Goal: Task Accomplishment & Management: Complete application form

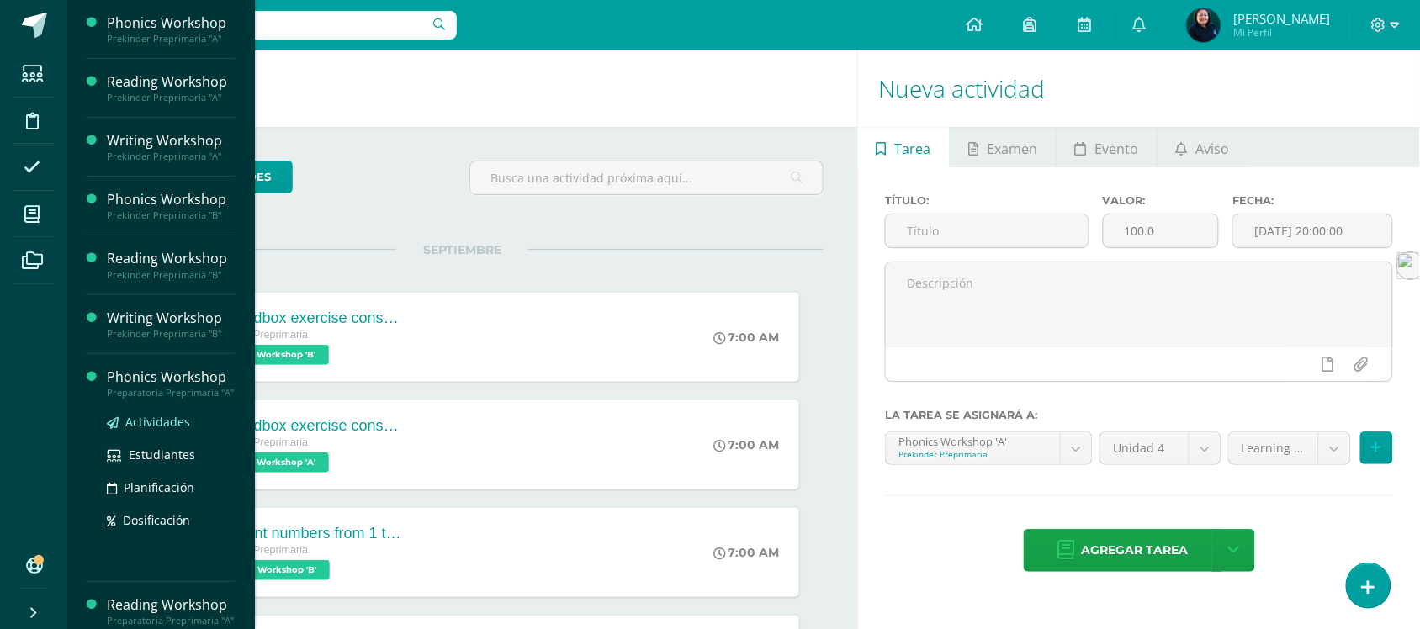
click at [172, 430] on span "Actividades" at bounding box center [157, 422] width 65 height 16
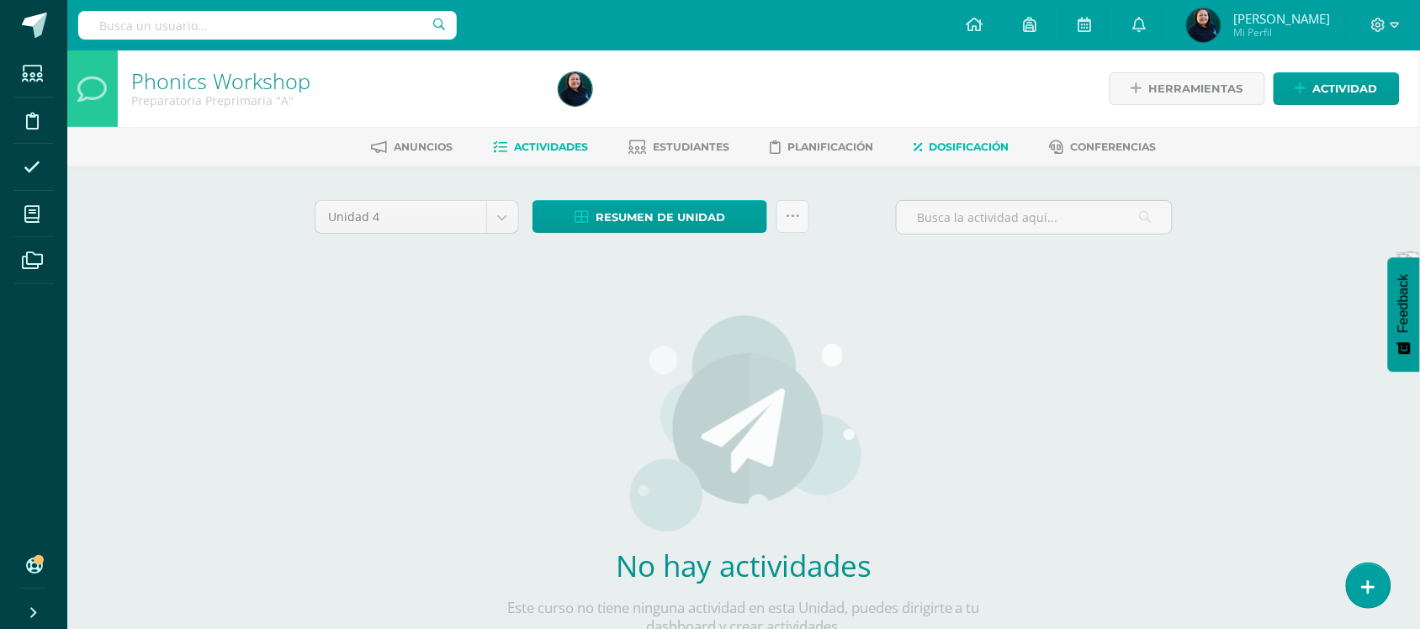
click at [960, 141] on span "Dosificación" at bounding box center [969, 146] width 80 height 13
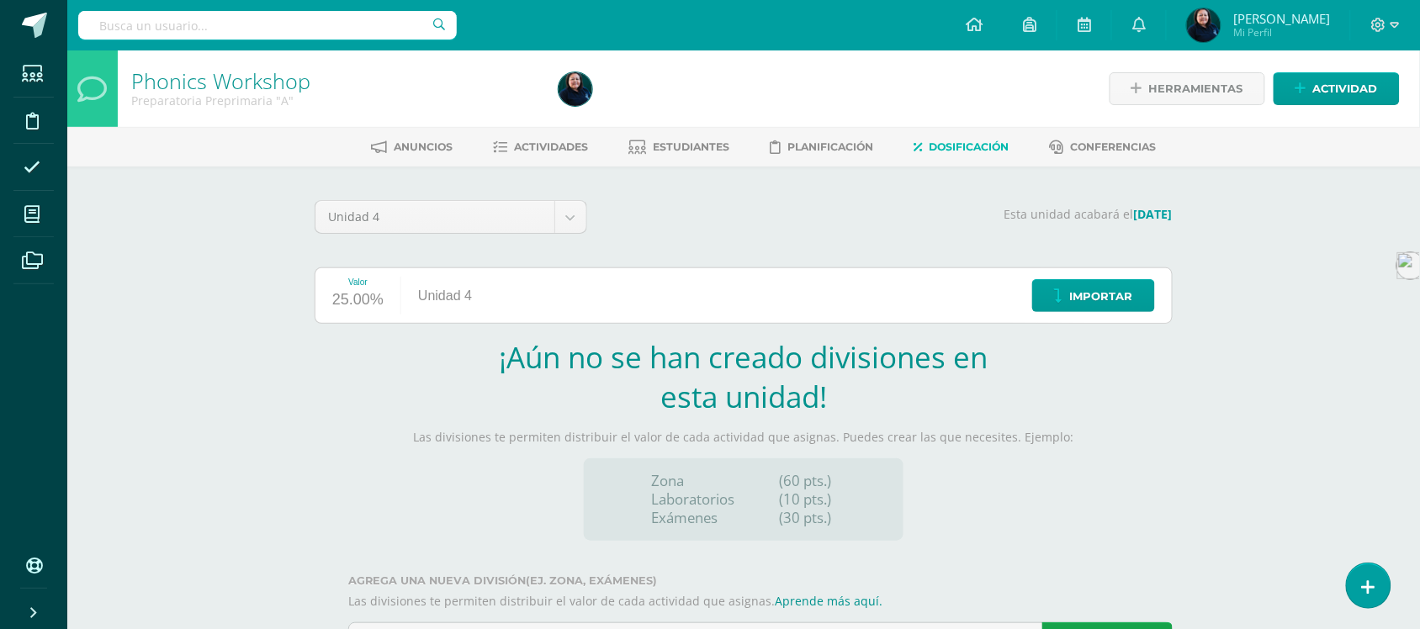
scroll to position [85, 0]
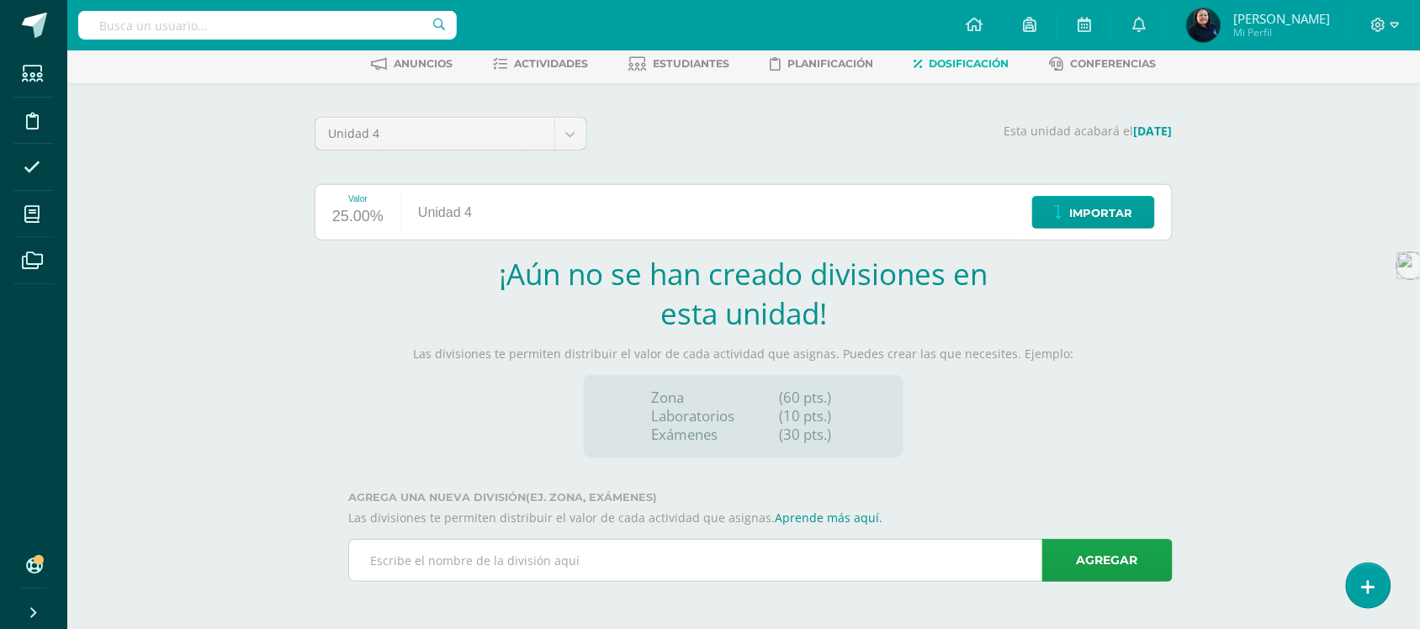
click at [501, 553] on input "text" at bounding box center [760, 560] width 823 height 41
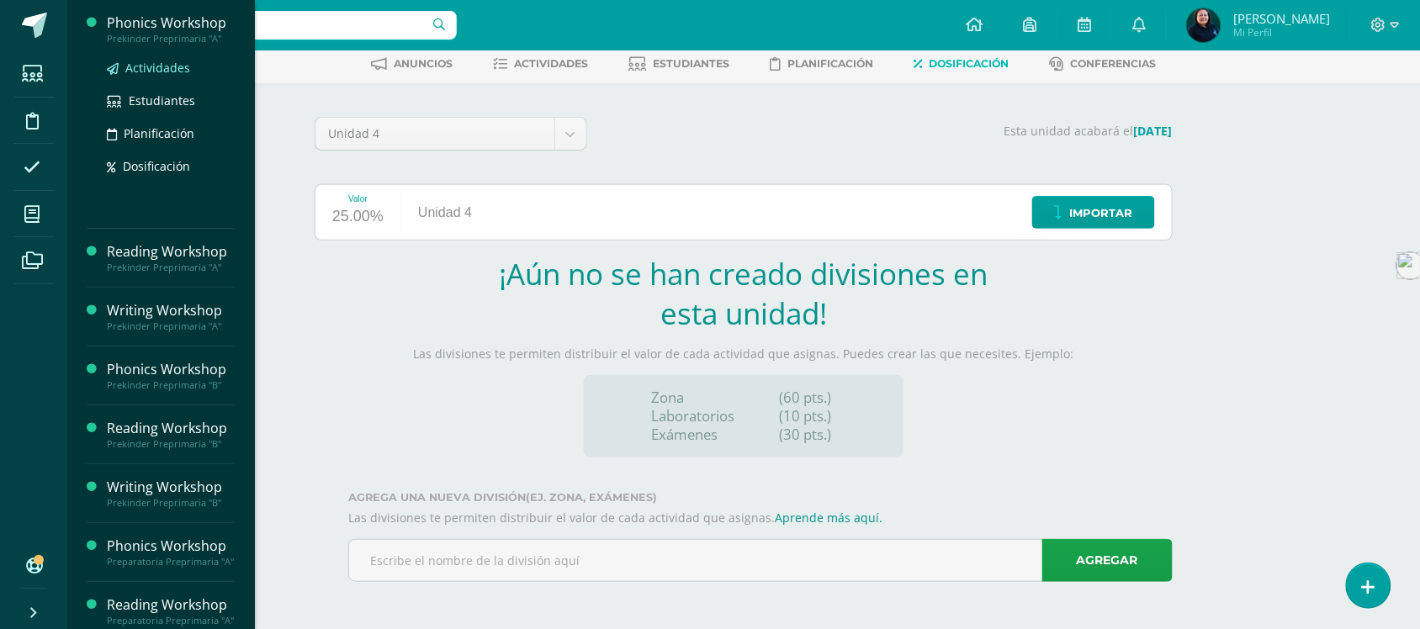
click at [143, 72] on span "Actividades" at bounding box center [157, 68] width 65 height 16
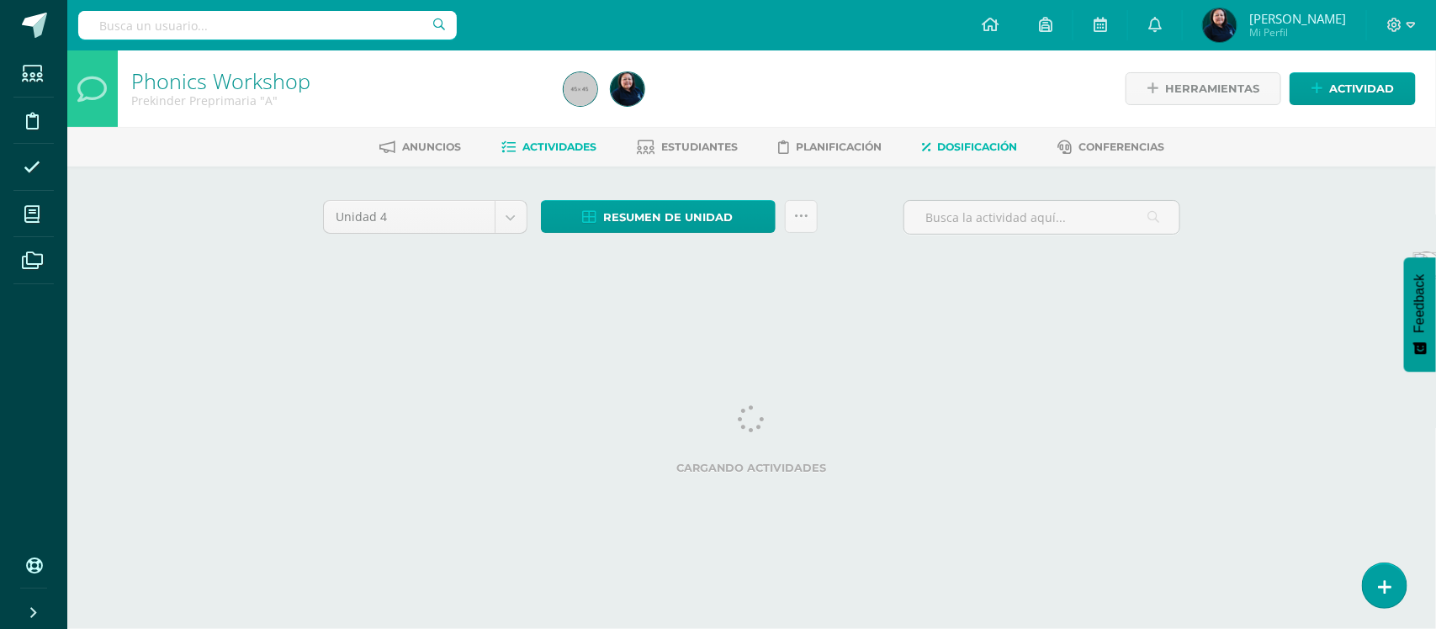
click at [986, 141] on span "Dosificación" at bounding box center [977, 146] width 80 height 13
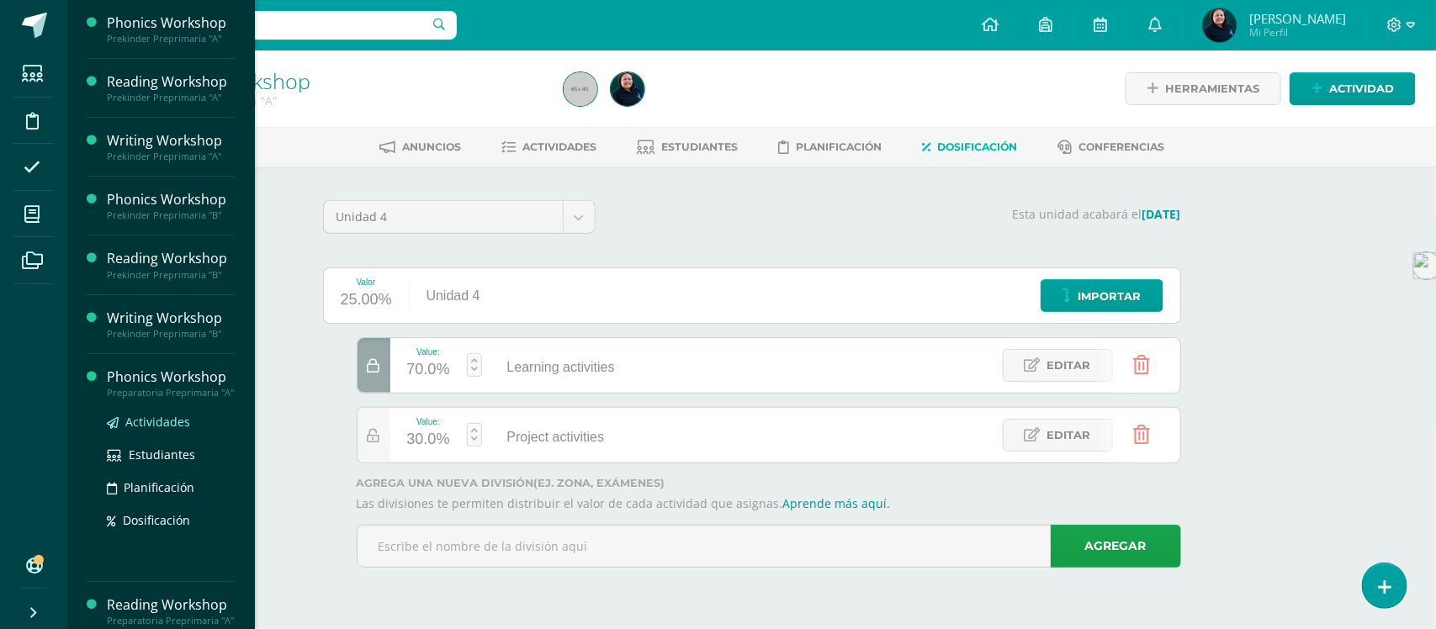
click at [154, 430] on span "Actividades" at bounding box center [157, 422] width 65 height 16
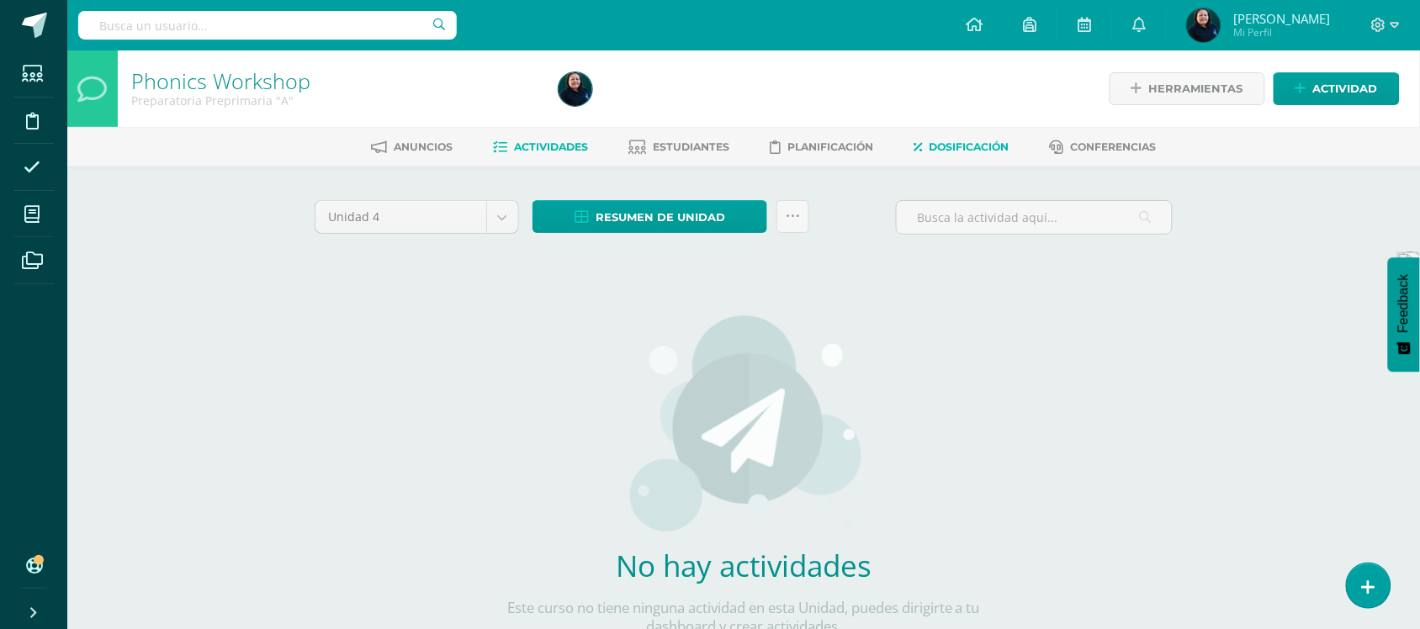
click at [987, 147] on span "Dosificación" at bounding box center [969, 146] width 80 height 13
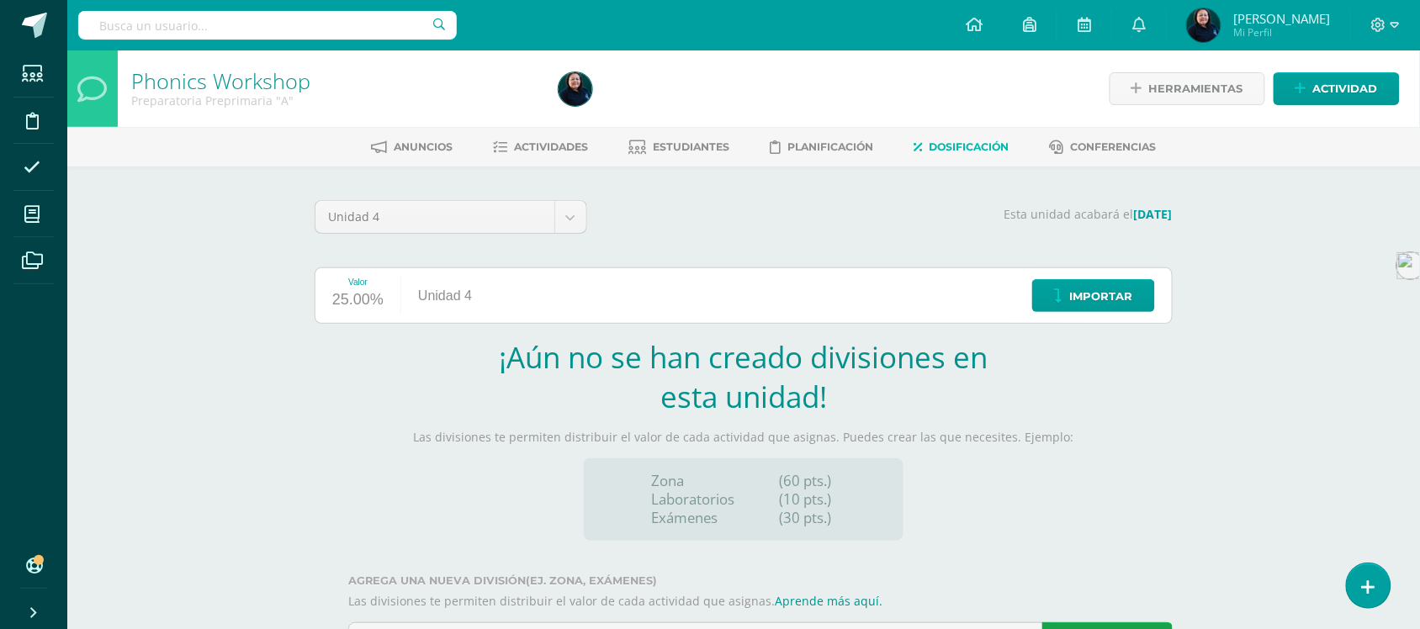
scroll to position [85, 0]
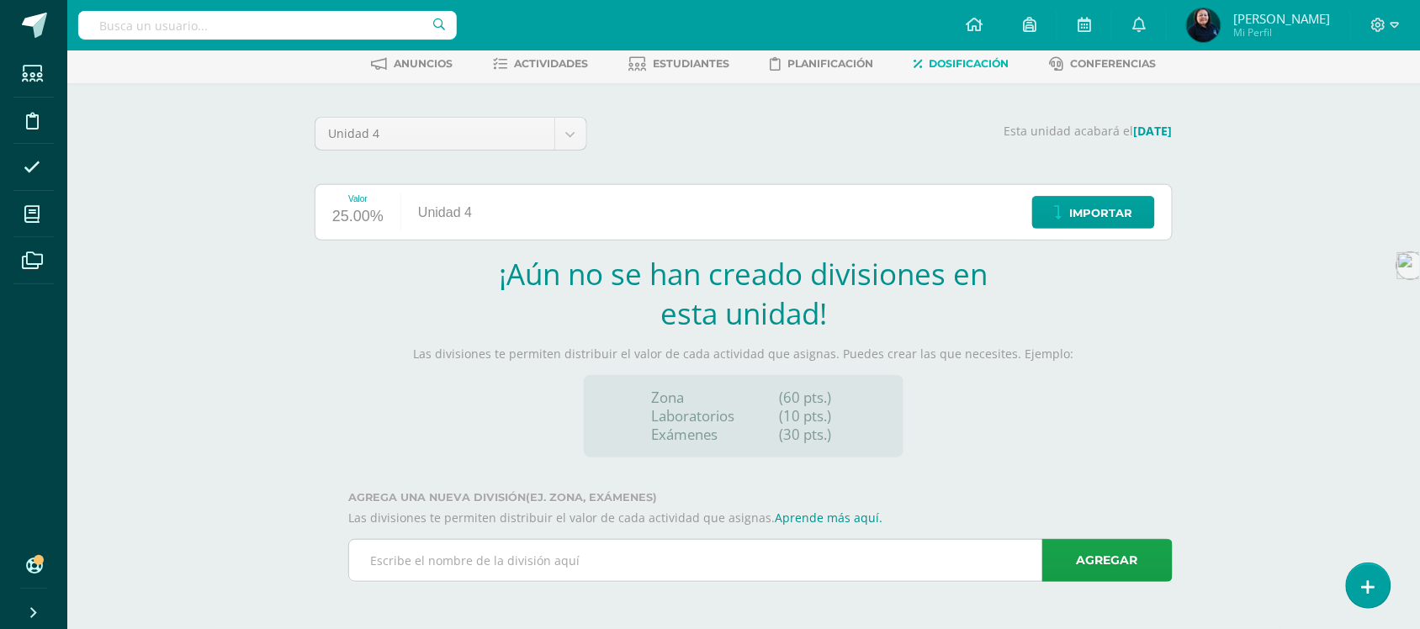
click at [590, 565] on input "text" at bounding box center [760, 560] width 823 height 41
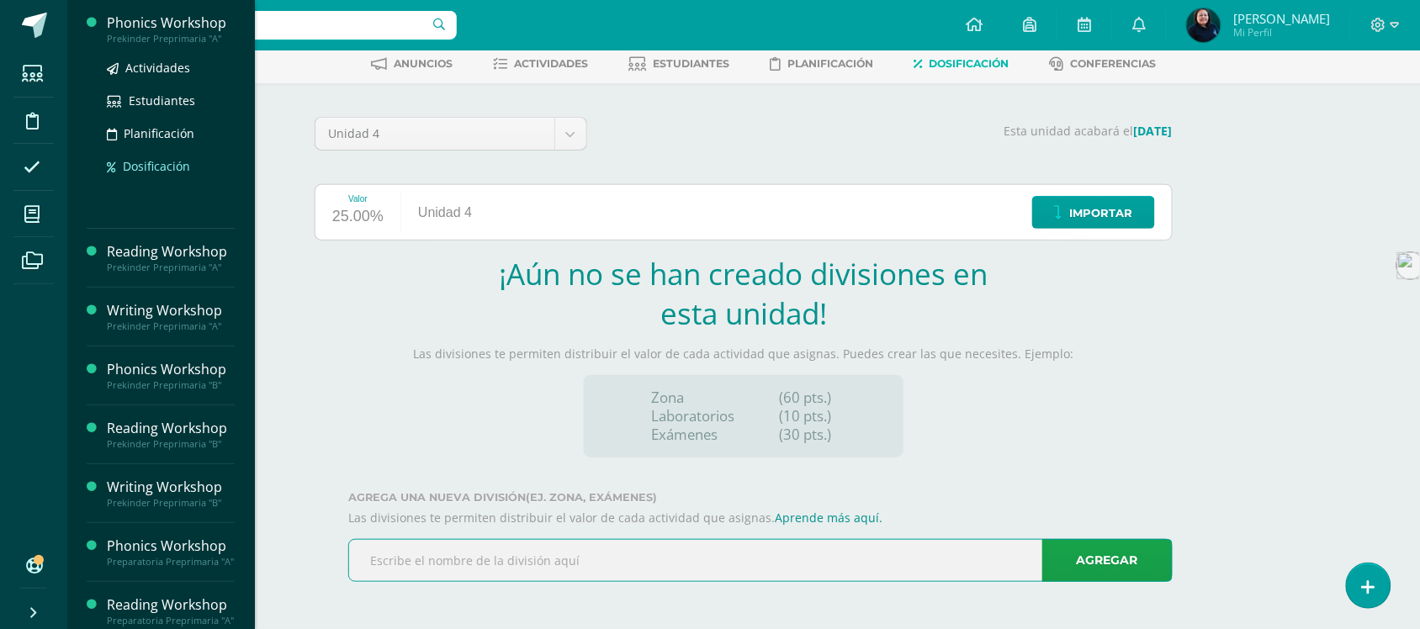
click at [164, 167] on span "Dosificación" at bounding box center [156, 166] width 67 height 16
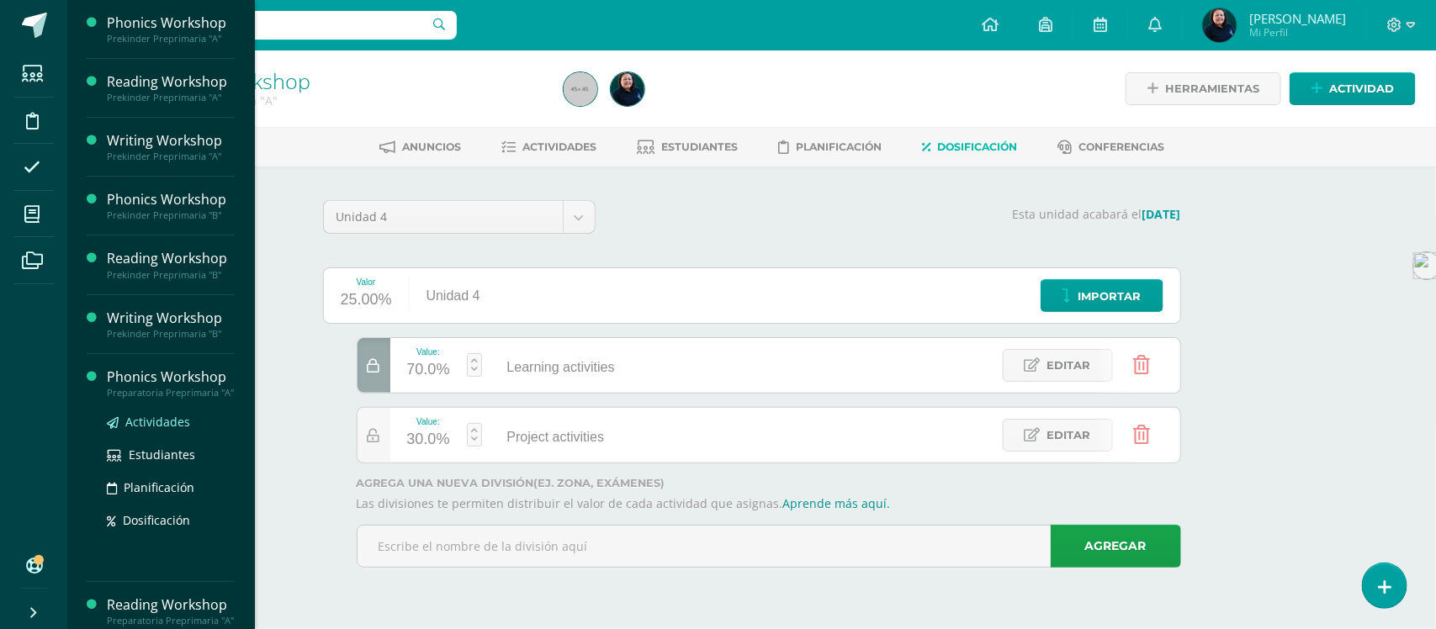
click at [147, 430] on span "Actividades" at bounding box center [157, 422] width 65 height 16
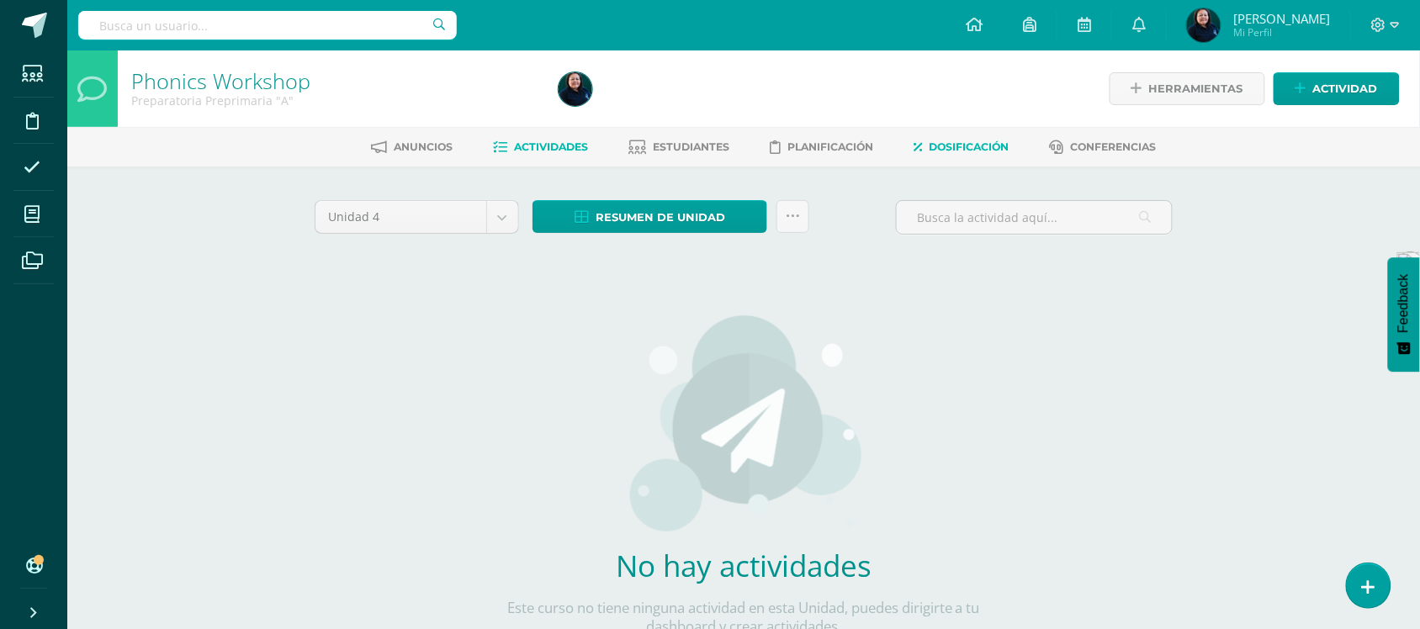
click at [968, 146] on span "Dosificación" at bounding box center [969, 146] width 80 height 13
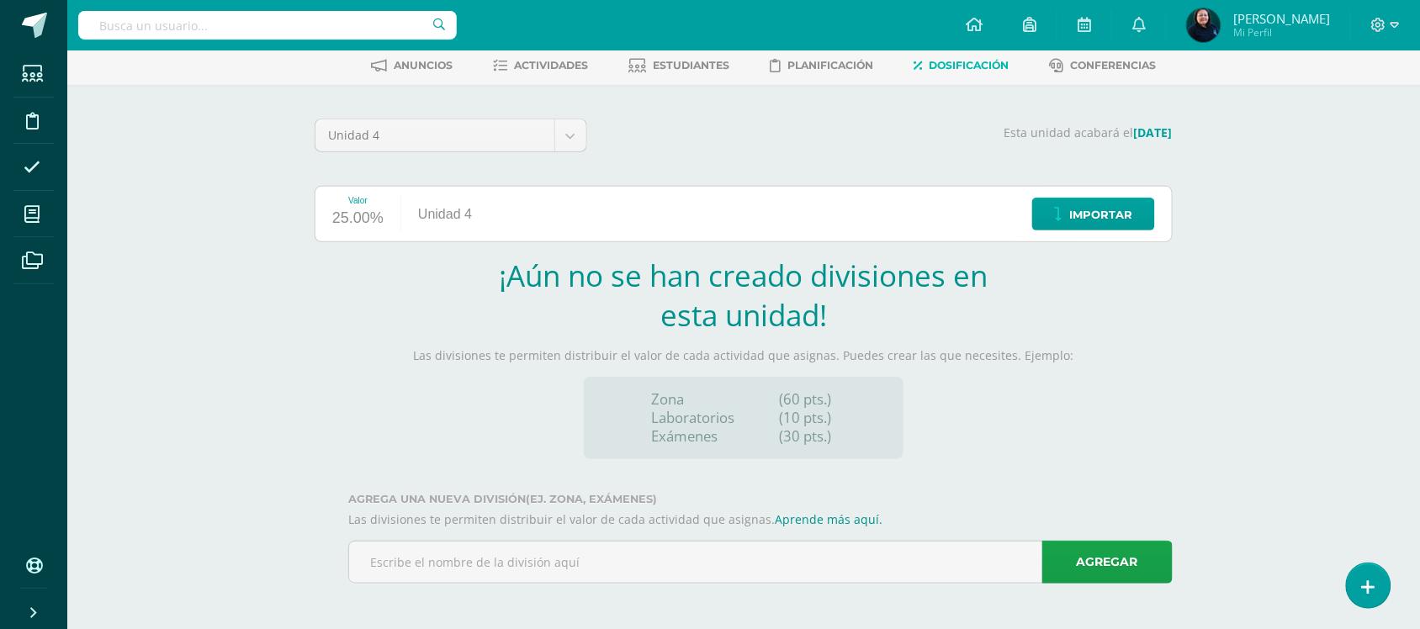
scroll to position [85, 0]
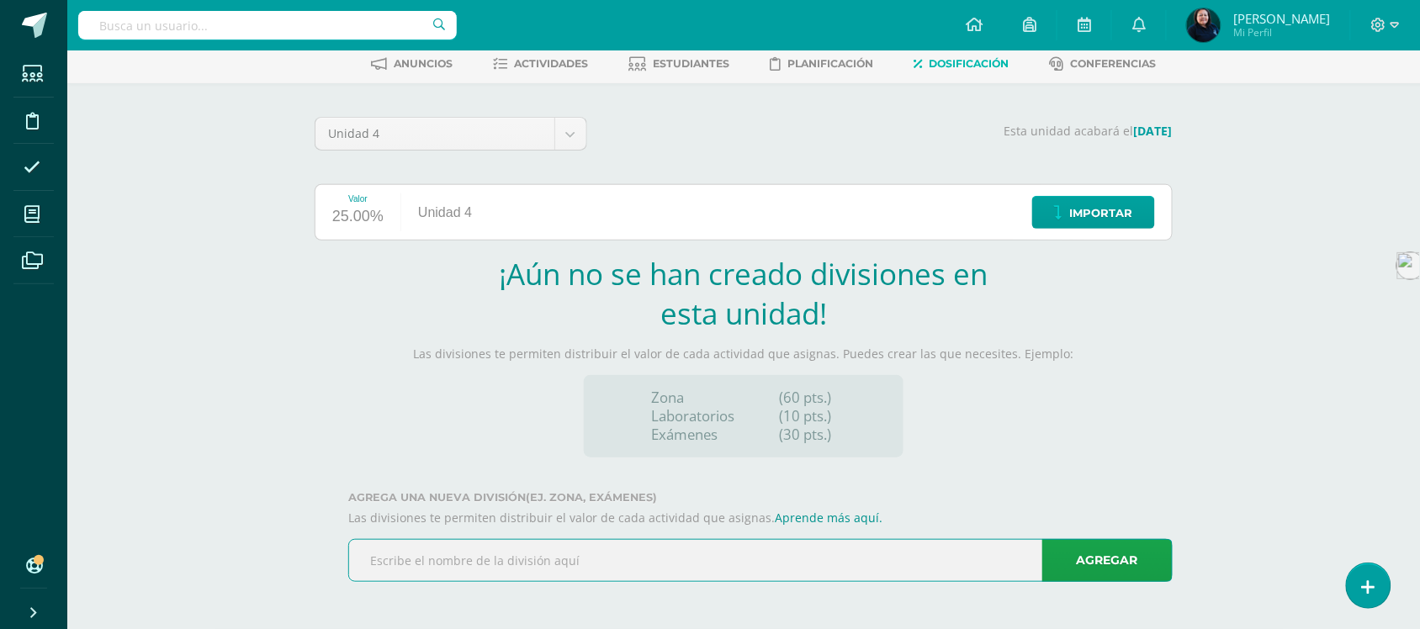
click at [538, 560] on input "text" at bounding box center [760, 560] width 823 height 41
type input "Learning Activities"
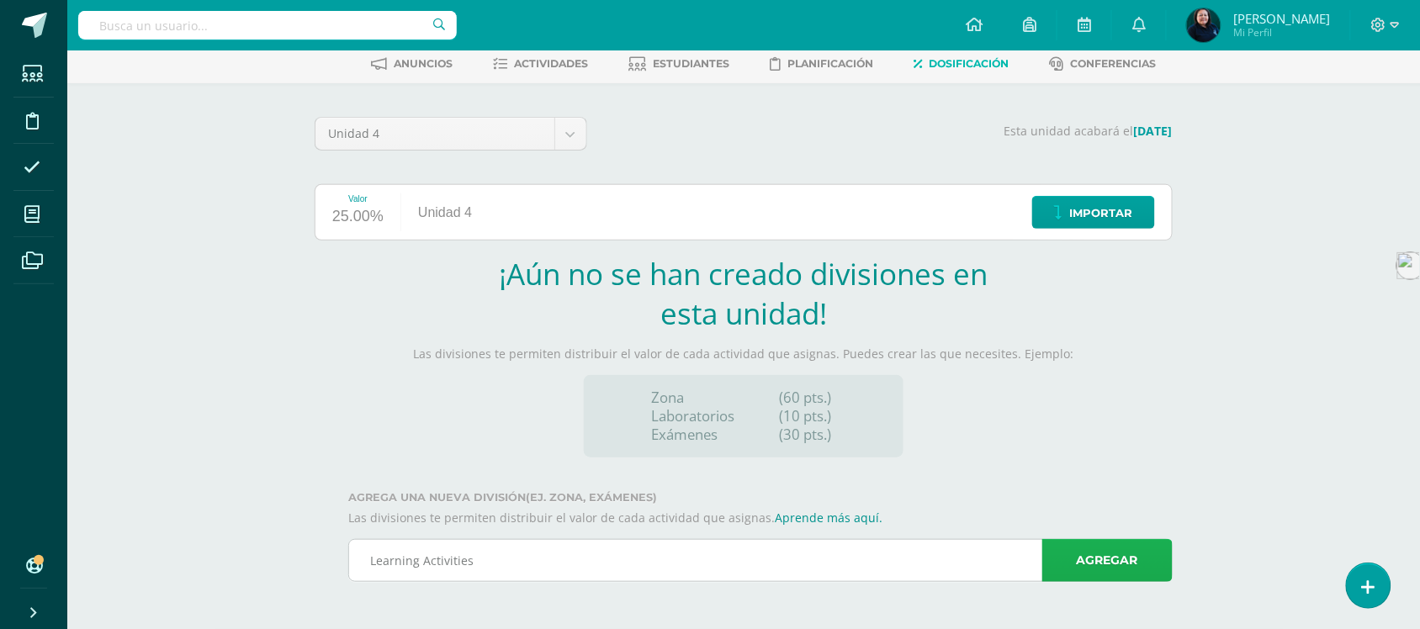
click at [1107, 560] on link "Agregar" at bounding box center [1107, 560] width 130 height 43
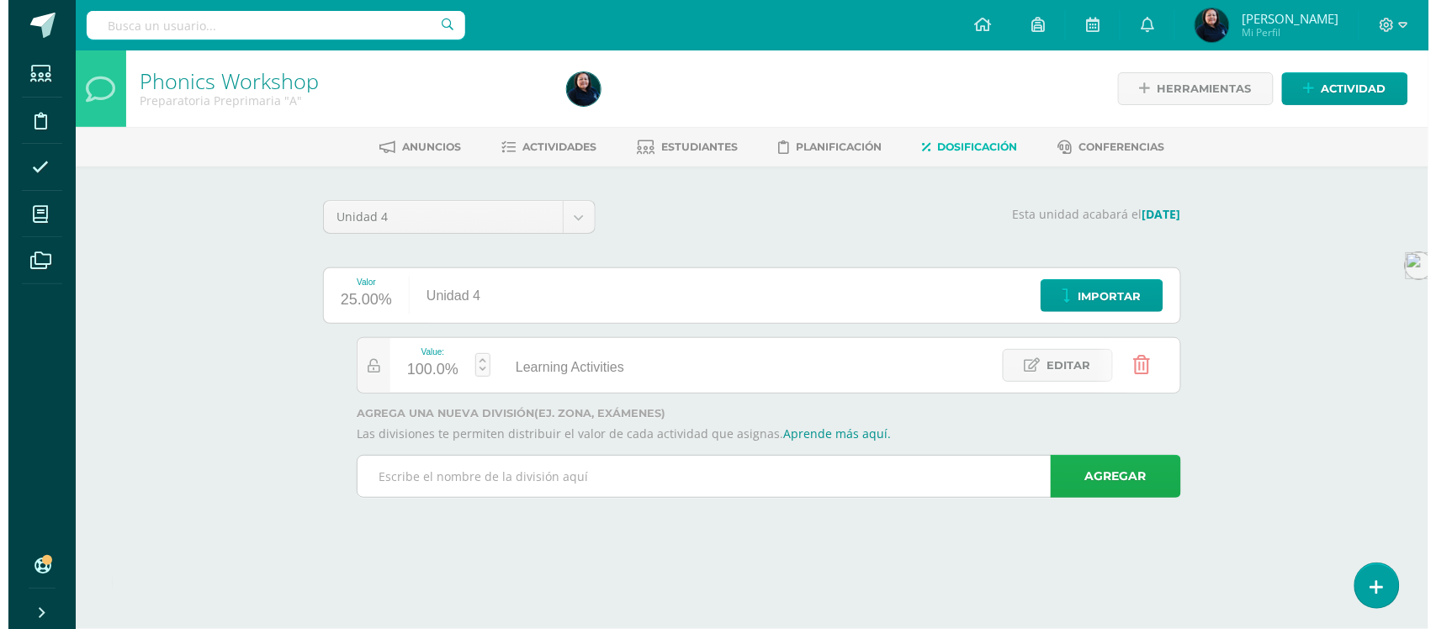
scroll to position [0, 0]
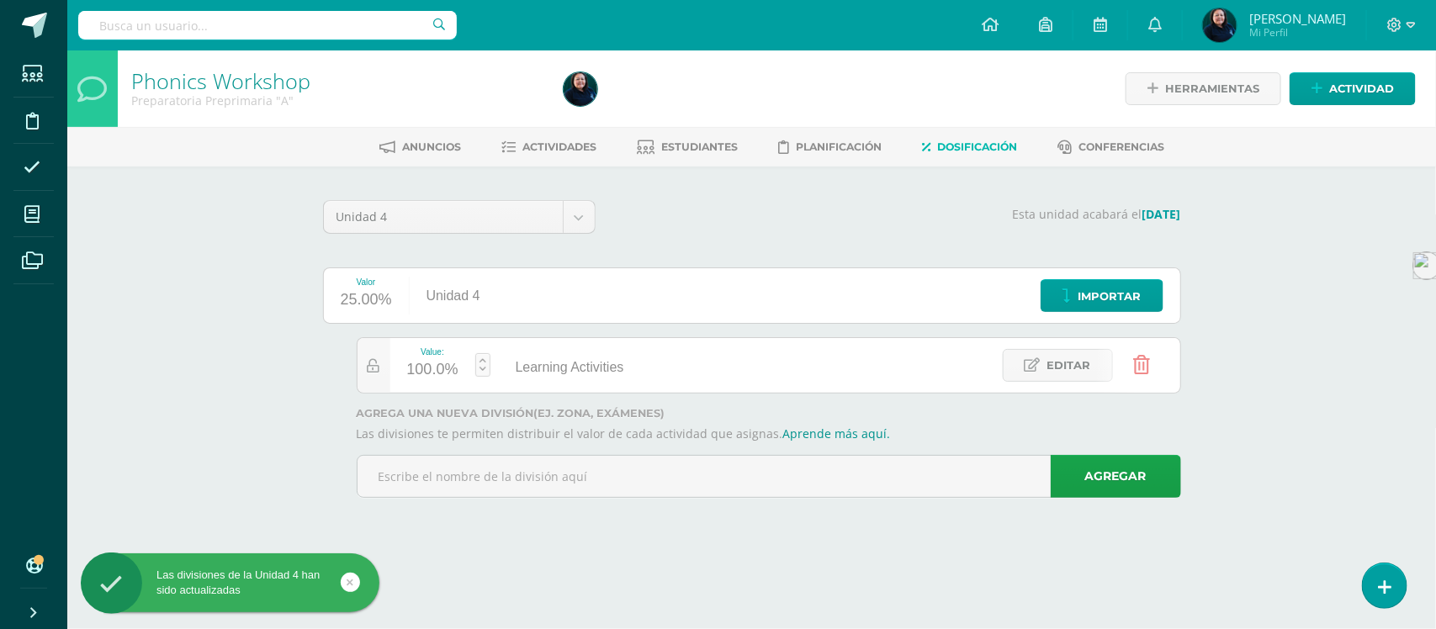
click at [447, 368] on div "100.0%" at bounding box center [432, 370] width 51 height 27
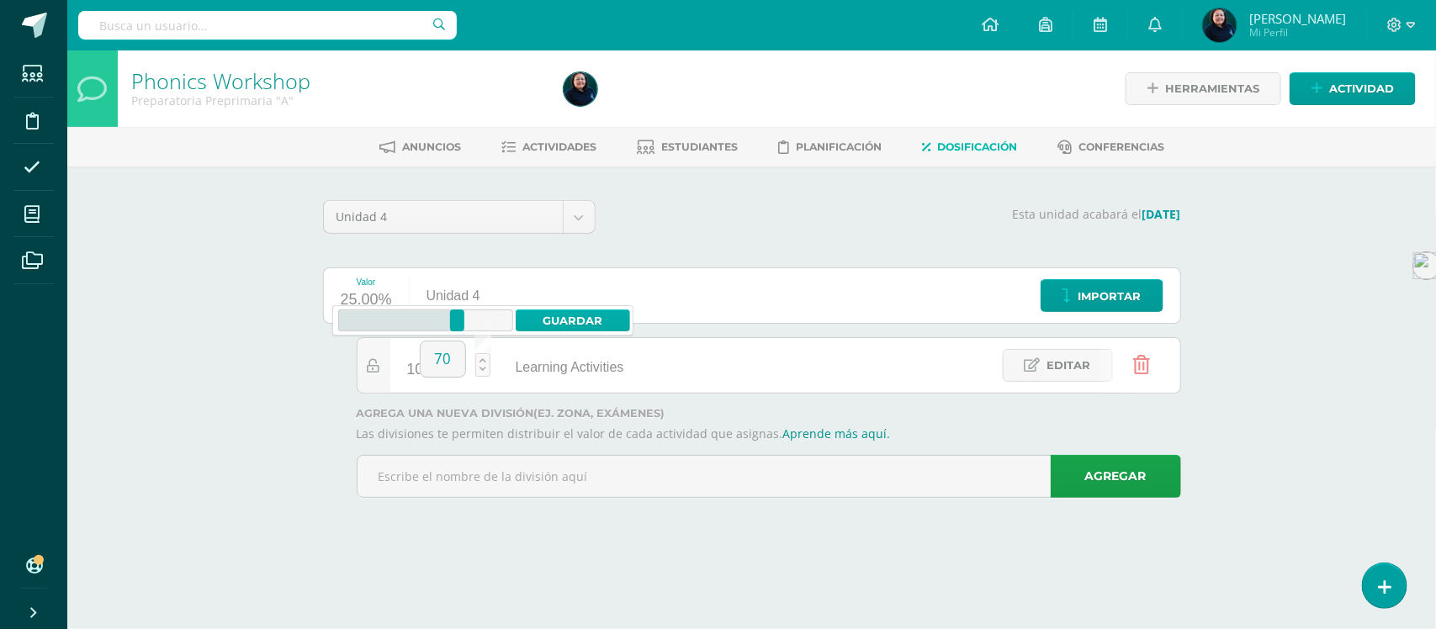
click at [585, 322] on link "Guardar" at bounding box center [573, 321] width 115 height 22
click at [479, 371] on link at bounding box center [482, 365] width 15 height 24
click at [463, 321] on icon at bounding box center [421, 321] width 167 height 22
click at [442, 326] on icon at bounding box center [400, 321] width 124 height 22
click at [453, 358] on input "60.206" at bounding box center [443, 358] width 45 height 35
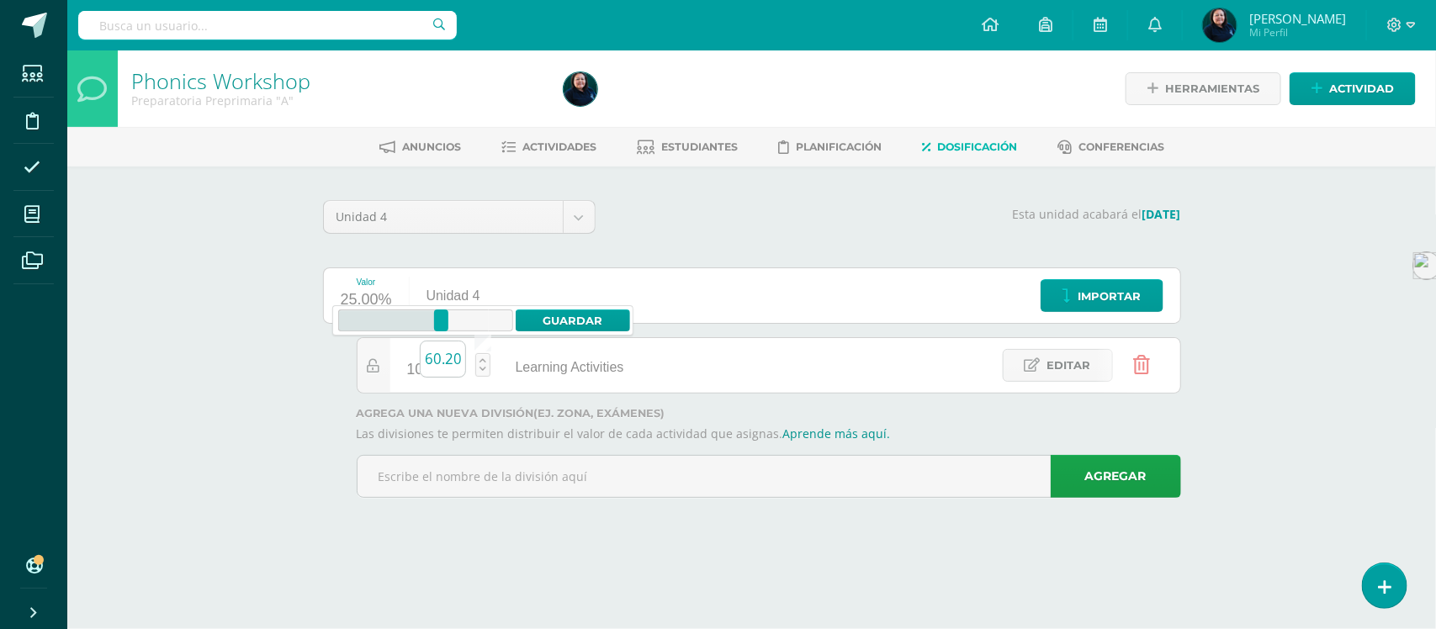
click at [460, 355] on input "60.206" at bounding box center [443, 358] width 45 height 35
type input "6"
click at [574, 324] on link "Guardar" at bounding box center [573, 321] width 115 height 22
type input "100"
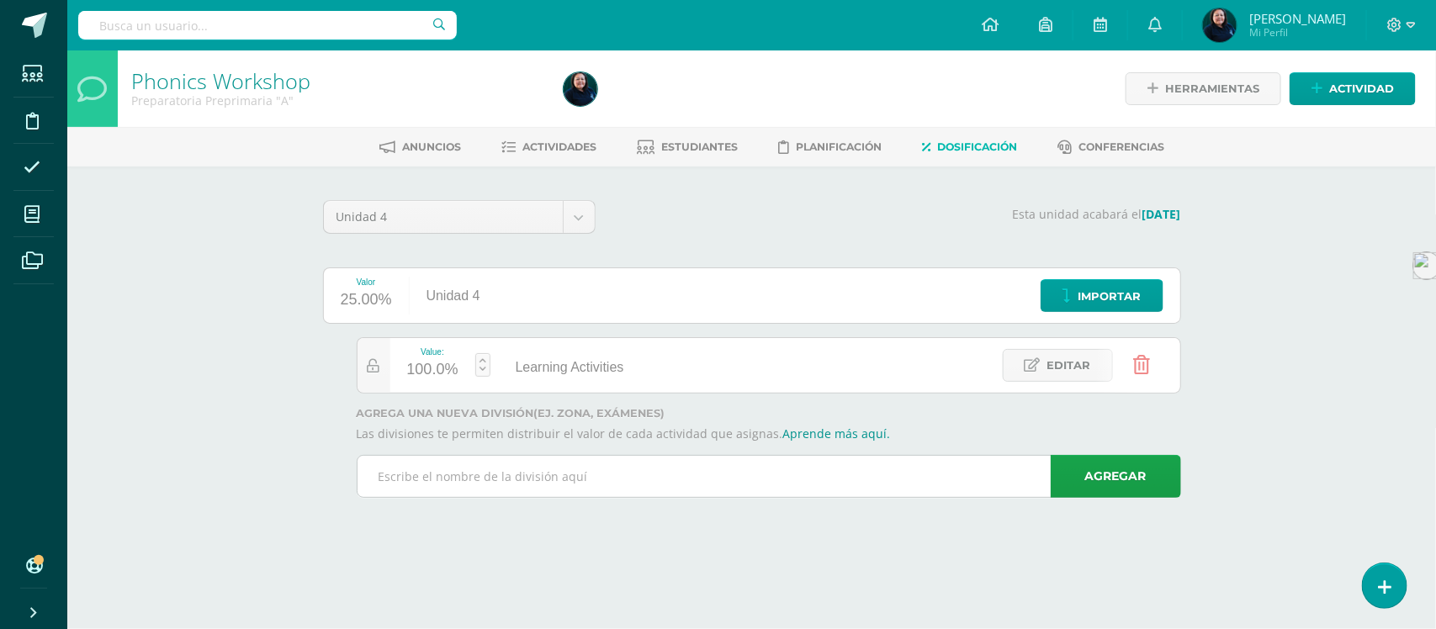
click at [658, 471] on input "text" at bounding box center [768, 476] width 823 height 41
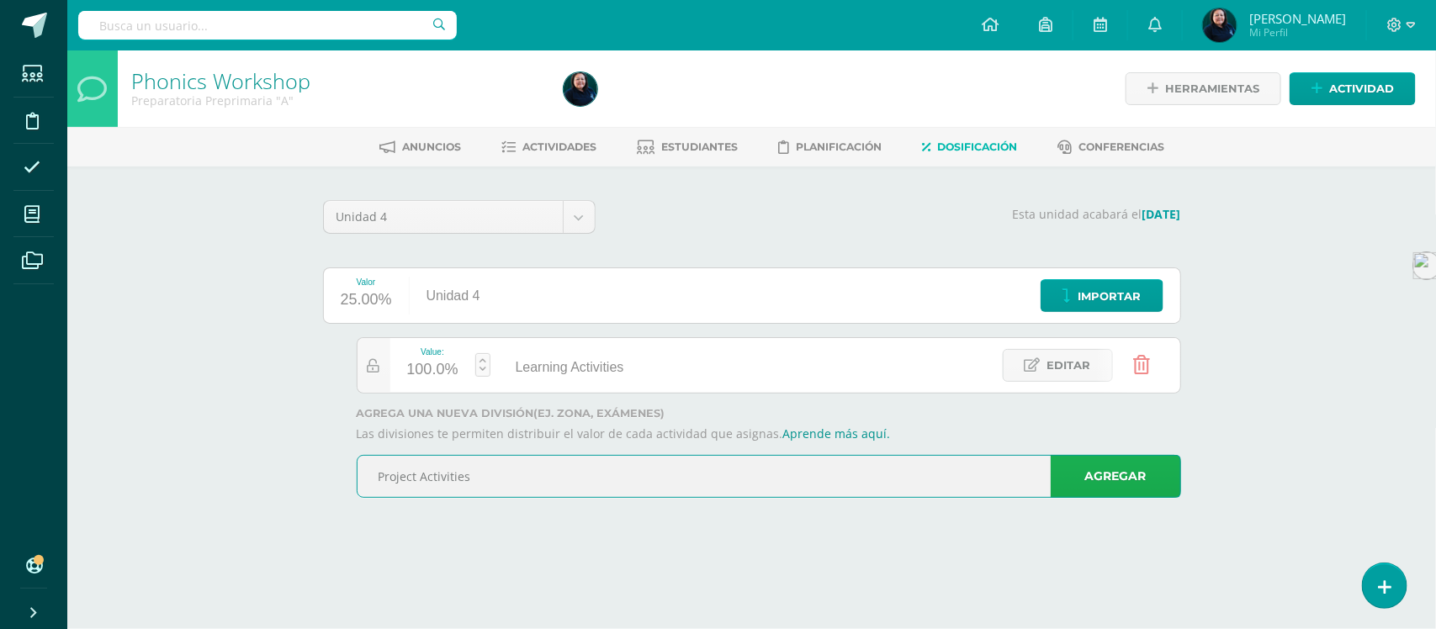
type input "Project Activities"
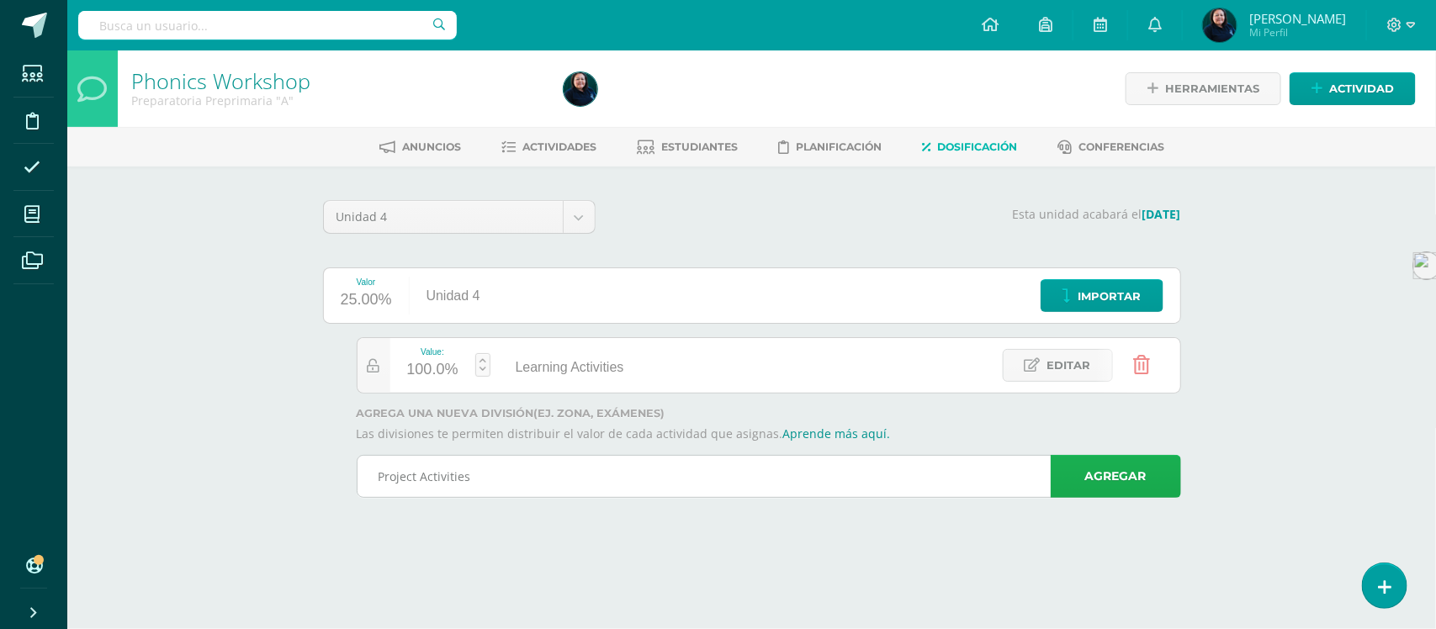
click at [1100, 479] on link "Agregar" at bounding box center [1116, 476] width 130 height 43
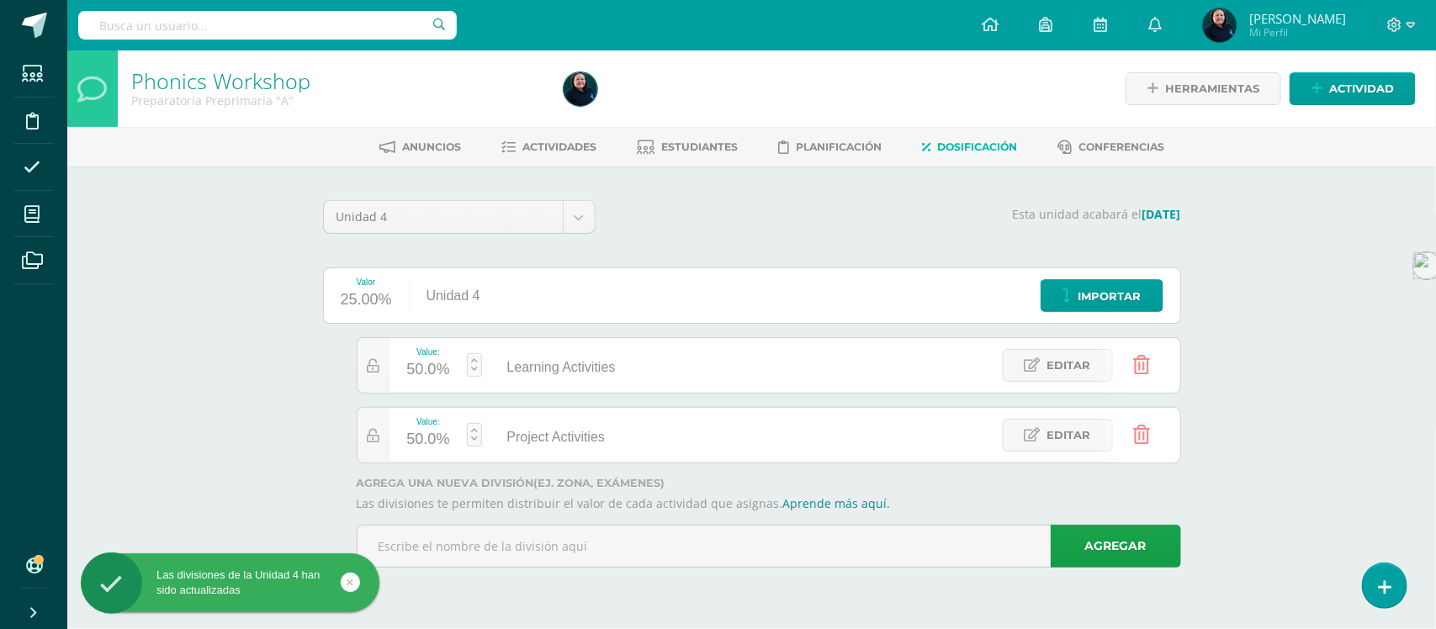
click at [474, 438] on link at bounding box center [474, 435] width 15 height 24
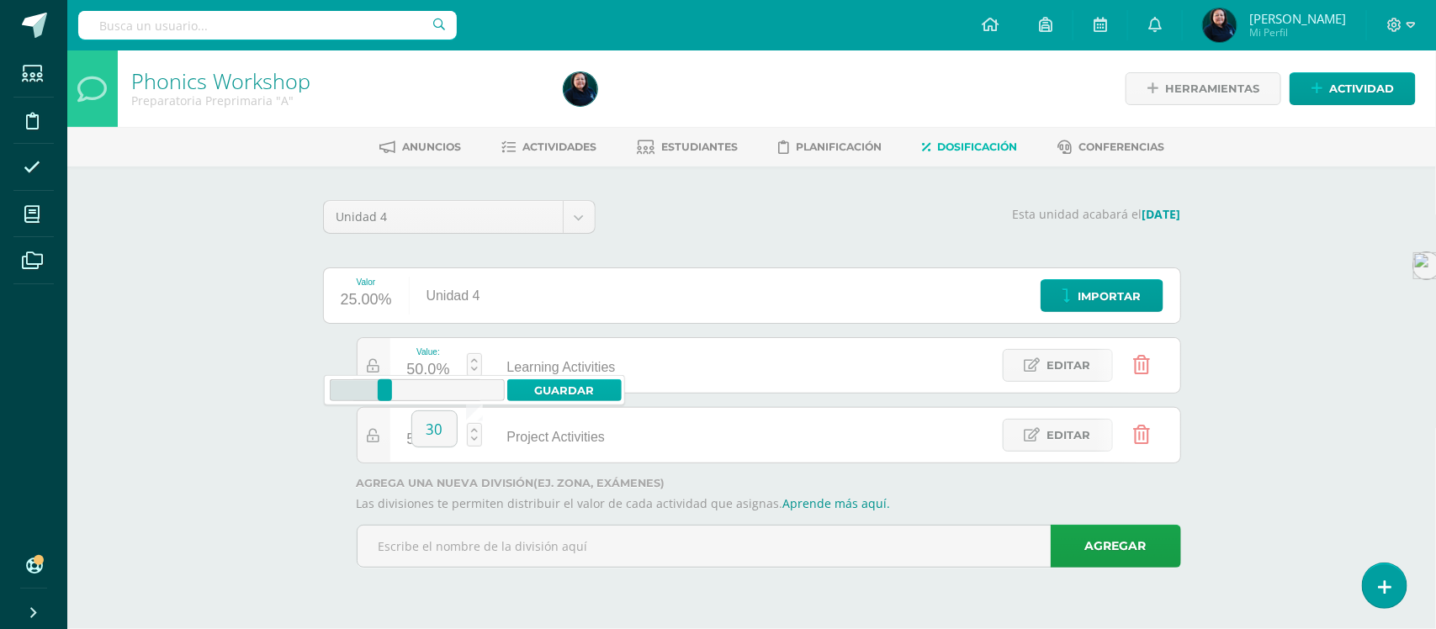
type input "30"
click at [560, 393] on link "Guardar" at bounding box center [564, 390] width 115 height 22
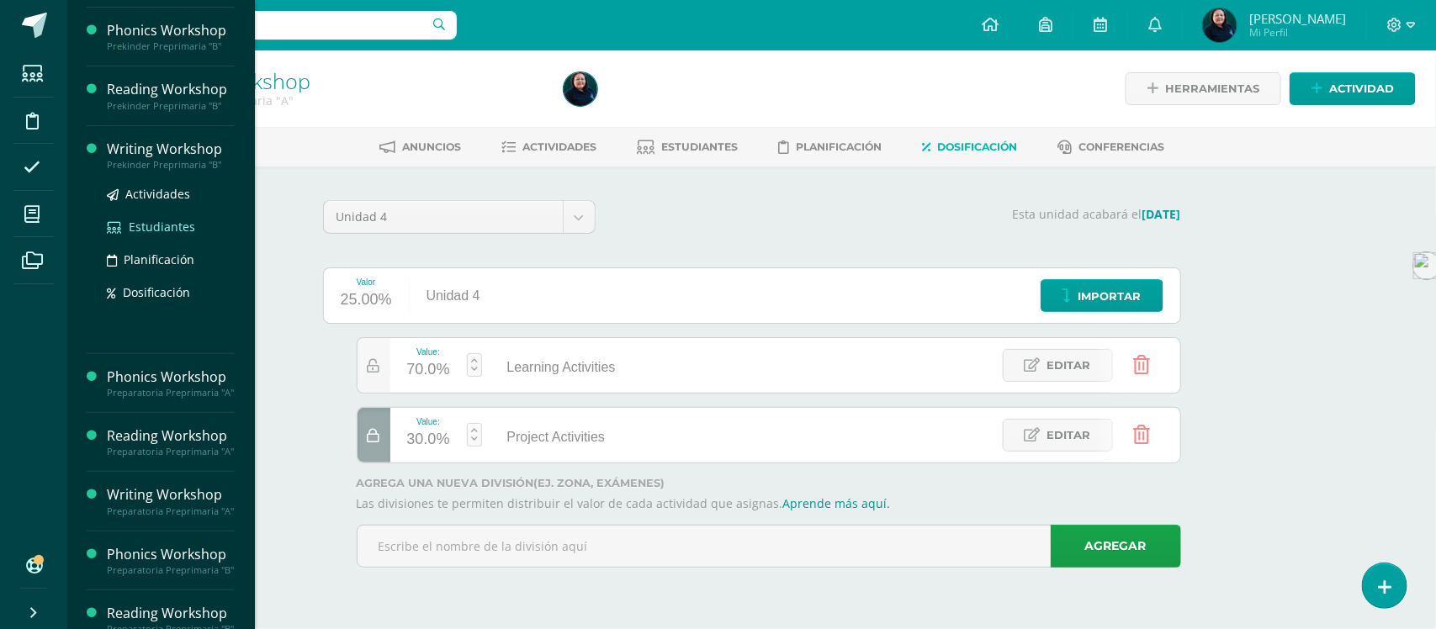
scroll to position [210, 0]
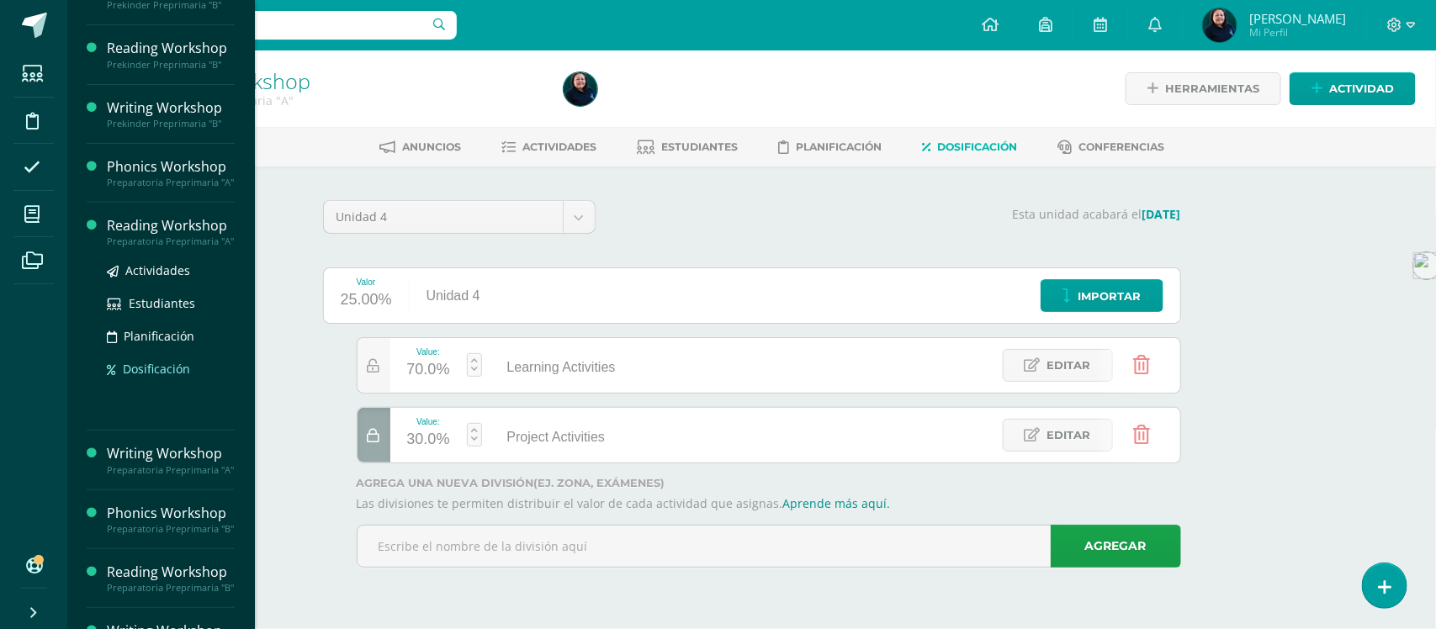
click at [146, 377] on span "Dosificación" at bounding box center [156, 369] width 67 height 16
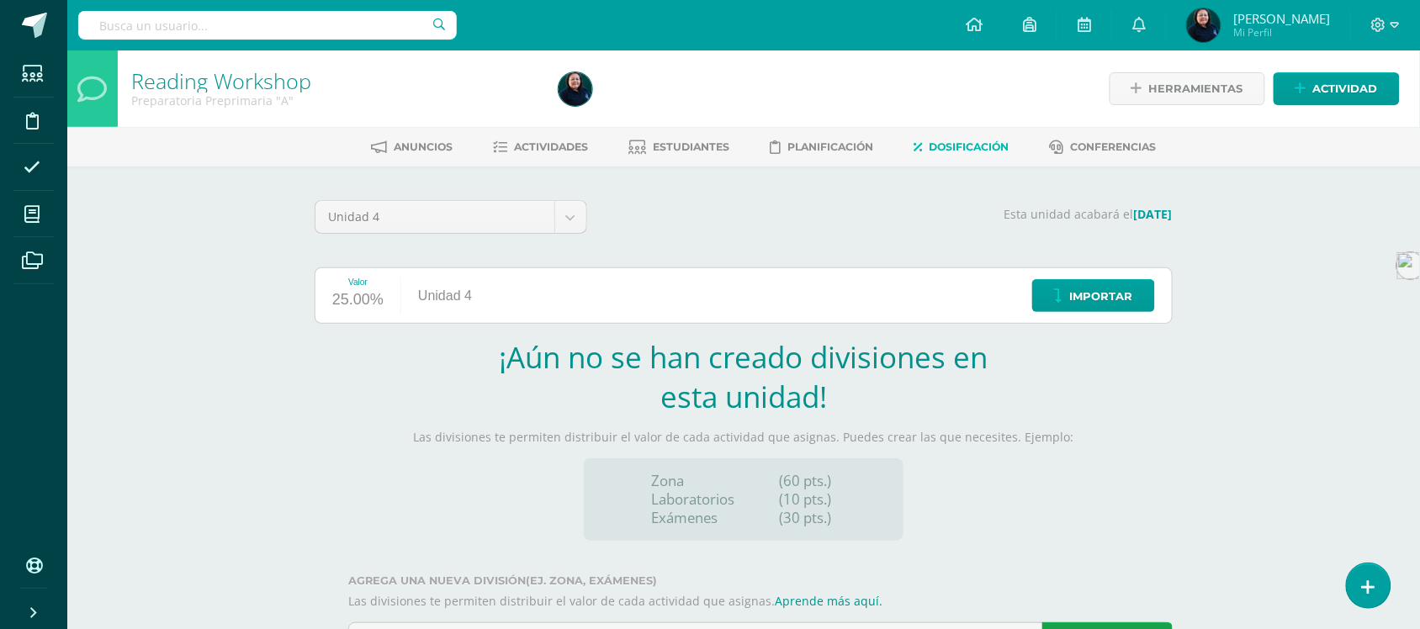
scroll to position [85, 0]
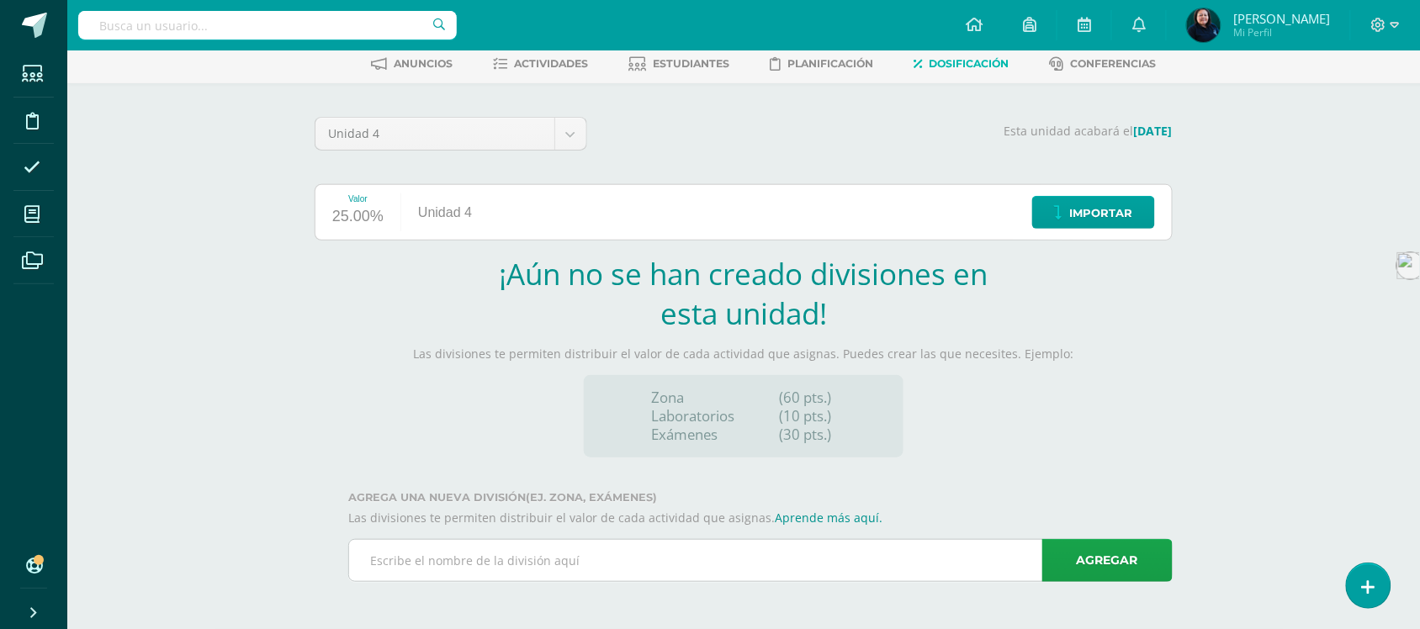
click at [747, 564] on input "text" at bounding box center [760, 560] width 823 height 41
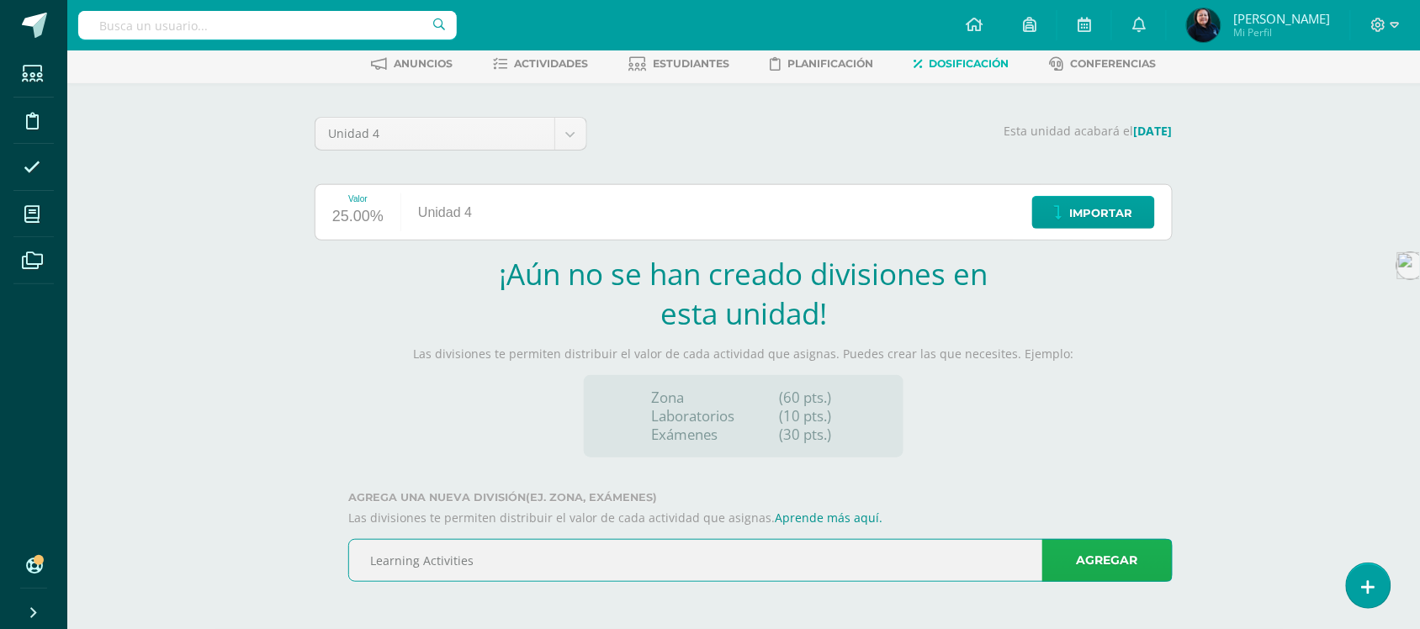
type input "Learning Activities"
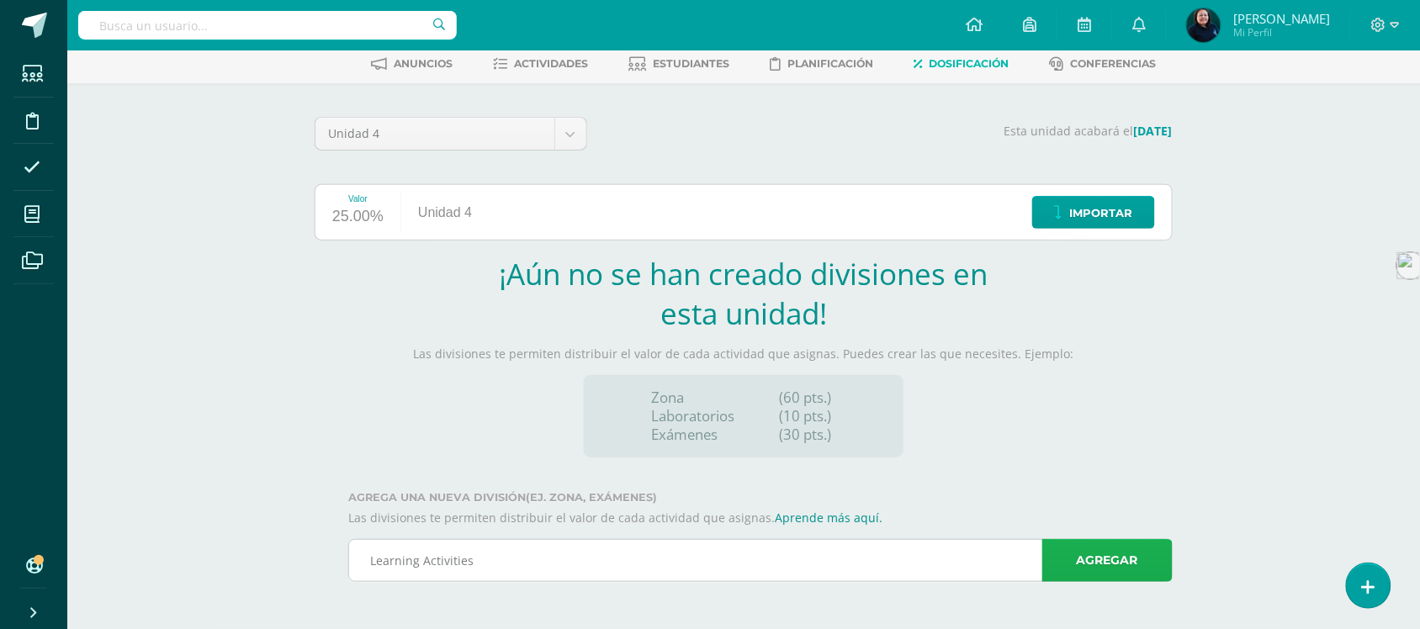
click at [1107, 558] on link "Agregar" at bounding box center [1107, 560] width 130 height 43
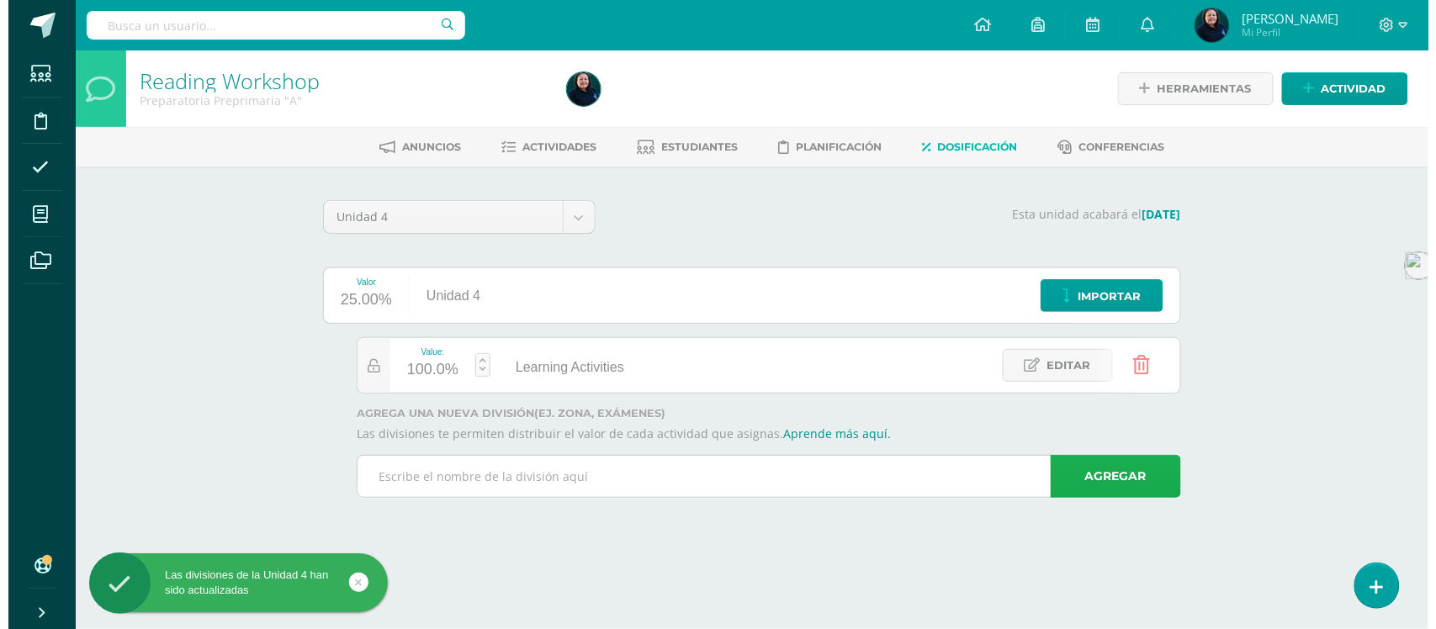
scroll to position [0, 0]
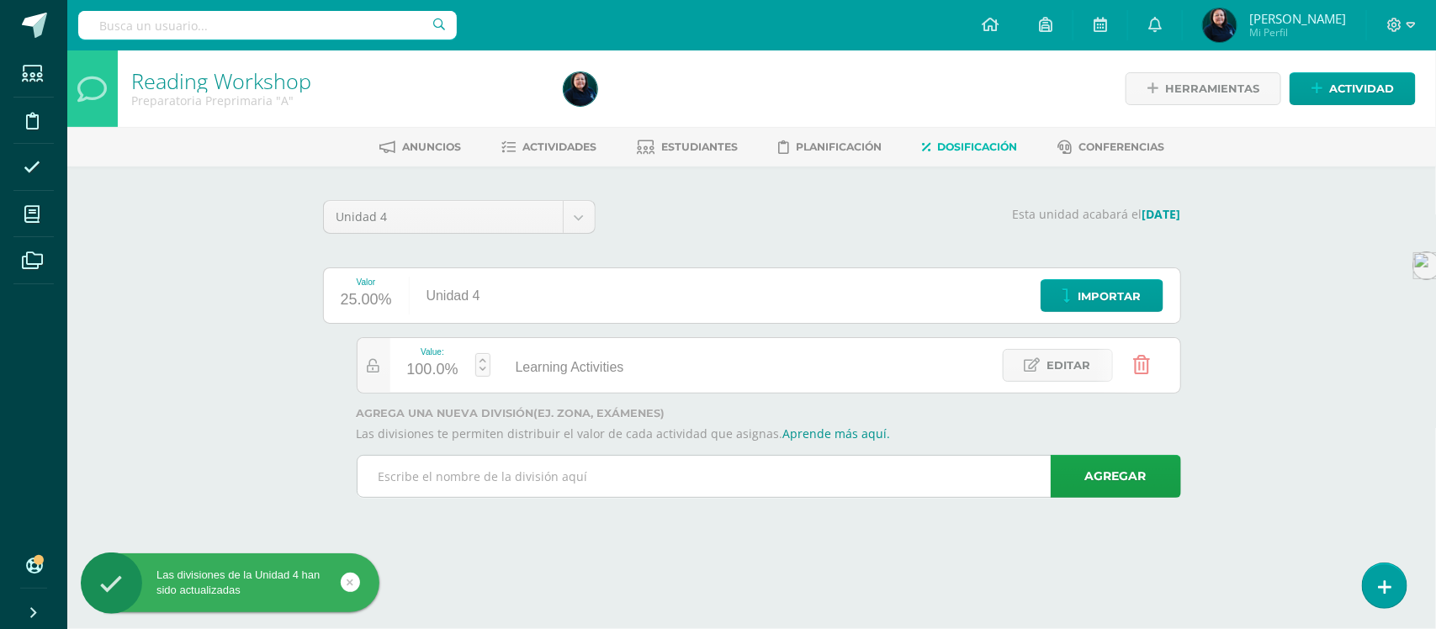
click at [523, 482] on input "text" at bounding box center [768, 476] width 823 height 41
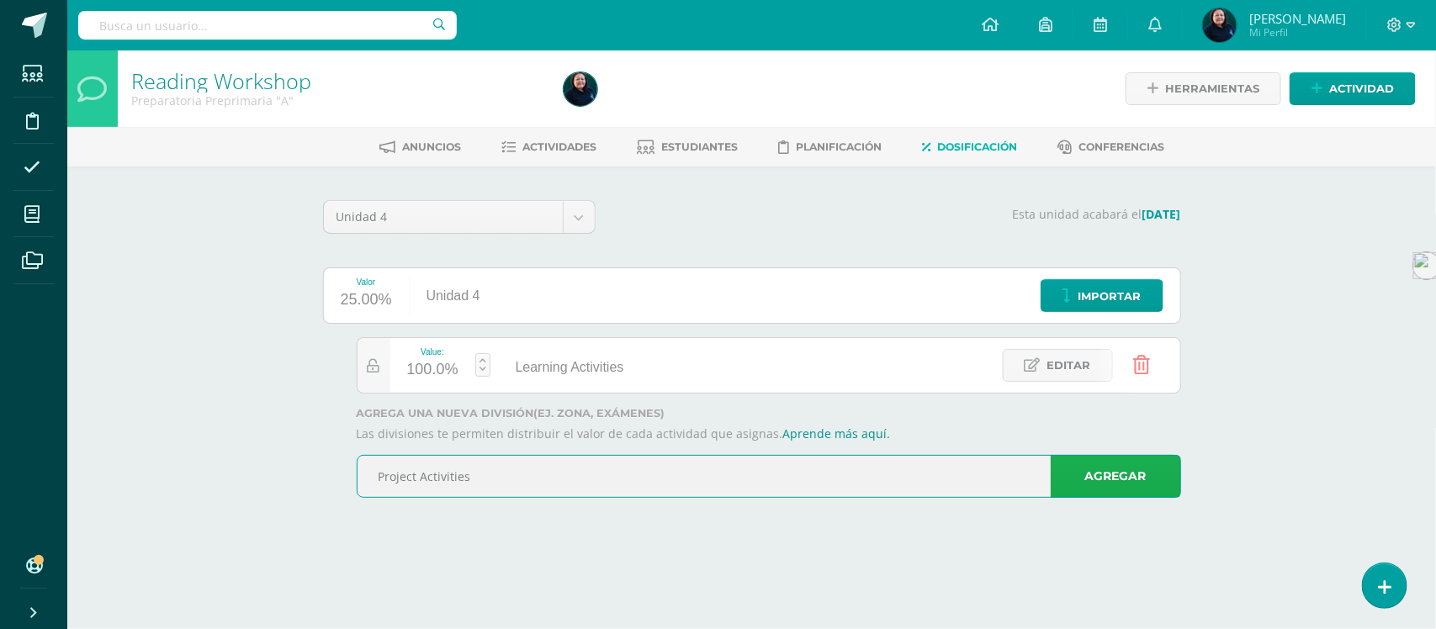
type input "Project Activities"
click at [1141, 477] on link "Agregar" at bounding box center [1116, 476] width 130 height 43
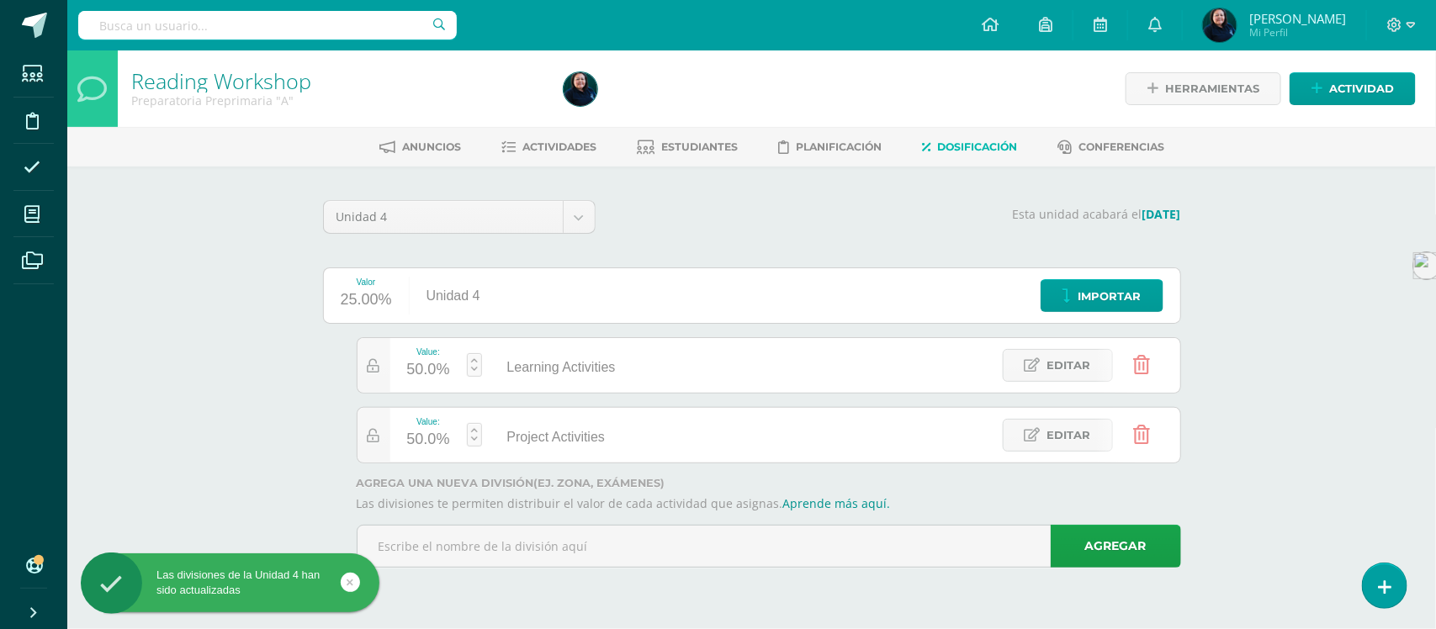
click at [477, 443] on link at bounding box center [474, 435] width 15 height 24
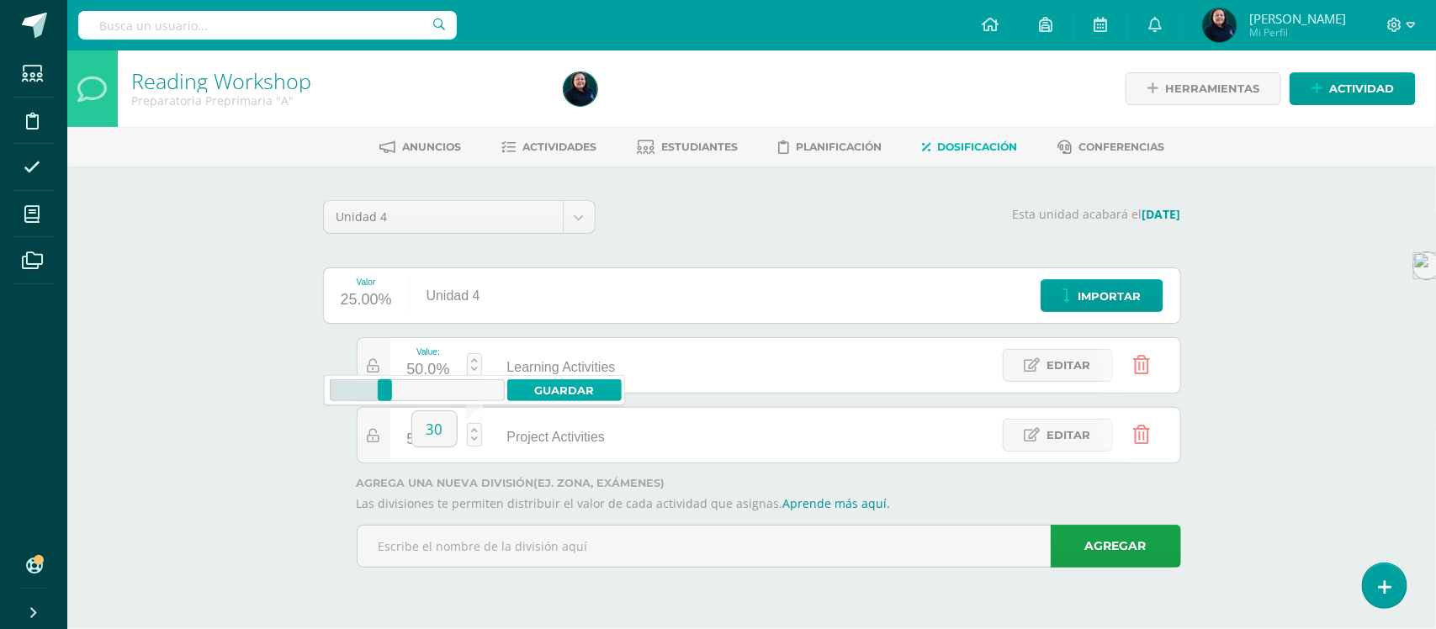
type input "30"
click at [565, 389] on link "Guardar" at bounding box center [564, 390] width 115 height 22
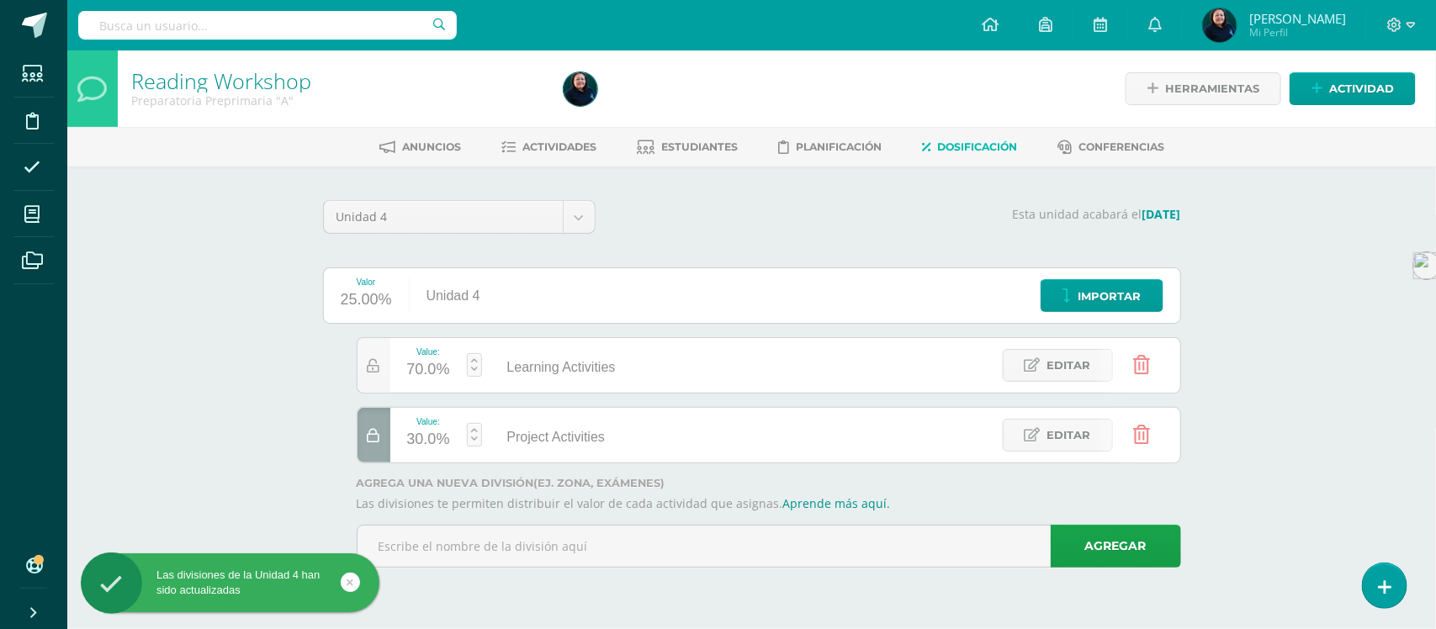
click at [274, 486] on div "Reading Workshop Preparatoria Preprimaria "A" Herramientas Detalle de asistenci…" at bounding box center [751, 332] width 1368 height 564
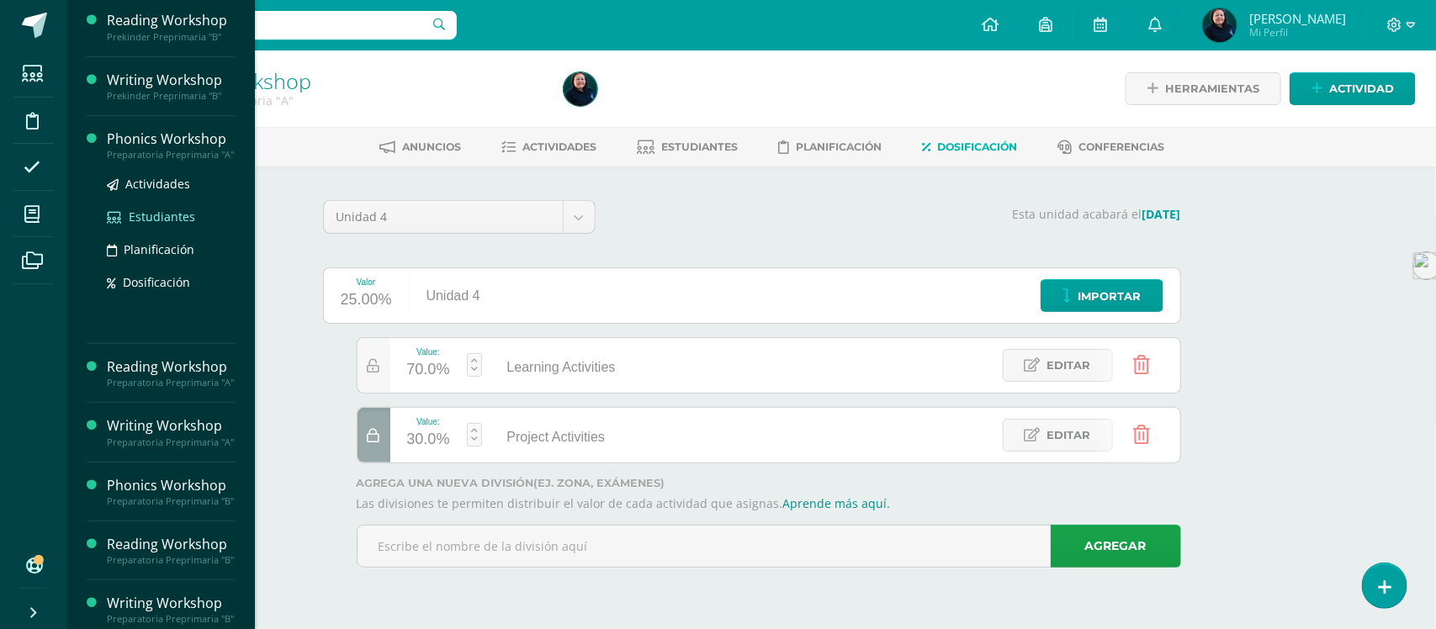
scroll to position [315, 0]
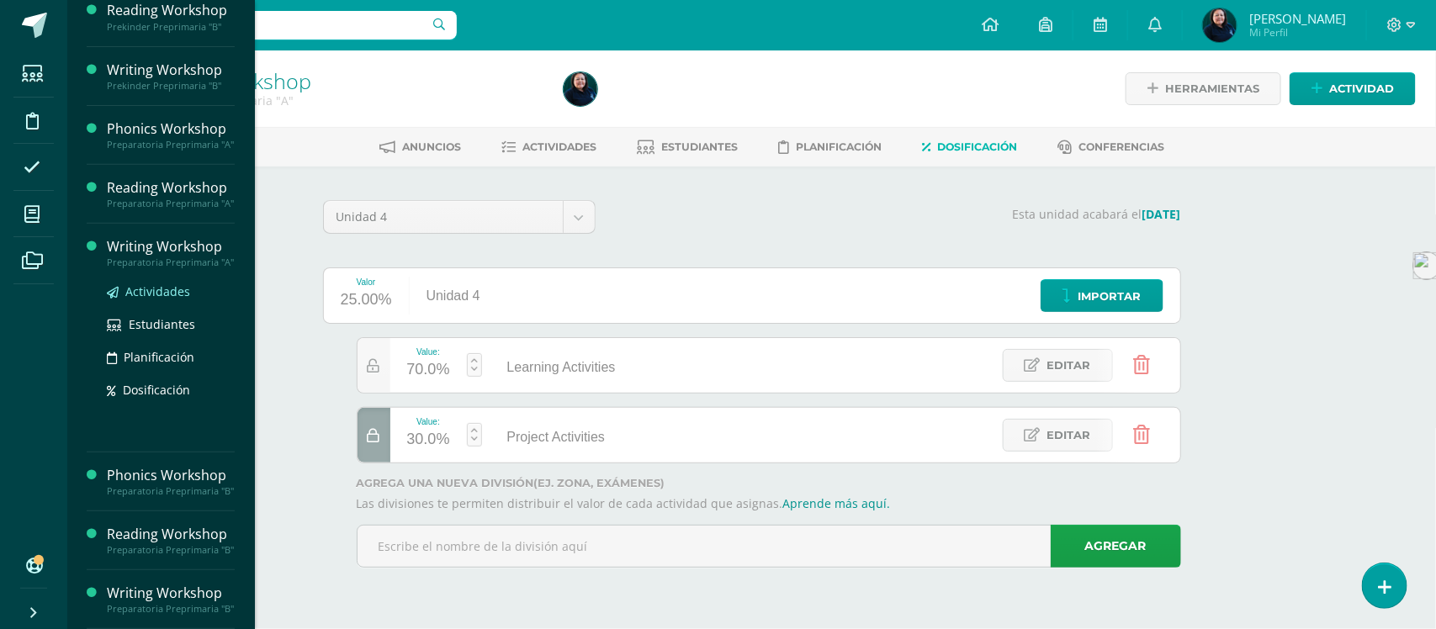
click at [139, 283] on span "Actividades" at bounding box center [157, 291] width 65 height 16
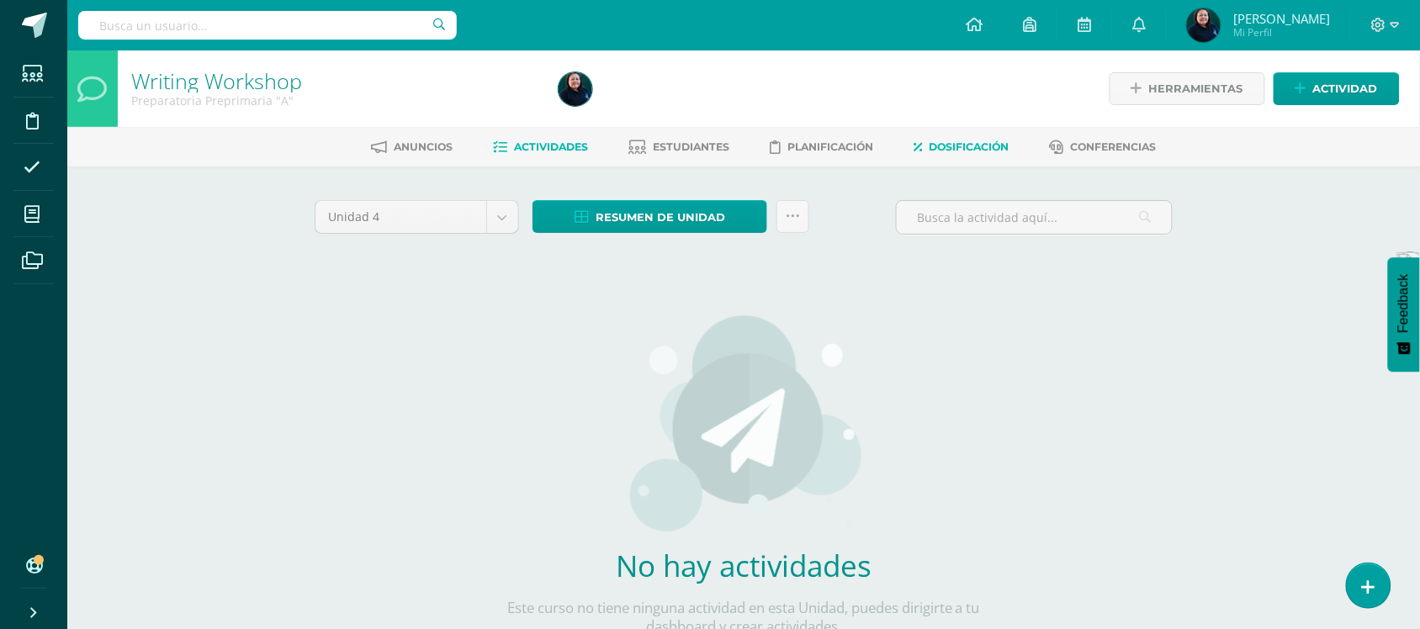
click at [969, 146] on span "Dosificación" at bounding box center [969, 146] width 80 height 13
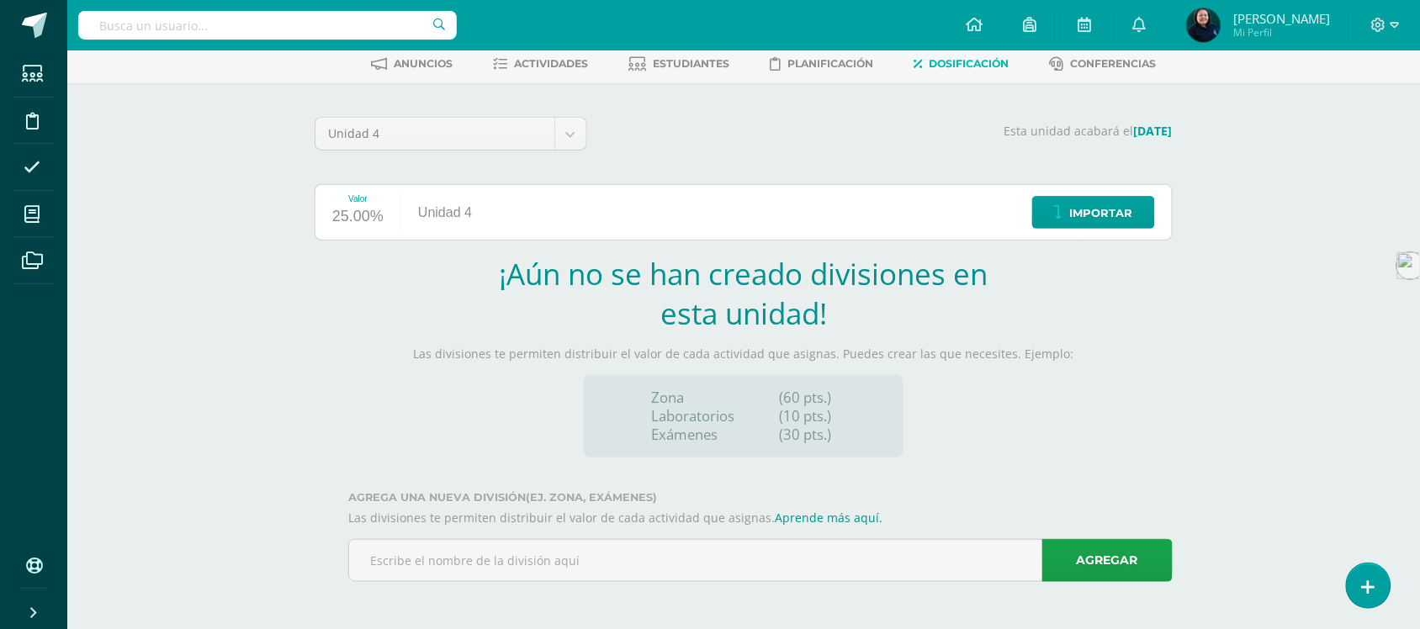
scroll to position [85, 0]
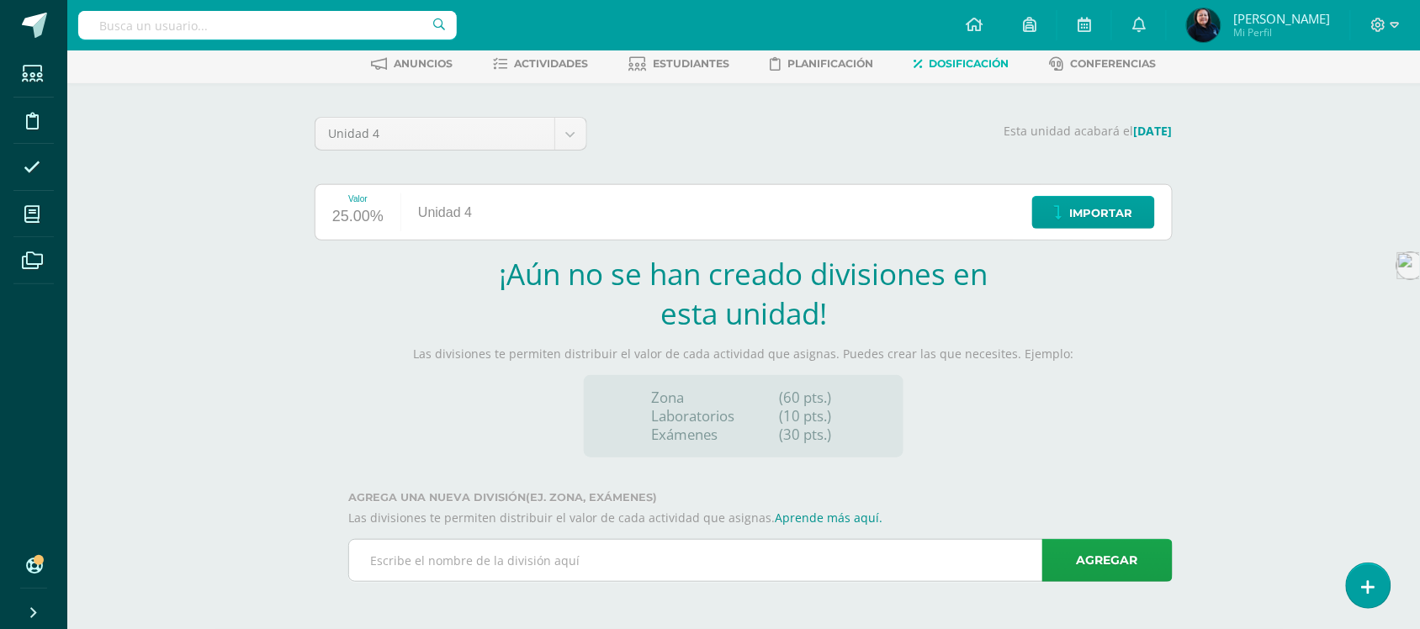
click at [536, 556] on input "text" at bounding box center [760, 560] width 823 height 41
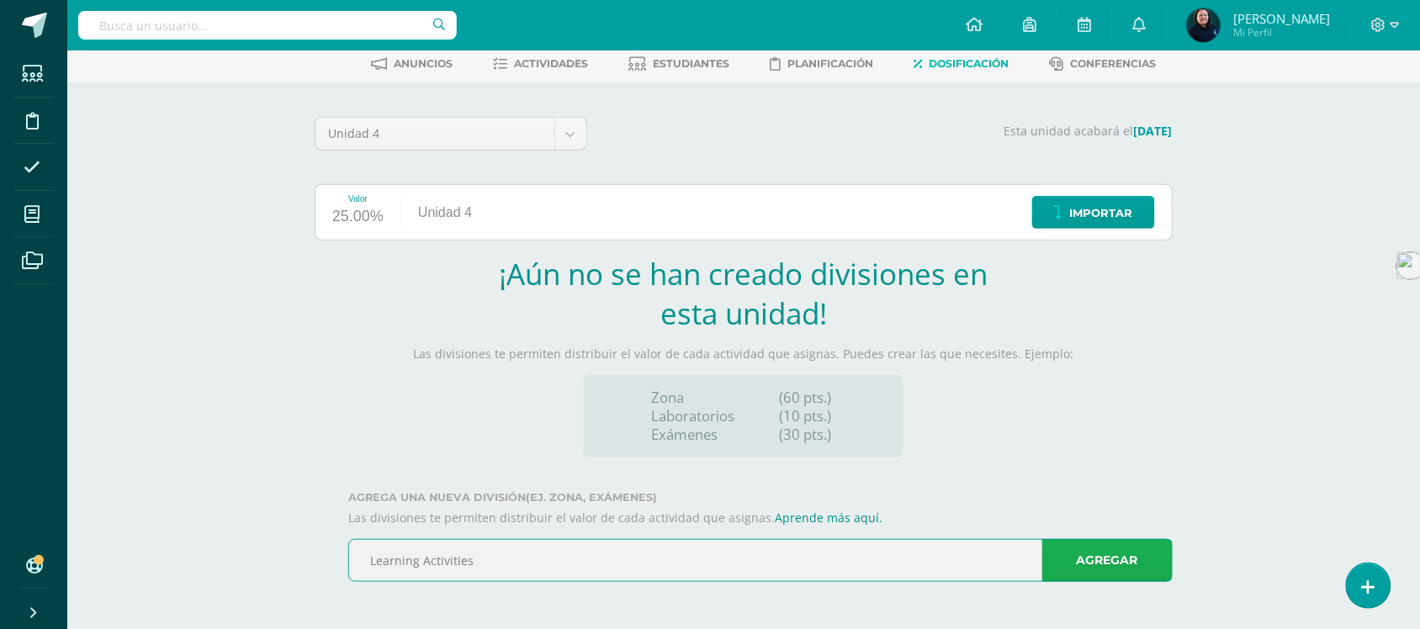
type input "Learning Activities"
click at [1124, 559] on link "Agregar" at bounding box center [1107, 560] width 130 height 43
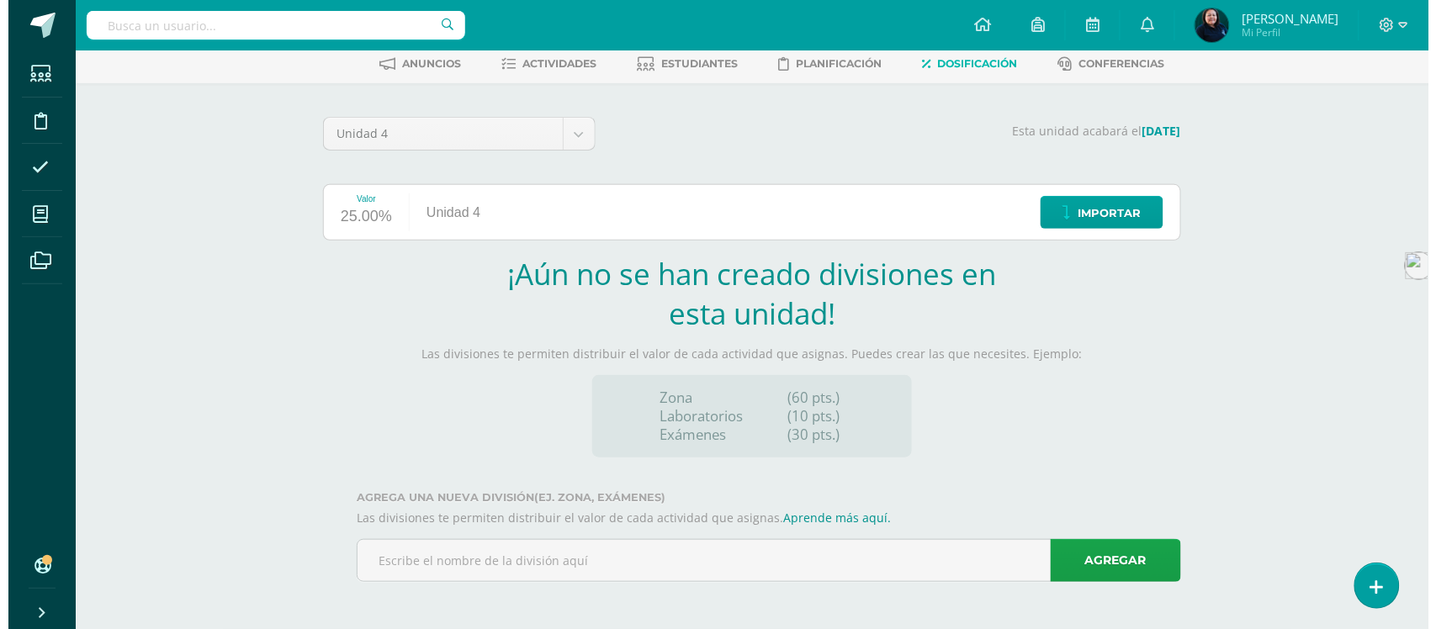
scroll to position [0, 0]
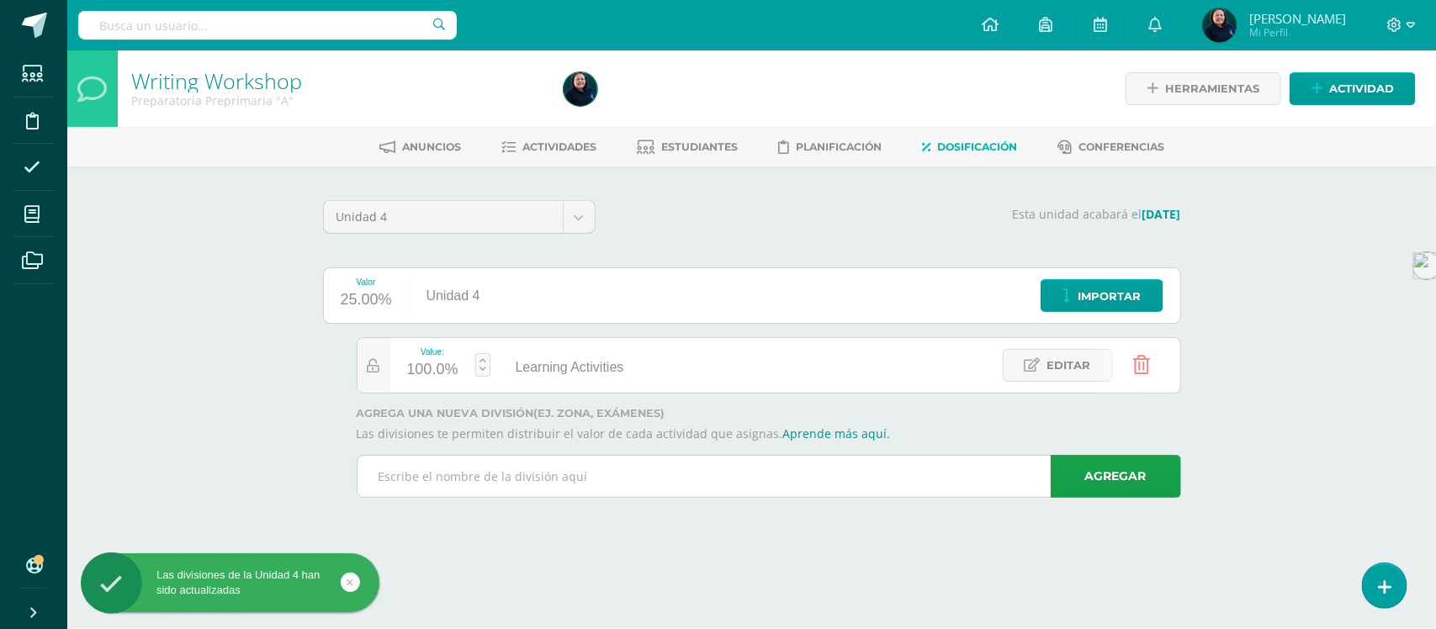
click at [582, 482] on input "text" at bounding box center [768, 476] width 823 height 41
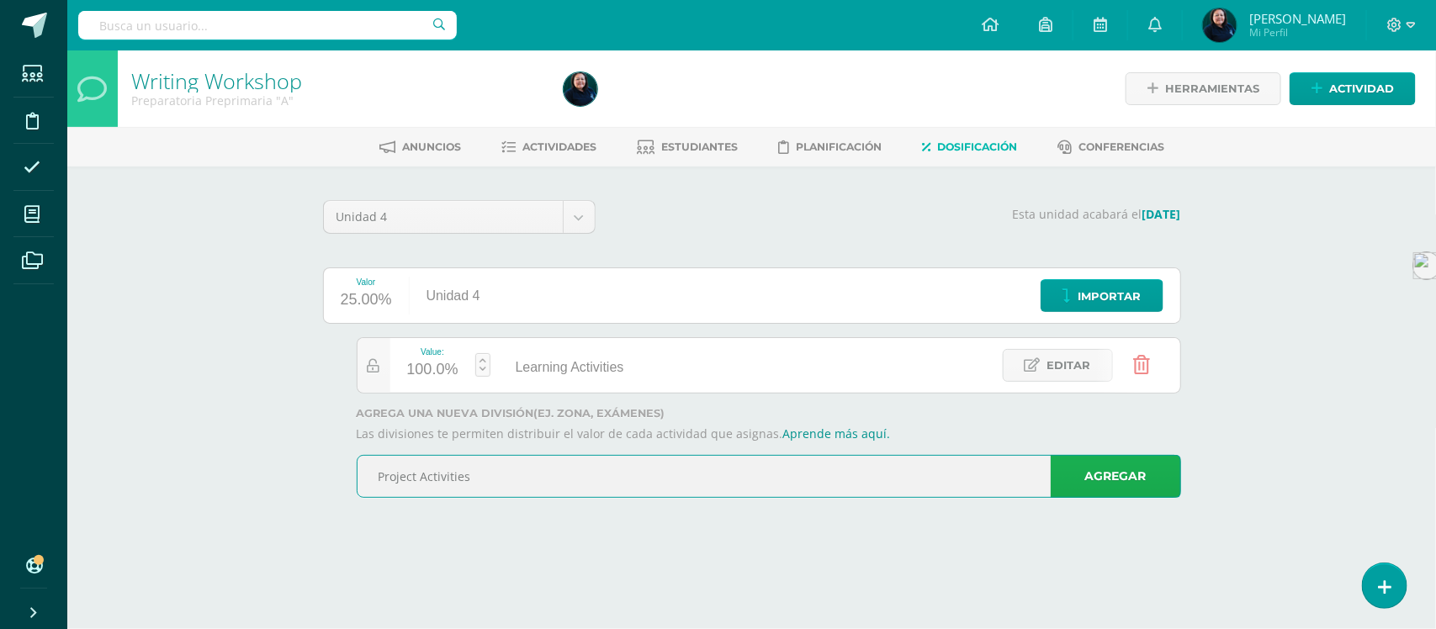
type input "Project Activities"
click at [1113, 479] on link "Agregar" at bounding box center [1116, 476] width 130 height 43
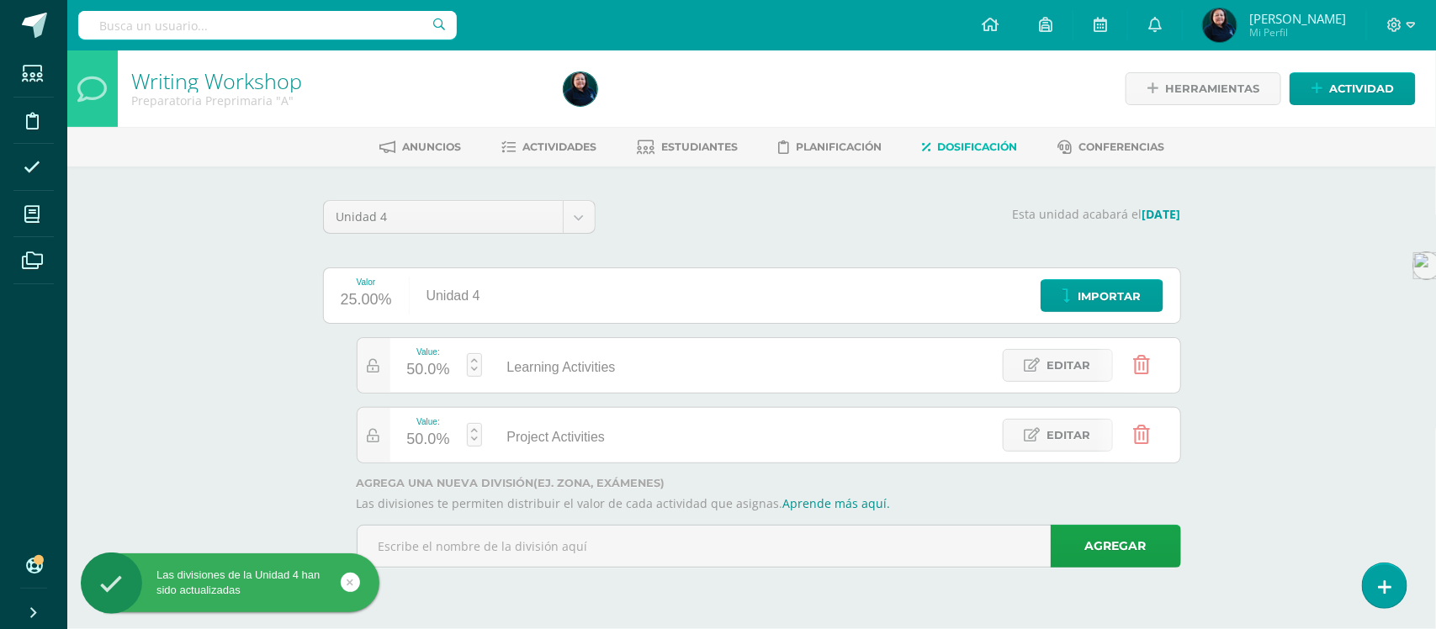
click at [473, 440] on link at bounding box center [474, 435] width 15 height 24
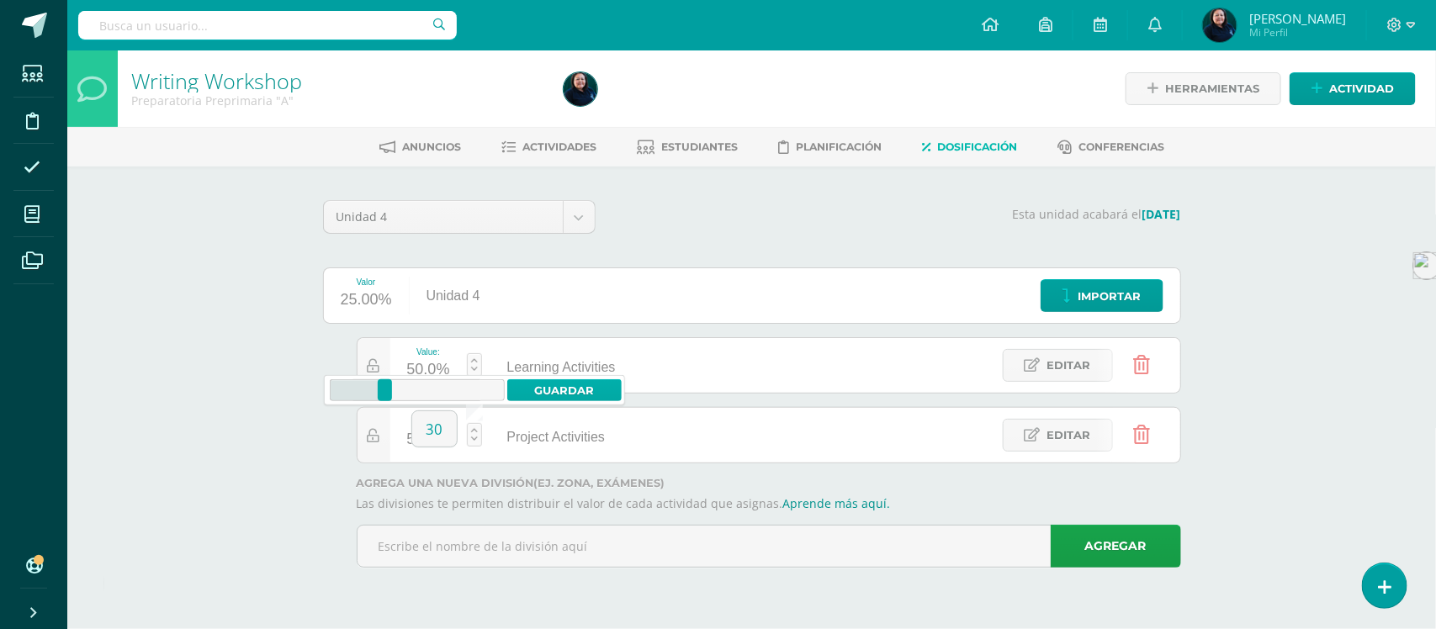
type input "30"
click at [557, 389] on link "Guardar" at bounding box center [564, 390] width 115 height 22
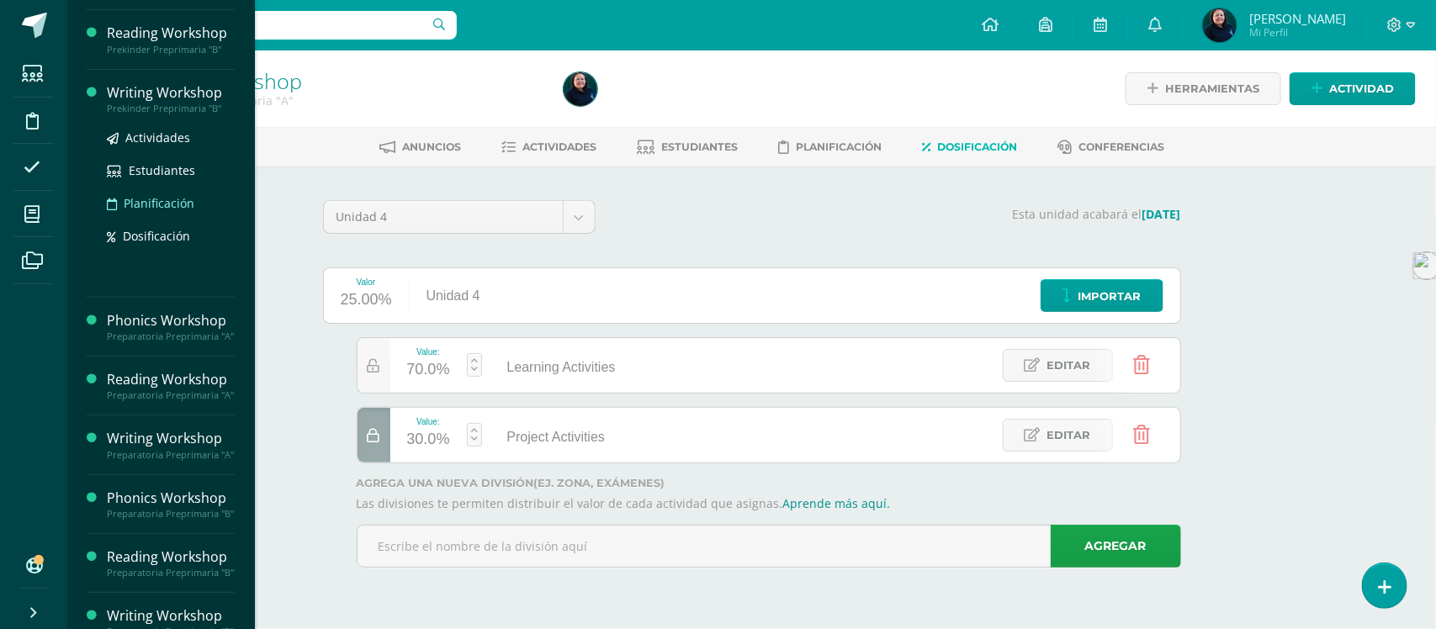
scroll to position [320, 0]
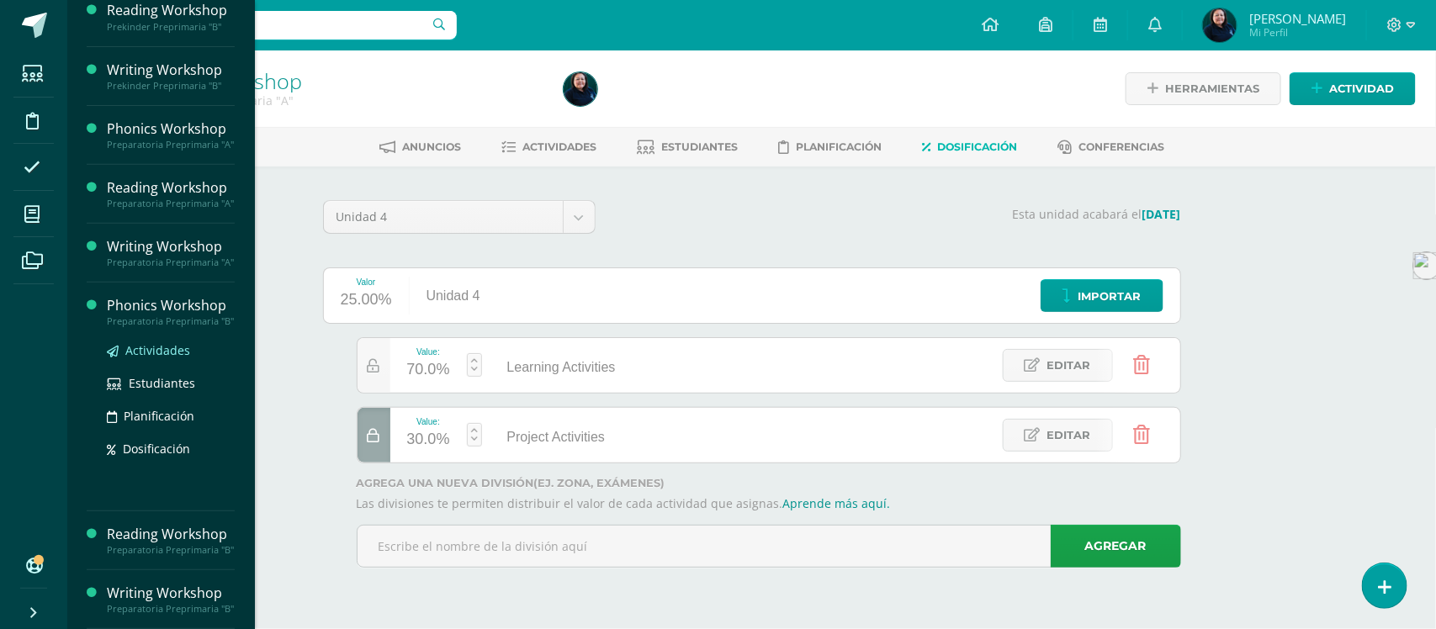
click at [136, 342] on span "Actividades" at bounding box center [157, 350] width 65 height 16
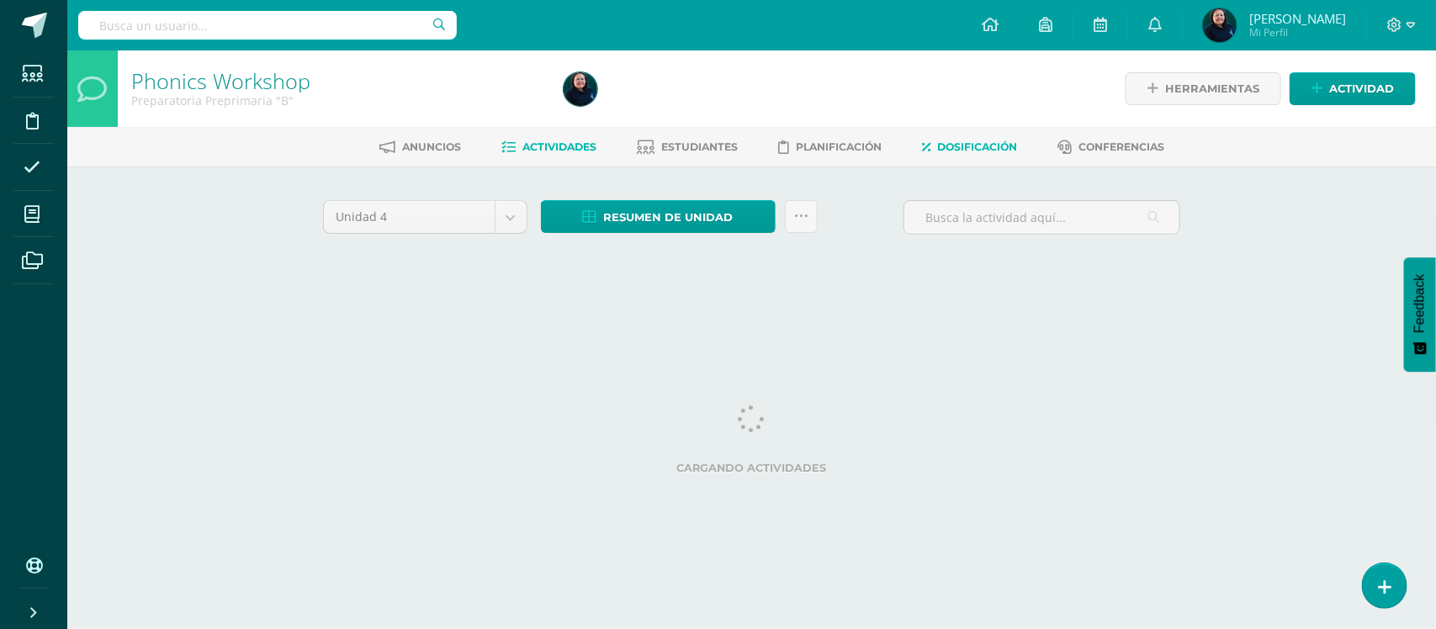
click at [977, 145] on span "Dosificación" at bounding box center [977, 146] width 80 height 13
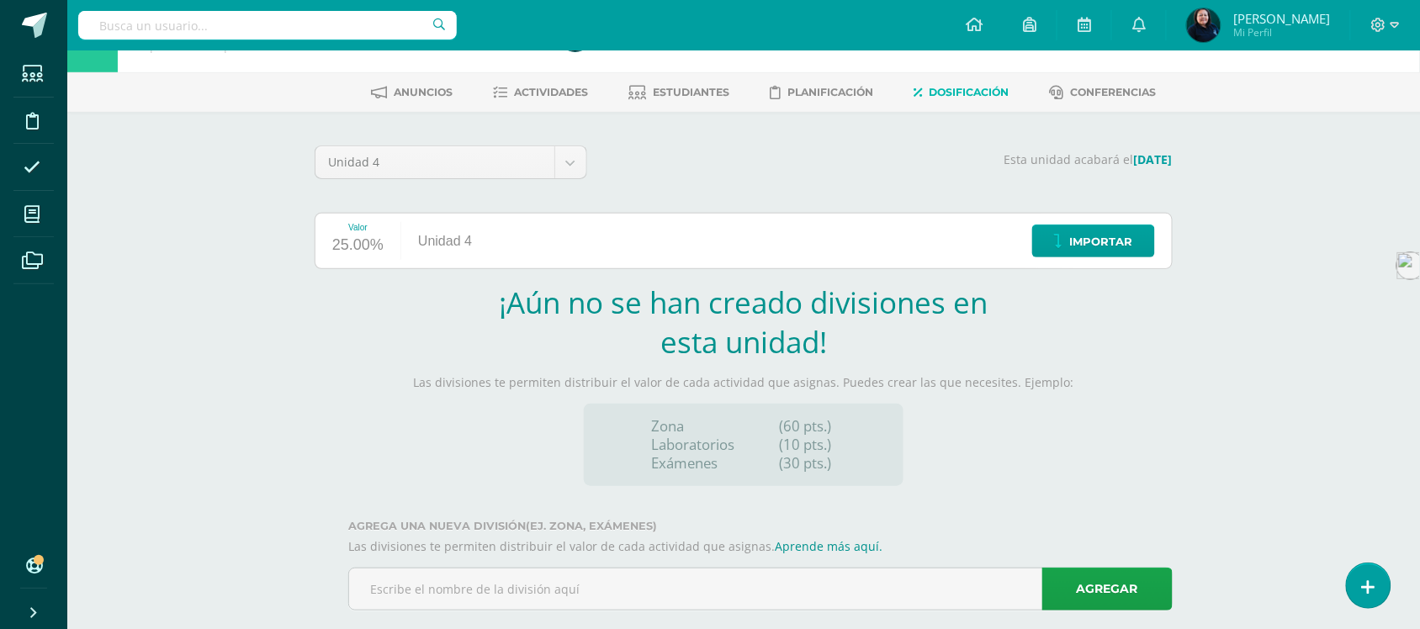
scroll to position [85, 0]
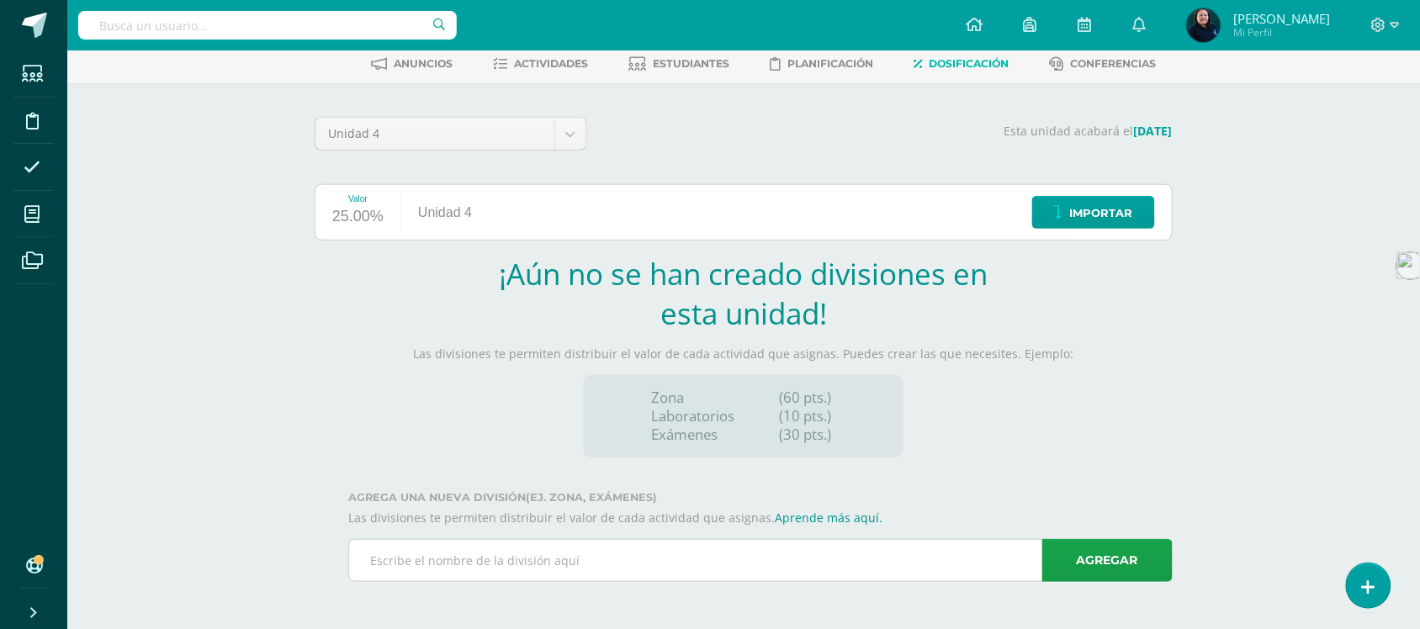
click at [545, 564] on input "text" at bounding box center [760, 560] width 823 height 41
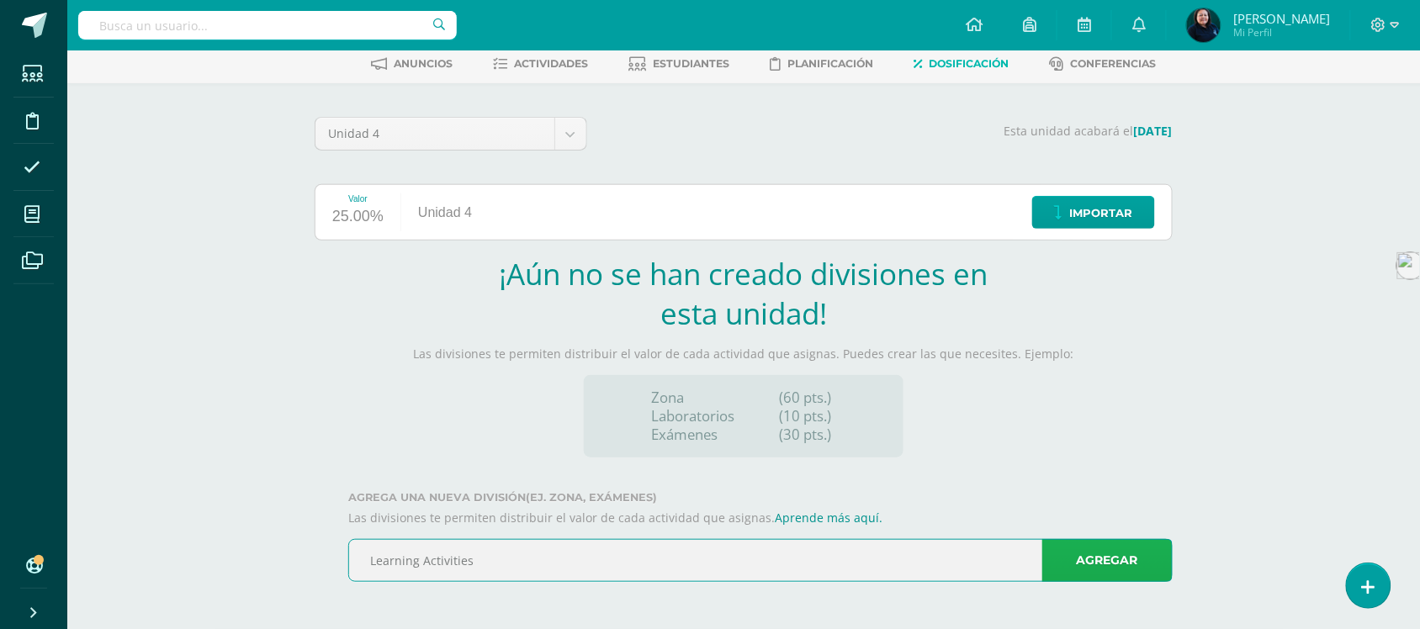
type input "Learning Activities"
click at [1116, 553] on link "Agregar" at bounding box center [1107, 560] width 130 height 43
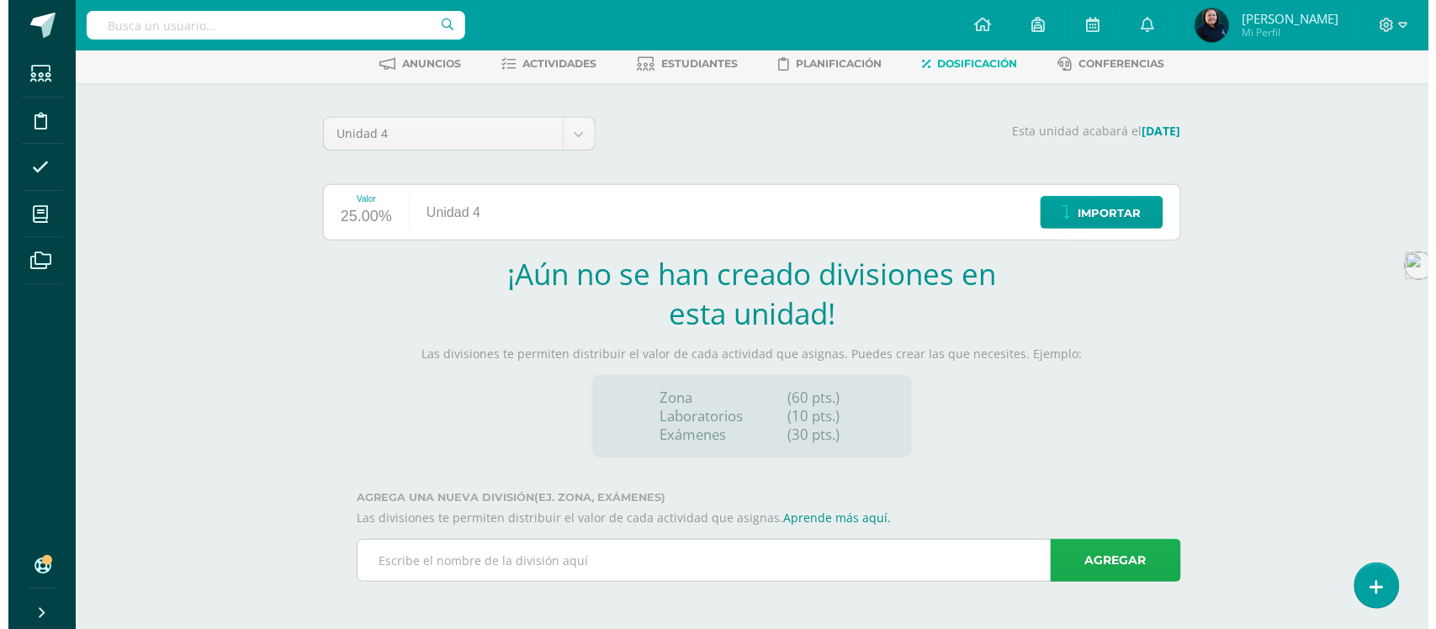
scroll to position [0, 0]
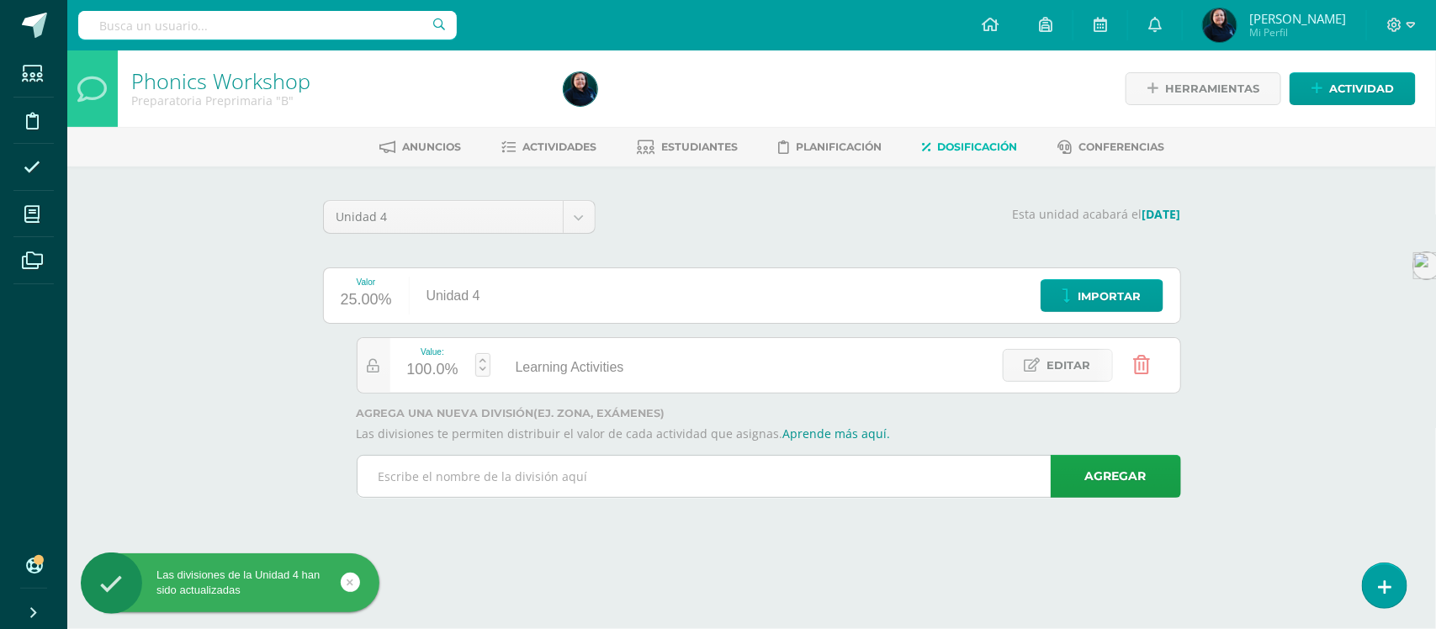
click at [422, 472] on input "text" at bounding box center [768, 476] width 823 height 41
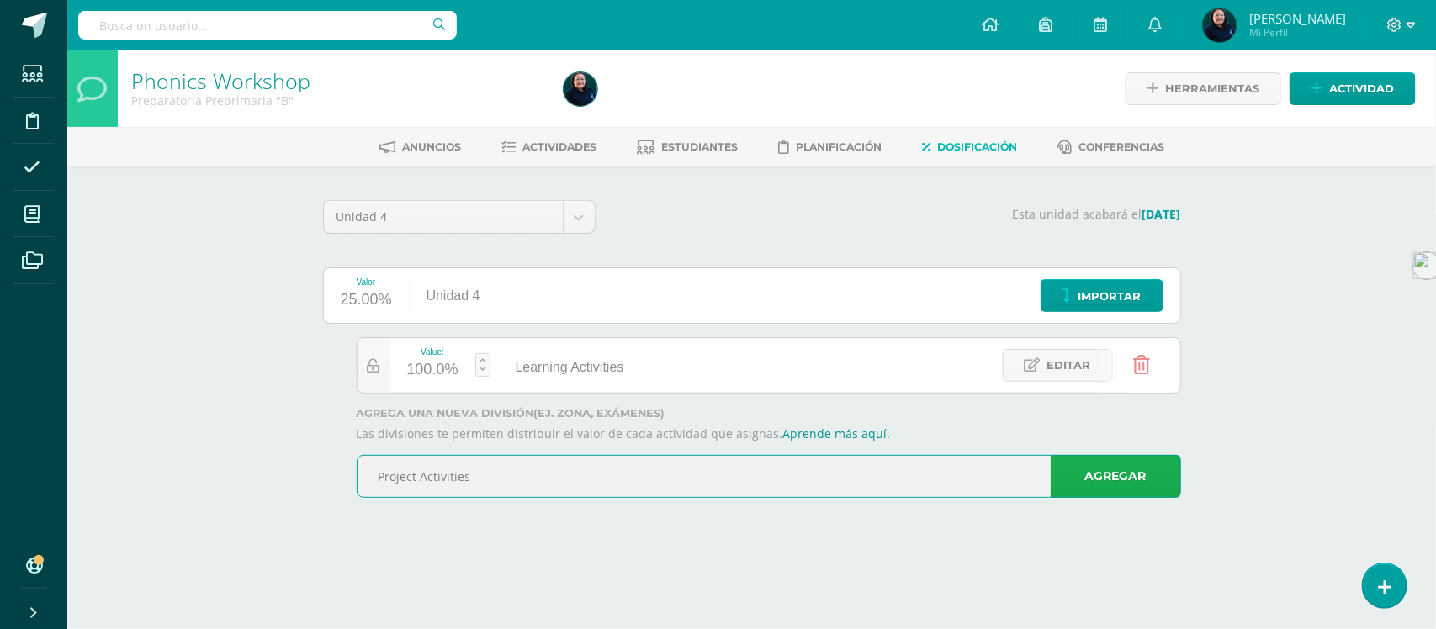
type input "Project Activities"
click at [1117, 486] on link "Agregar" at bounding box center [1116, 476] width 130 height 43
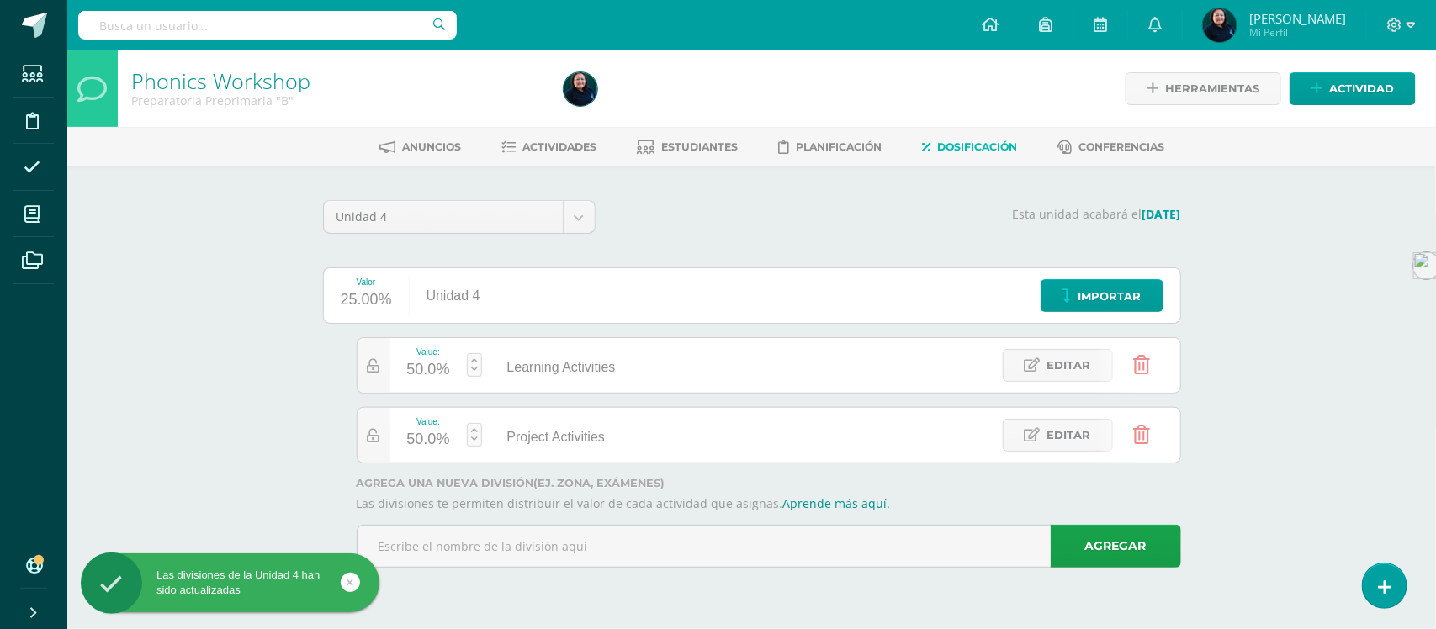
click at [473, 440] on link at bounding box center [474, 435] width 15 height 24
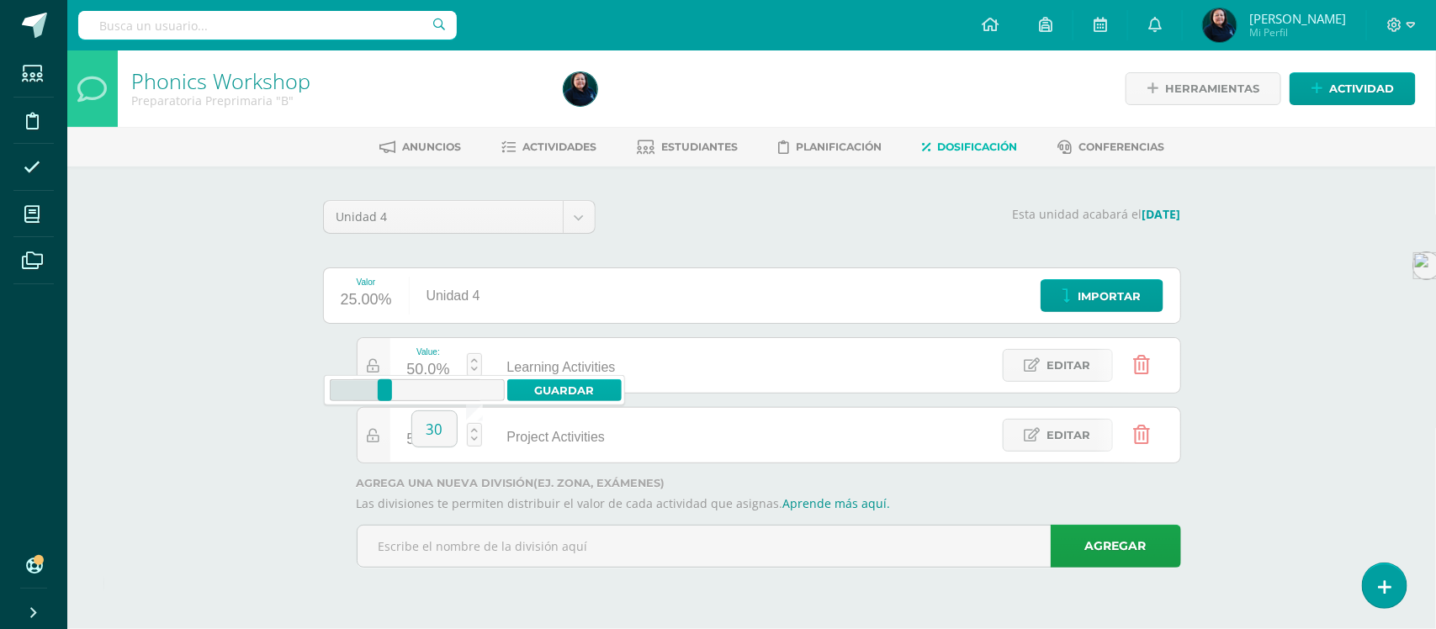
type input "30"
click at [562, 389] on link "Guardar" at bounding box center [564, 390] width 115 height 22
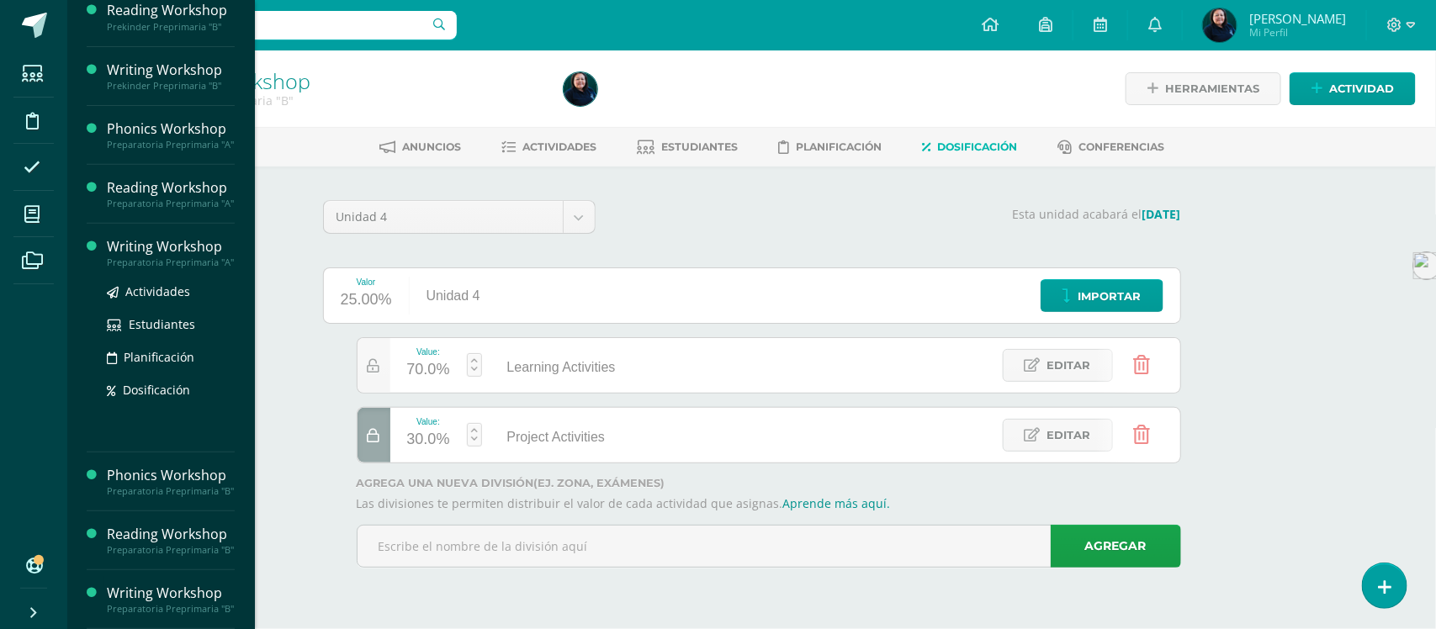
scroll to position [320, 0]
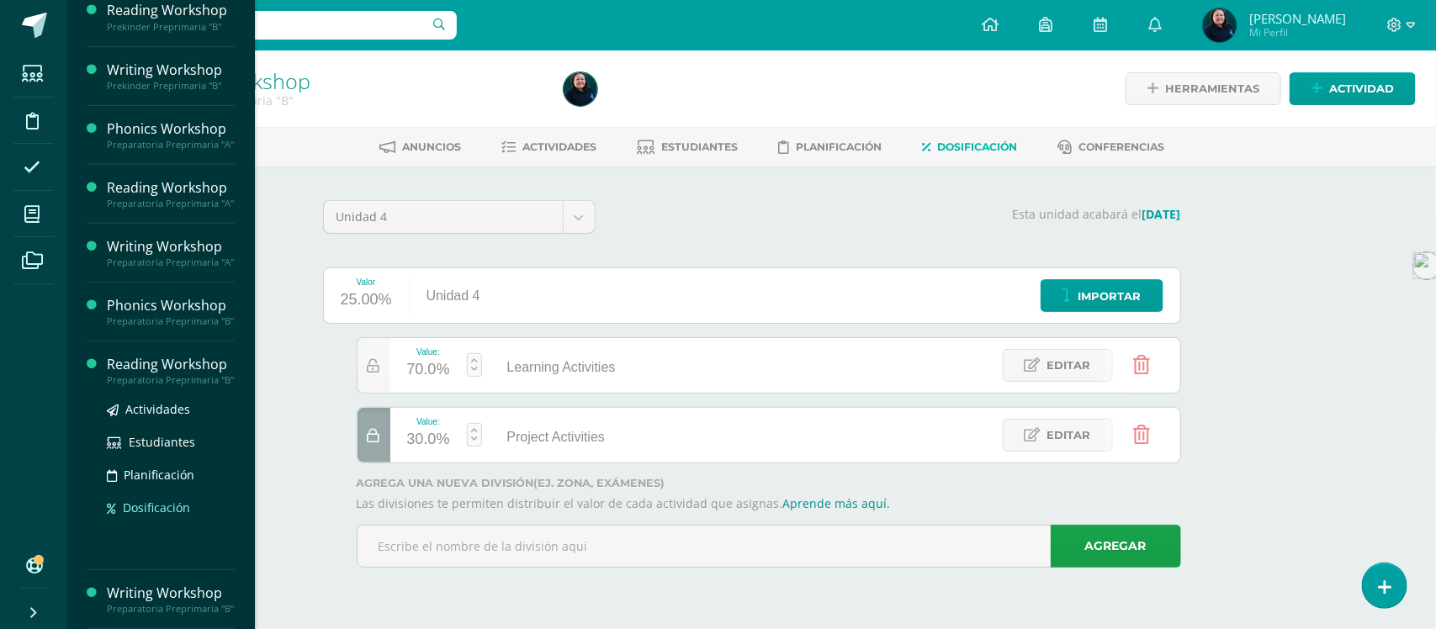
click at [141, 500] on span "Dosificación" at bounding box center [156, 508] width 67 height 16
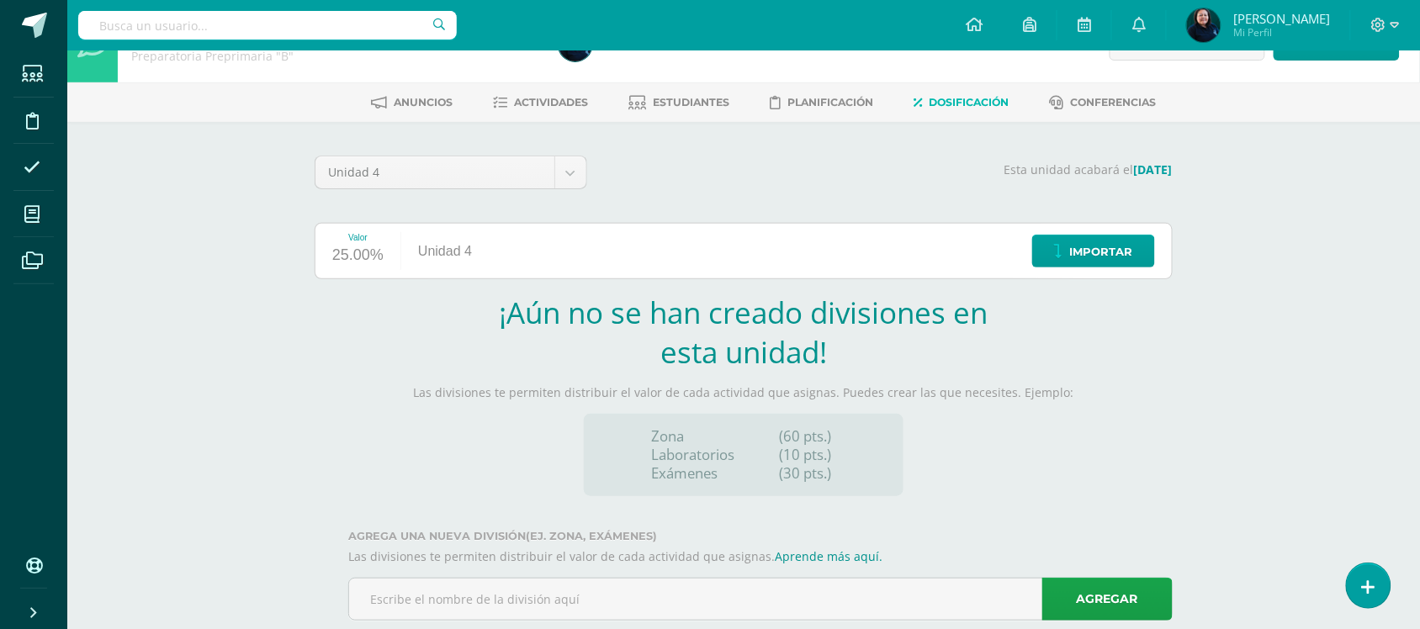
scroll to position [85, 0]
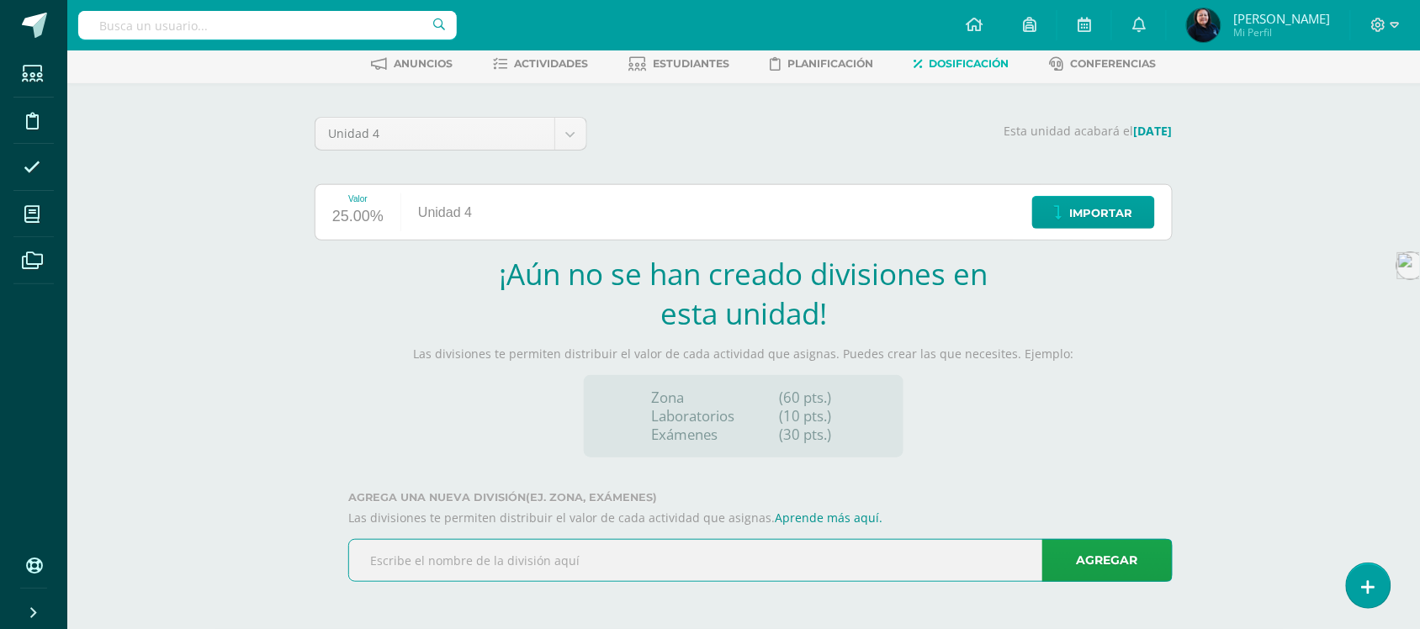
click at [628, 562] on input "text" at bounding box center [760, 560] width 823 height 41
type input "Learning Activities"
click at [1075, 560] on link "Agregar" at bounding box center [1107, 560] width 130 height 43
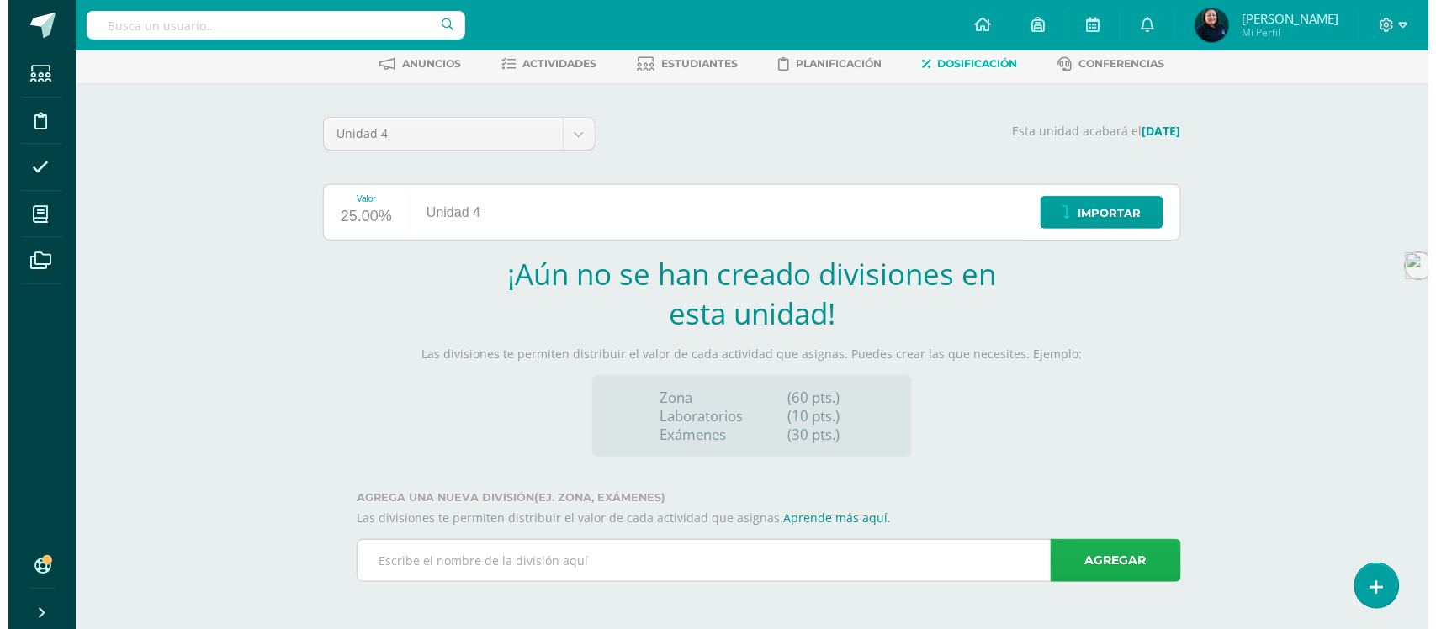
scroll to position [0, 0]
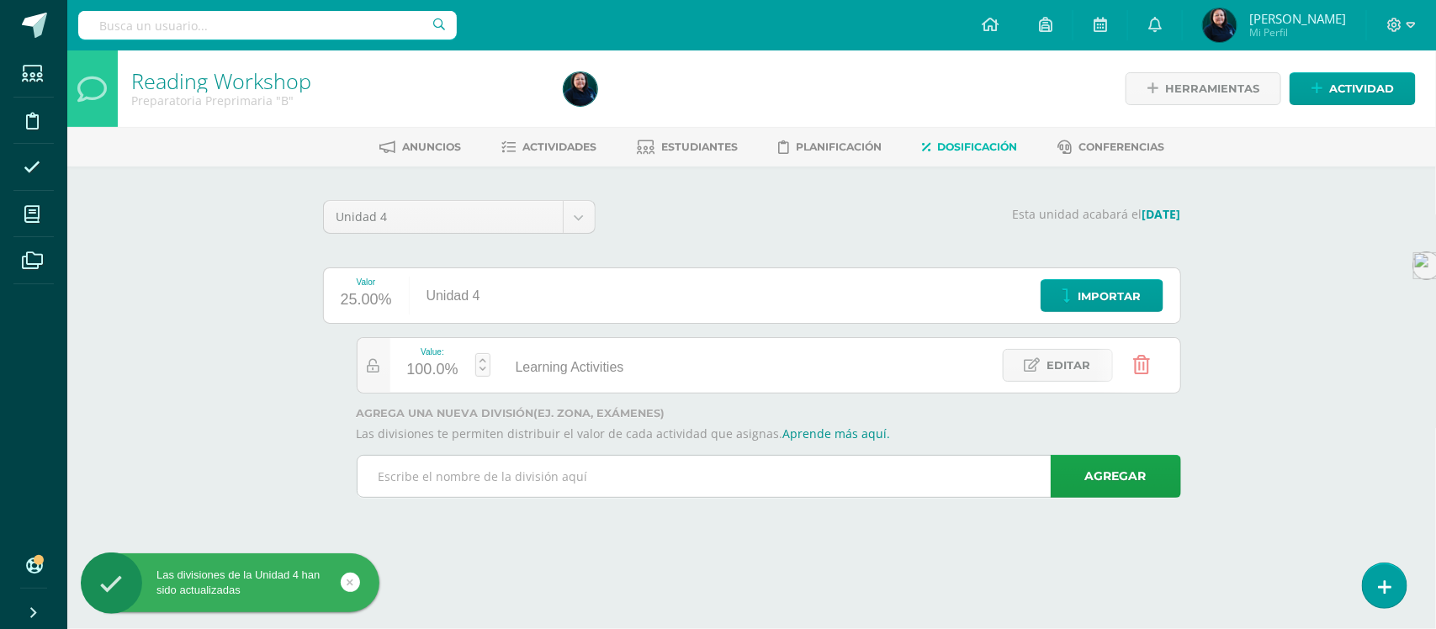
click at [511, 465] on input "text" at bounding box center [768, 476] width 823 height 41
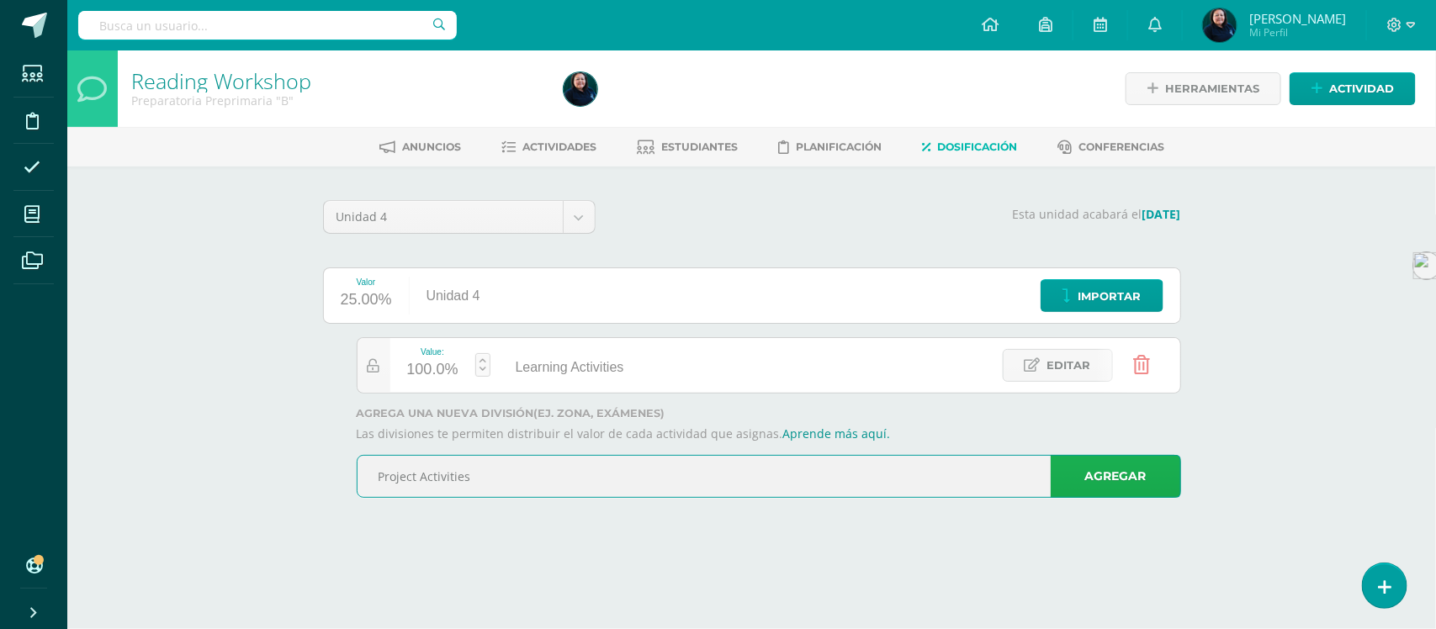
type input "Project Activities"
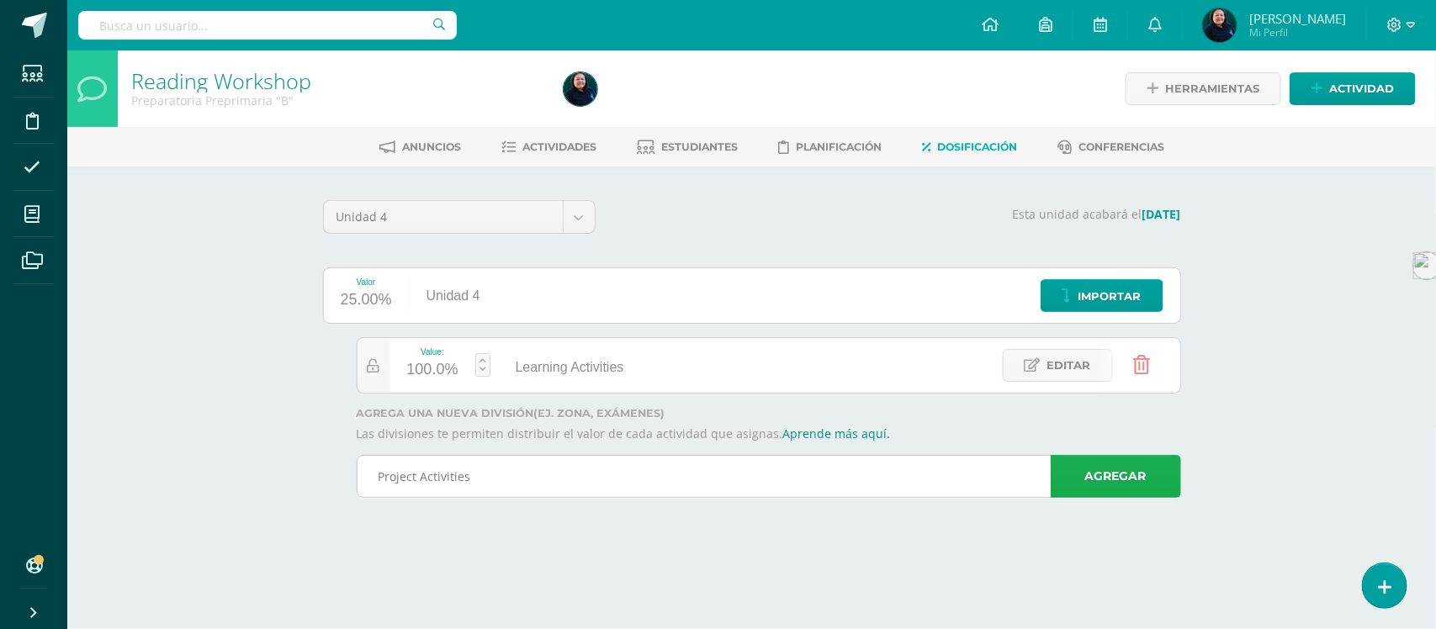
click at [1137, 484] on link "Agregar" at bounding box center [1116, 476] width 130 height 43
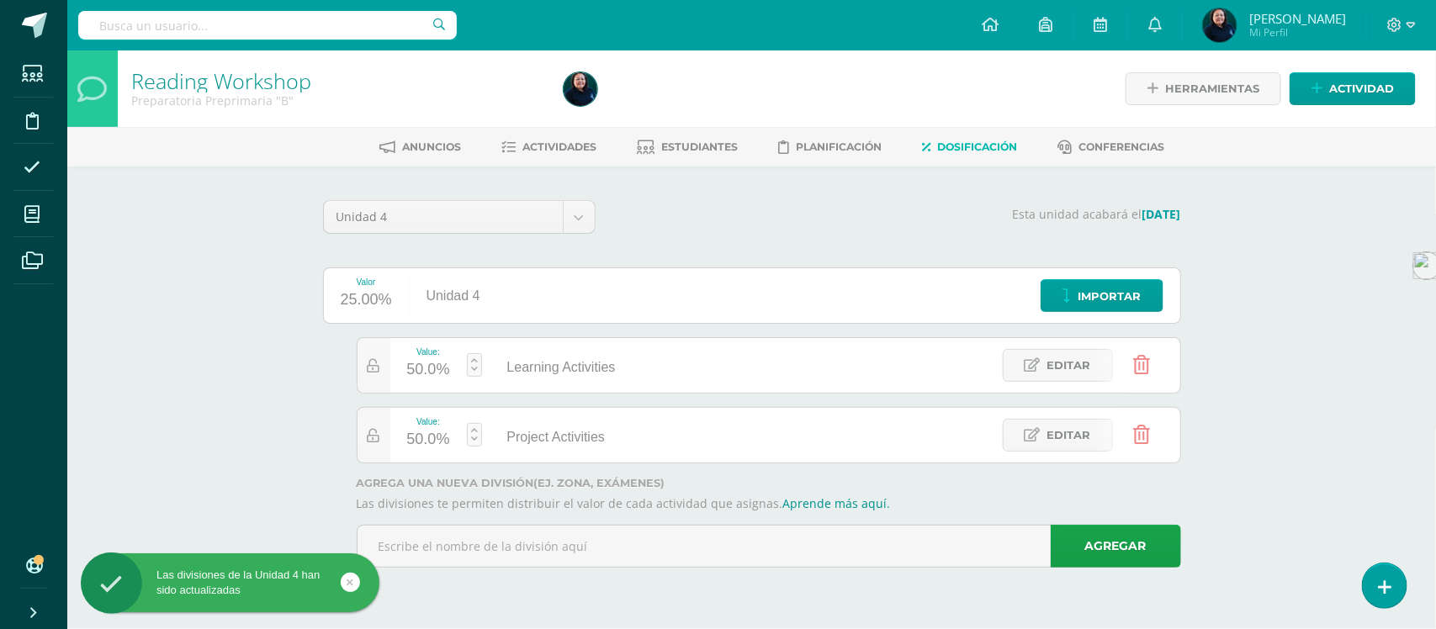
click at [472, 438] on link at bounding box center [474, 435] width 15 height 24
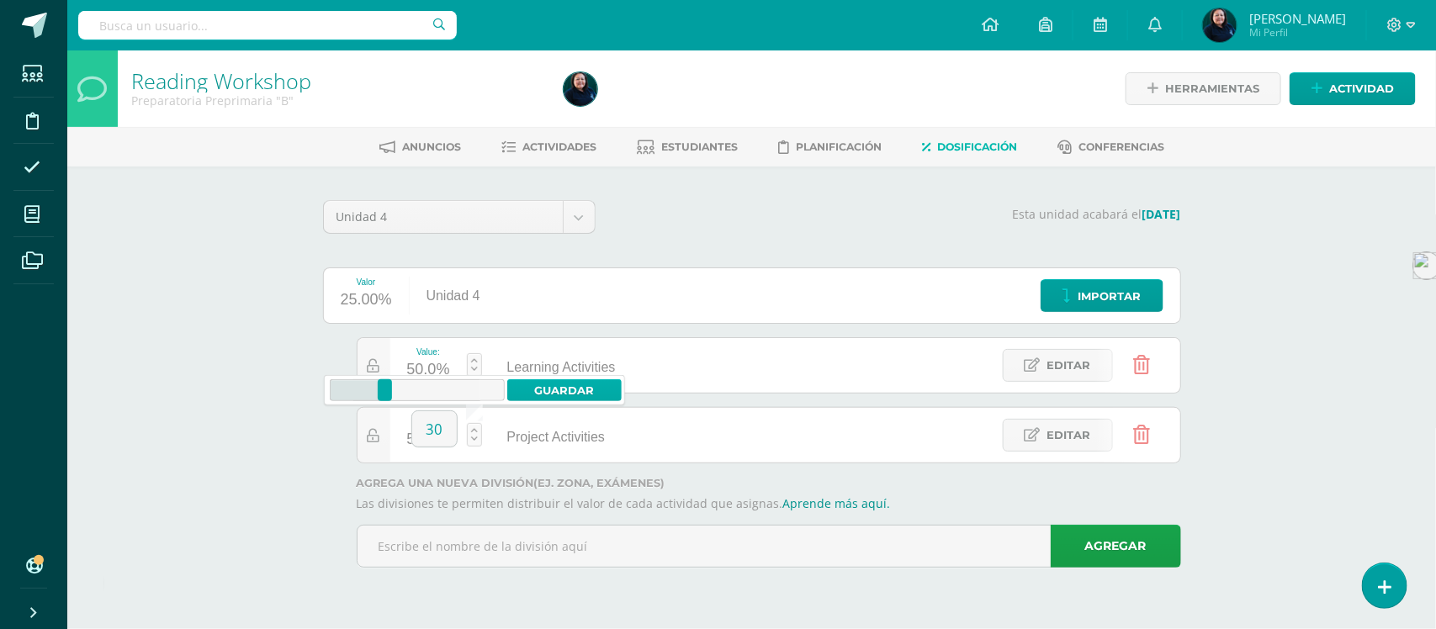
type input "30"
click at [559, 380] on link "Guardar" at bounding box center [564, 390] width 115 height 22
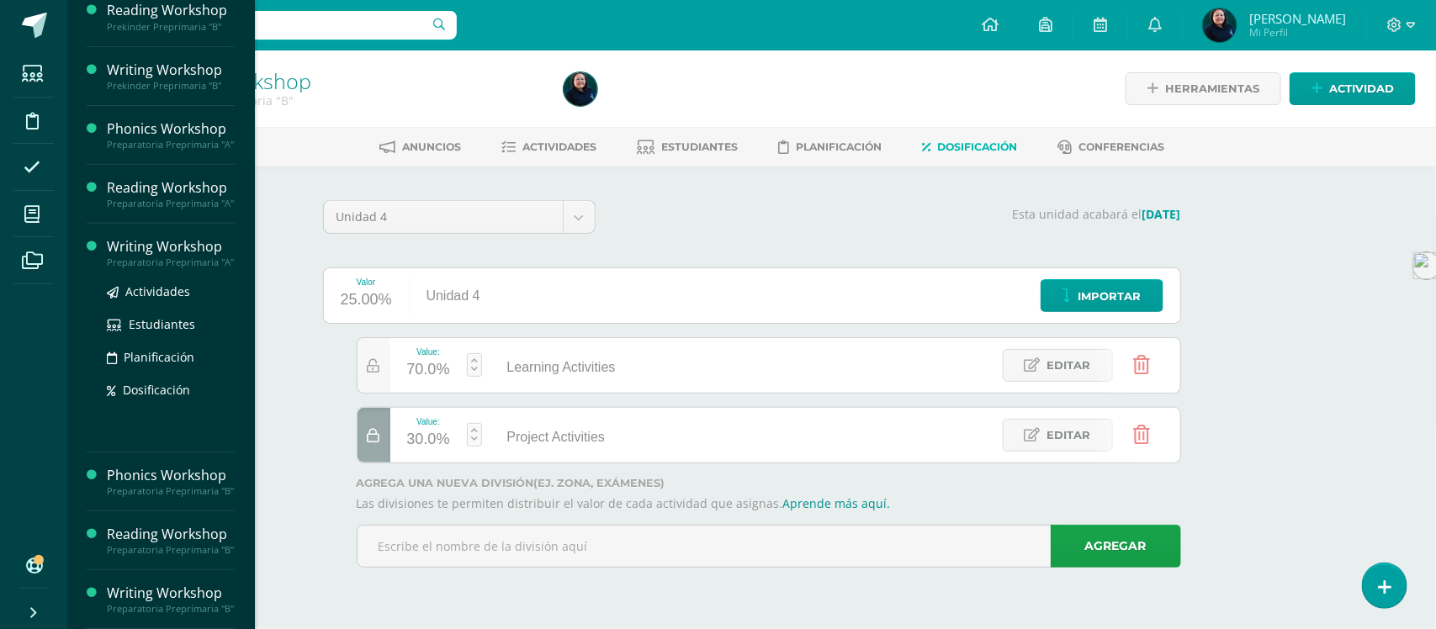
scroll to position [320, 0]
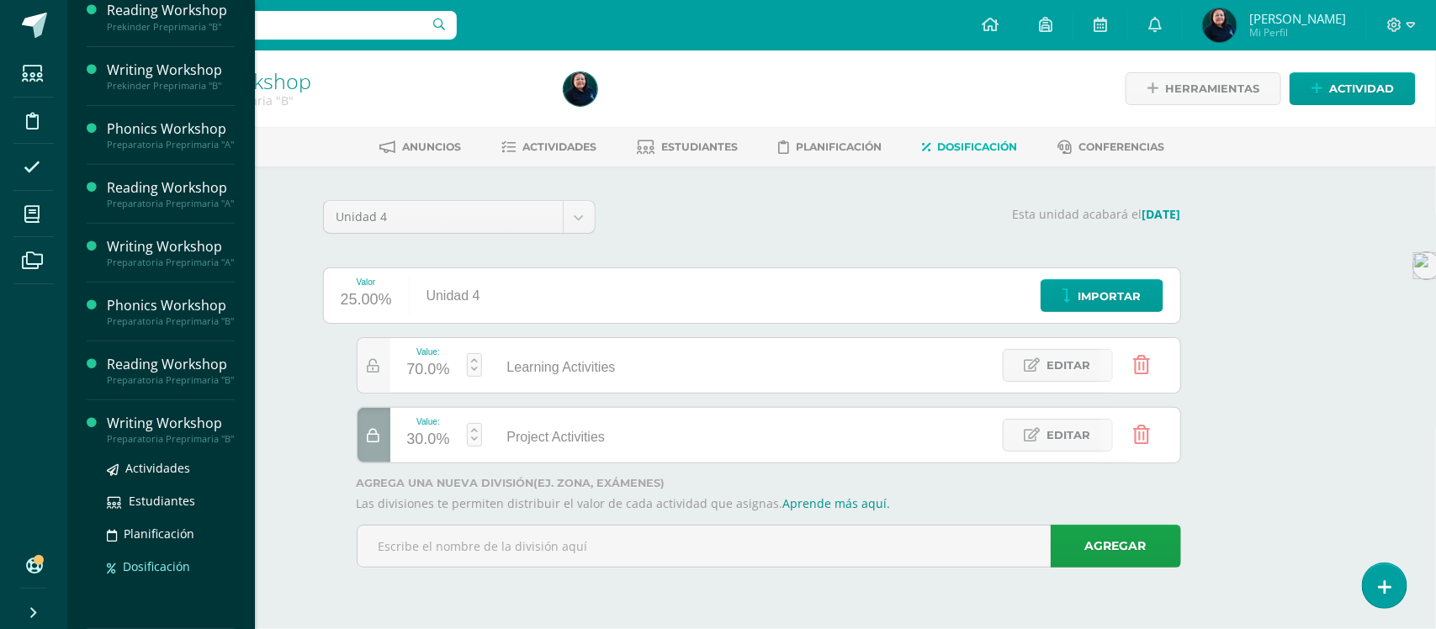
click at [152, 564] on span "Dosificación" at bounding box center [156, 566] width 67 height 16
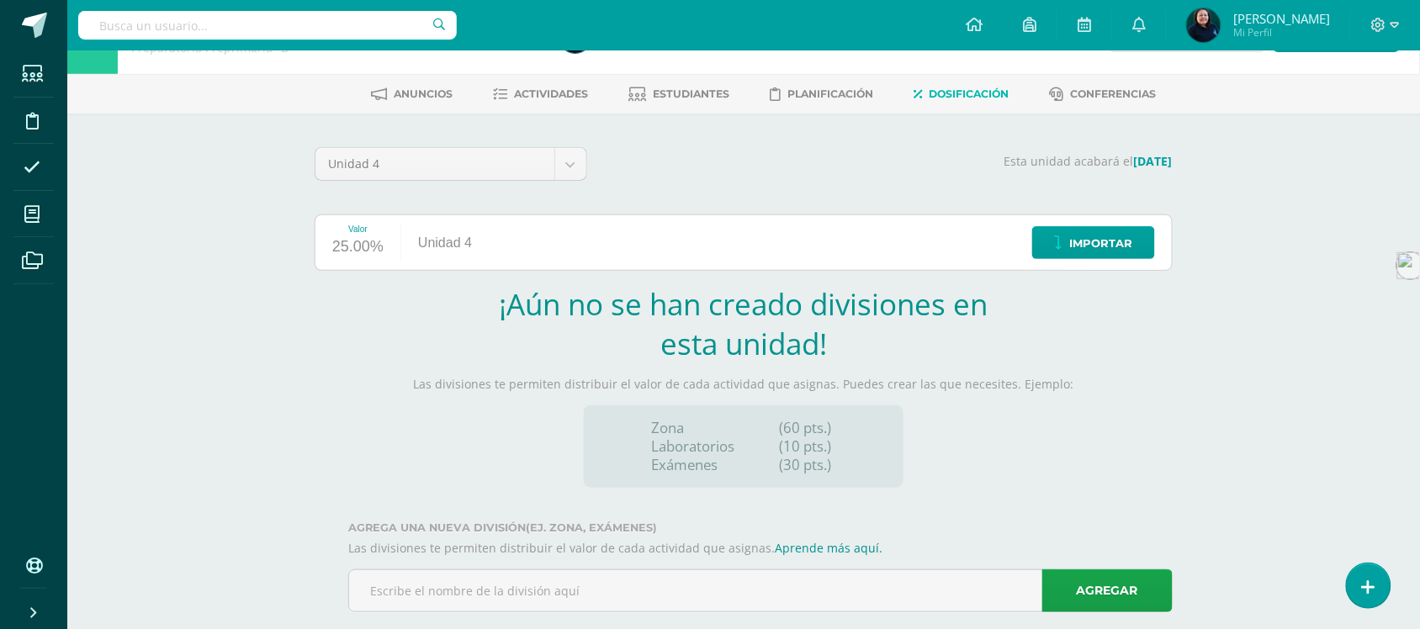
scroll to position [85, 0]
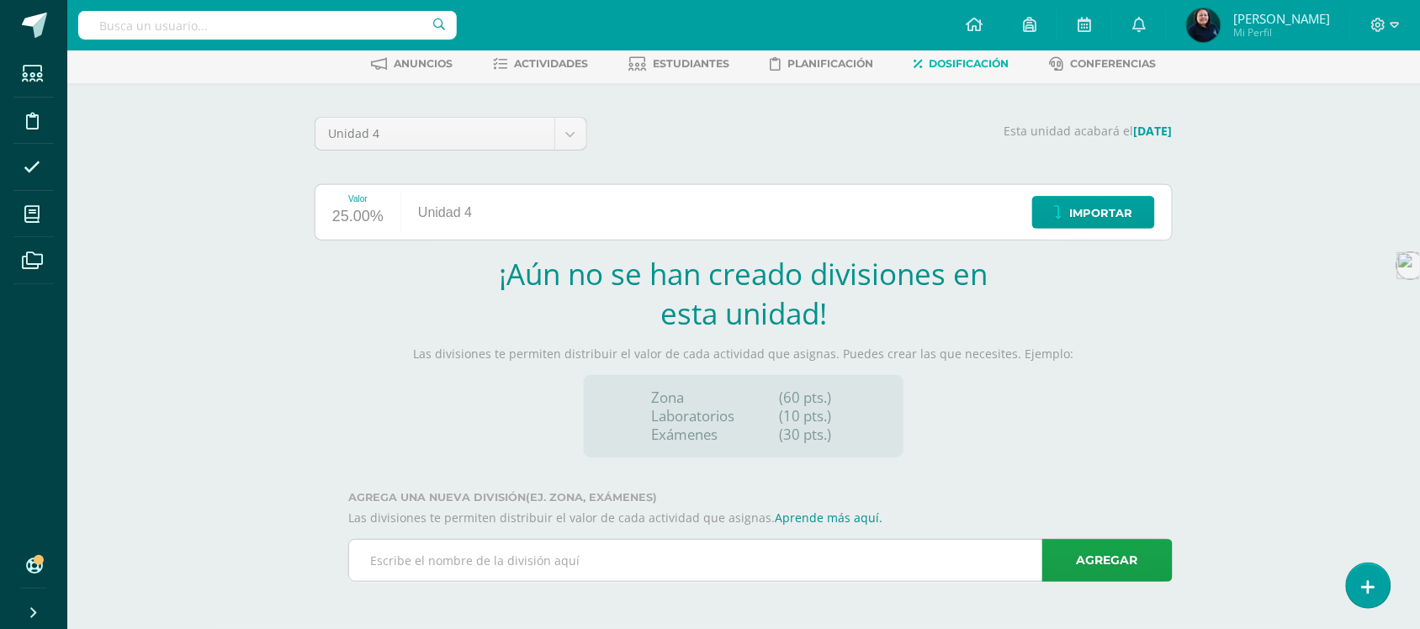
click at [594, 565] on input "text" at bounding box center [760, 560] width 823 height 41
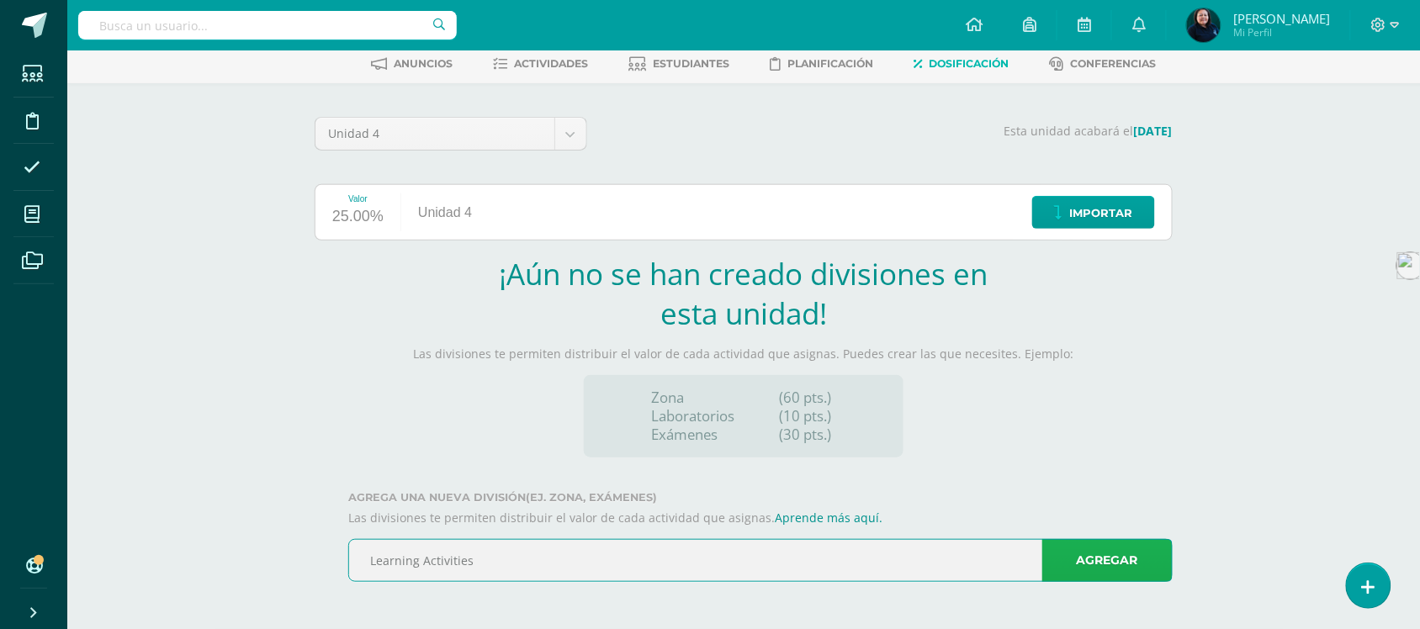
type input "Learning Activities"
click at [1106, 562] on link "Agregar" at bounding box center [1107, 560] width 130 height 43
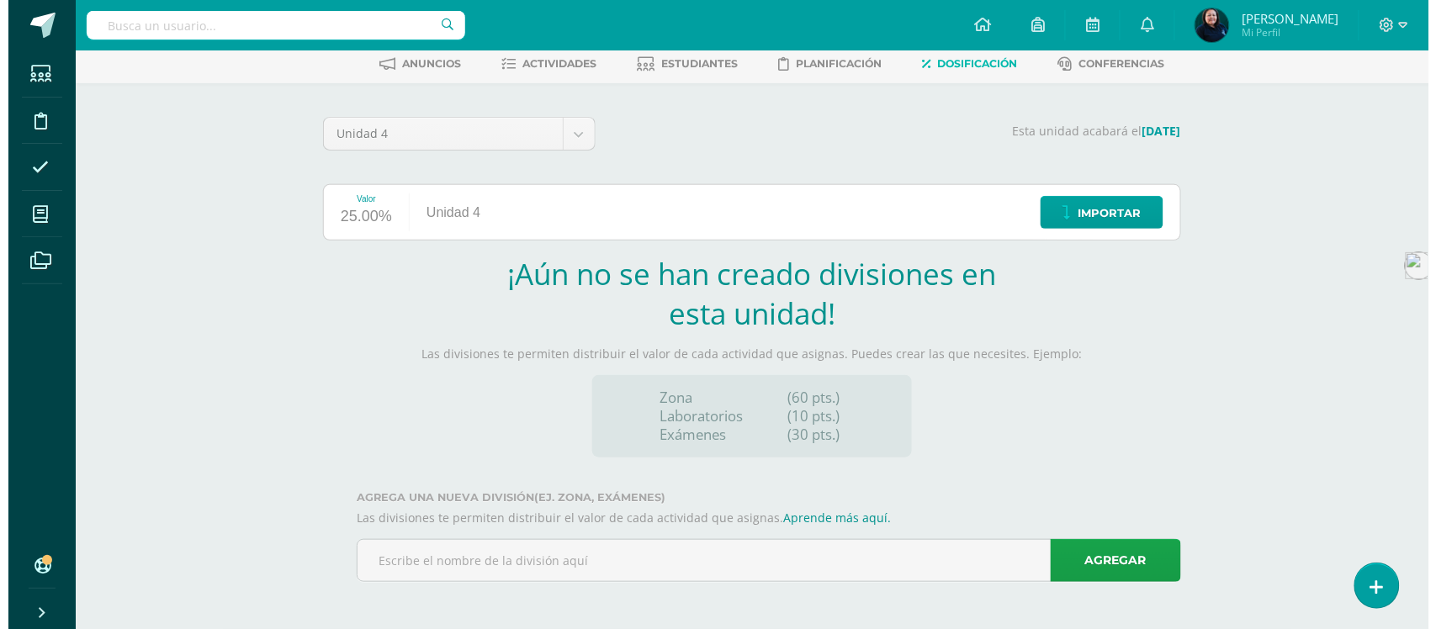
scroll to position [0, 0]
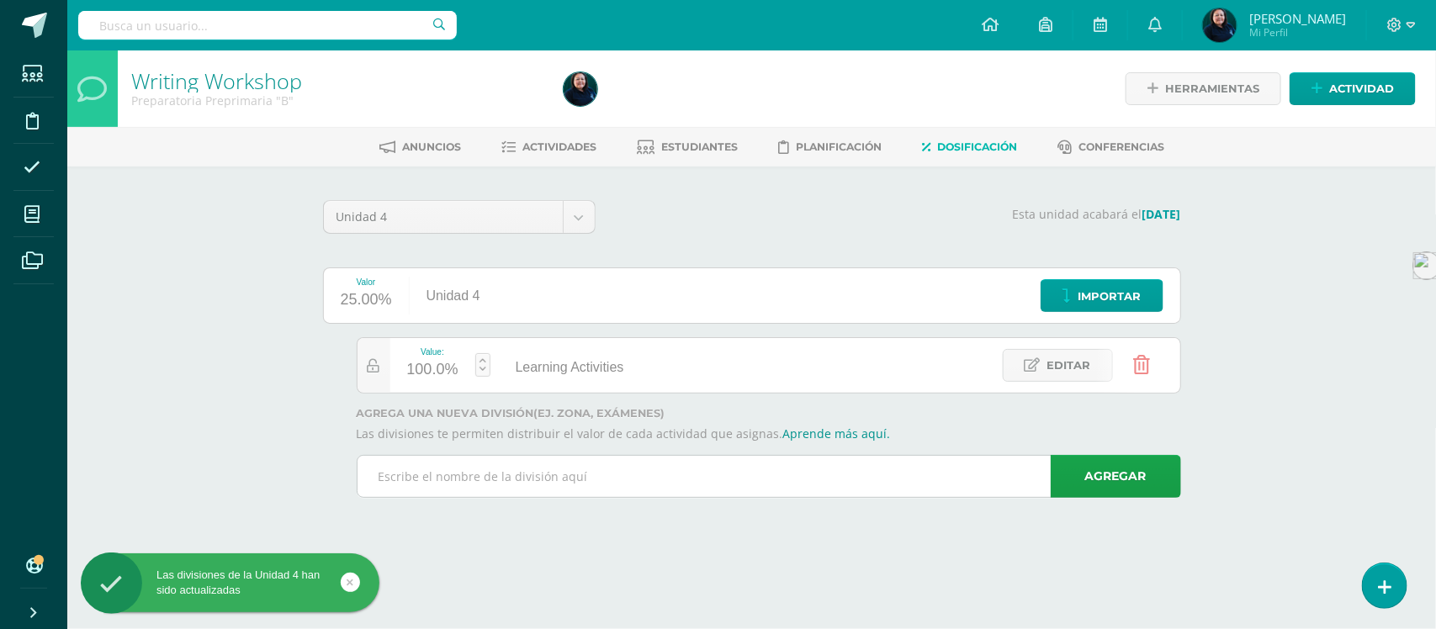
click at [511, 480] on input "text" at bounding box center [768, 476] width 823 height 41
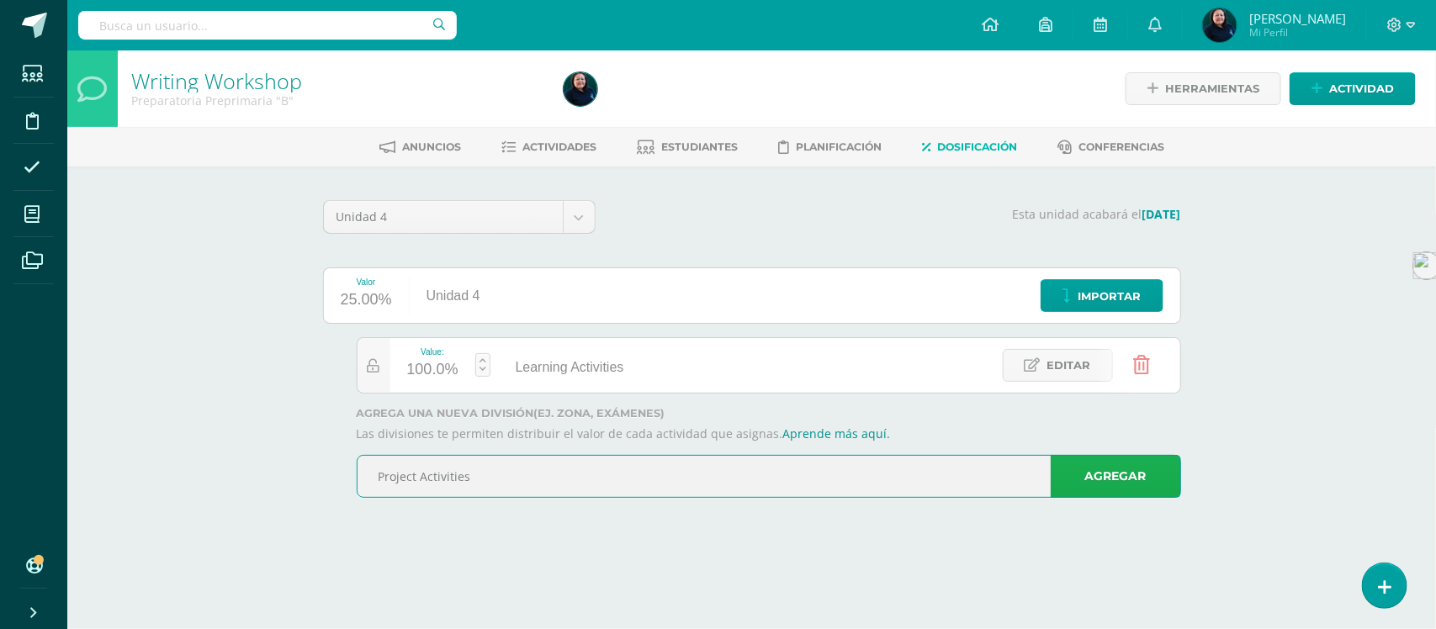
type input "Project Activities"
click at [1145, 478] on link "Agregar" at bounding box center [1116, 476] width 130 height 43
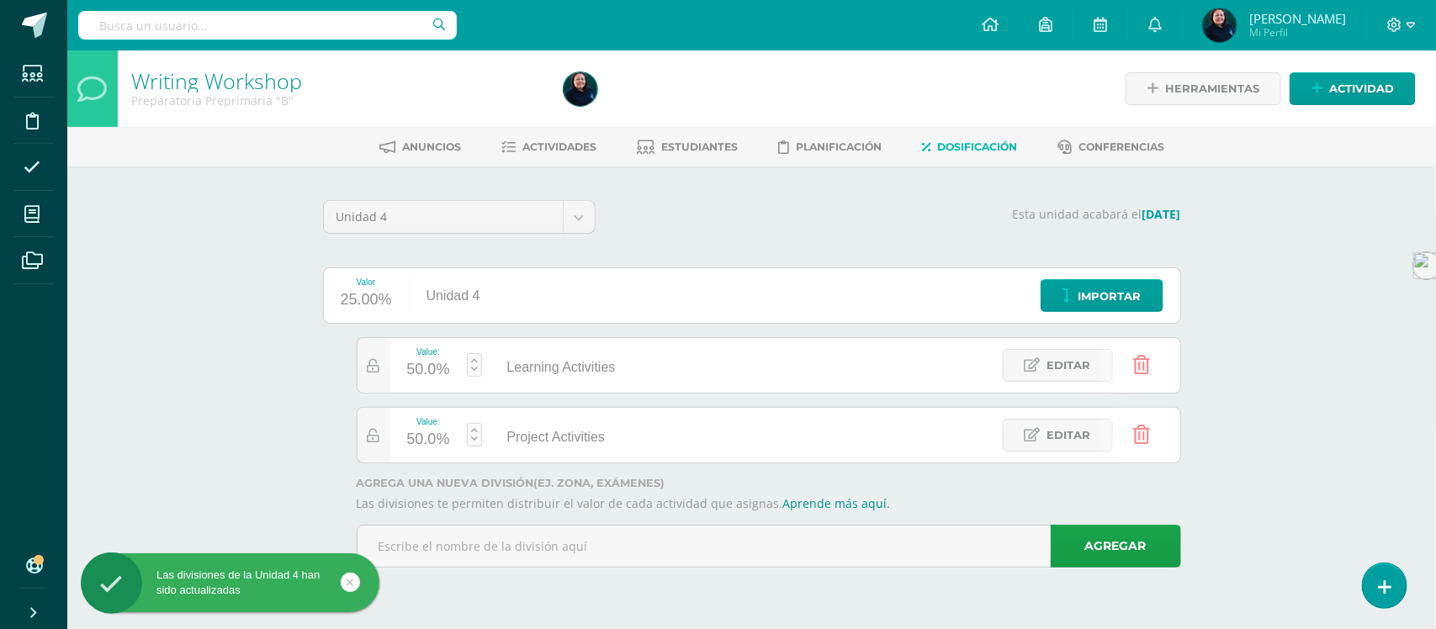
click at [473, 439] on link at bounding box center [474, 435] width 15 height 24
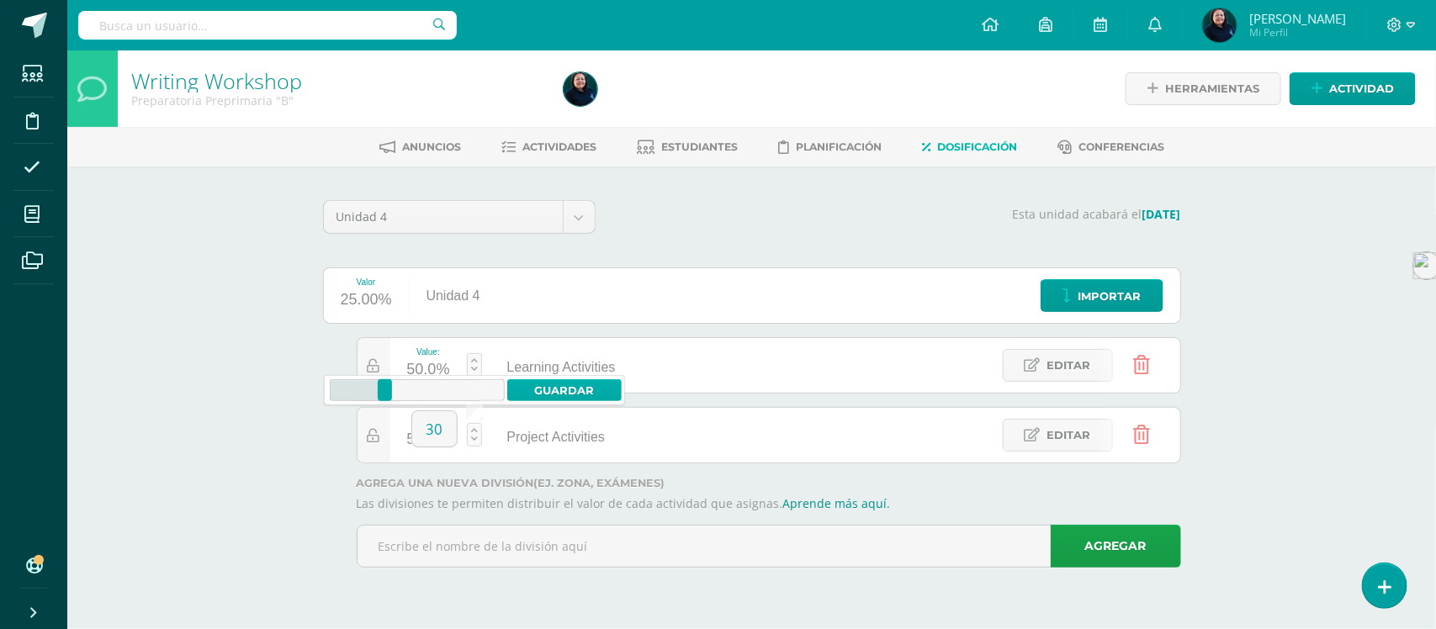
type input "30"
click at [590, 384] on link "Guardar" at bounding box center [564, 390] width 115 height 22
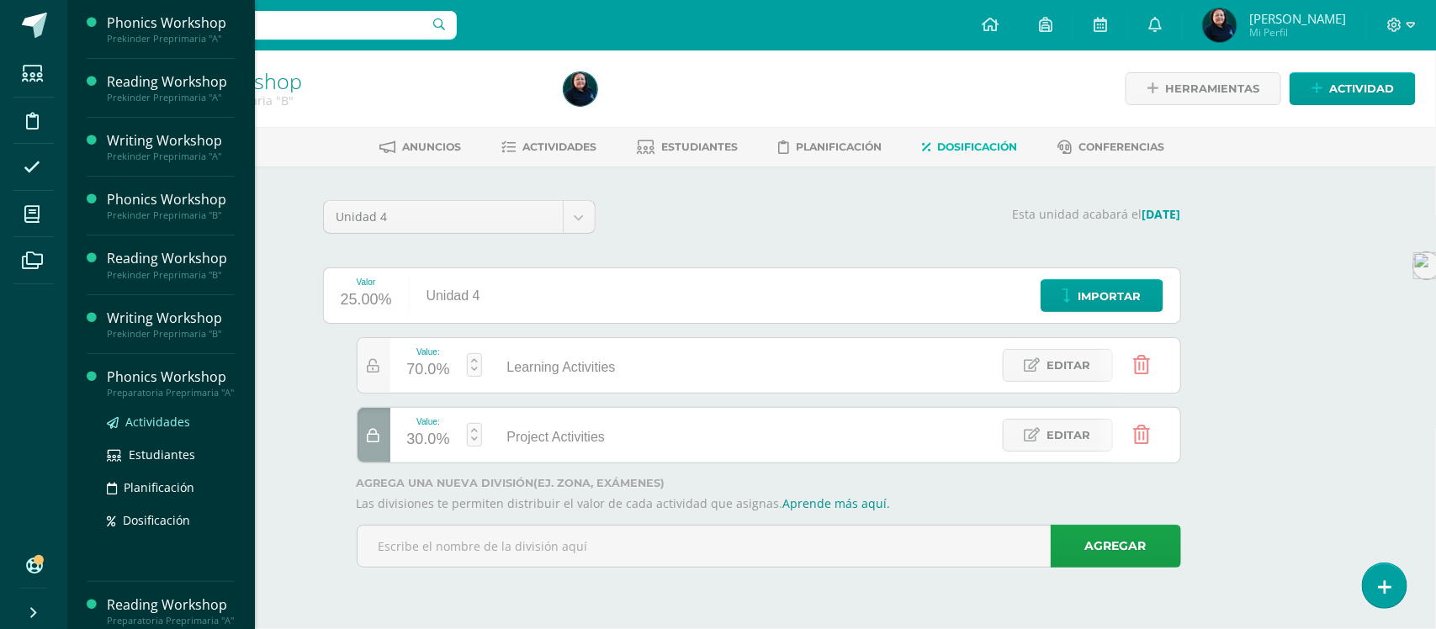
click at [165, 430] on span "Actividades" at bounding box center [157, 422] width 65 height 16
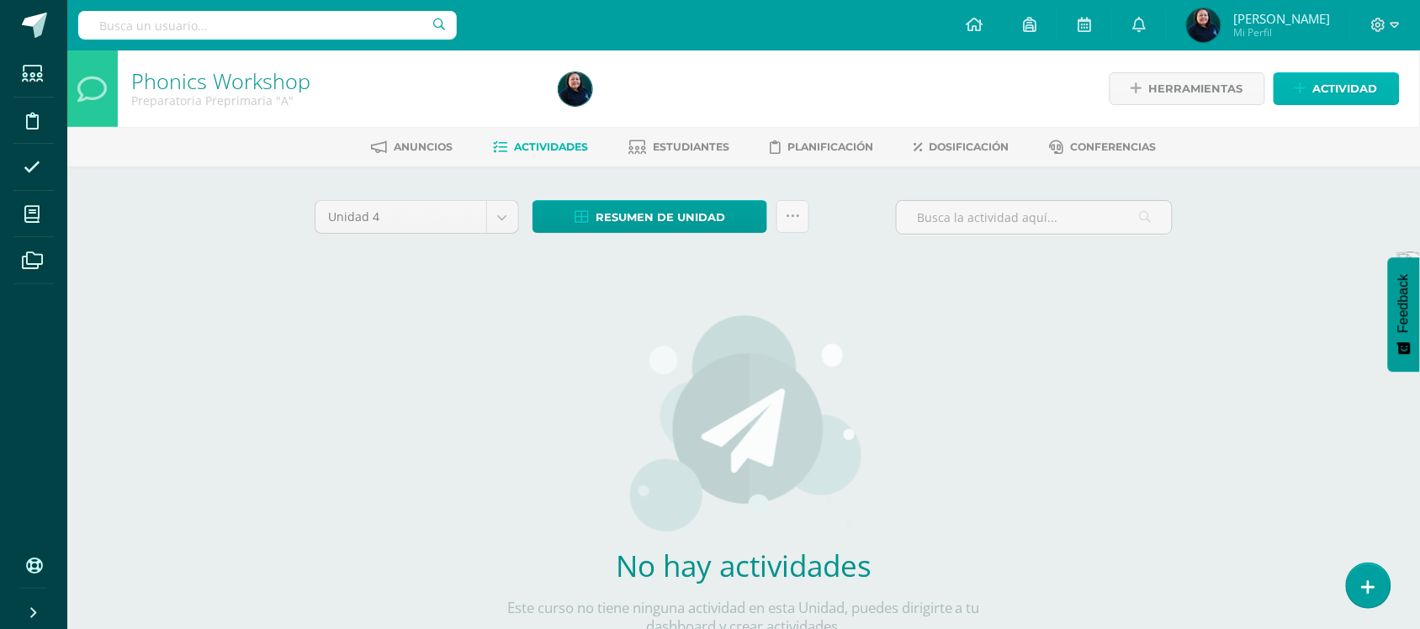
click at [1340, 94] on span "Actividad" at bounding box center [1345, 88] width 65 height 31
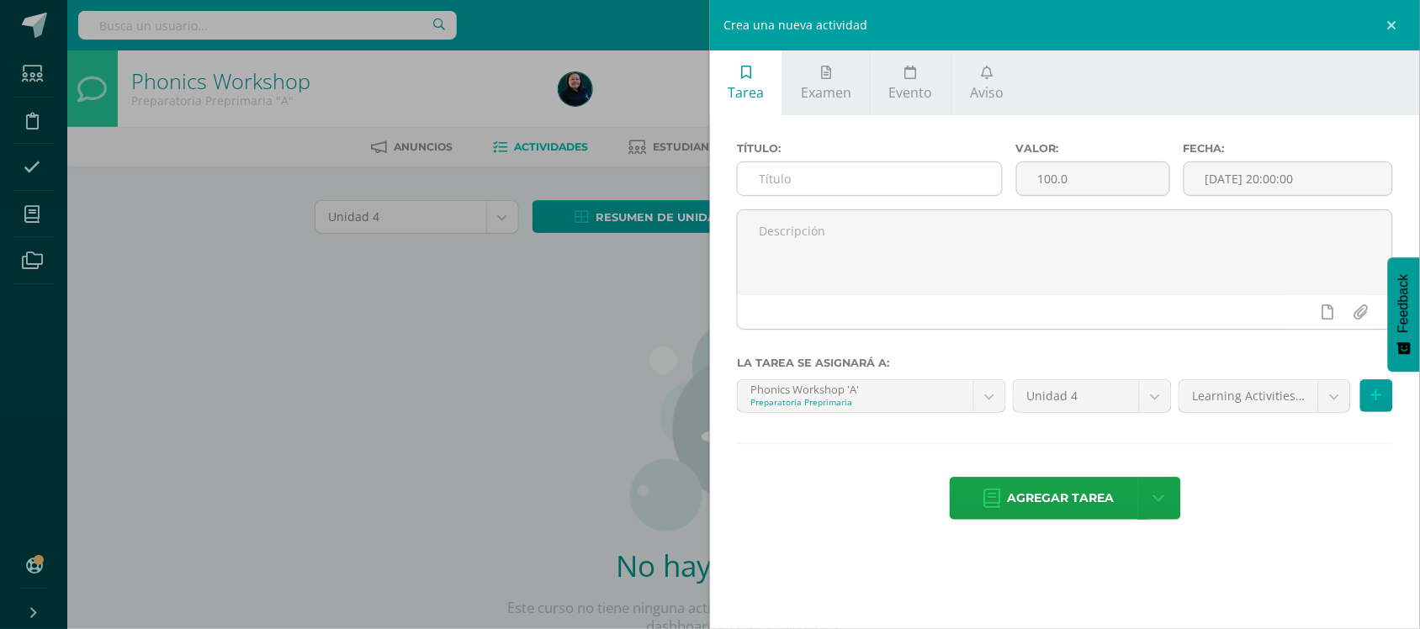
click at [782, 181] on input "text" at bounding box center [870, 178] width 264 height 33
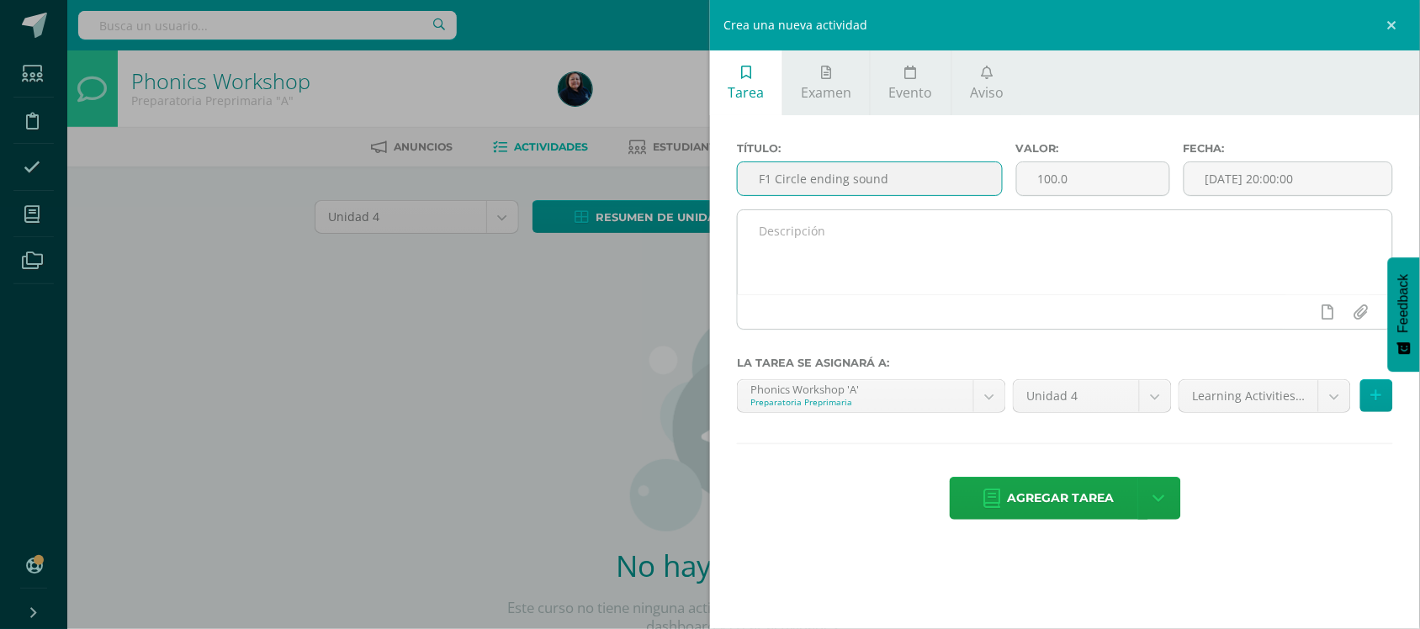
type input "F1 Circle ending sound"
click at [799, 229] on textarea at bounding box center [1065, 252] width 654 height 84
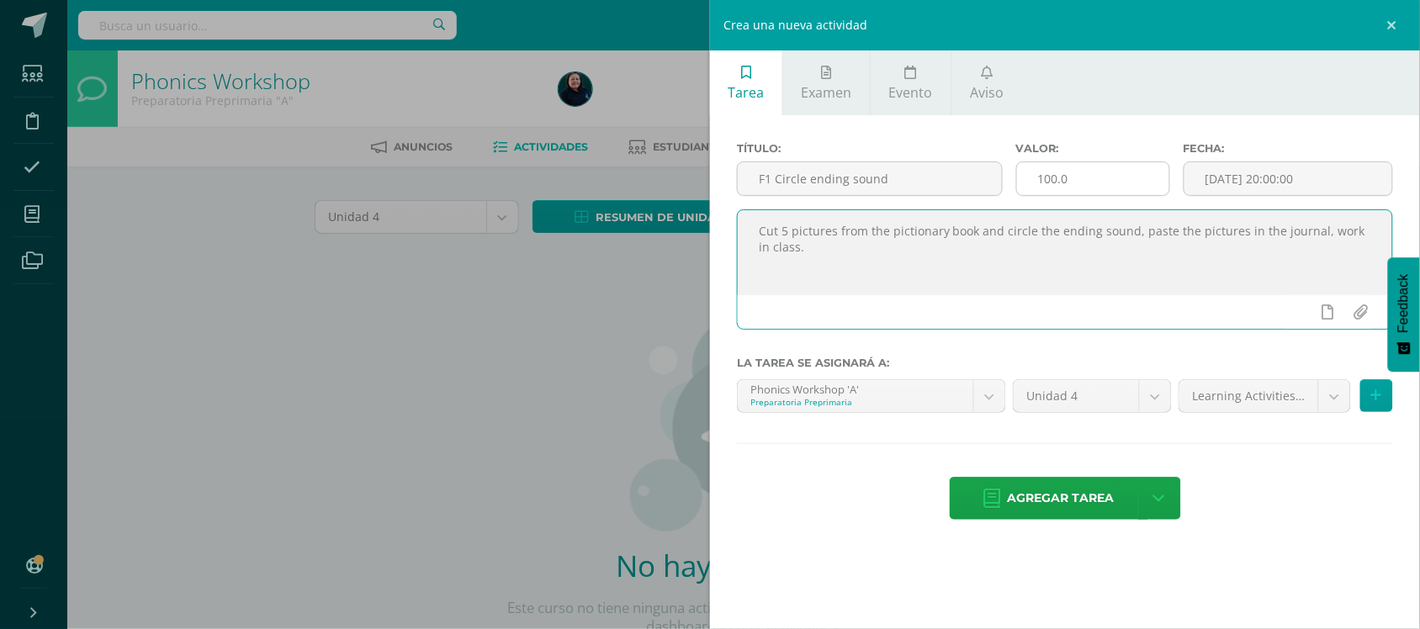
type textarea "Cut 5 pictures from the pictionary book and circle the ending sound, paste the …"
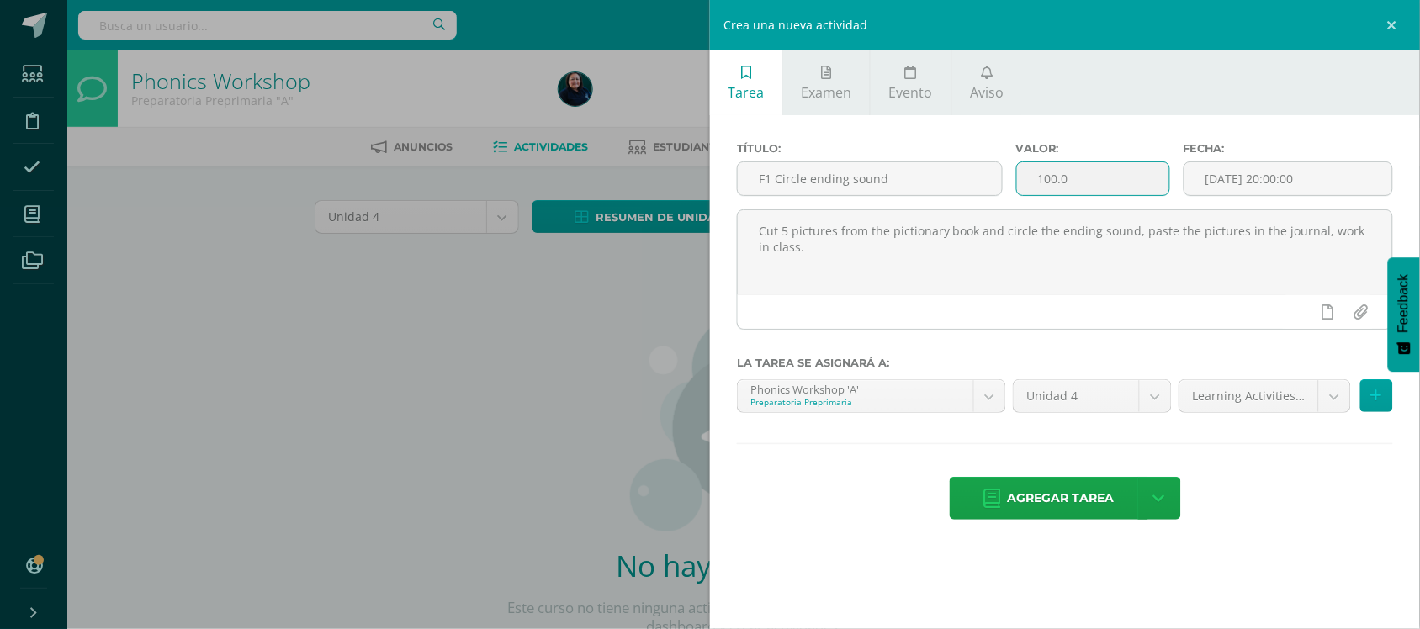
click at [1072, 187] on input "100.0" at bounding box center [1093, 178] width 152 height 33
type input "1"
type input "5"
click at [1262, 173] on input "[DATE] 20:00:00" at bounding box center [1288, 178] width 208 height 33
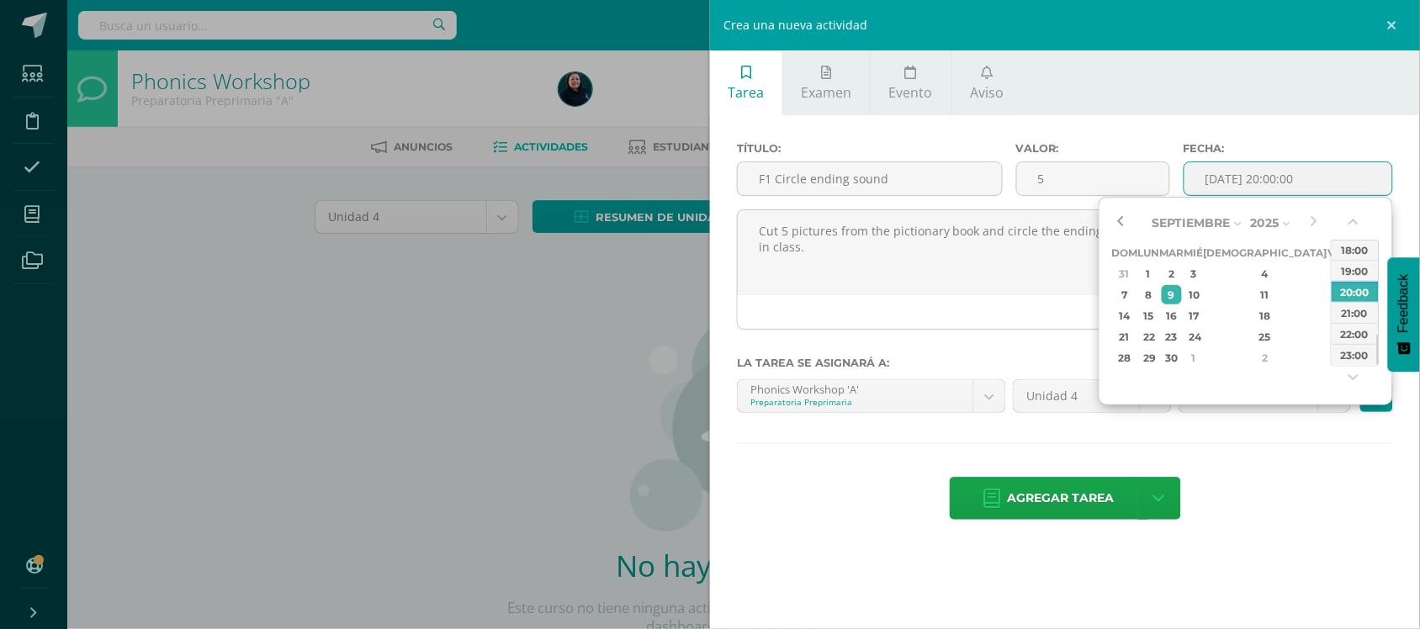
click at [1125, 220] on button "button" at bounding box center [1120, 222] width 17 height 25
click at [1329, 337] on div "22" at bounding box center [1336, 336] width 15 height 19
click at [1348, 271] on div "07:00" at bounding box center [1354, 270] width 47 height 21
type input "2025-08-22 07:00"
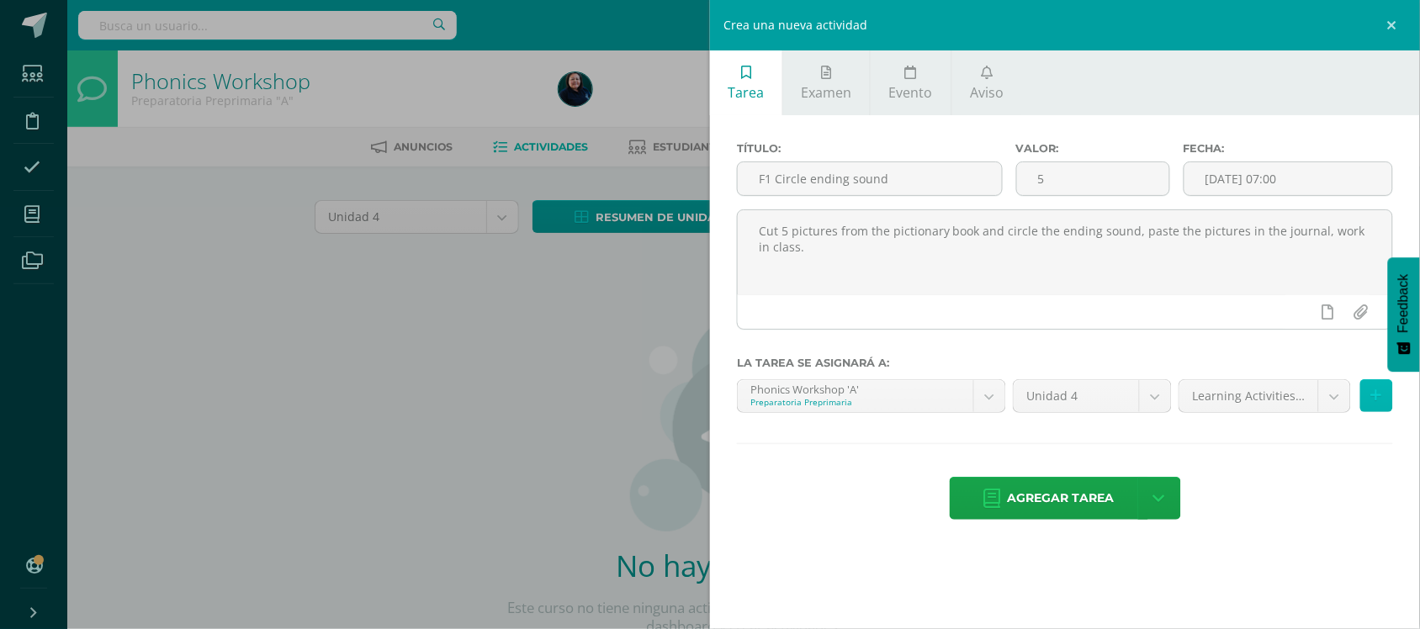
click at [1379, 396] on icon at bounding box center [1376, 396] width 11 height 14
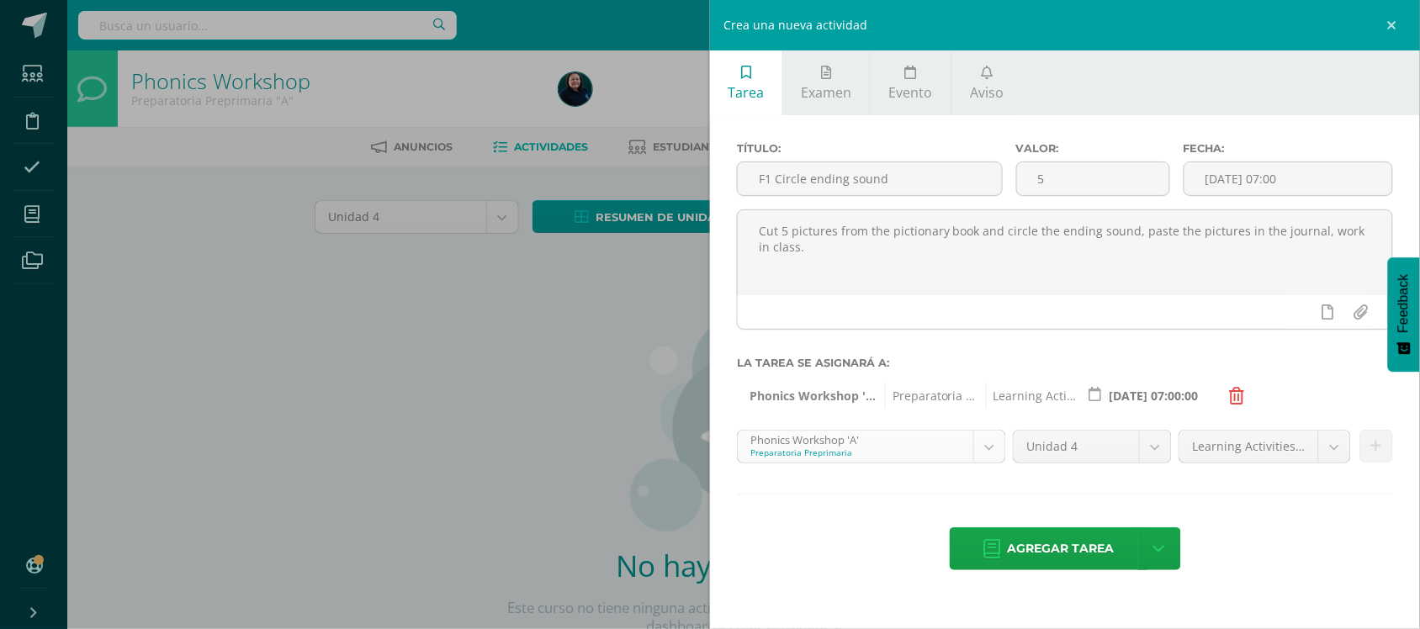
click at [988, 453] on body "Estudiantes Disciplina Asistencia Mis cursos Archivos Soporte Centro de ayuda Ú…" at bounding box center [710, 361] width 1420 height 722
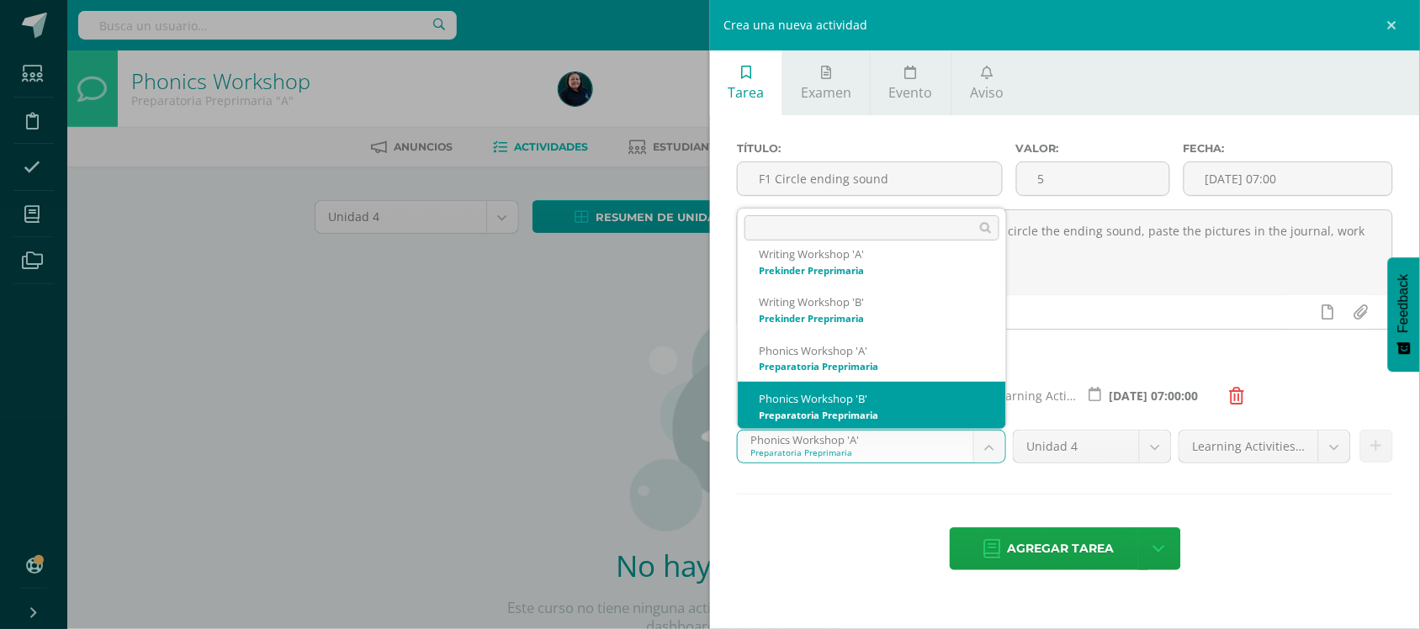
scroll to position [314, 0]
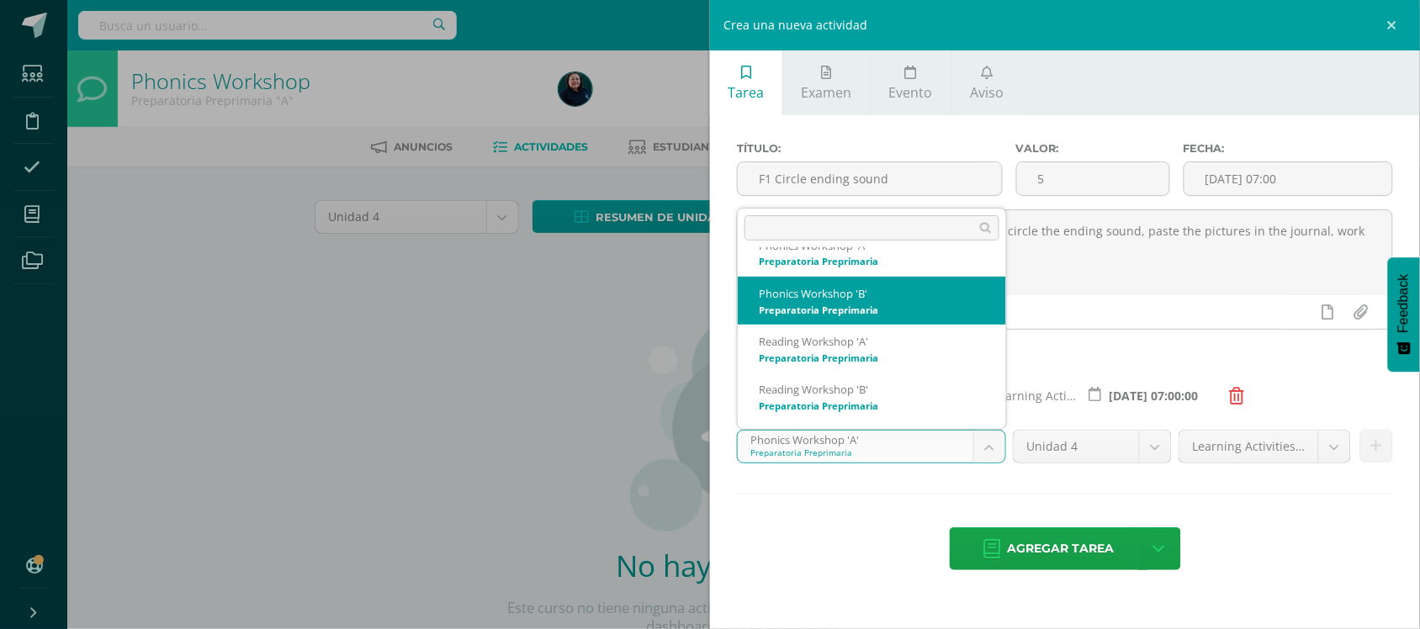
select select "28554"
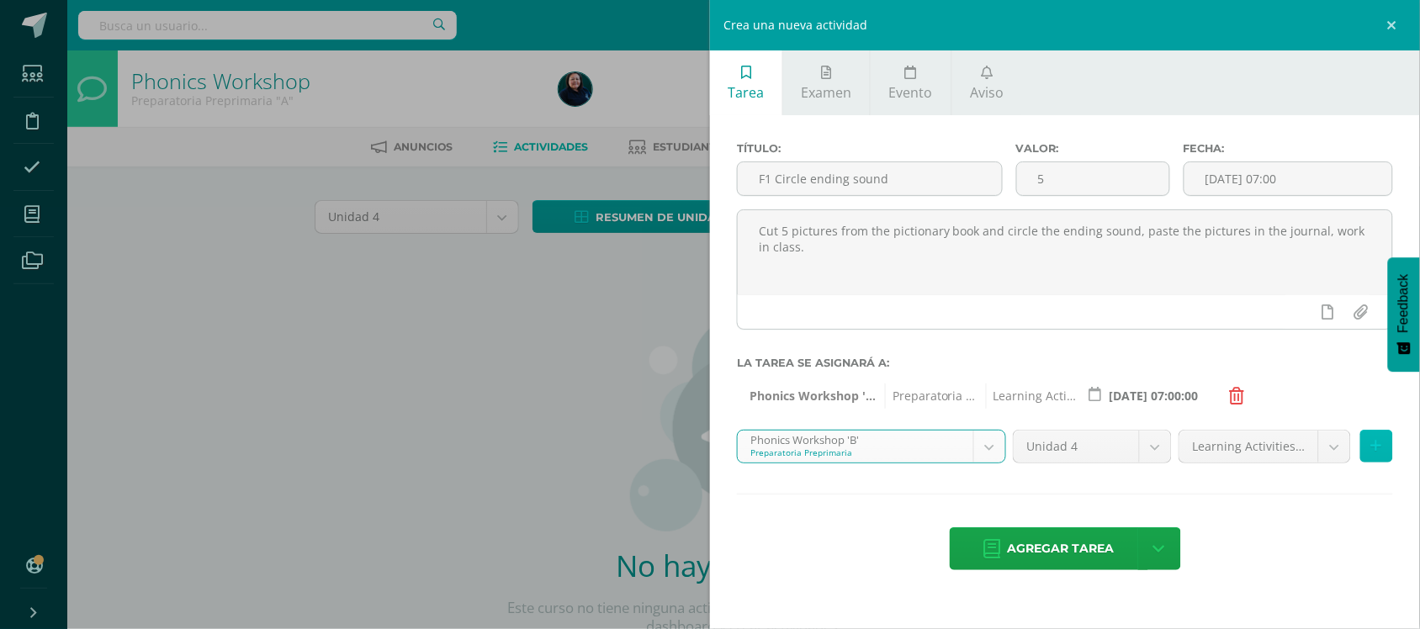
click at [1377, 451] on icon at bounding box center [1376, 446] width 11 height 14
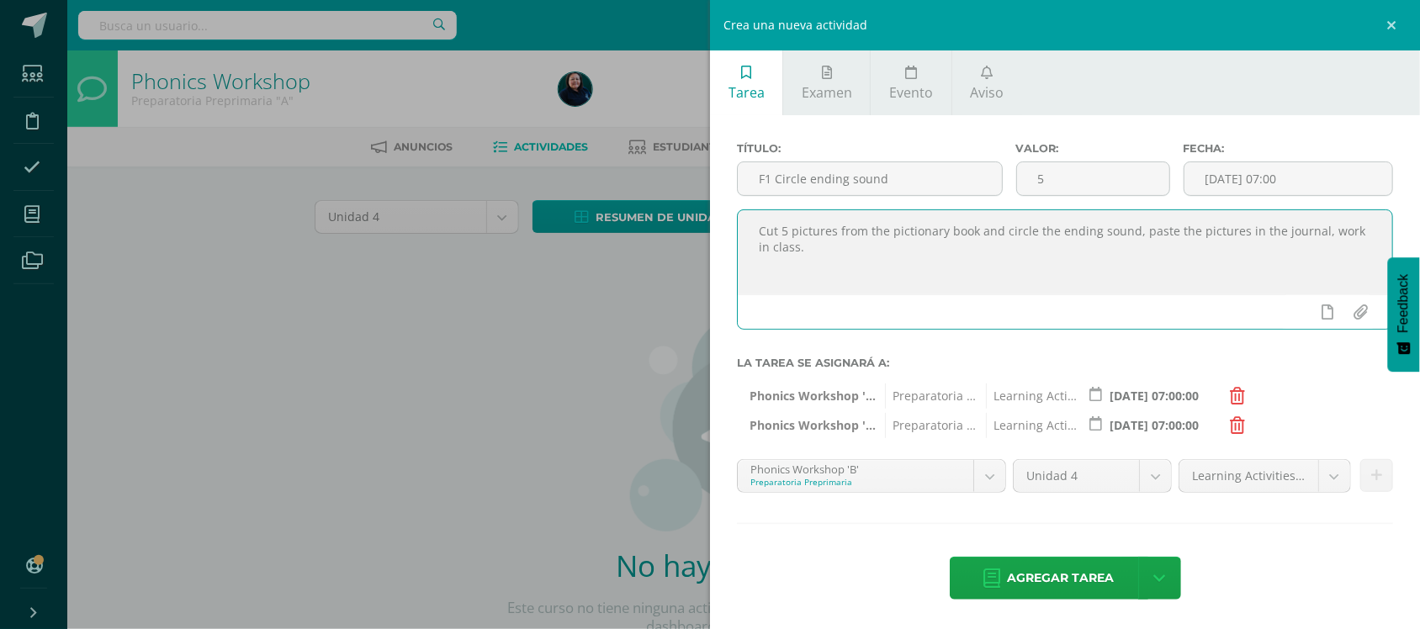
click at [1129, 242] on textarea "Cut 5 pictures from the pictionary book and circle the ending sound, paste the …" at bounding box center [1065, 252] width 654 height 84
click at [1141, 246] on textarea "Cut 5 pictures from the pictionary book and circle the ending sound, paste the …" at bounding box center [1065, 252] width 654 height 84
click at [1131, 236] on textarea "Cut 5 pictures from the pictionary book and circle the ending sound, paste the …" at bounding box center [1065, 252] width 654 height 84
click at [1129, 236] on textarea "Cut 5 pictures from the pictionary book and circle the ending sound, paste the …" at bounding box center [1065, 252] width 654 height 84
click at [972, 236] on textarea "Cut 5 pictures from the pictionary book and circle the ending sound from the wo…" at bounding box center [1065, 252] width 654 height 84
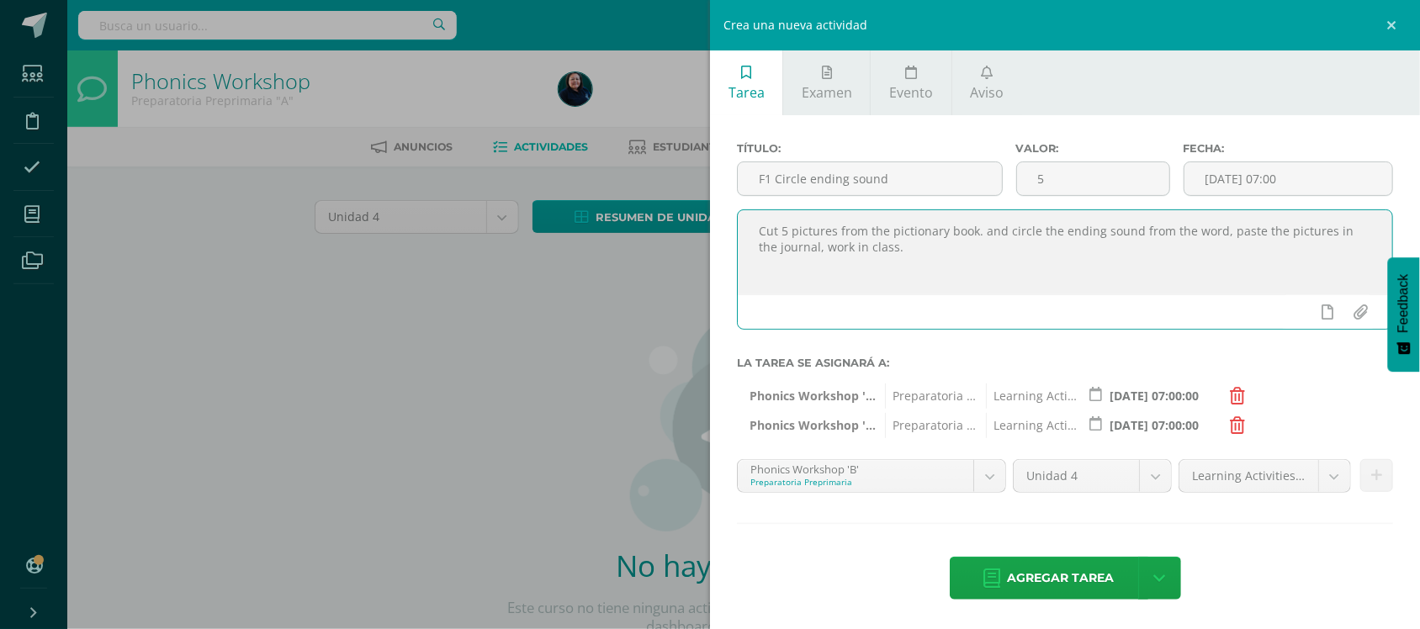
click at [1003, 236] on textarea "Cut 5 pictures from the pictionary book. and circle the ending sound from the w…" at bounding box center [1065, 252] width 654 height 84
click at [977, 246] on textarea "Cut 5 pictures from the pictionary book. Circle the ending sound from the word,…" at bounding box center [1065, 252] width 654 height 84
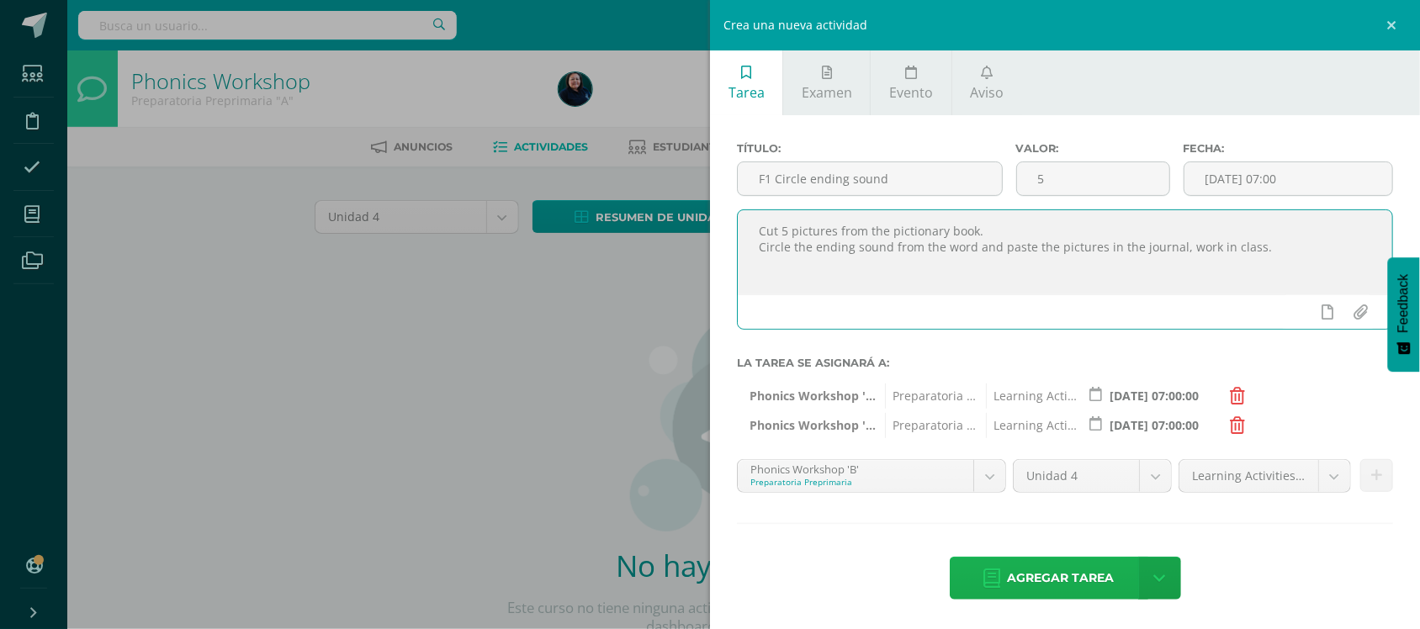
type textarea "Cut 5 pictures from the pictionary book. Circle the ending sound from the word …"
click at [1050, 581] on span "Agregar tarea" at bounding box center [1061, 578] width 107 height 41
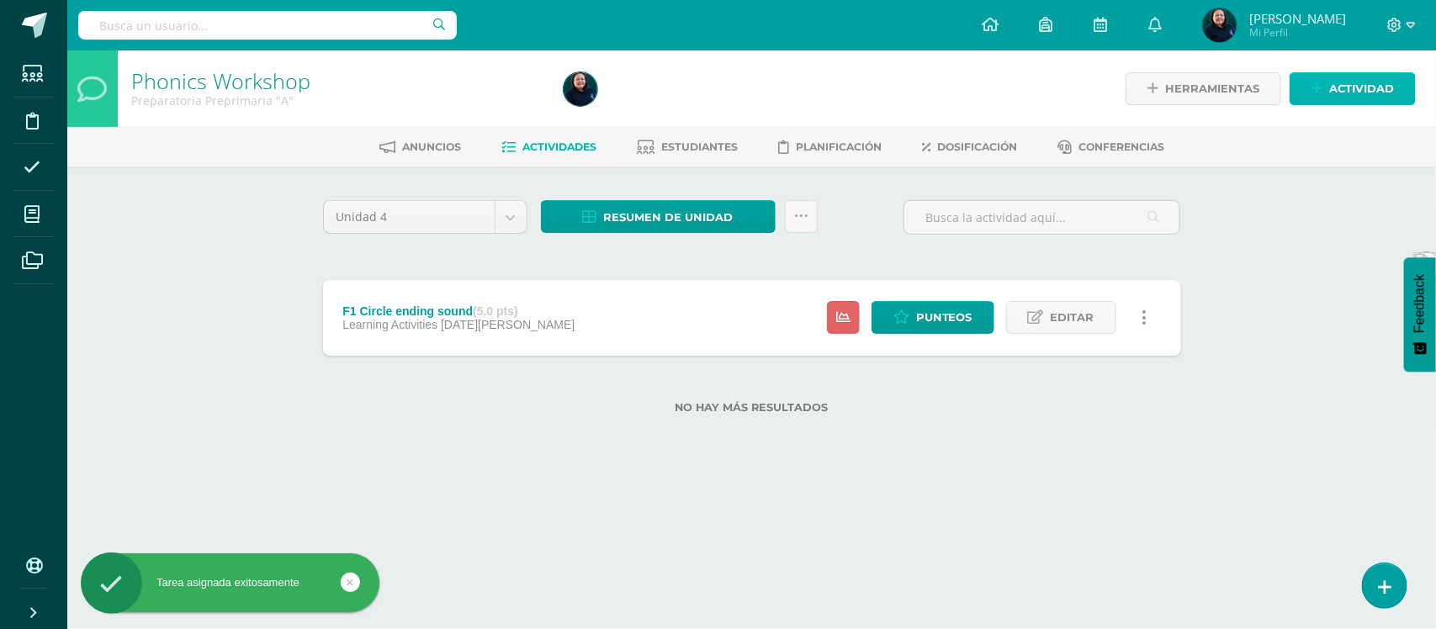
click at [1360, 91] on span "Actividad" at bounding box center [1361, 88] width 65 height 31
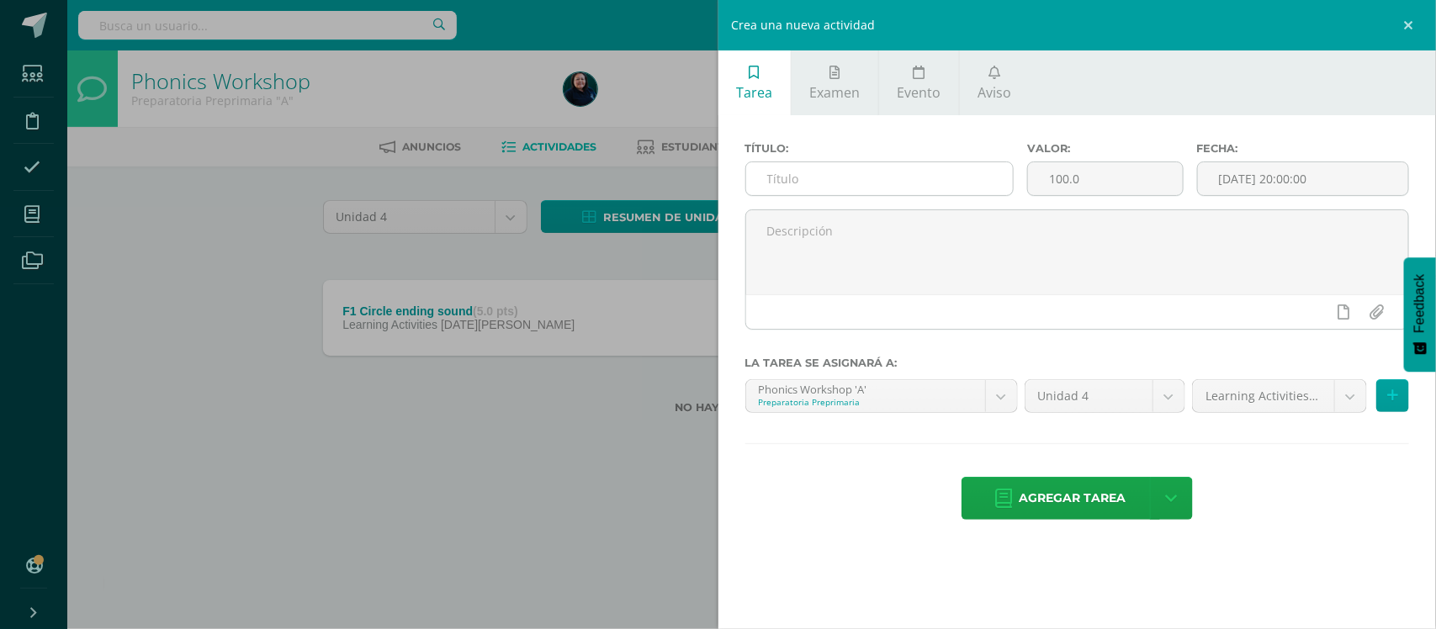
click at [766, 183] on input "text" at bounding box center [879, 178] width 267 height 33
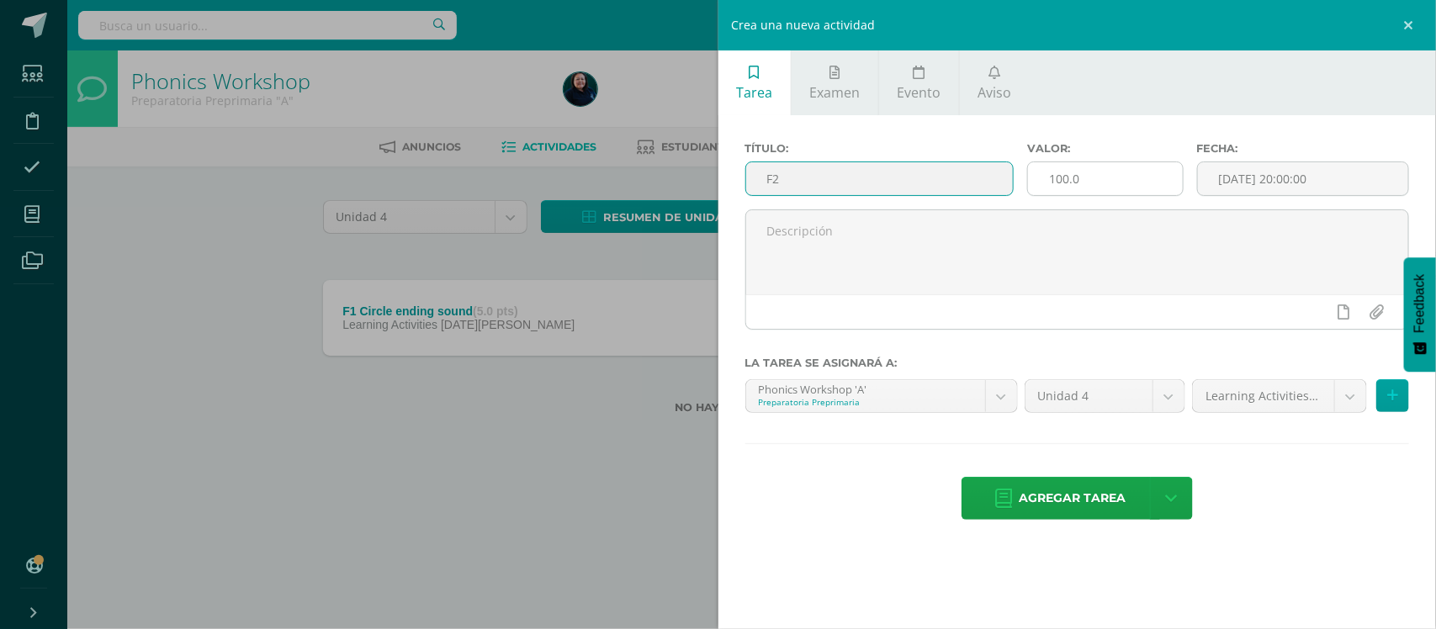
type input "F2"
click at [1082, 182] on input "100.0" at bounding box center [1105, 178] width 154 height 33
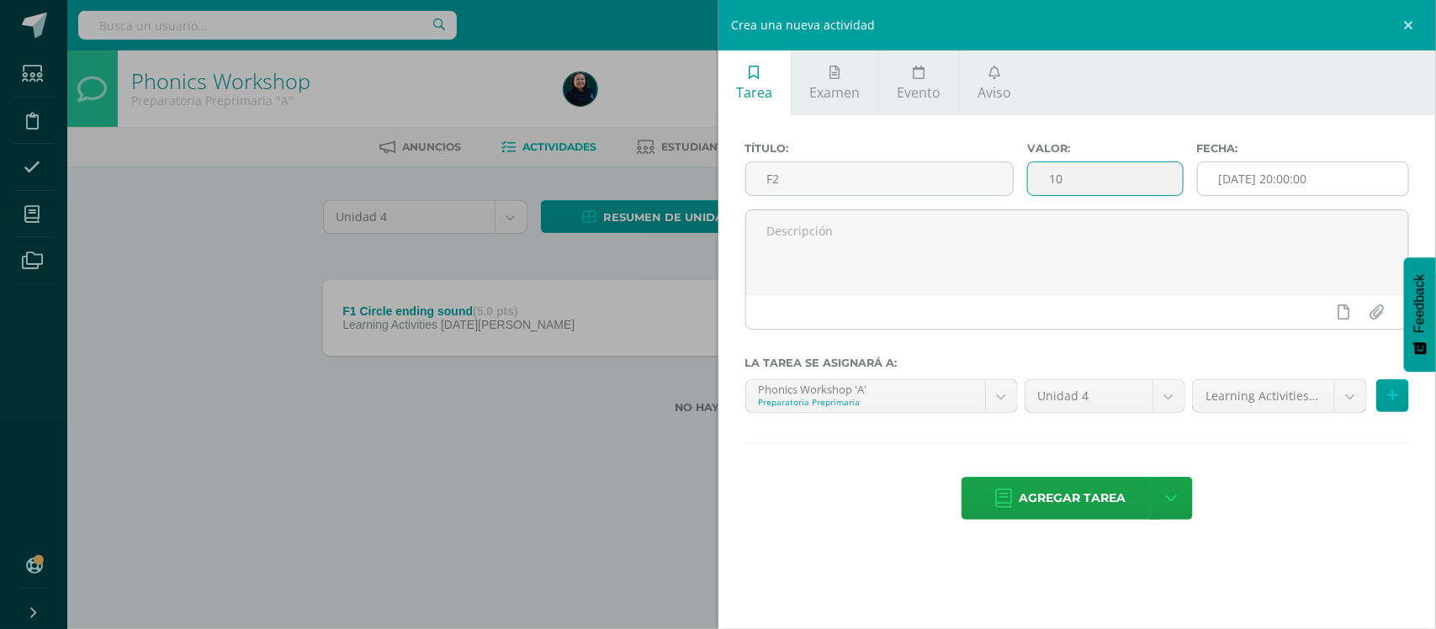
type input "10"
click at [1264, 178] on input "[DATE] 20:00:00" at bounding box center [1303, 178] width 210 height 33
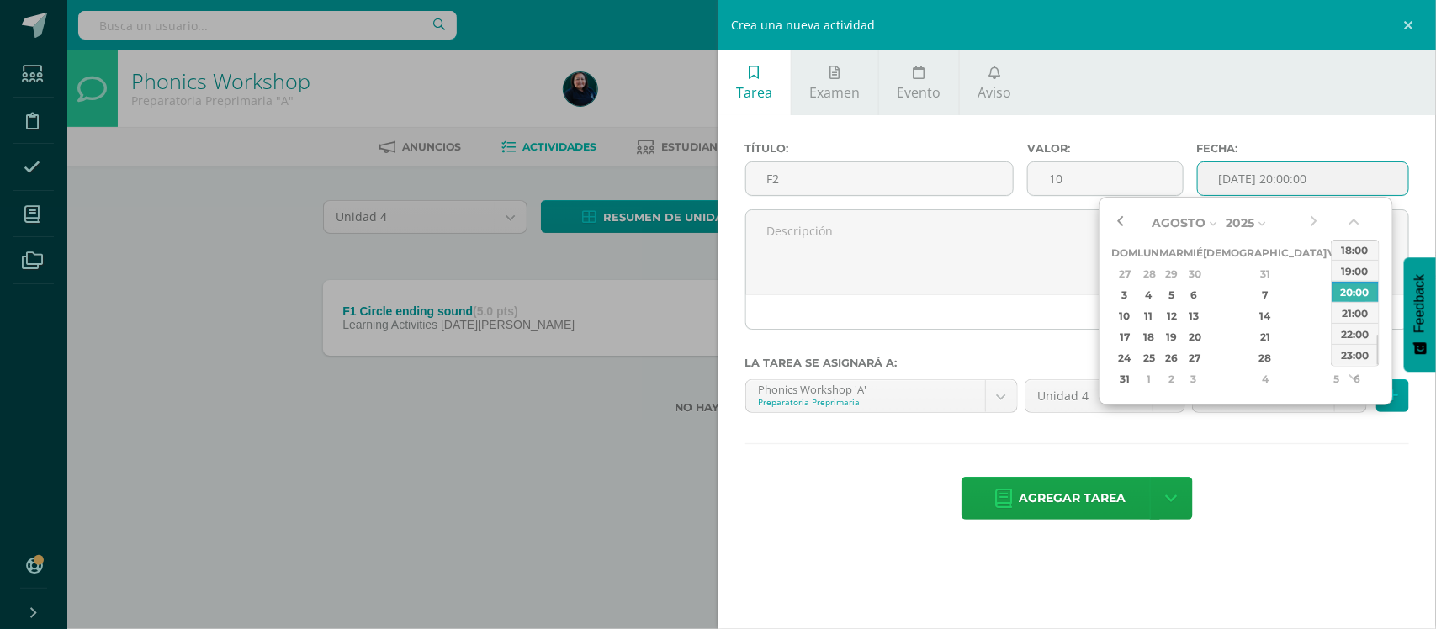
click at [1119, 220] on button "button" at bounding box center [1120, 222] width 17 height 25
click at [1329, 356] on div "29" at bounding box center [1336, 357] width 15 height 19
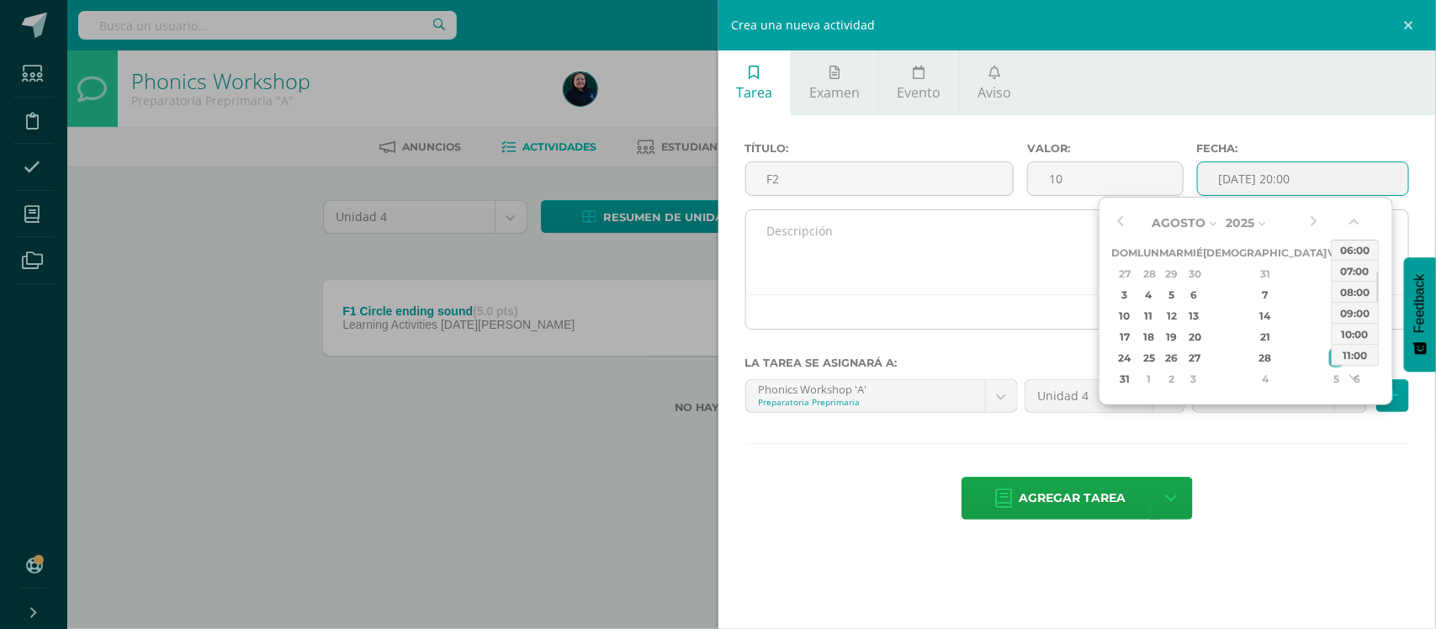
click at [1363, 273] on div "07:00" at bounding box center [1354, 270] width 47 height 21
type input "2025-08-29 07:00"
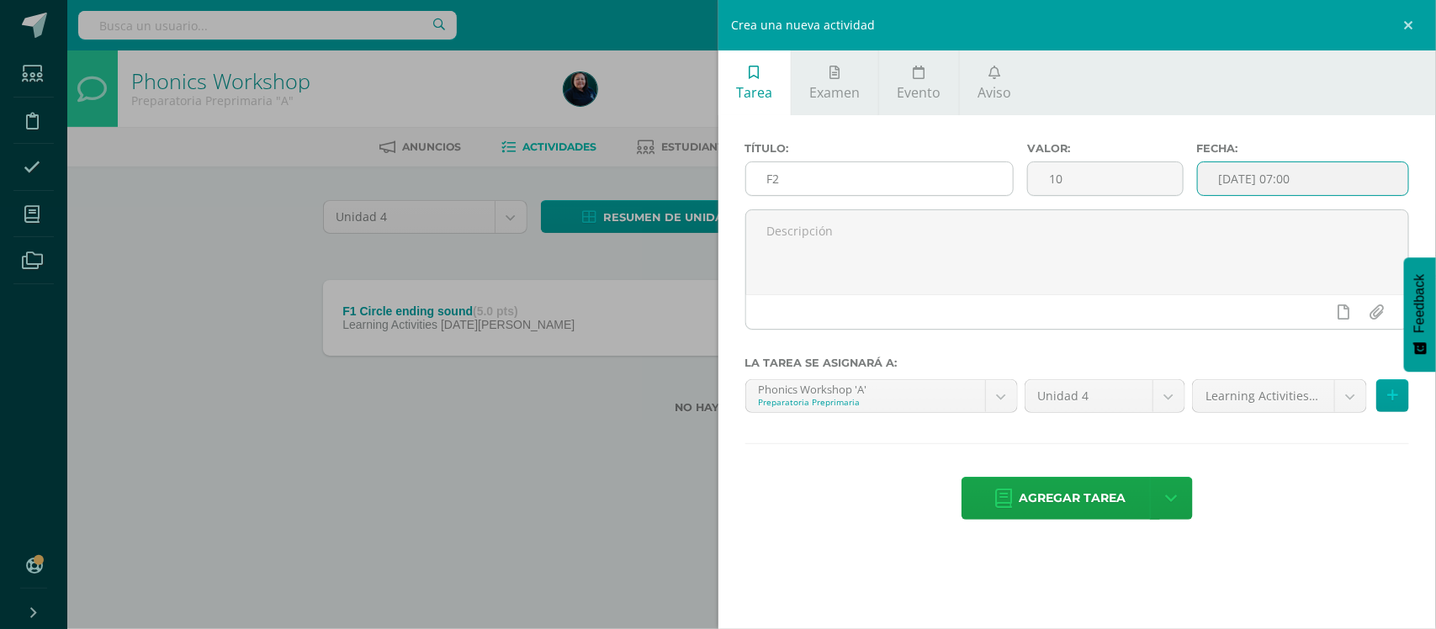
click at [791, 181] on input "F2" at bounding box center [879, 178] width 267 height 33
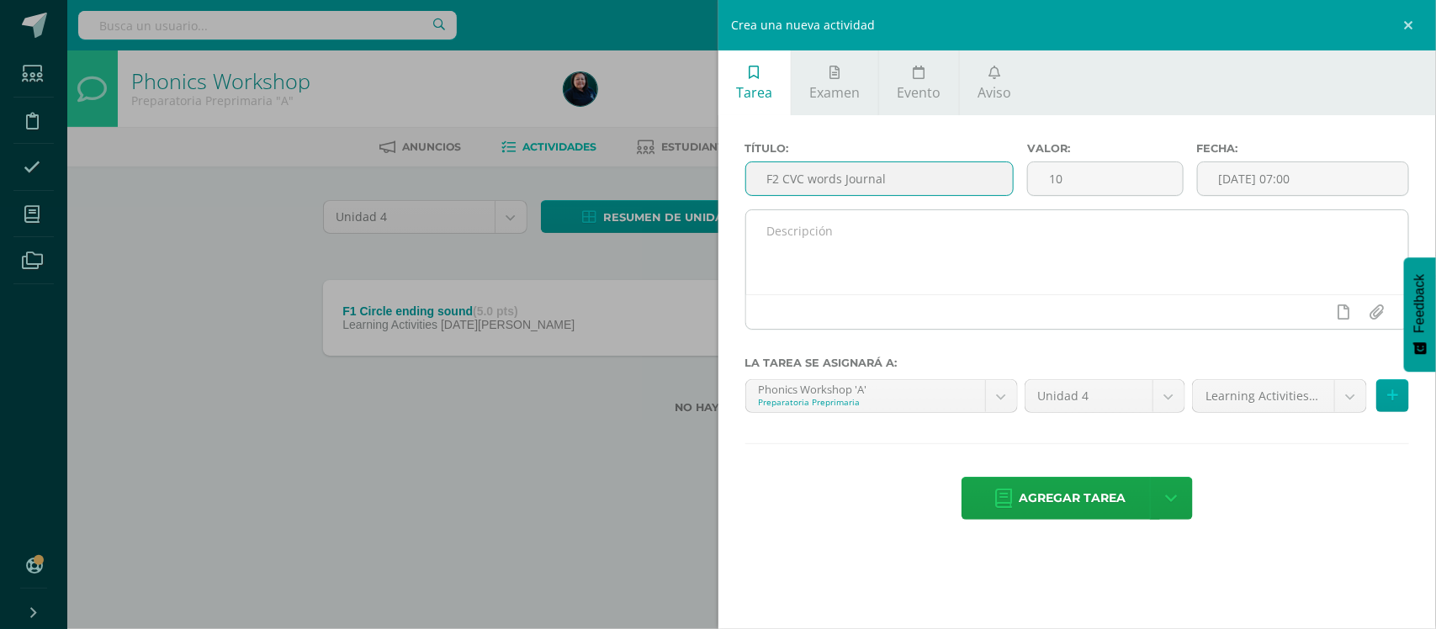
type input "F2 CVC words Journal"
click at [797, 241] on textarea at bounding box center [1077, 252] width 663 height 84
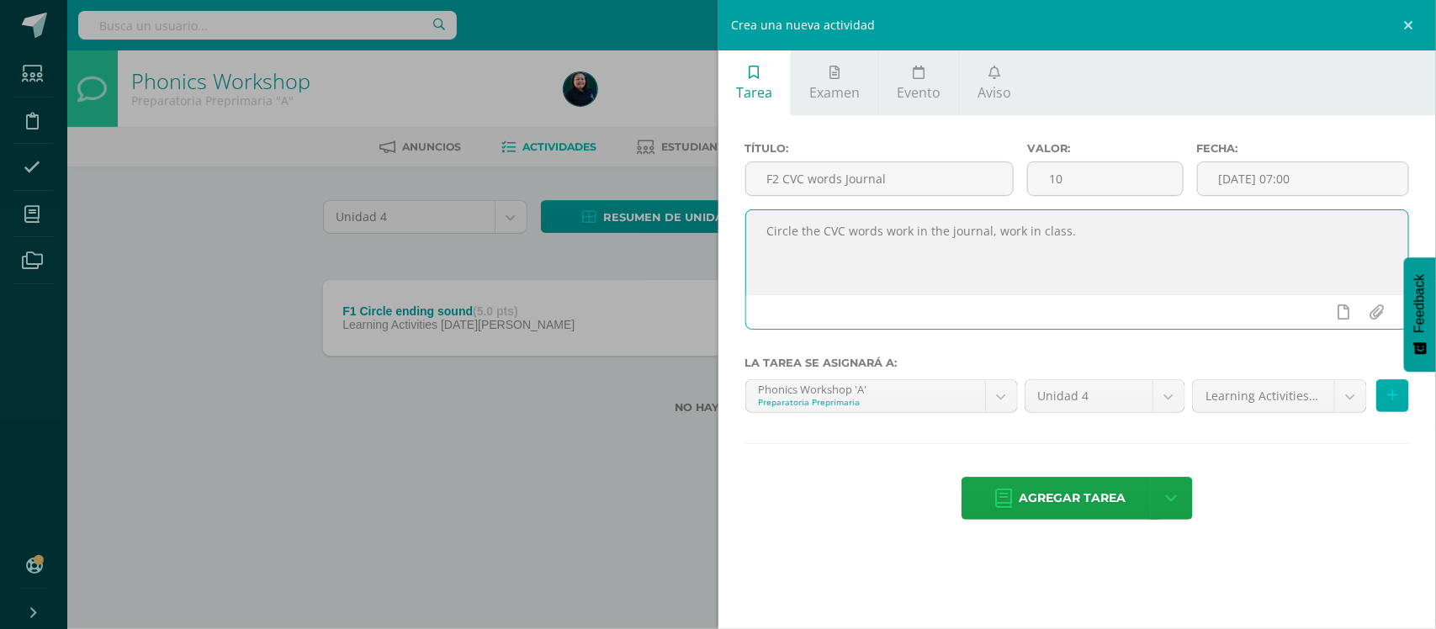
type textarea "Circle the CVC words work in the journal, work in class."
click at [1387, 393] on icon at bounding box center [1392, 396] width 11 height 14
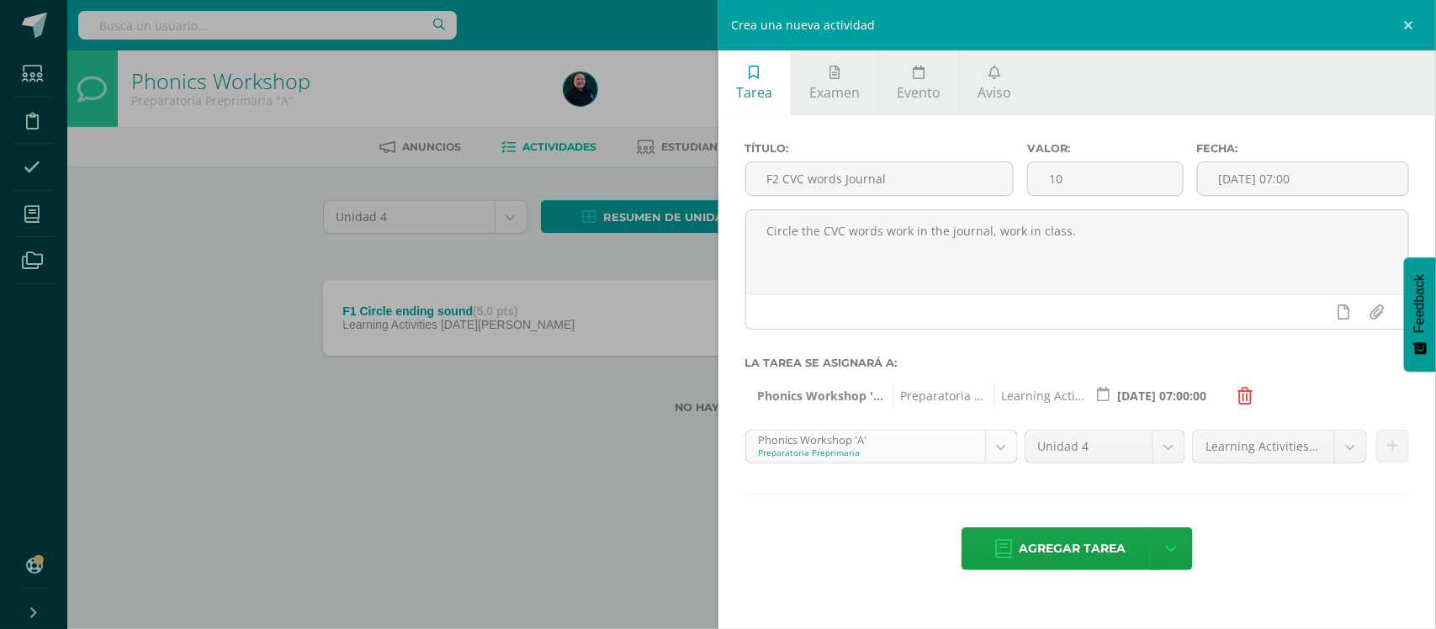
click at [999, 452] on body "Tarea asignada exitosamente Estudiantes Disciplina Asistencia Mis cursos Archiv…" at bounding box center [718, 234] width 1436 height 468
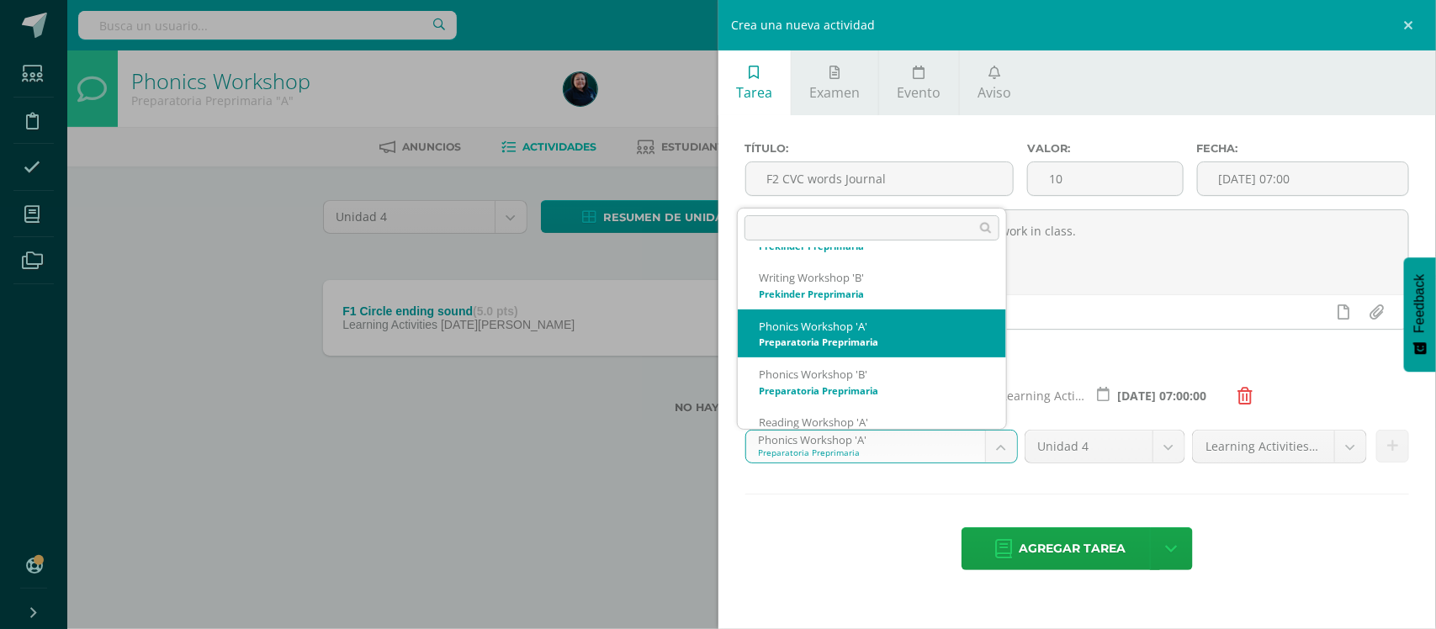
scroll to position [266, 0]
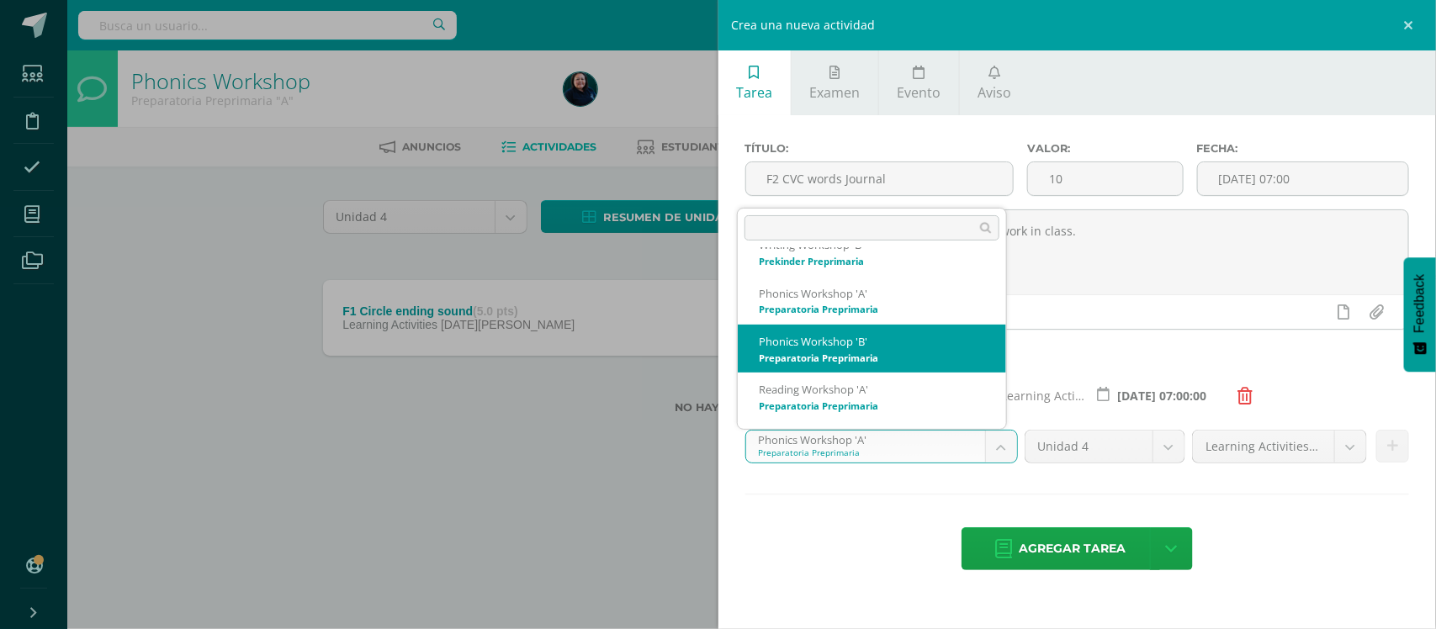
select select "28554"
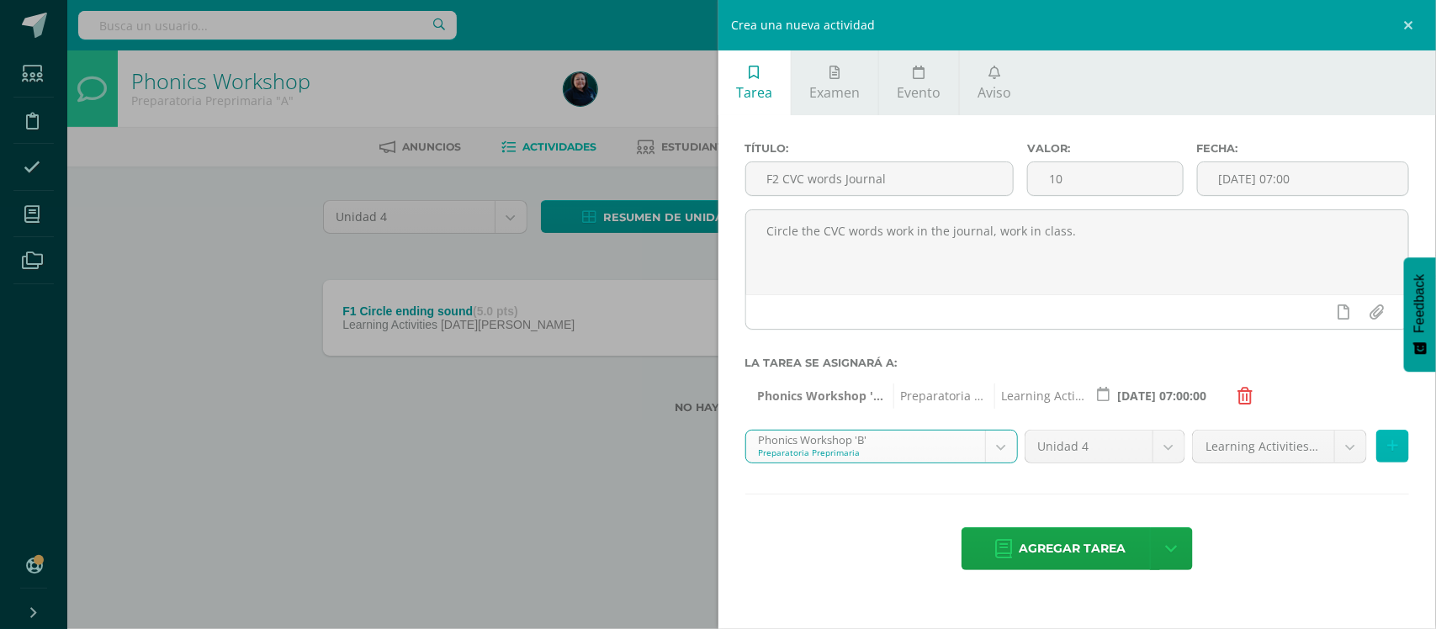
click at [1396, 444] on icon at bounding box center [1392, 446] width 11 height 14
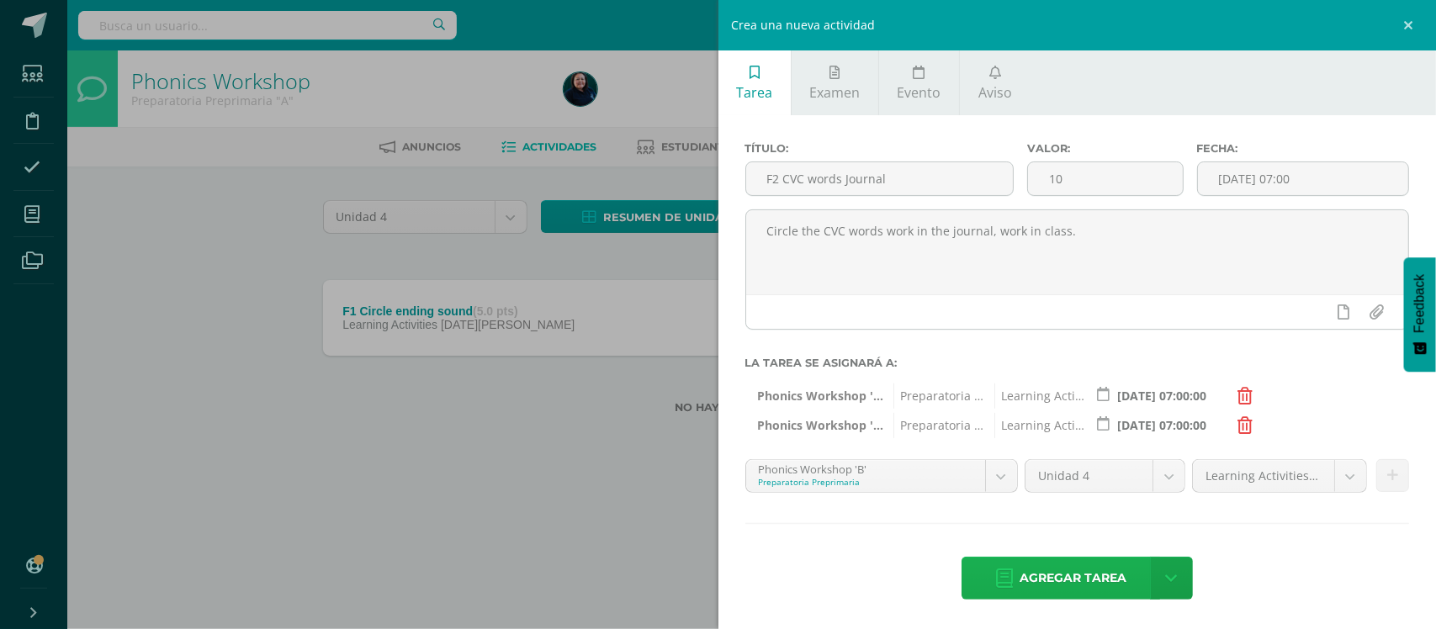
click at [1043, 582] on span "Agregar tarea" at bounding box center [1072, 578] width 107 height 41
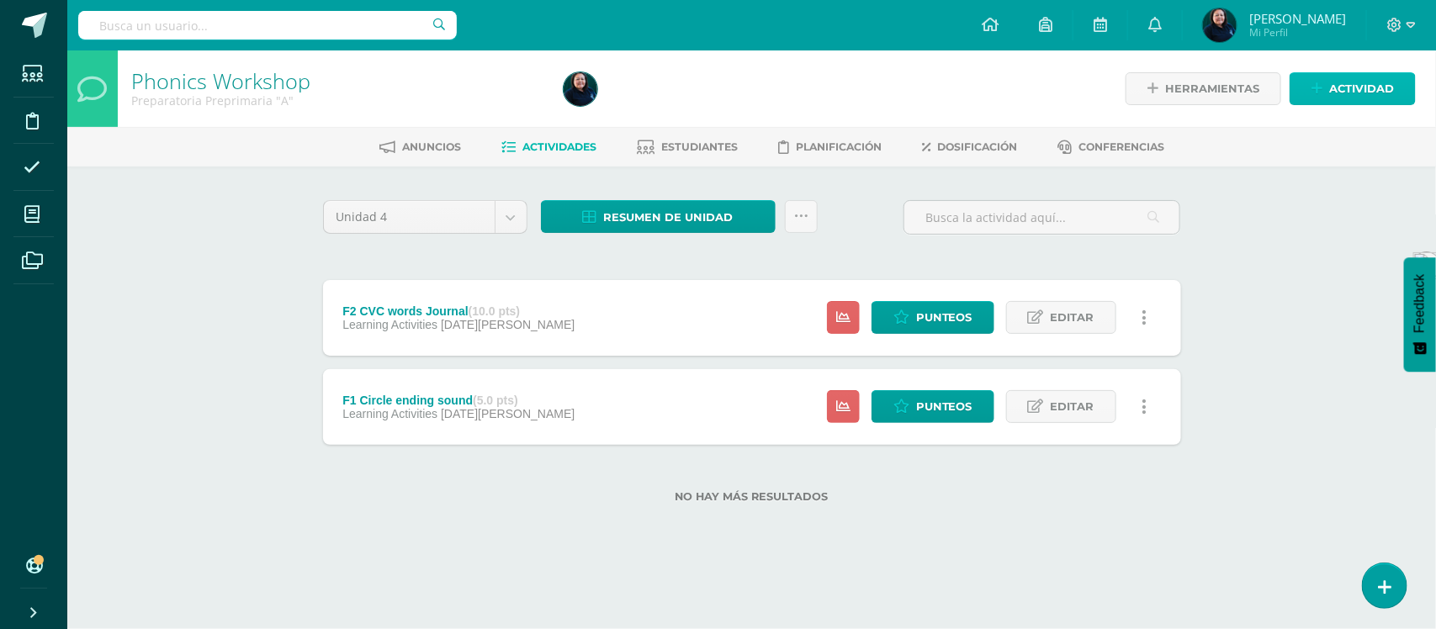
click at [1357, 87] on span "Actividad" at bounding box center [1361, 88] width 65 height 31
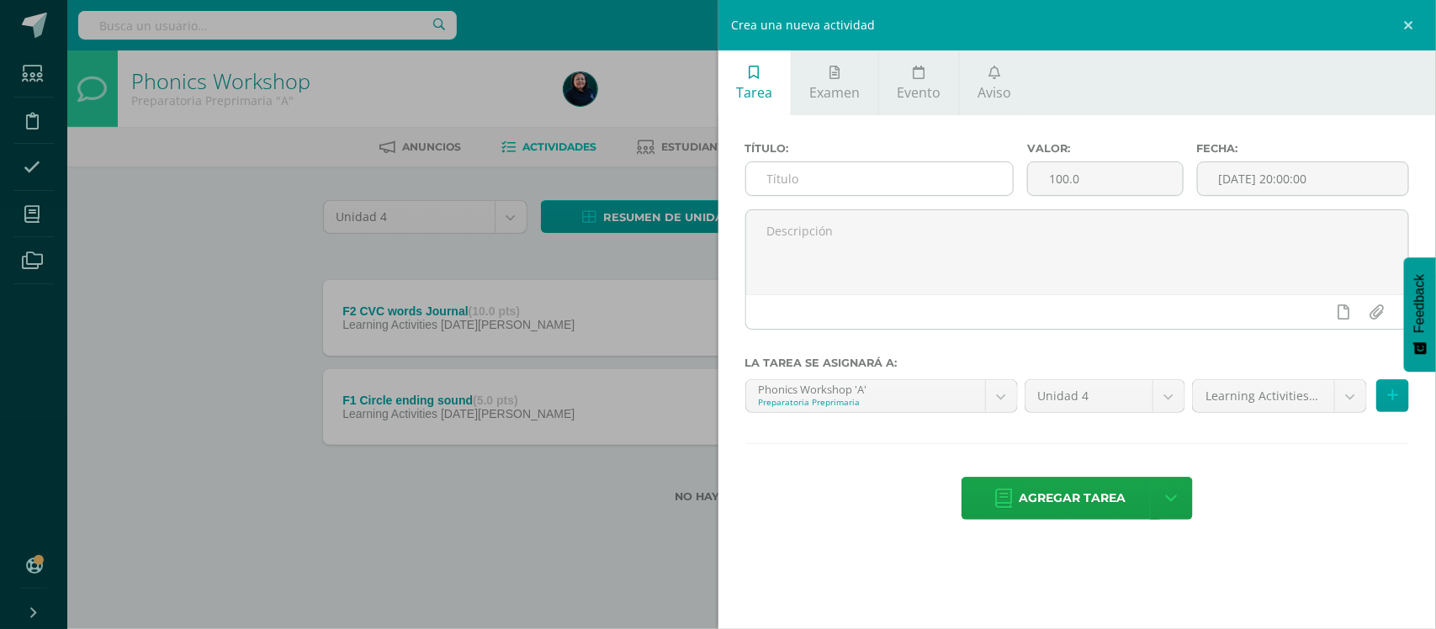
click at [812, 182] on input "text" at bounding box center [879, 178] width 267 height 33
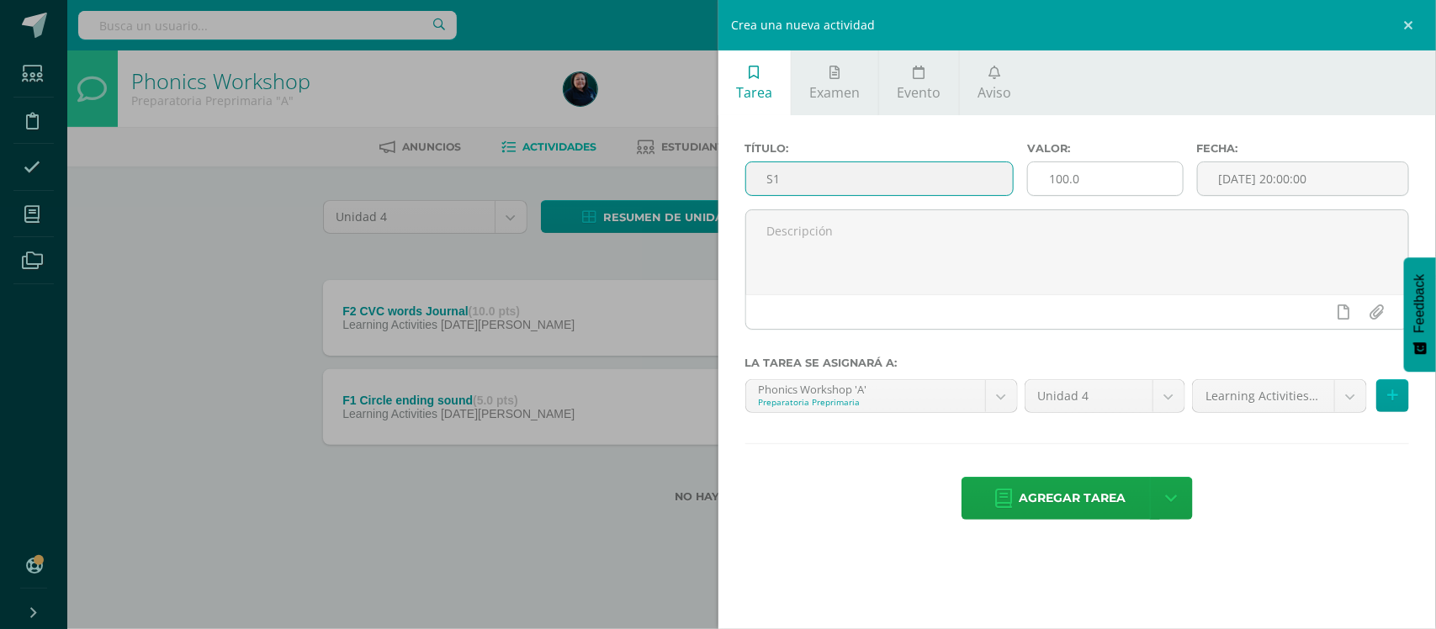
type input "S1"
click at [1081, 177] on input "100.0" at bounding box center [1105, 178] width 154 height 33
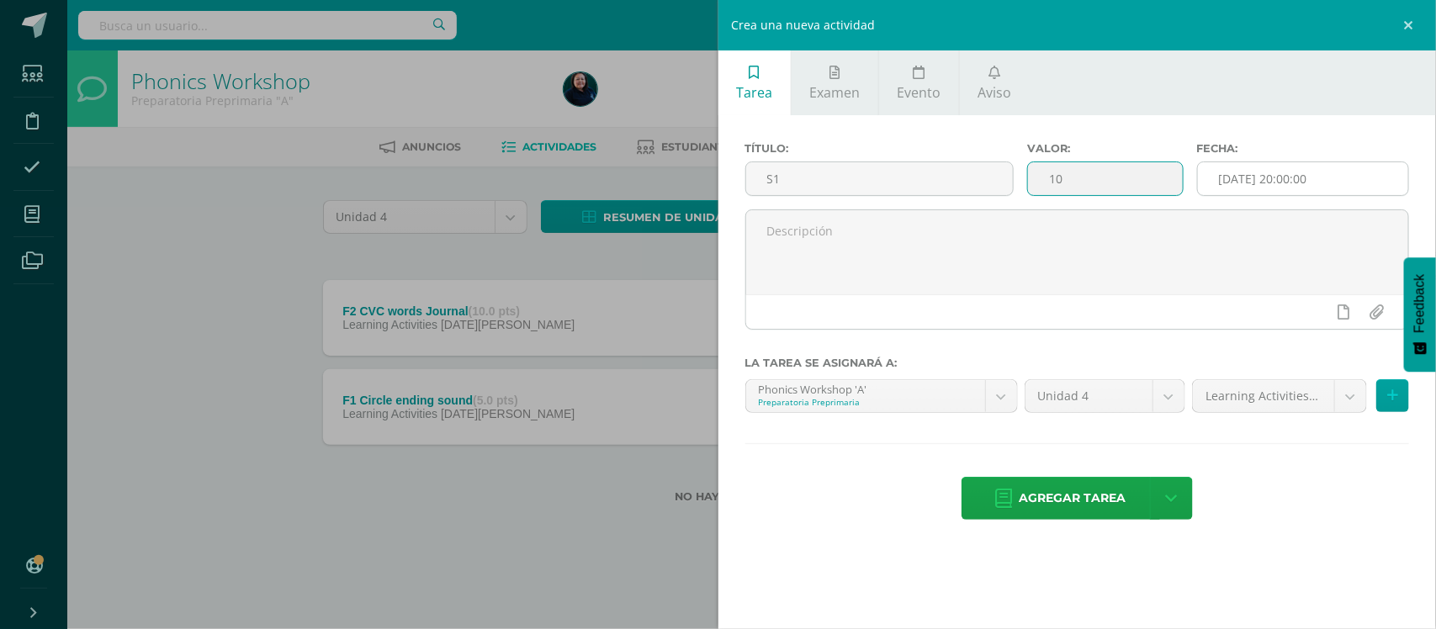
type input "10"
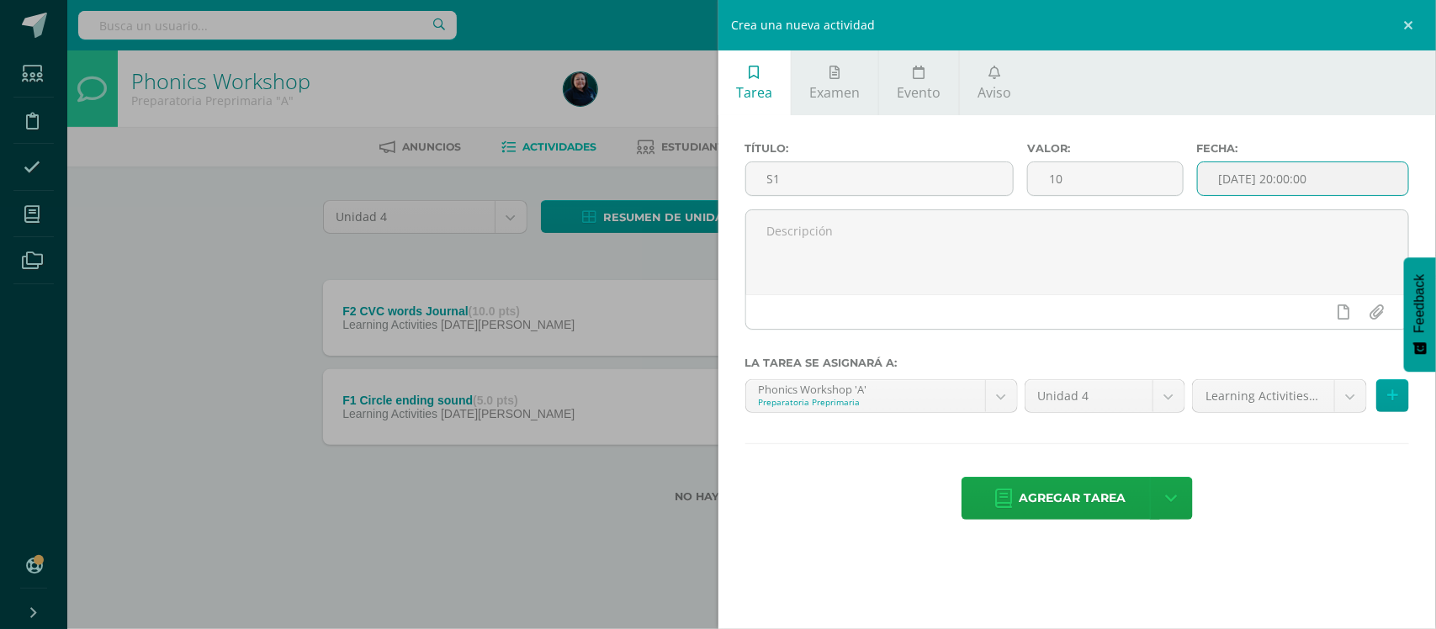
click at [1305, 183] on input "[DATE] 20:00:00" at bounding box center [1303, 178] width 210 height 33
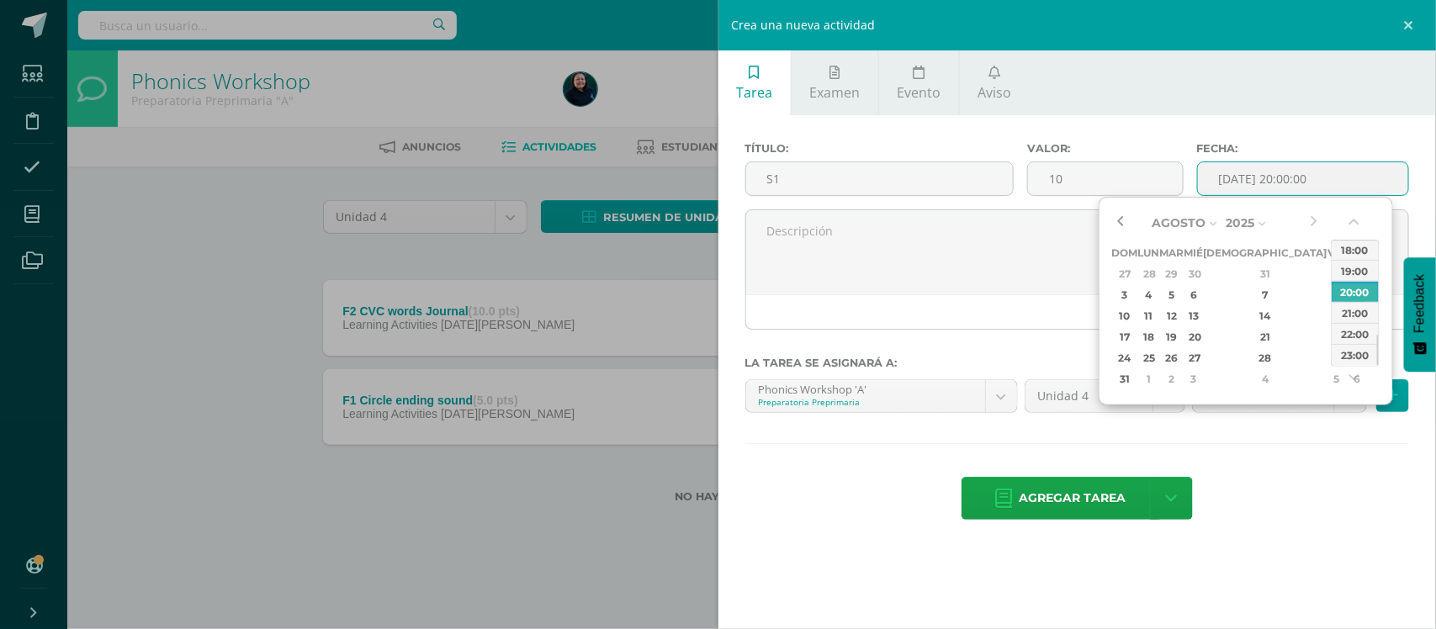
click at [1115, 220] on button "button" at bounding box center [1120, 222] width 17 height 25
click at [1318, 221] on button "button" at bounding box center [1313, 222] width 17 height 25
click at [1329, 276] on div "5" at bounding box center [1336, 273] width 15 height 19
click at [1357, 304] on div "07:00" at bounding box center [1354, 304] width 47 height 21
type input "2025-09-05 07:00"
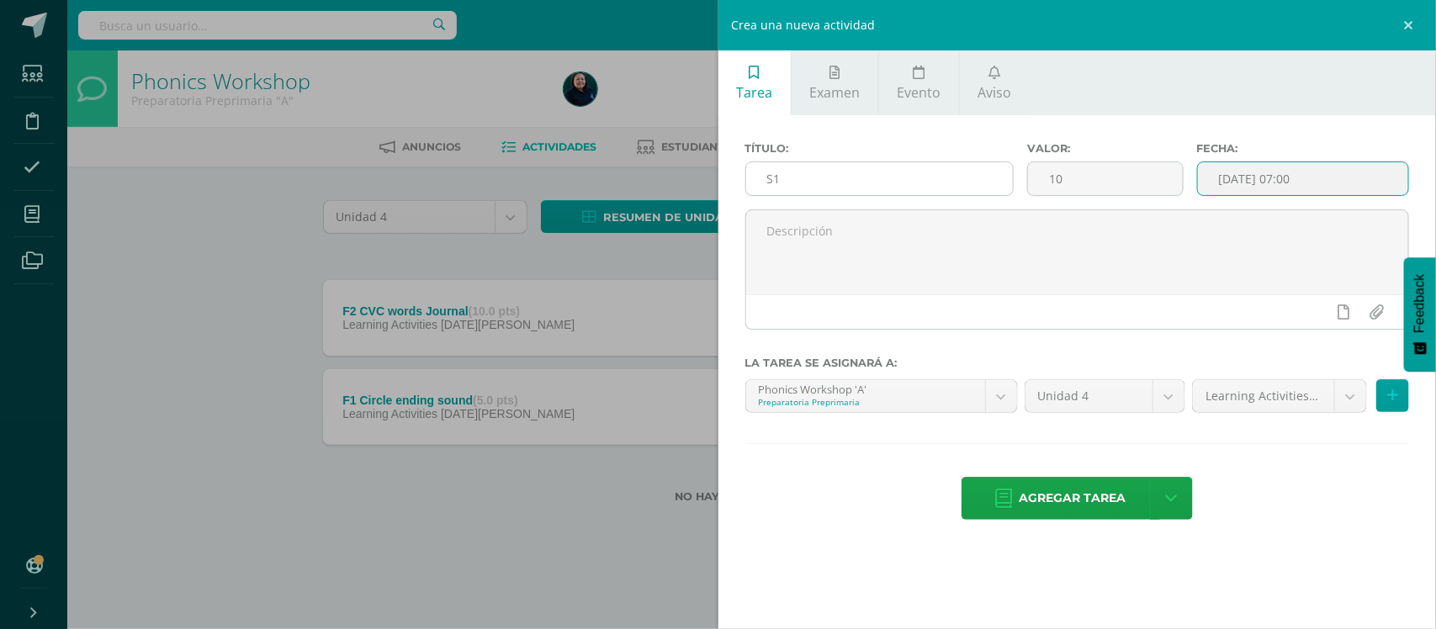
click at [833, 171] on input "S1" at bounding box center [879, 178] width 267 height 33
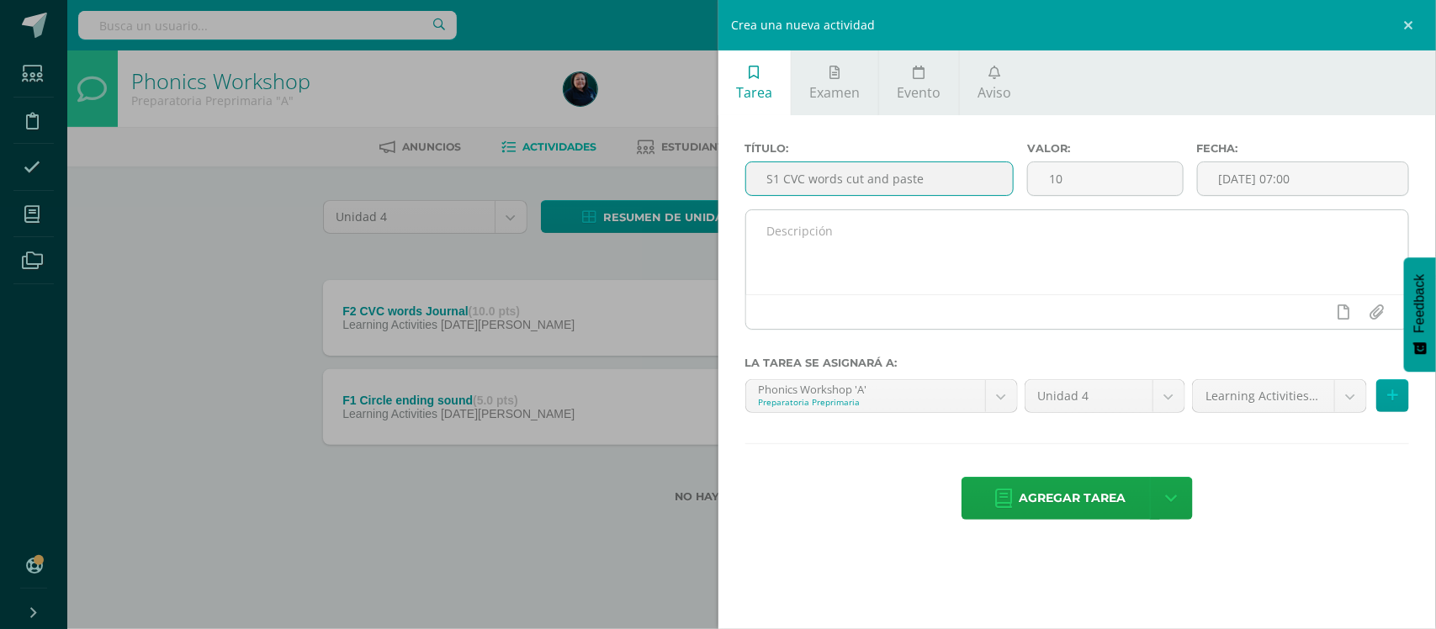
type input "S1 CVC words cut and paste"
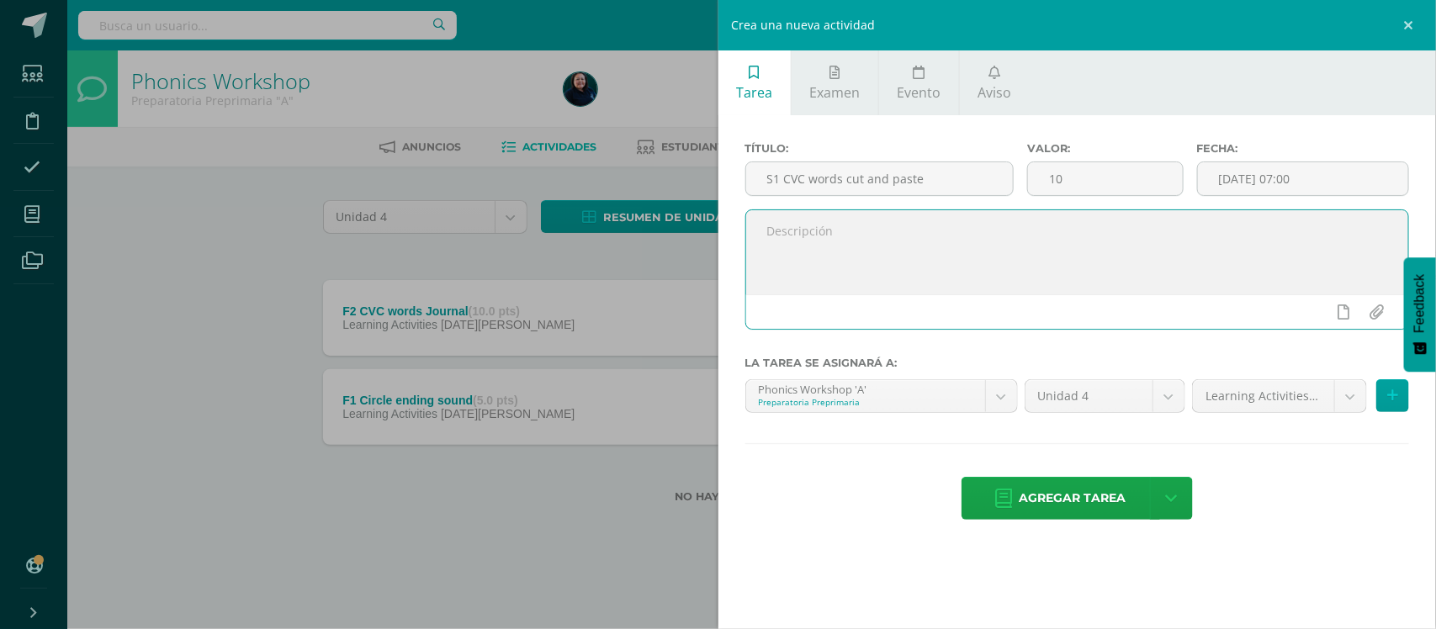
click at [829, 237] on textarea at bounding box center [1077, 252] width 663 height 84
type textarea "C"
type textarea "circle the consonants with red crayon and vowels with blue, cut and paste the p…"
click at [1396, 403] on icon at bounding box center [1392, 396] width 11 height 14
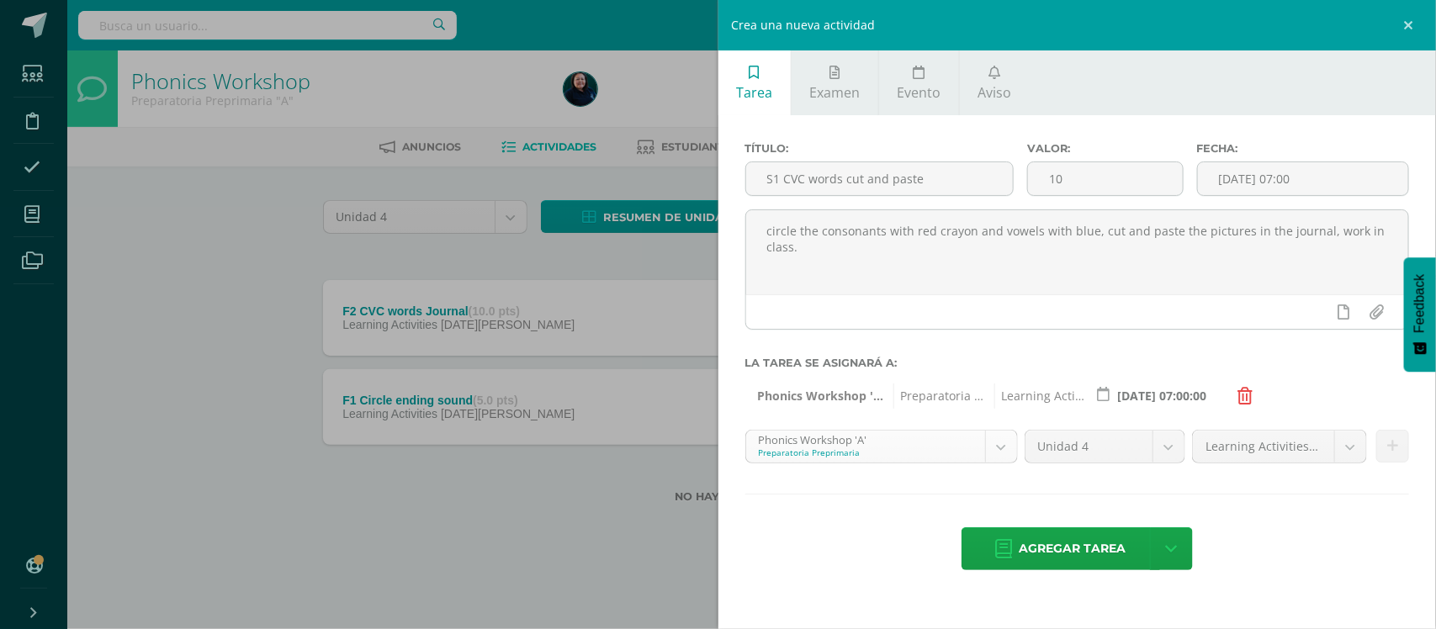
click at [1001, 453] on body "Tarea asignada exitosamente Estudiantes Disciplina Asistencia Mis cursos Archiv…" at bounding box center [718, 278] width 1436 height 557
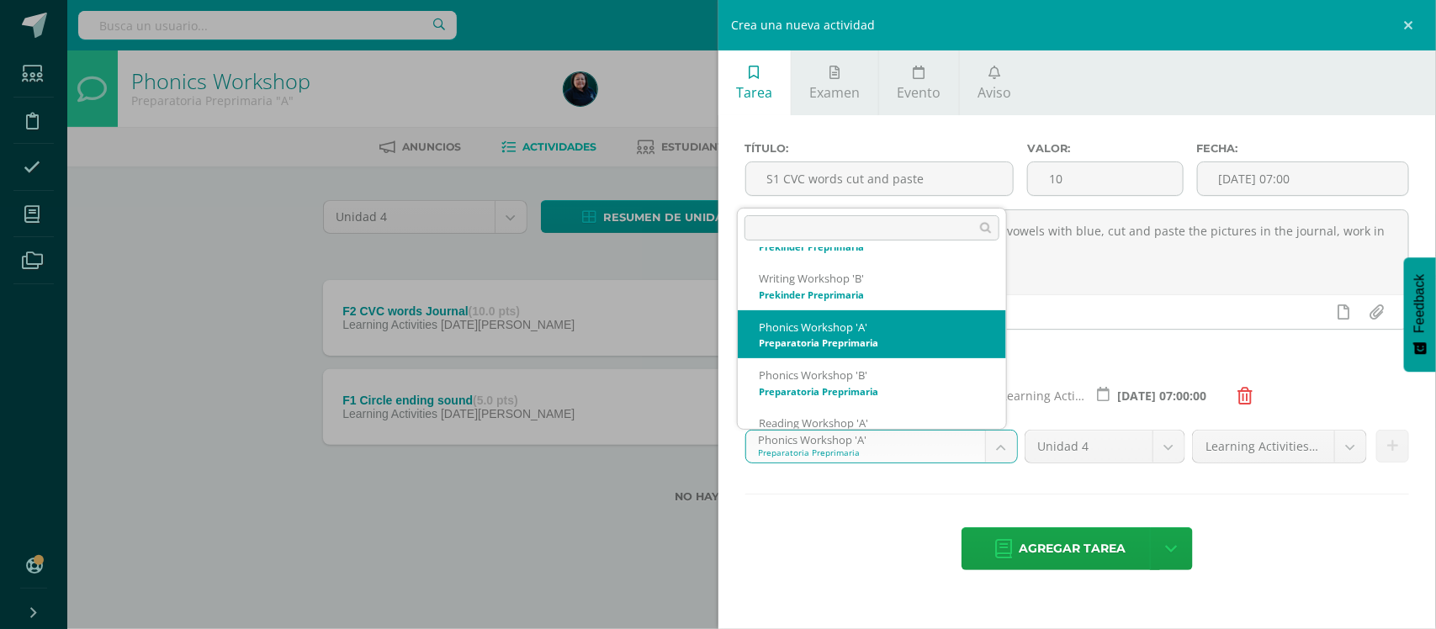
scroll to position [266, 0]
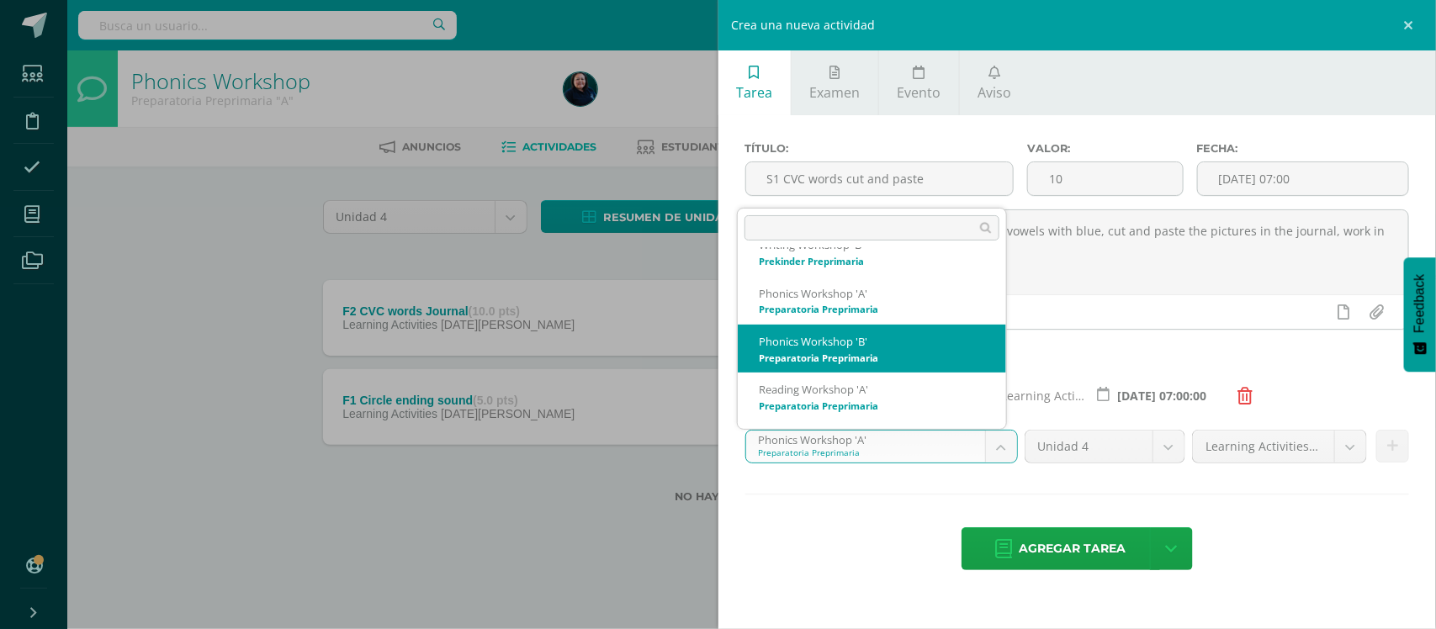
select select "28554"
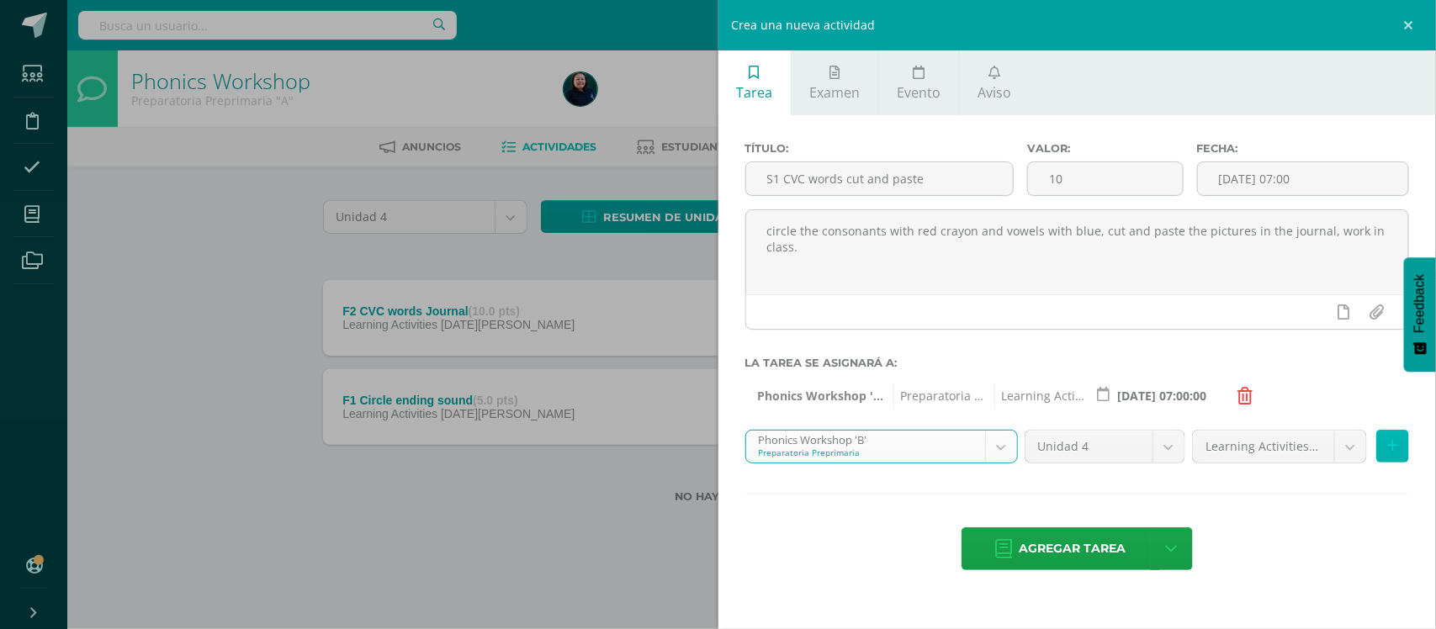
click at [1398, 447] on button at bounding box center [1392, 446] width 33 height 33
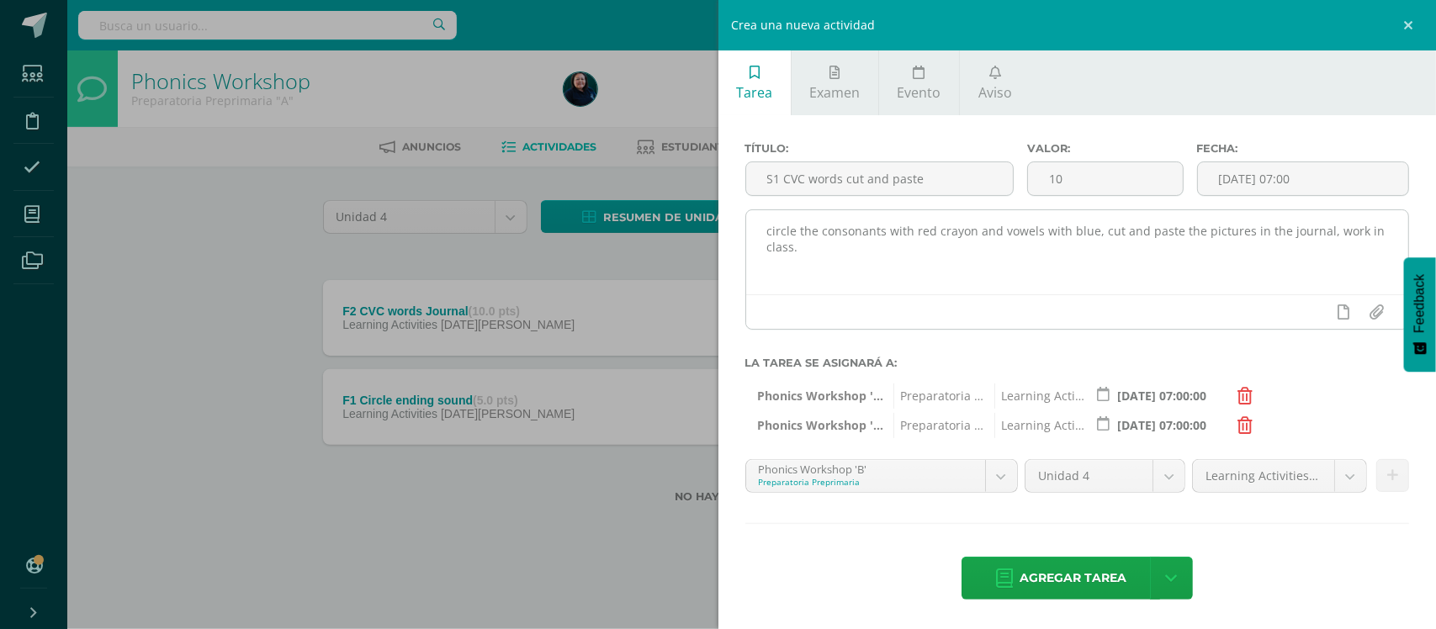
click at [771, 234] on textarea "circle the consonants with red crayon and vowels with blue, cut and paste the p…" at bounding box center [1077, 252] width 663 height 84
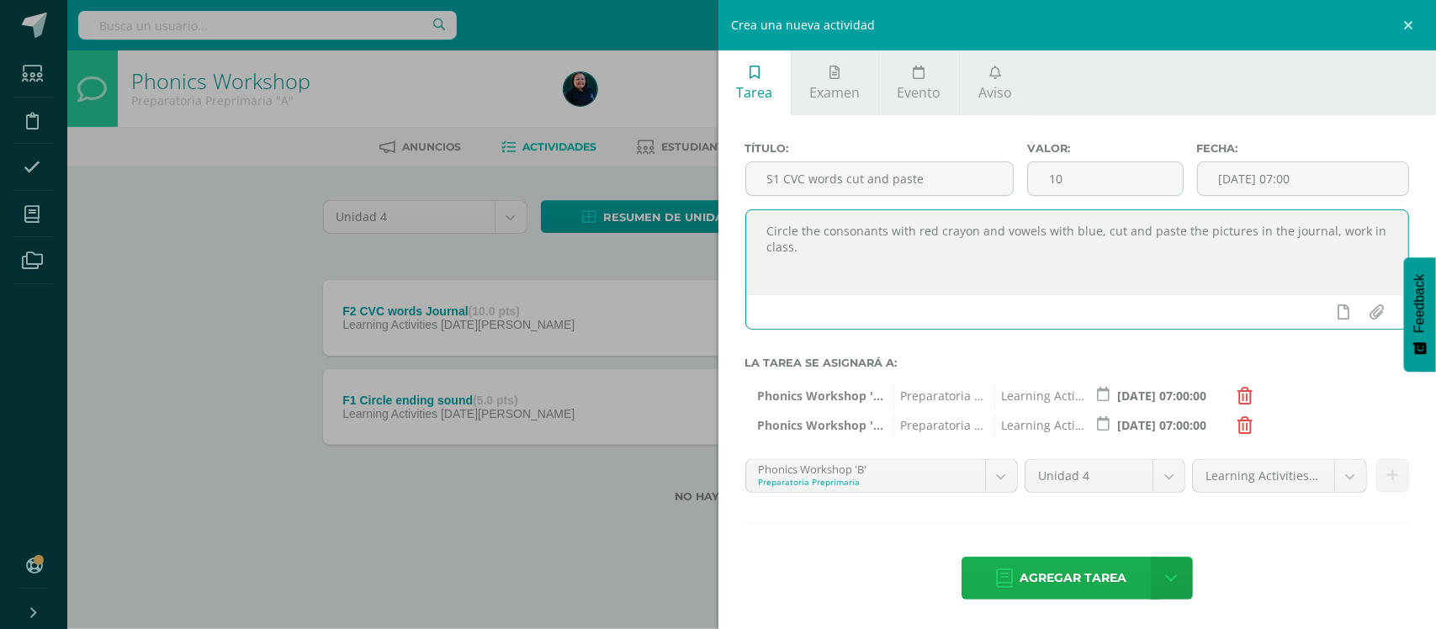
type textarea "Circle the consonants with red crayon and vowels with blue, cut and paste the p…"
click at [1040, 586] on span "Agregar tarea" at bounding box center [1072, 578] width 107 height 41
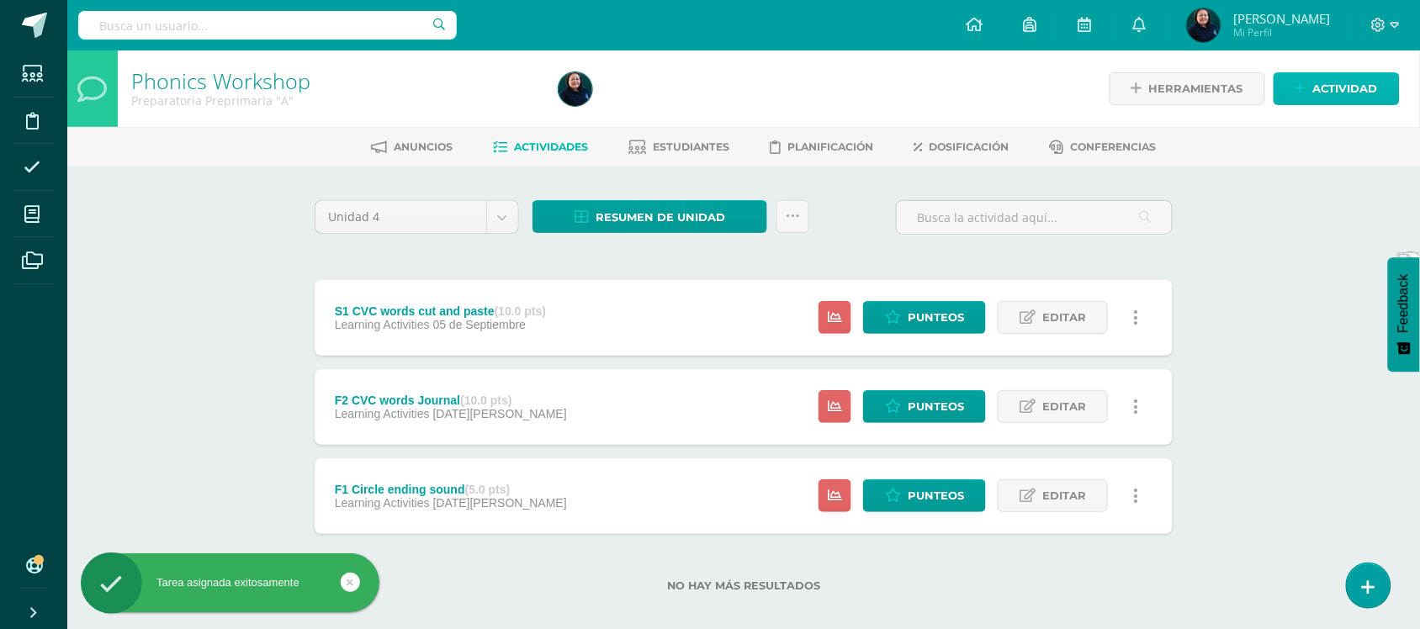
click at [1347, 91] on span "Actividad" at bounding box center [1345, 88] width 65 height 31
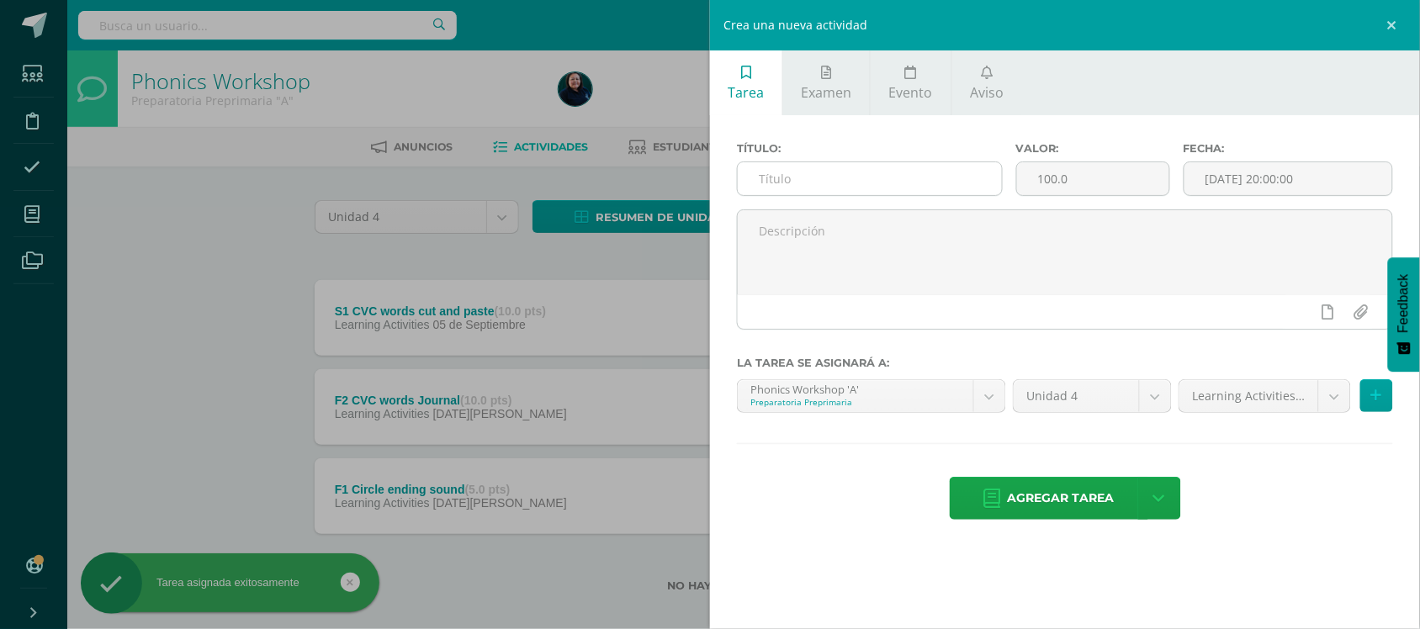
click at [776, 183] on input "text" at bounding box center [870, 178] width 264 height 33
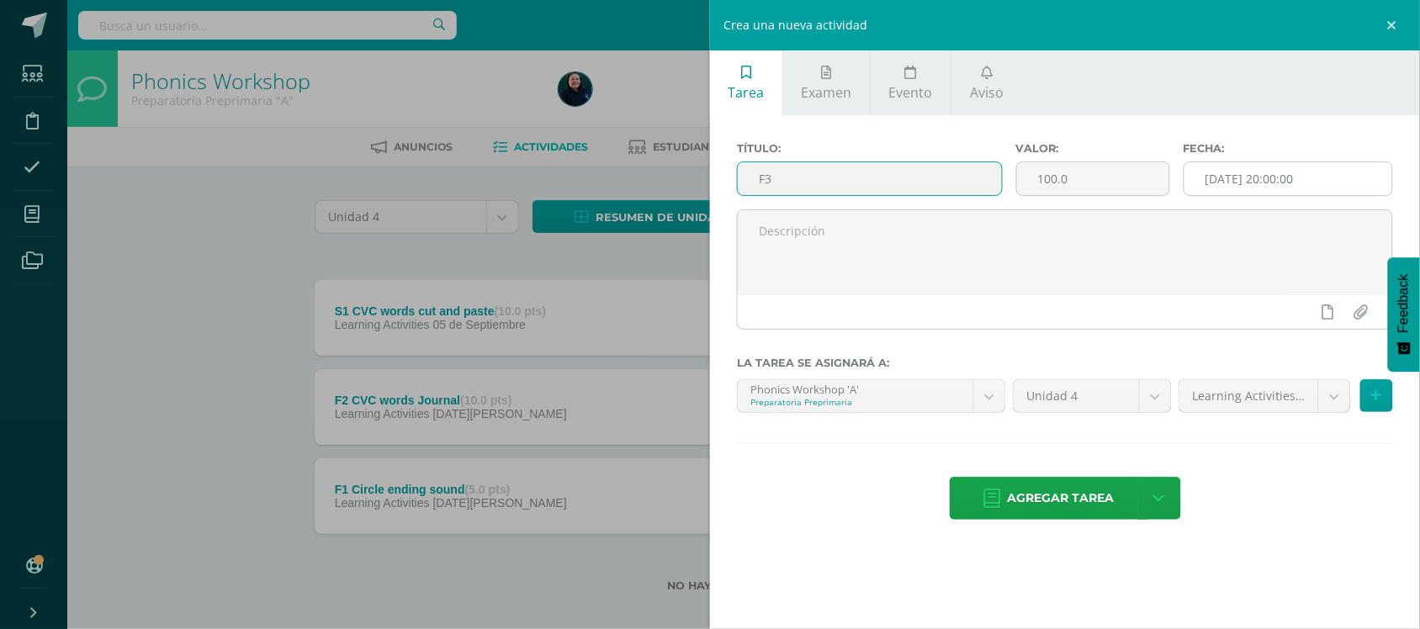
type input "F3"
click at [1254, 183] on input "[DATE] 20:00:00" at bounding box center [1288, 178] width 208 height 33
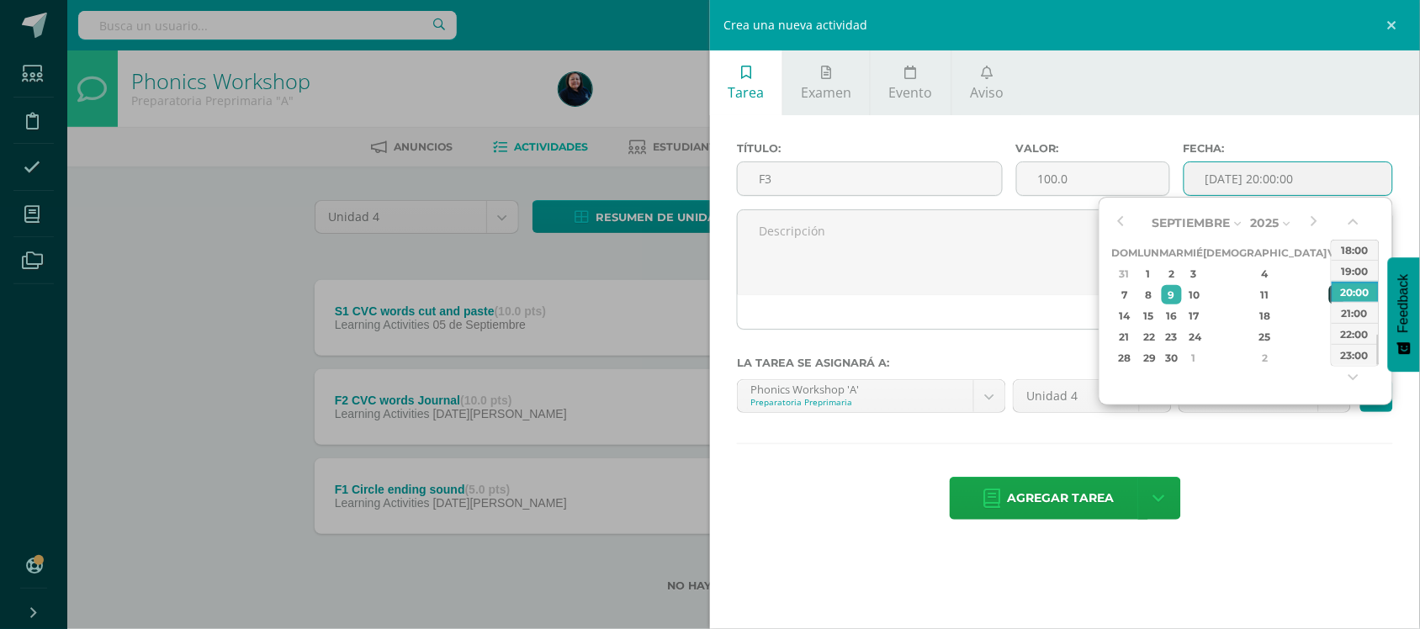
click at [1329, 296] on div "12" at bounding box center [1336, 294] width 15 height 19
click at [1355, 290] on div "07:00" at bounding box center [1354, 287] width 47 height 21
type input "[DATE] 07:00"
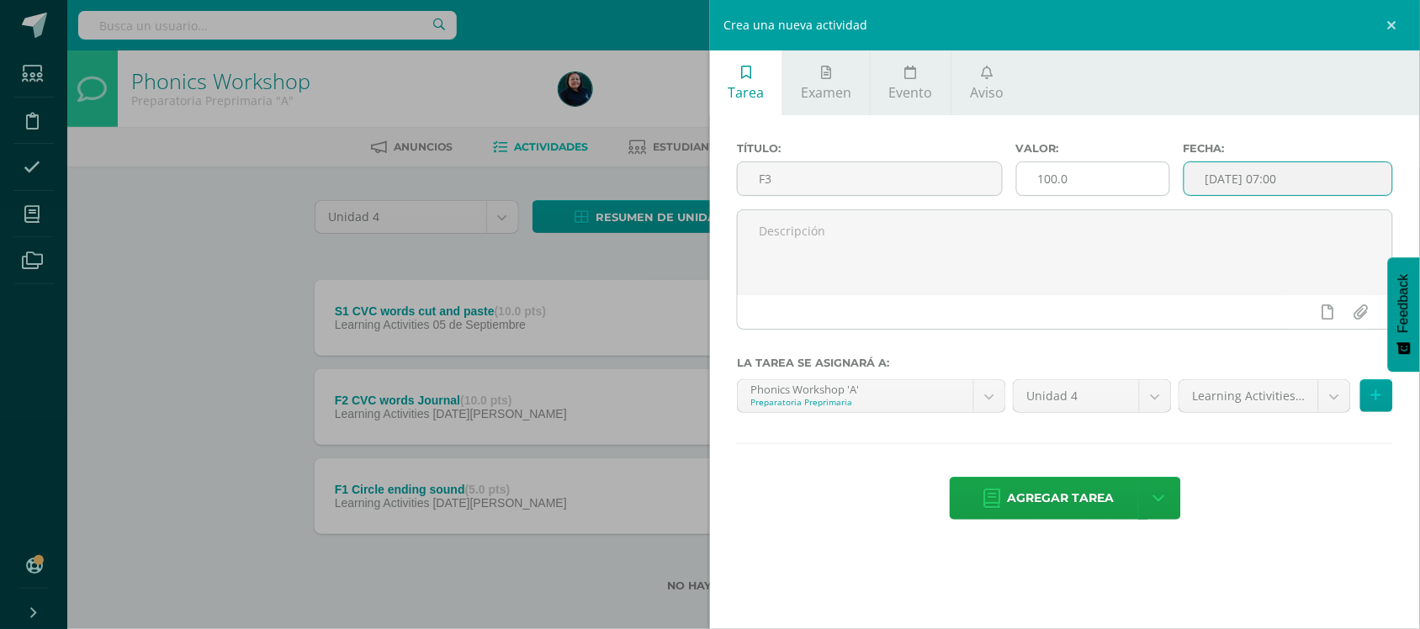
click at [1085, 181] on input "100.0" at bounding box center [1093, 178] width 152 height 33
type input "1"
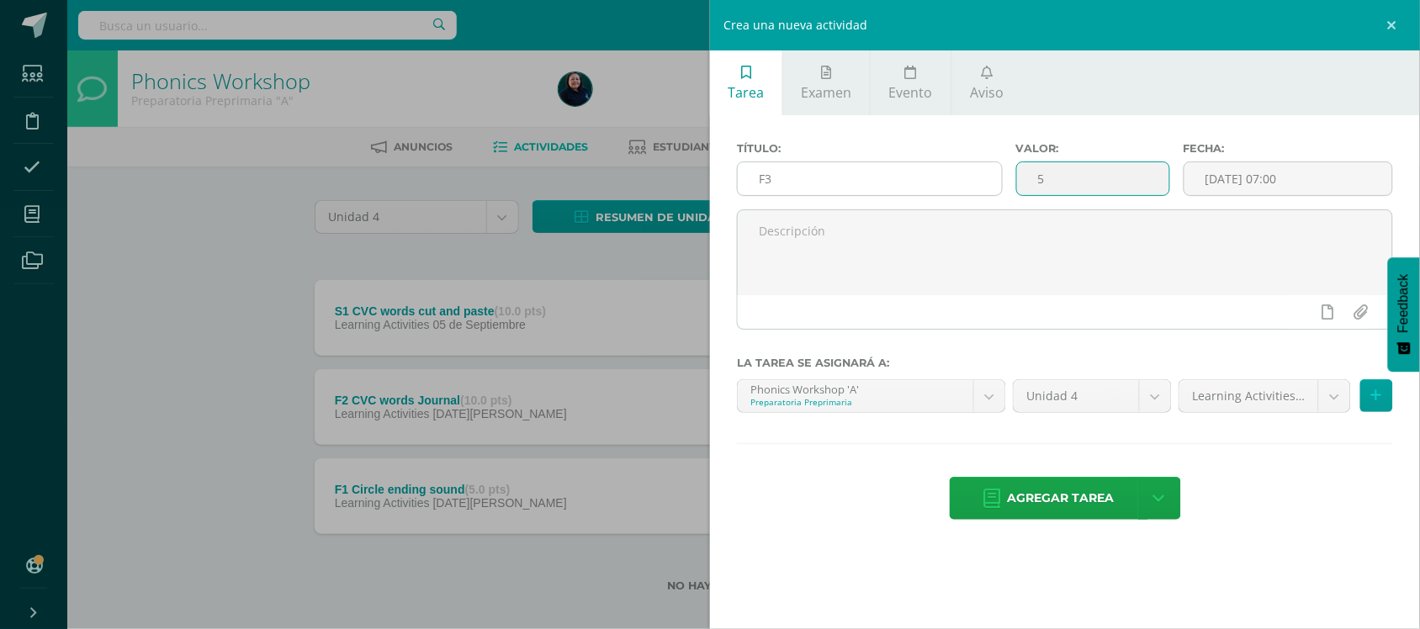
type input "5"
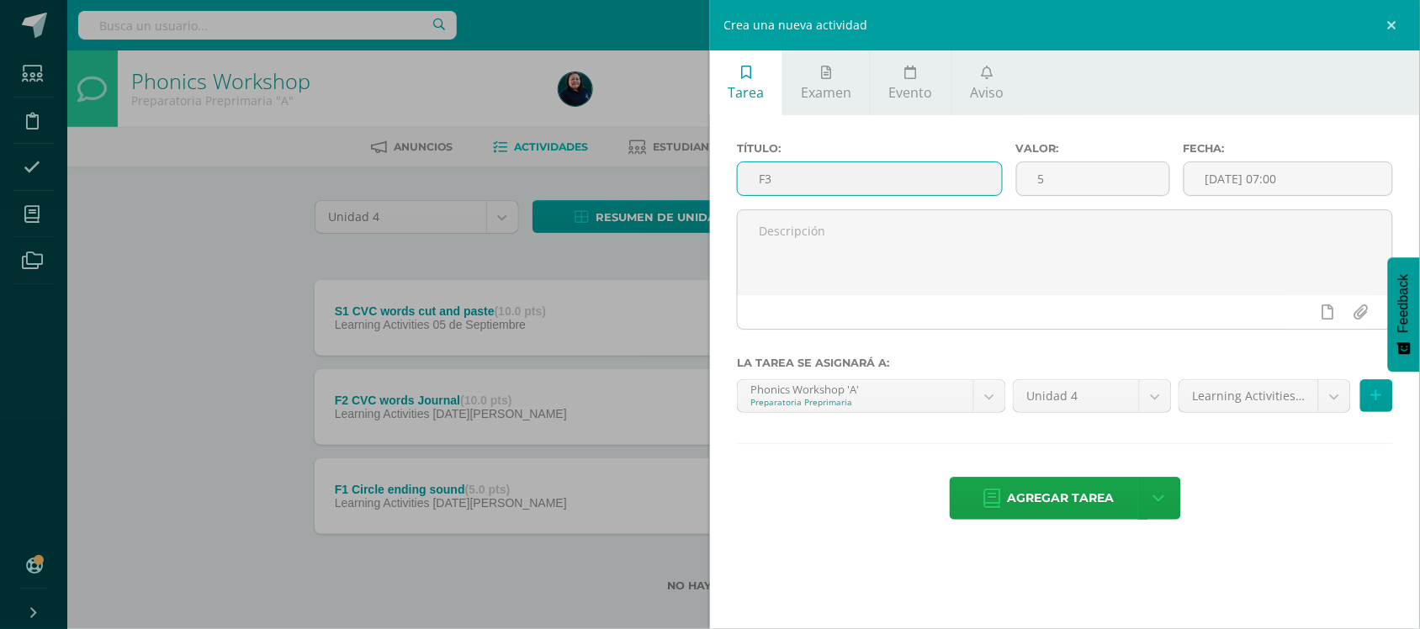
click at [792, 178] on input "F3" at bounding box center [870, 178] width 264 height 33
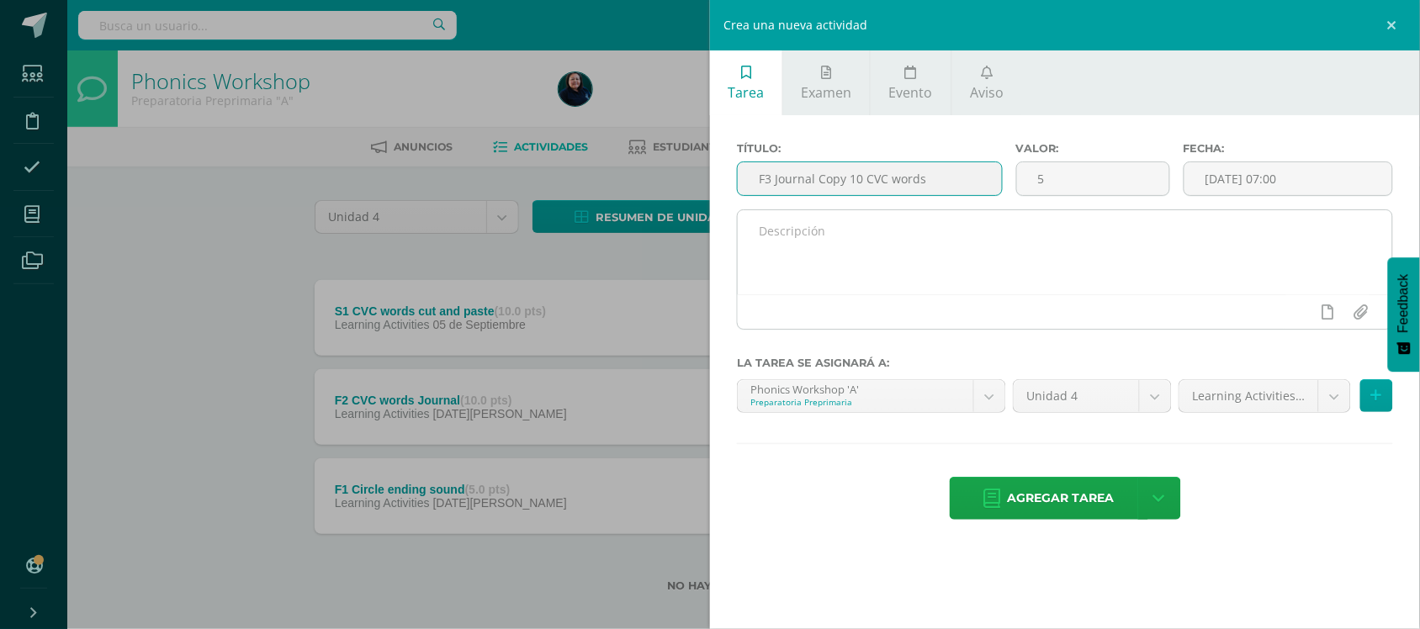
type input "F3 Journal Copy 10 CVC words"
click at [793, 238] on textarea at bounding box center [1065, 252] width 654 height 84
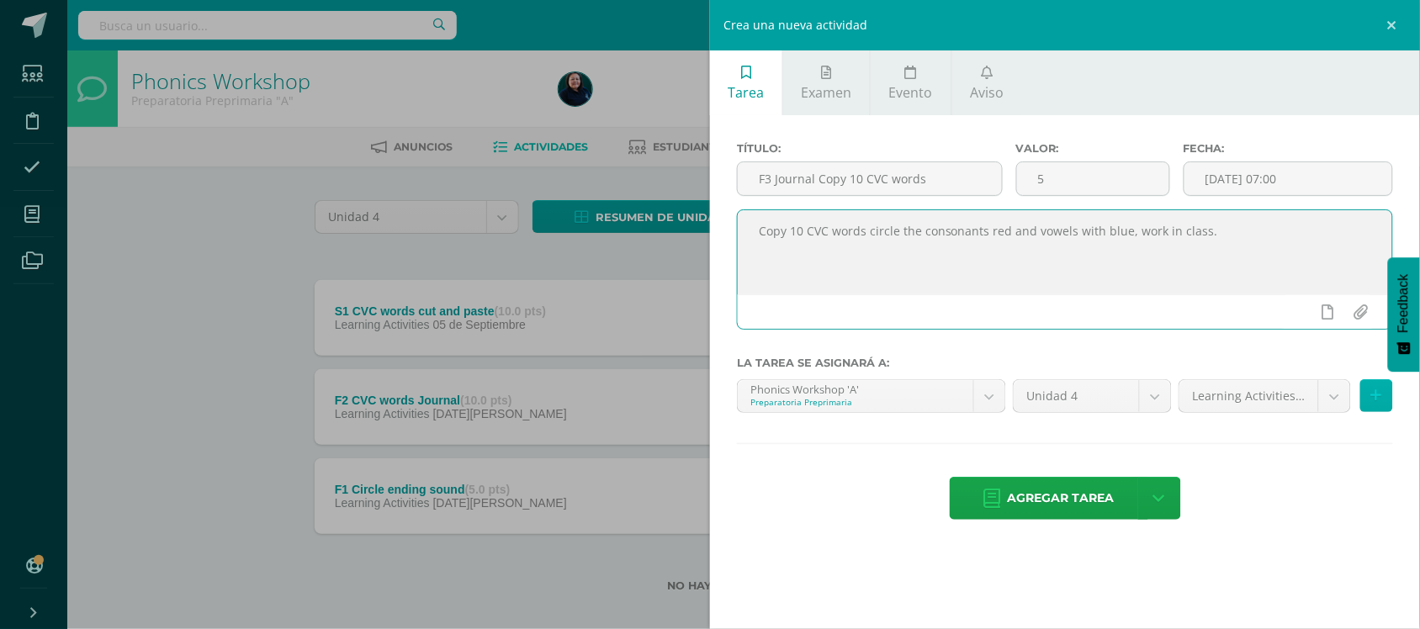
type textarea "Copy 10 CVC words circle the consonants red and vowels with blue, work in class."
click at [1379, 397] on icon at bounding box center [1376, 396] width 11 height 14
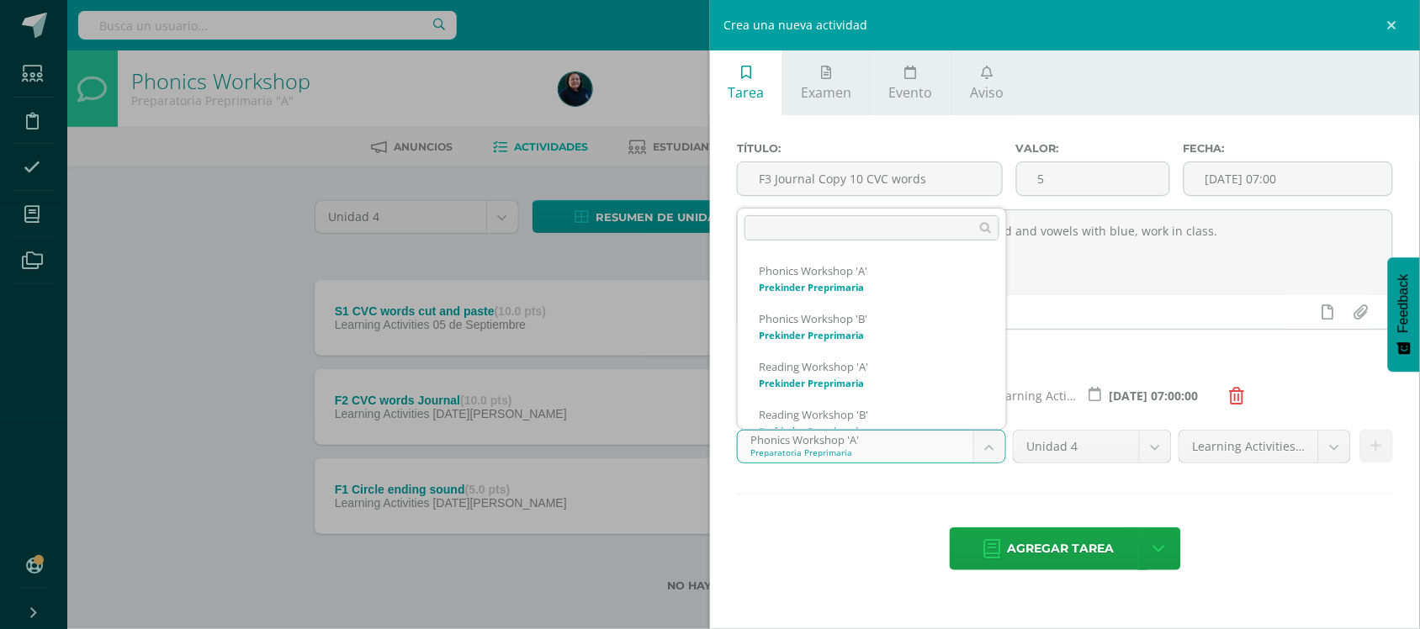
click at [991, 454] on body "Tarea asignada exitosamente Estudiantes Disciplina Asistencia Mis cursos Archiv…" at bounding box center [710, 323] width 1420 height 646
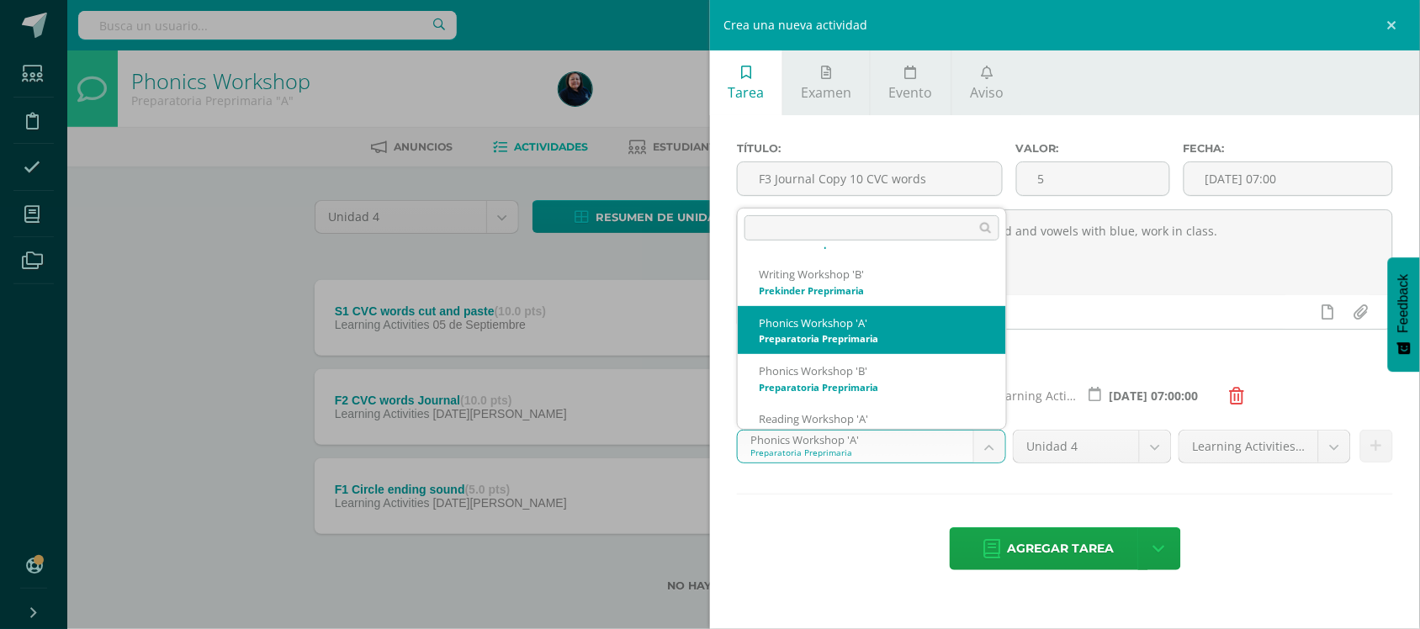
scroll to position [266, 0]
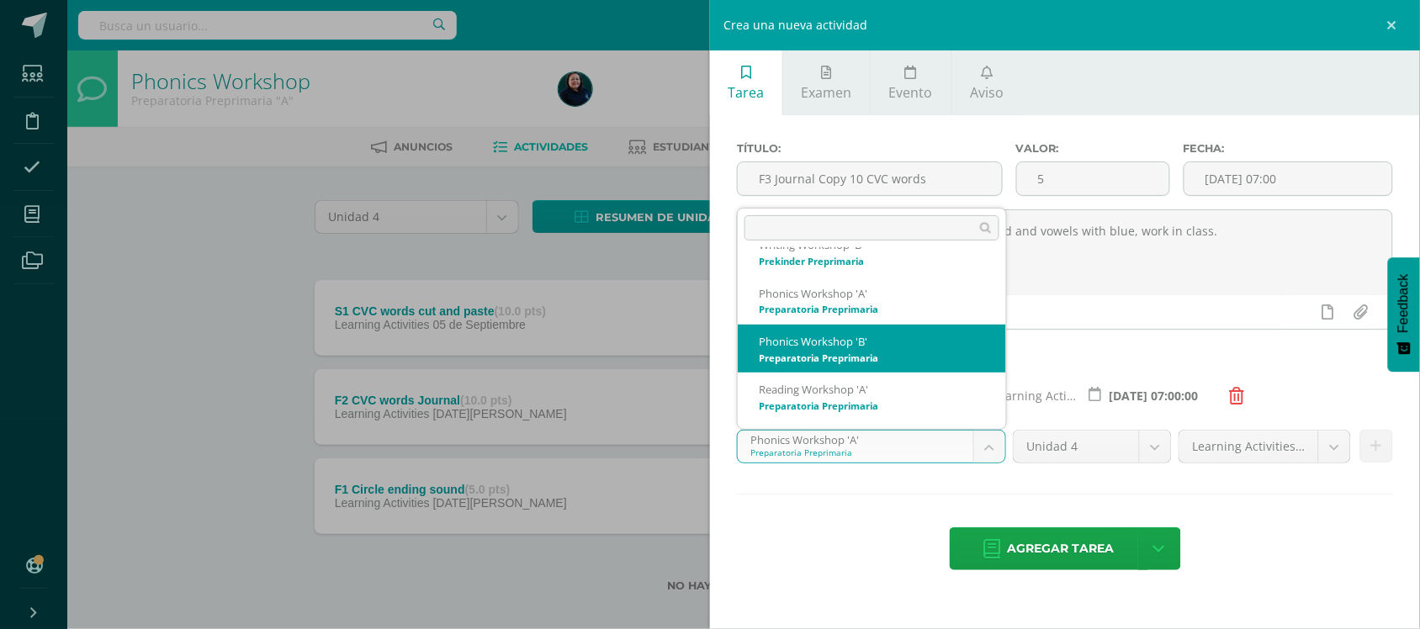
select select "28554"
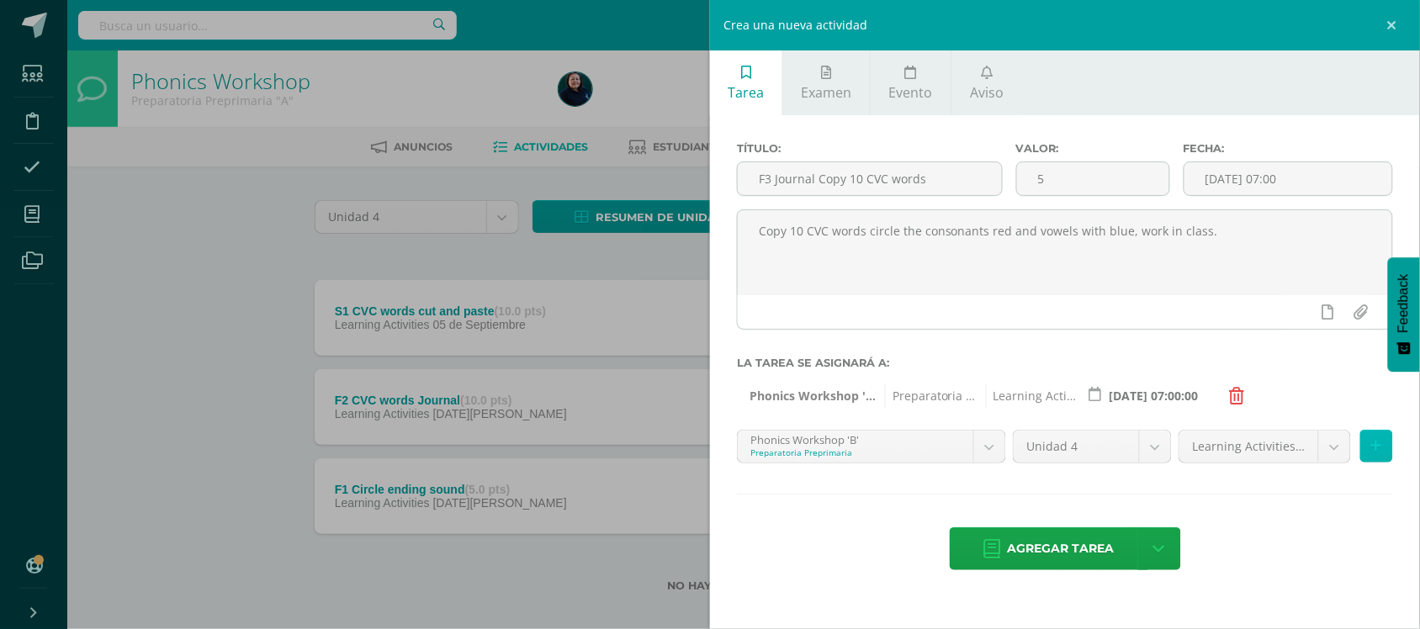
click at [1373, 453] on icon at bounding box center [1376, 446] width 11 height 14
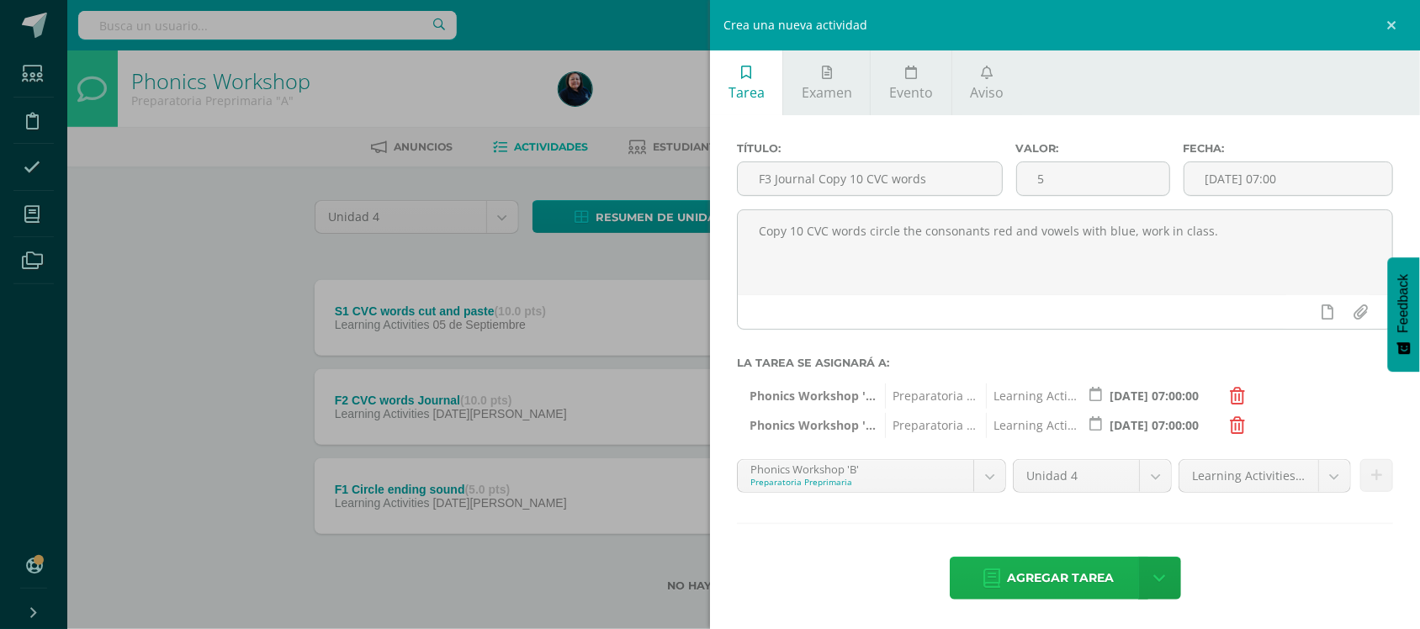
click at [1050, 580] on span "Agregar tarea" at bounding box center [1061, 578] width 107 height 41
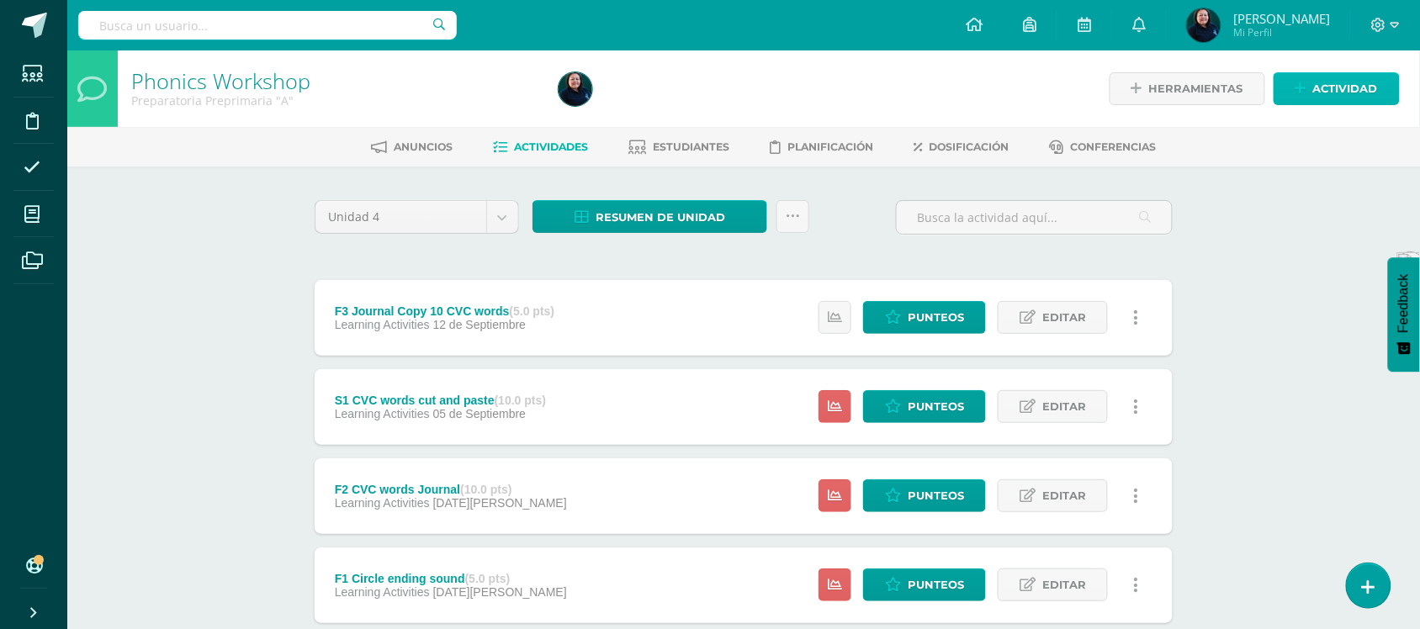
click at [1342, 85] on span "Actividad" at bounding box center [1345, 88] width 65 height 31
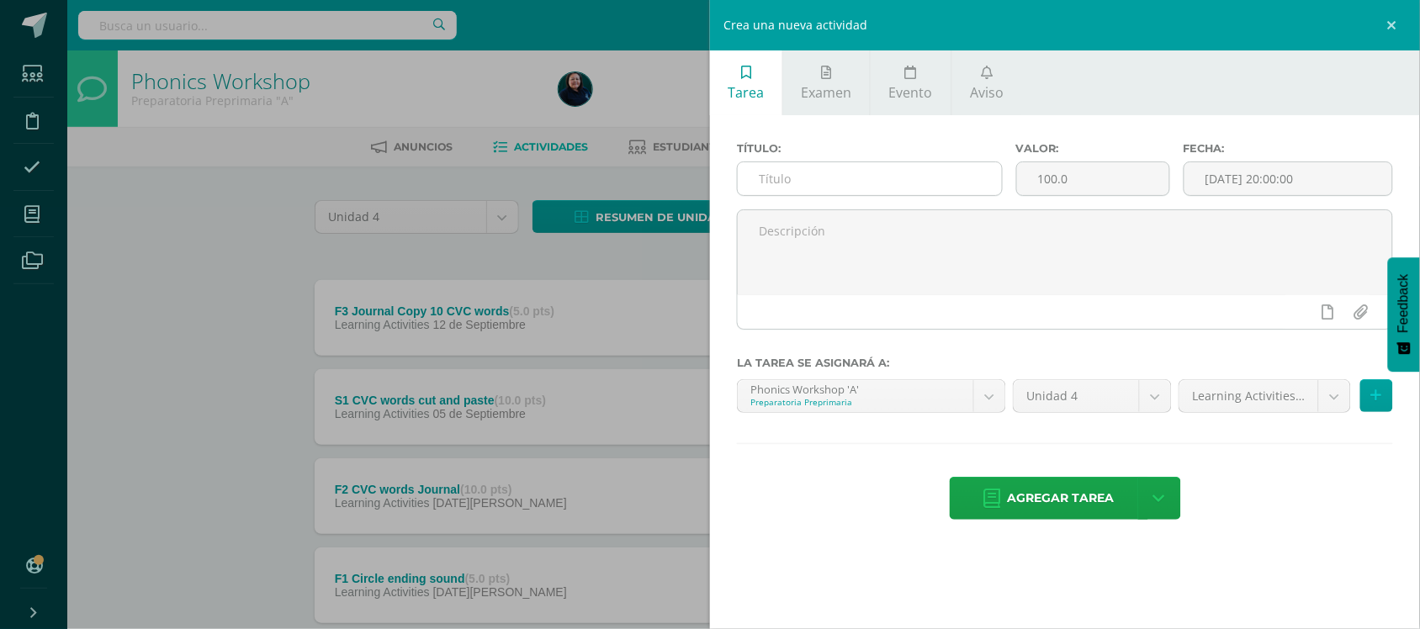
click at [779, 178] on input "text" at bounding box center [870, 178] width 264 height 33
drag, startPoint x: 867, startPoint y: 181, endPoint x: 848, endPoint y: 178, distance: 19.5
click at [848, 178] on input "F4 Family words at" at bounding box center [870, 178] width 264 height 33
drag, startPoint x: 848, startPoint y: 178, endPoint x: 1243, endPoint y: 94, distance: 404.2
click at [1243, 94] on ul "Tarea Examen Evento Aviso" at bounding box center [1065, 82] width 710 height 65
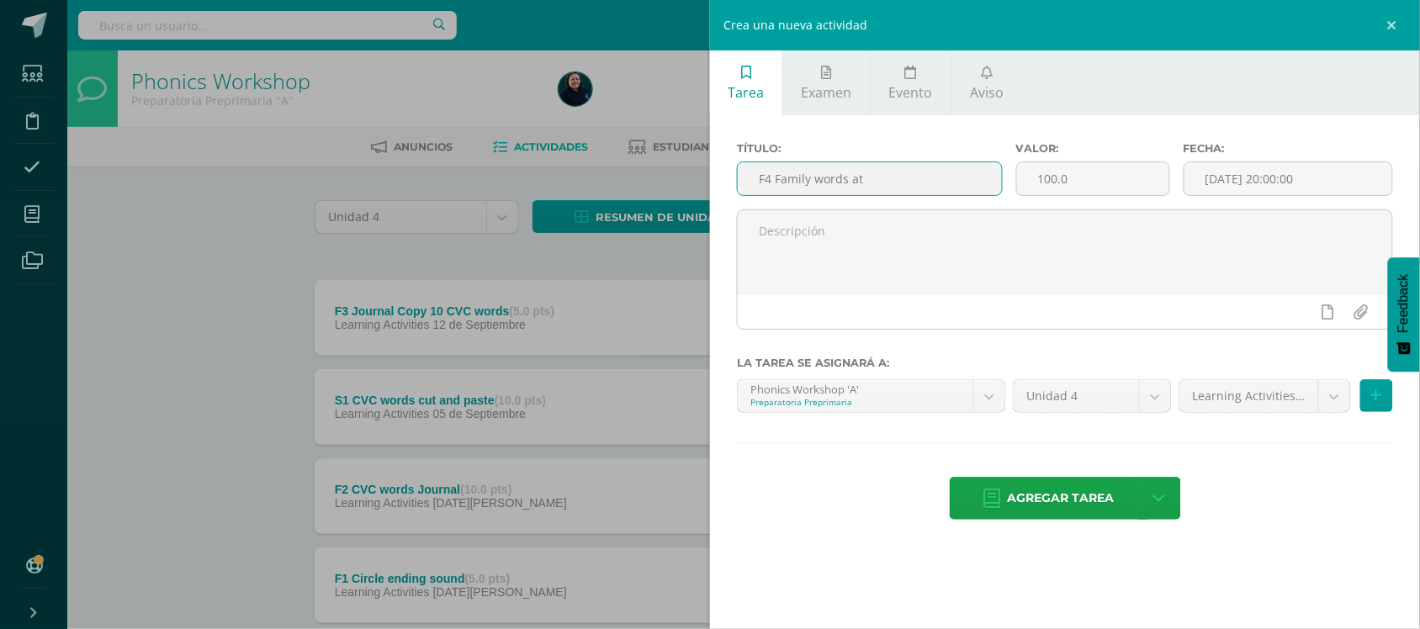
click at [862, 177] on input "F4 Family words at" at bounding box center [870, 178] width 264 height 33
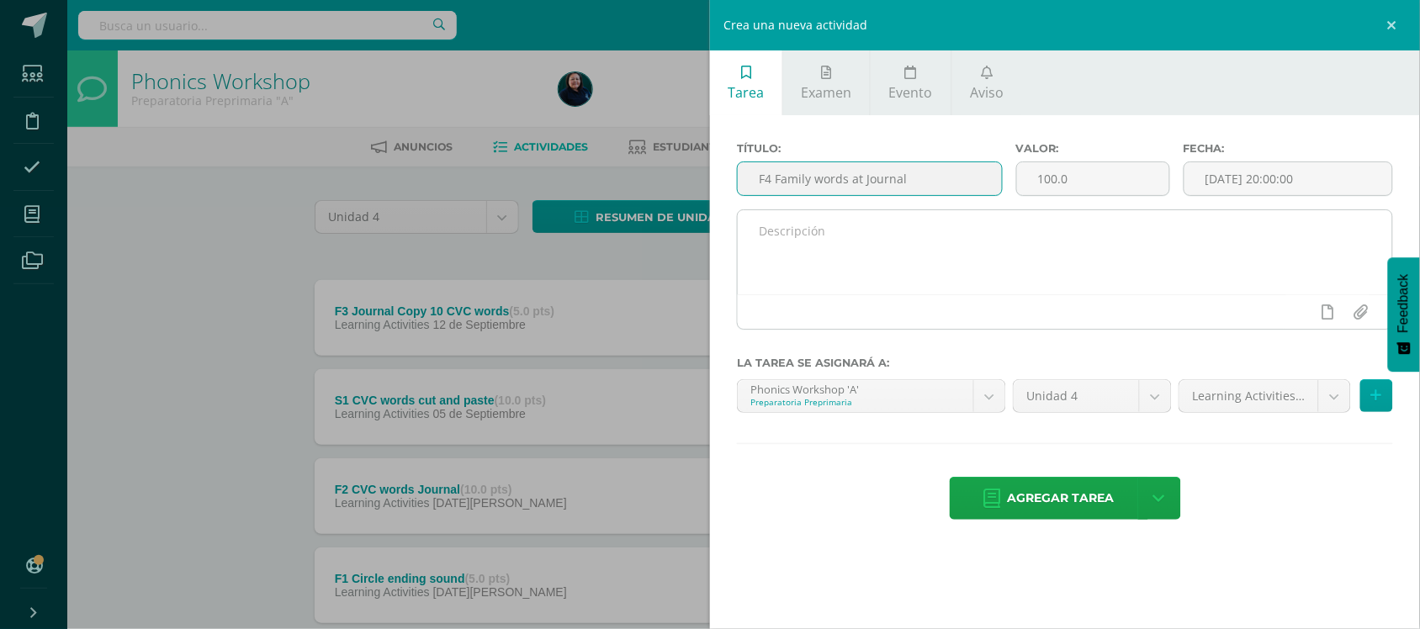
type input "F4 Family words at Journal"
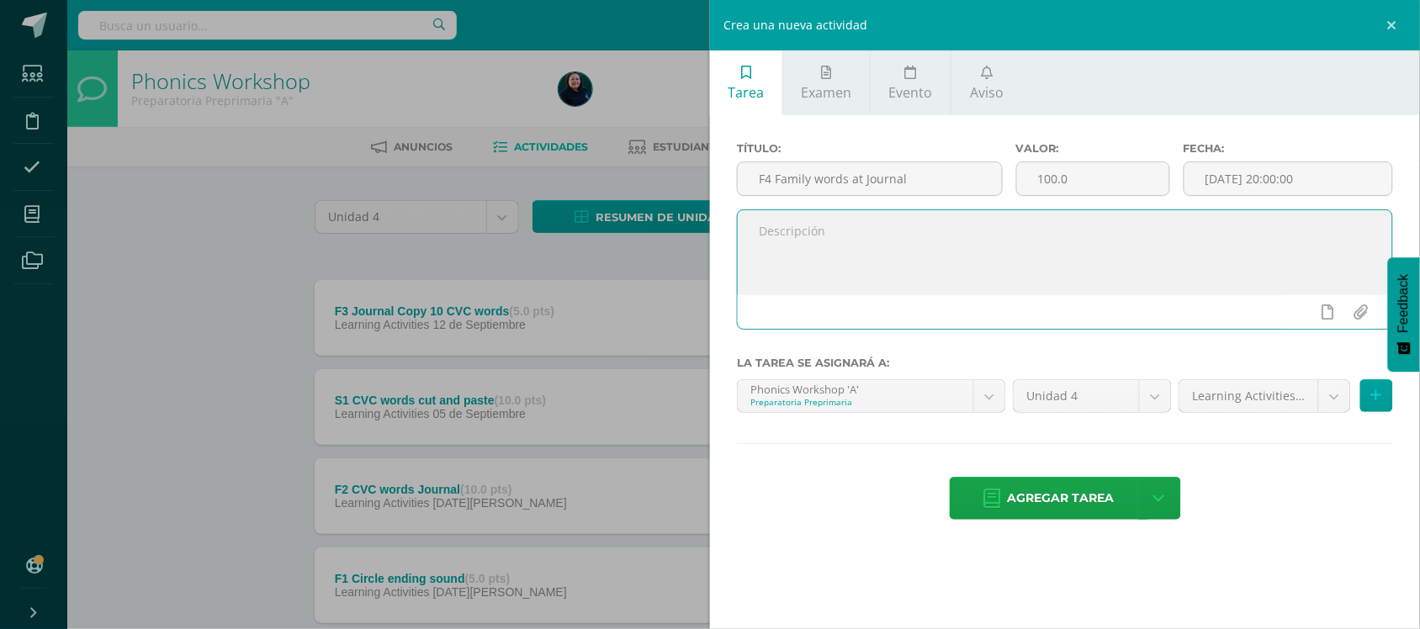
click at [775, 236] on textarea at bounding box center [1065, 252] width 654 height 84
type textarea "Listen to the teacher and write the word withe ending sound at, work in class."
click at [1373, 397] on icon at bounding box center [1376, 396] width 11 height 14
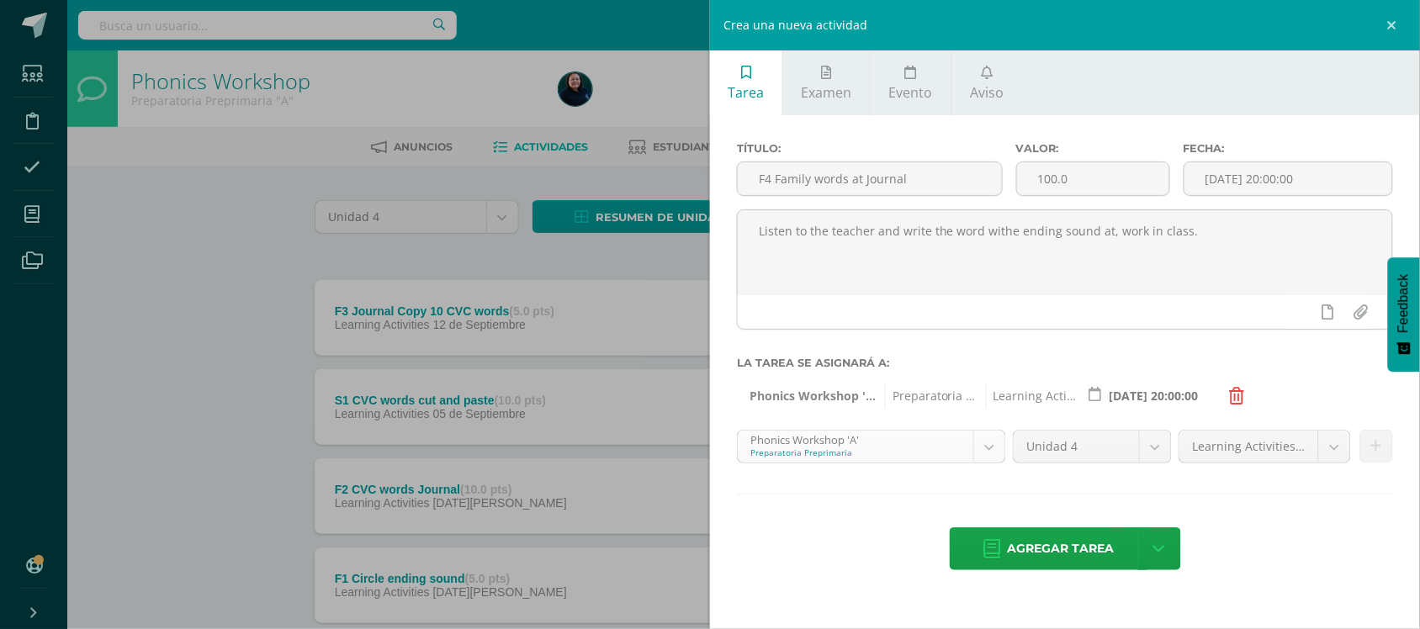
click at [994, 457] on body "Tarea asignada exitosamente Estudiantes Disciplina Asistencia Mis cursos Archiv…" at bounding box center [710, 367] width 1420 height 735
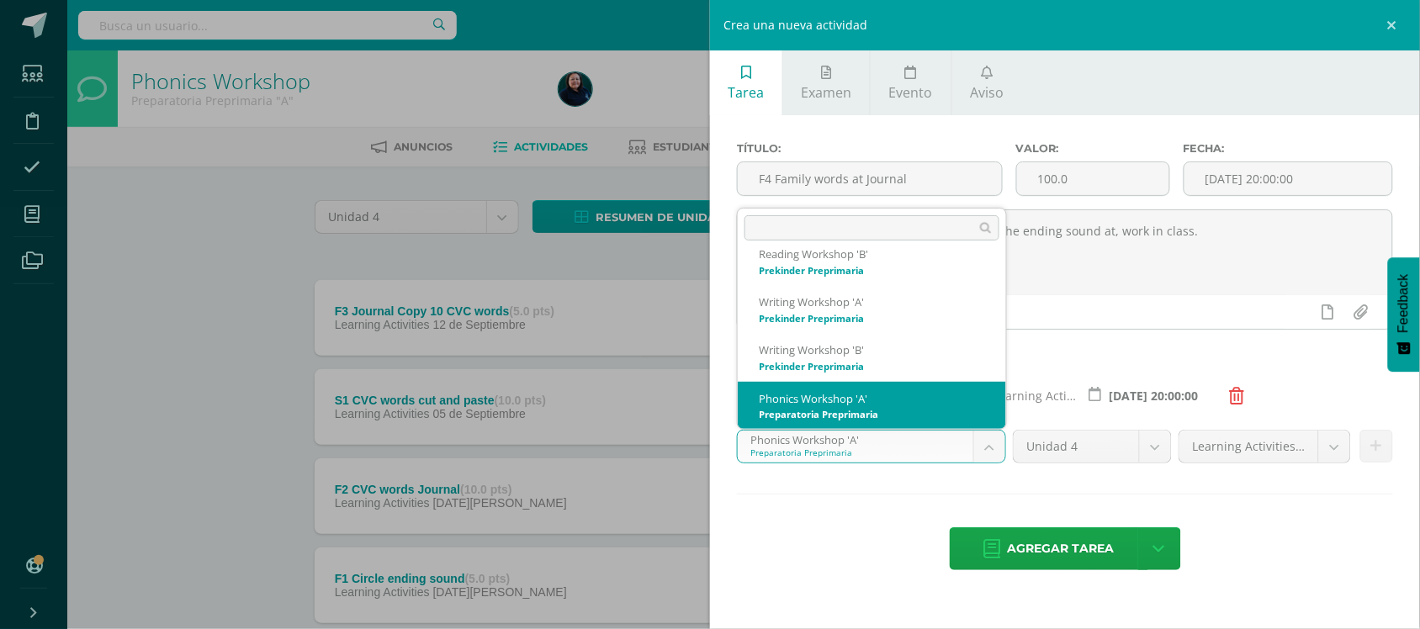
scroll to position [266, 0]
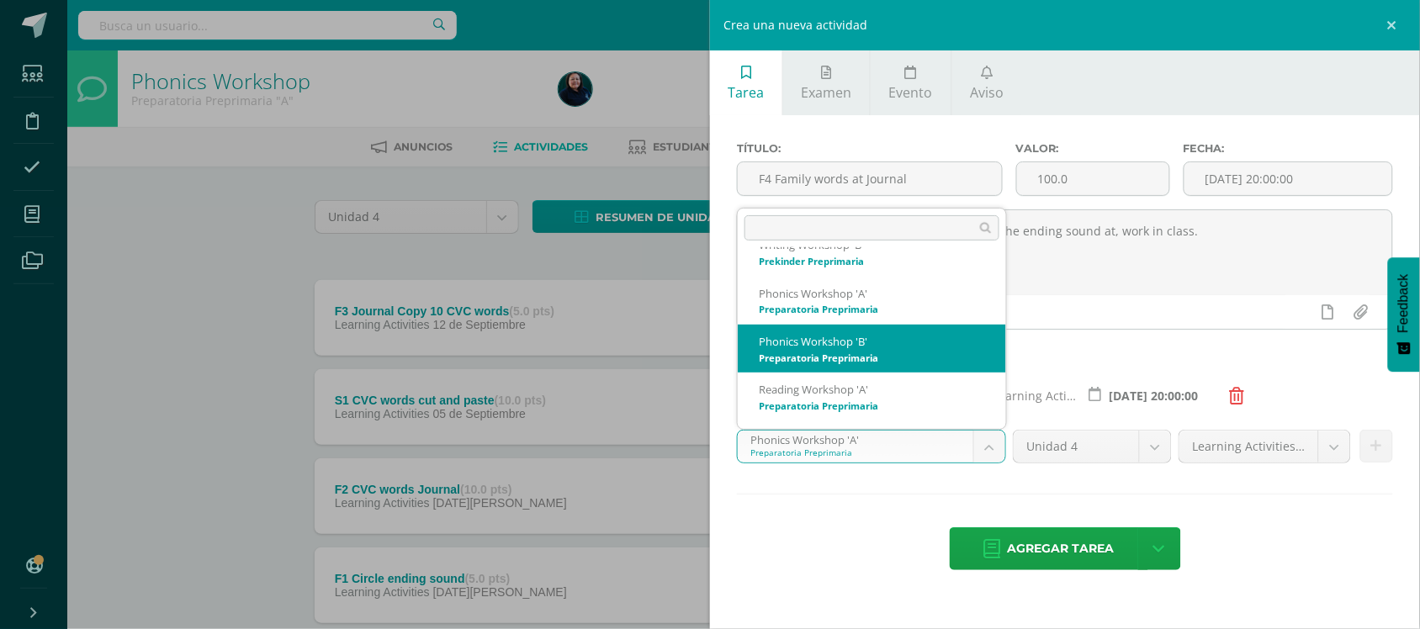
select select "28554"
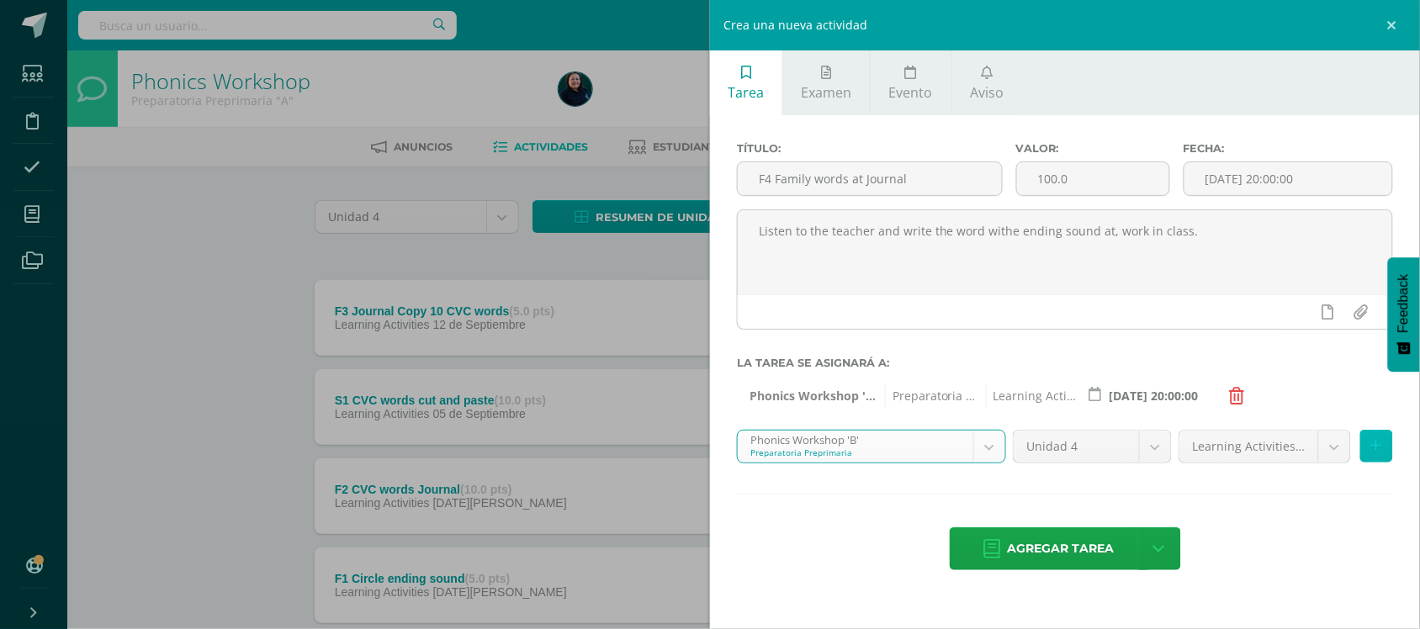
click at [1380, 453] on icon at bounding box center [1376, 446] width 11 height 14
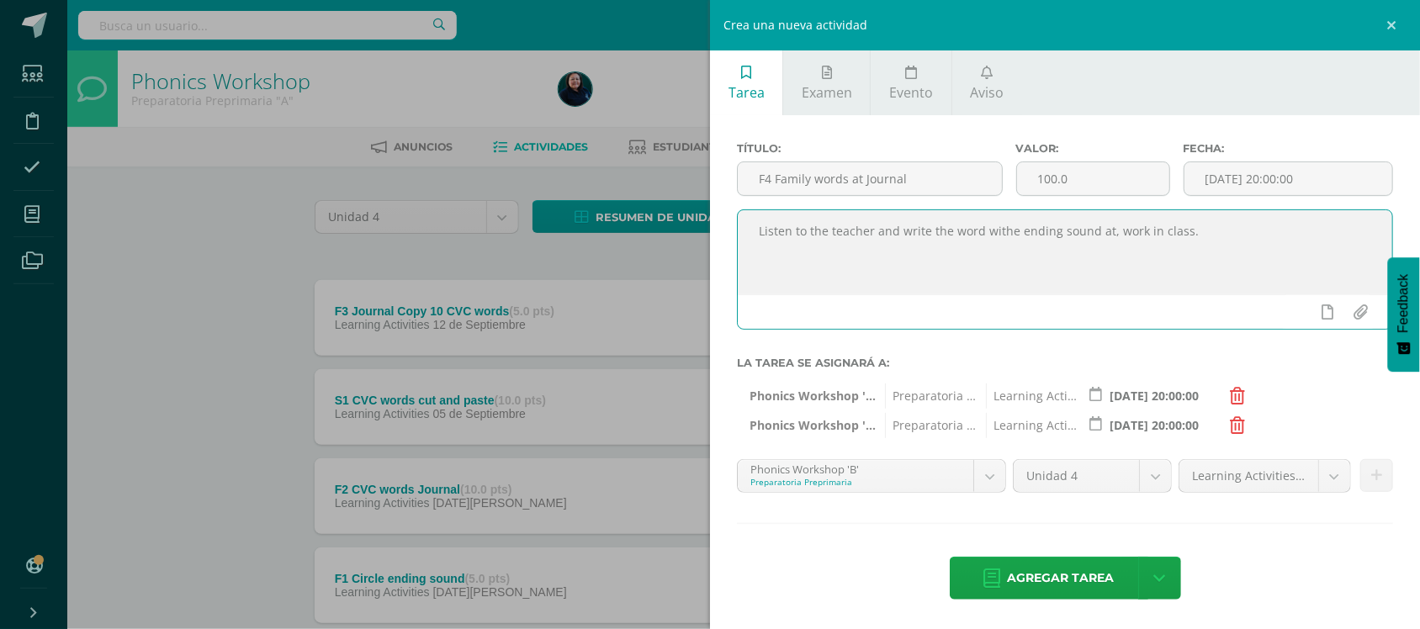
click at [1003, 238] on textarea "Listen to the teacher and write the word withe ending sound at, work in class." at bounding box center [1065, 252] width 654 height 84
type textarea "Listen to the teacher and write the word with the ending sound at, work in clas…"
click at [1056, 590] on span "Agregar tarea" at bounding box center [1061, 578] width 107 height 41
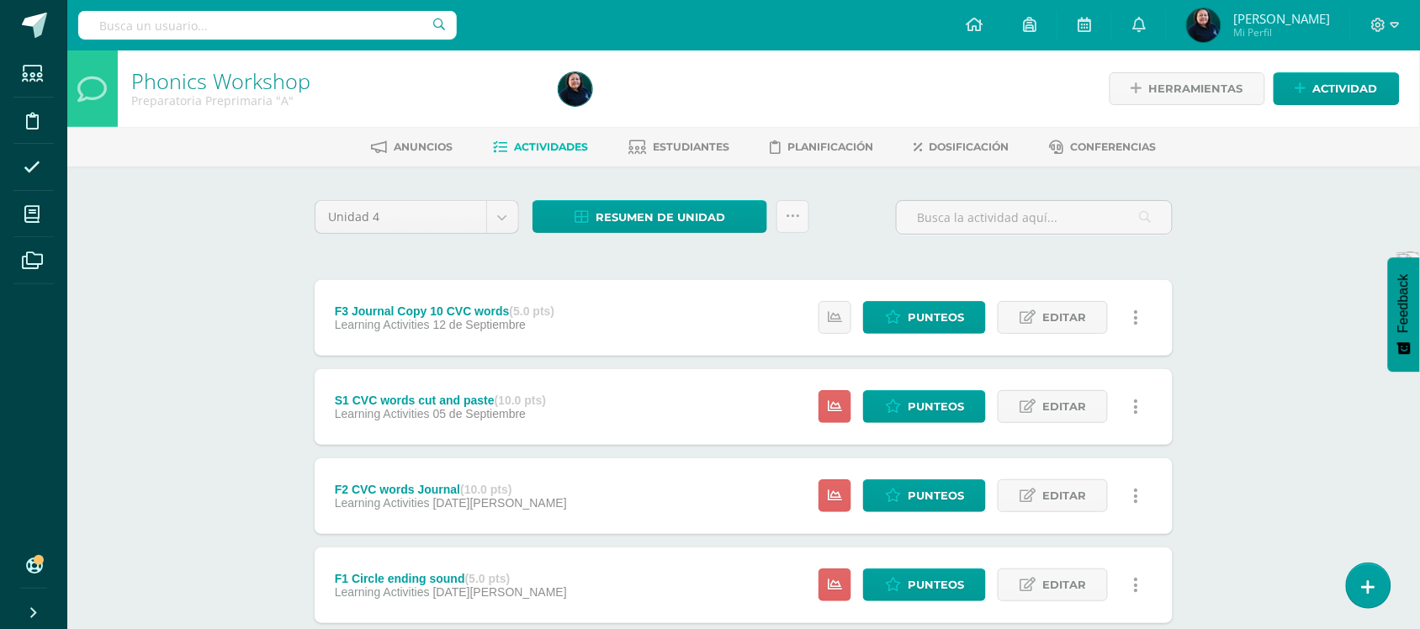
click at [518, 320] on span "12 de Septiembre" at bounding box center [479, 324] width 93 height 13
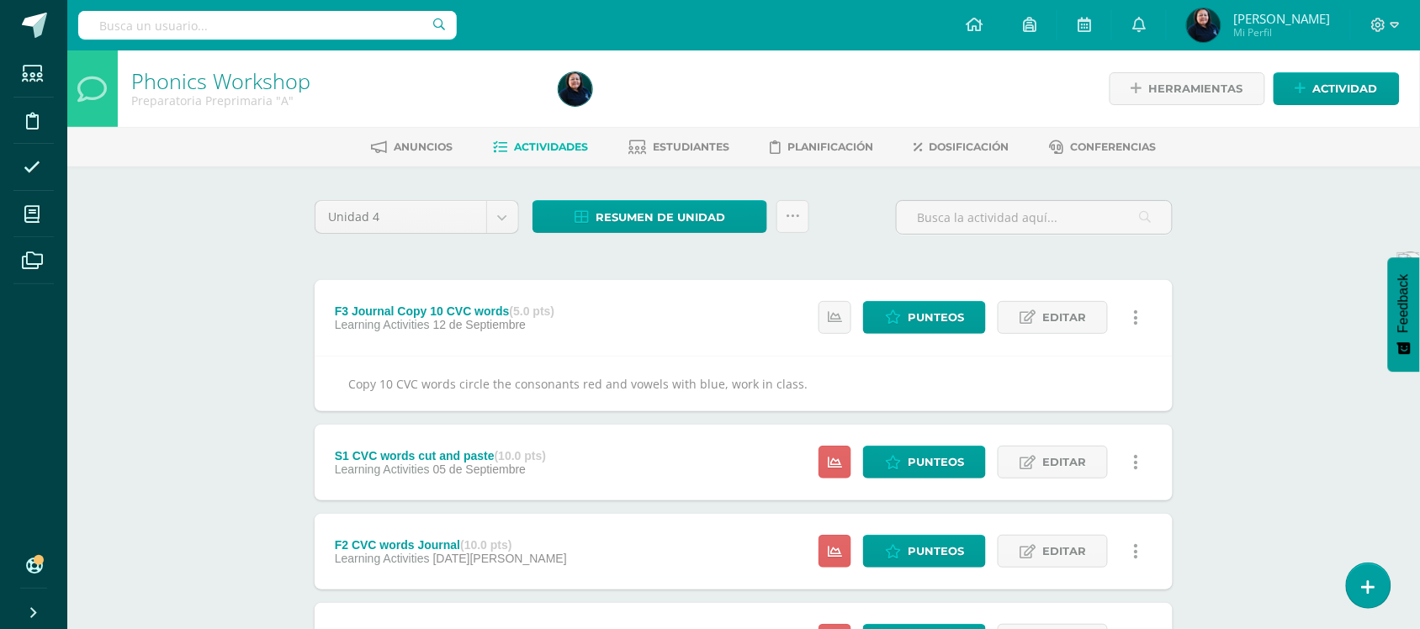
click at [471, 326] on span "12 de Septiembre" at bounding box center [479, 324] width 93 height 13
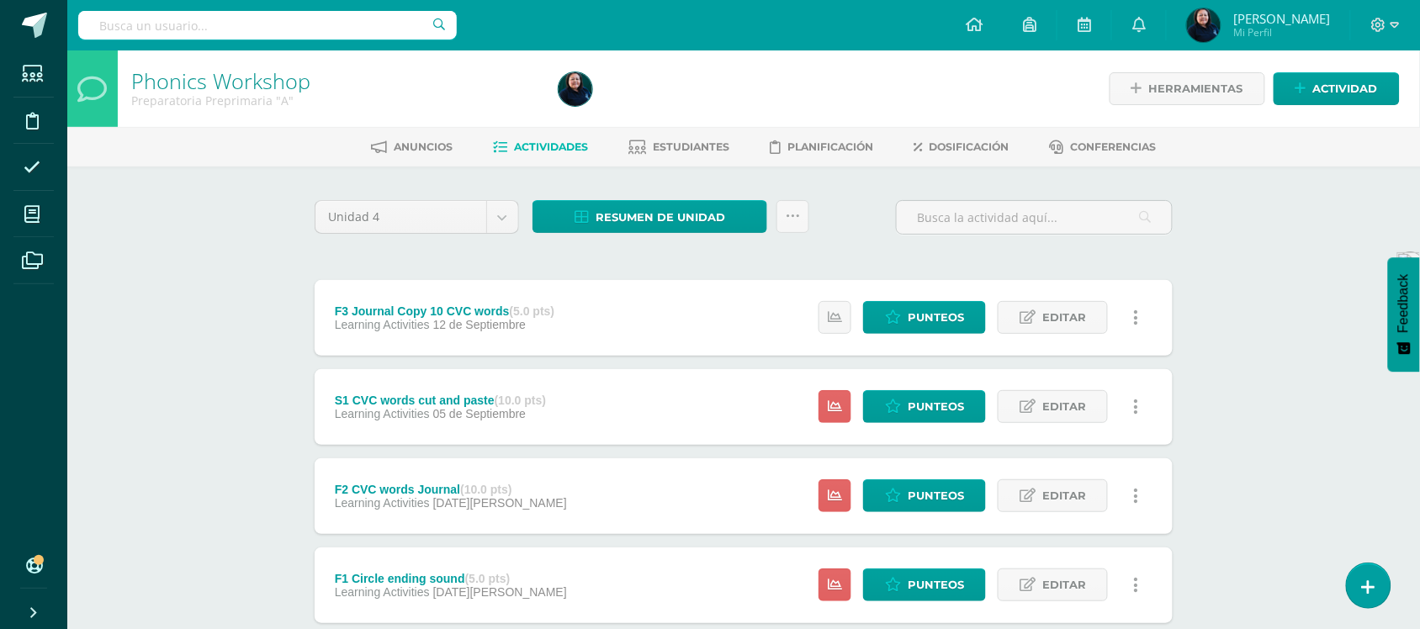
click at [471, 326] on span "12 de Septiembre" at bounding box center [479, 324] width 93 height 13
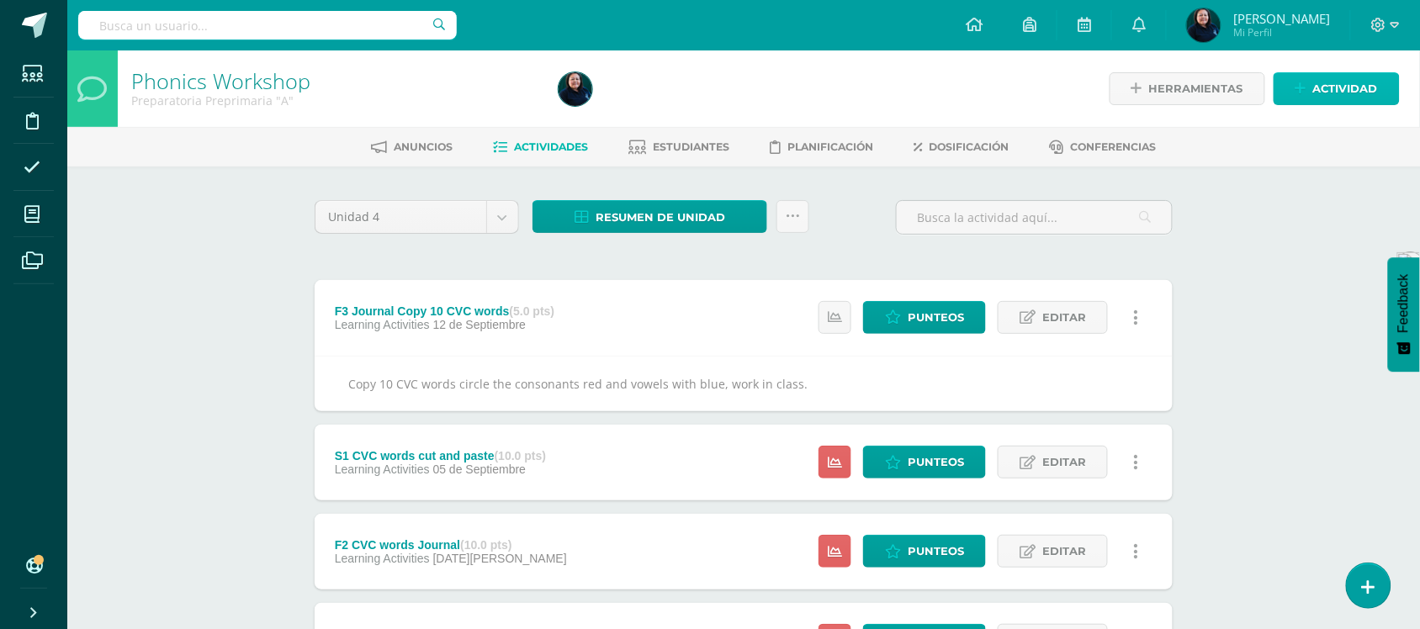
click at [1322, 94] on span "Actividad" at bounding box center [1345, 88] width 65 height 31
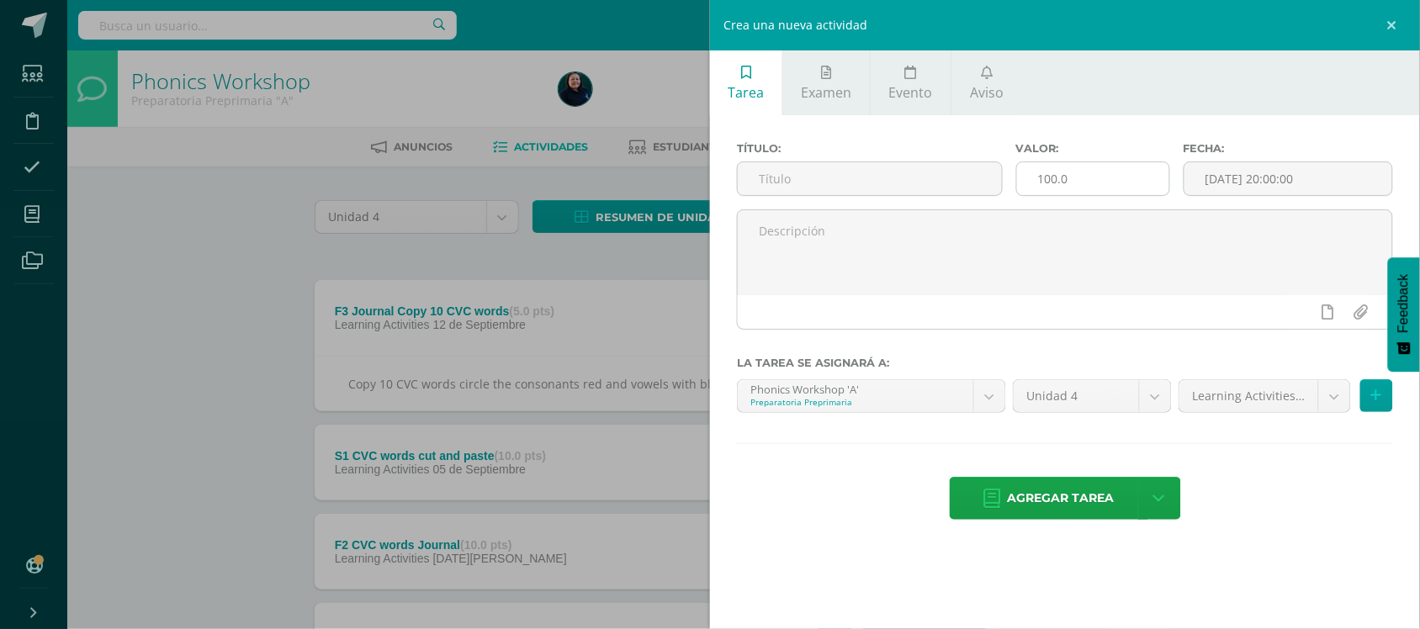
click at [1074, 179] on input "100.0" at bounding box center [1093, 178] width 152 height 33
type input "10"
click button
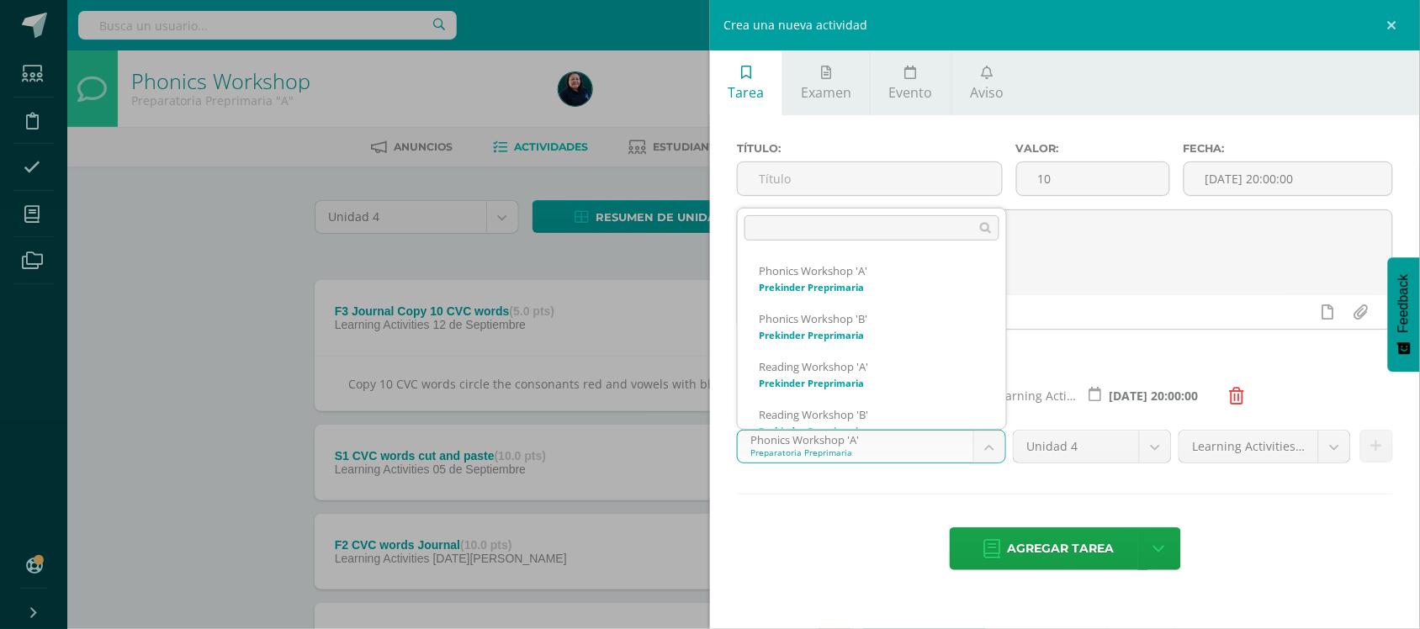
click body "Estudiantes Disciplina Asistencia Mis cursos Archivos Soporte Centro de ayuda Ú…"
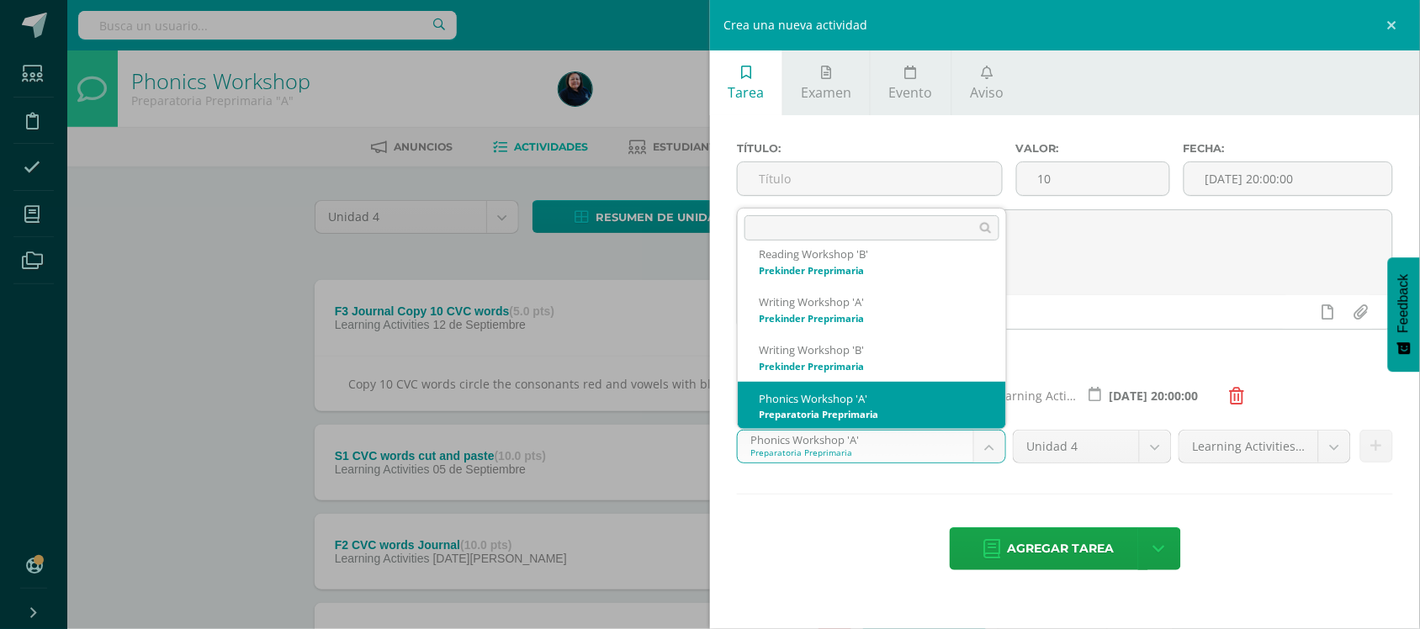
scroll to position [266, 0]
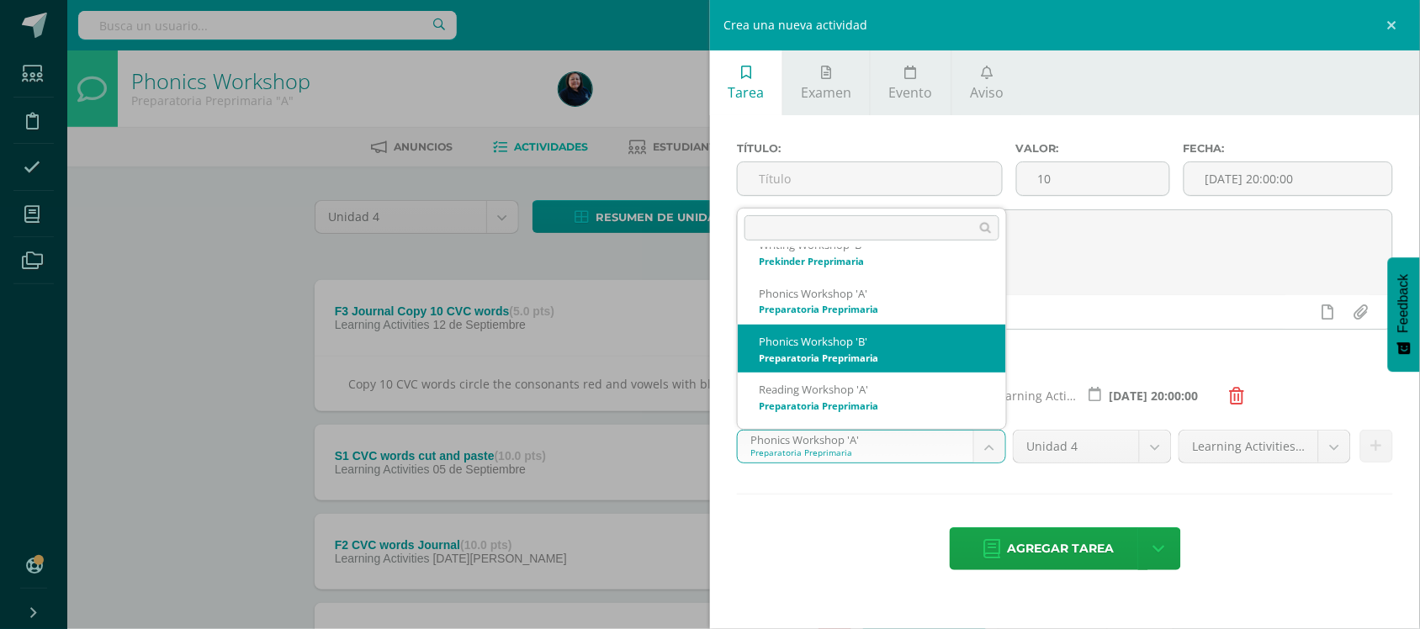
select select "28554"
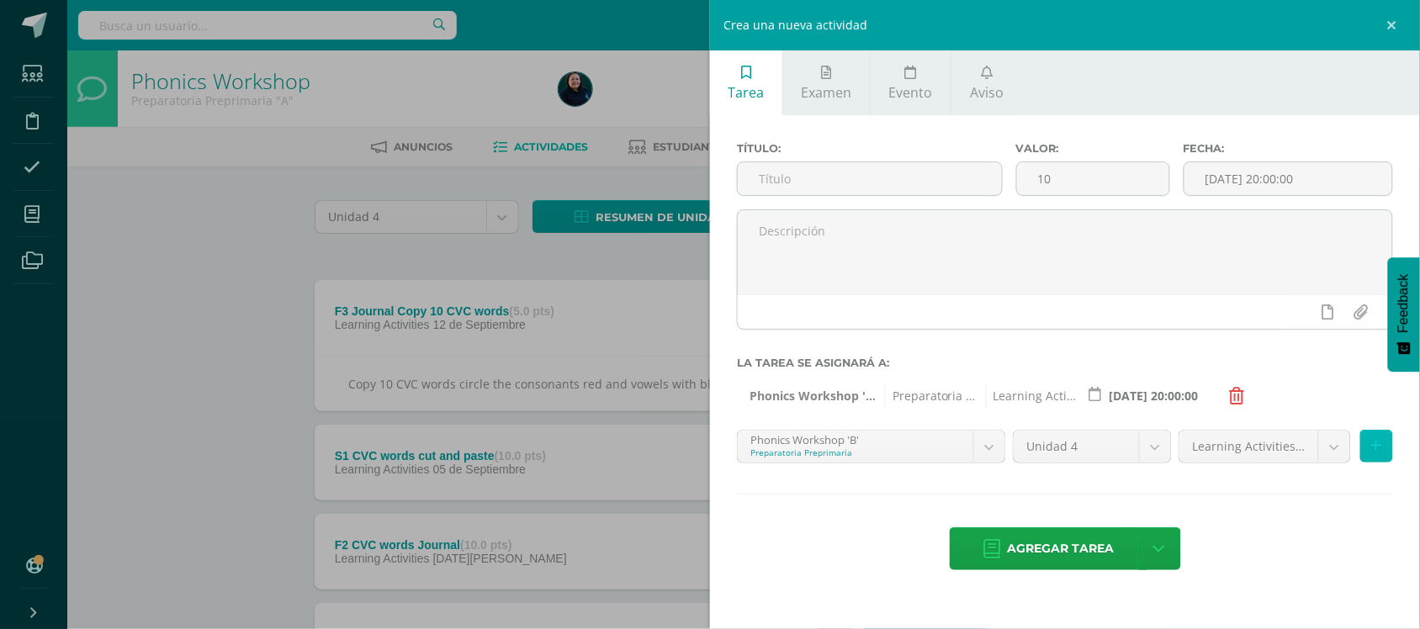
click icon
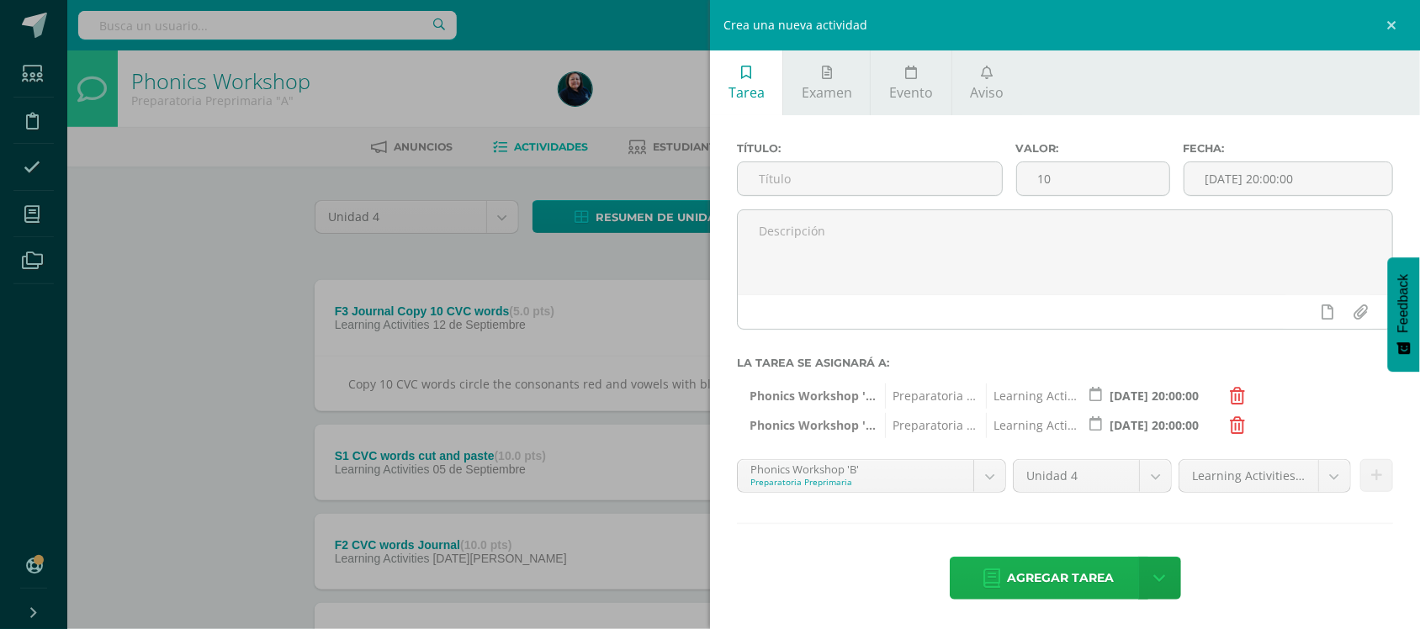
click span "Agregar tarea"
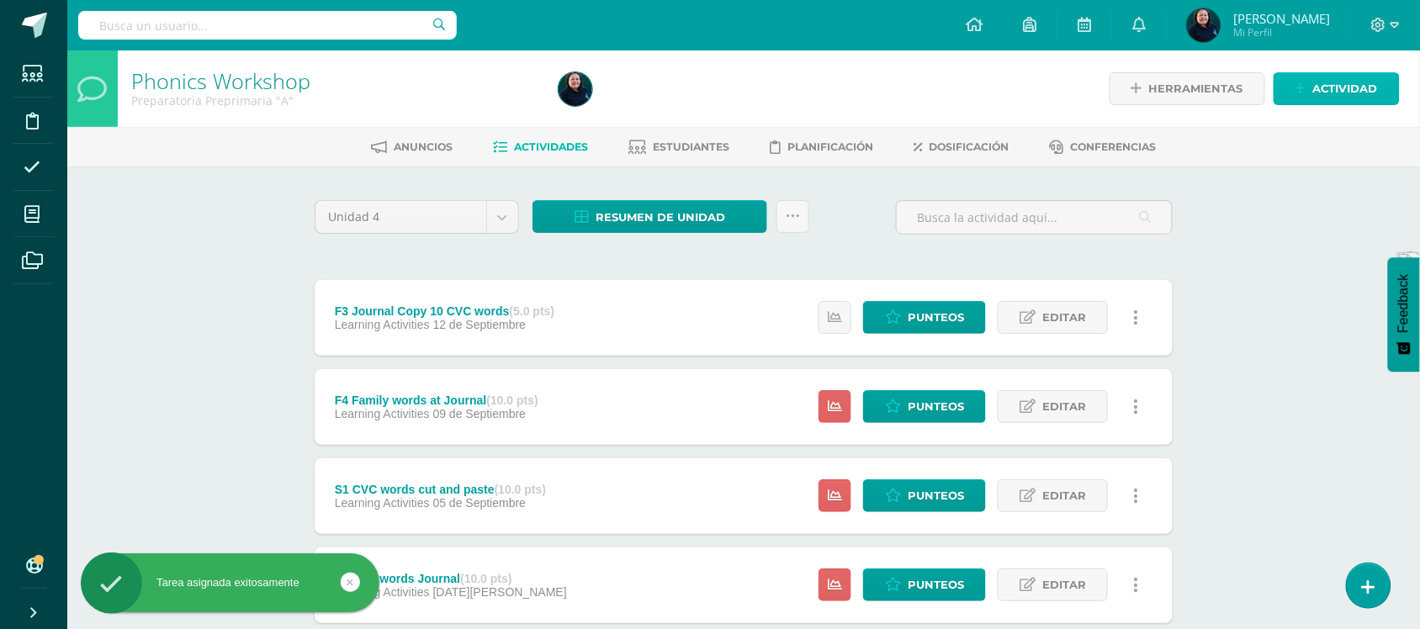
click at [1331, 95] on span "Actividad" at bounding box center [1345, 88] width 65 height 31
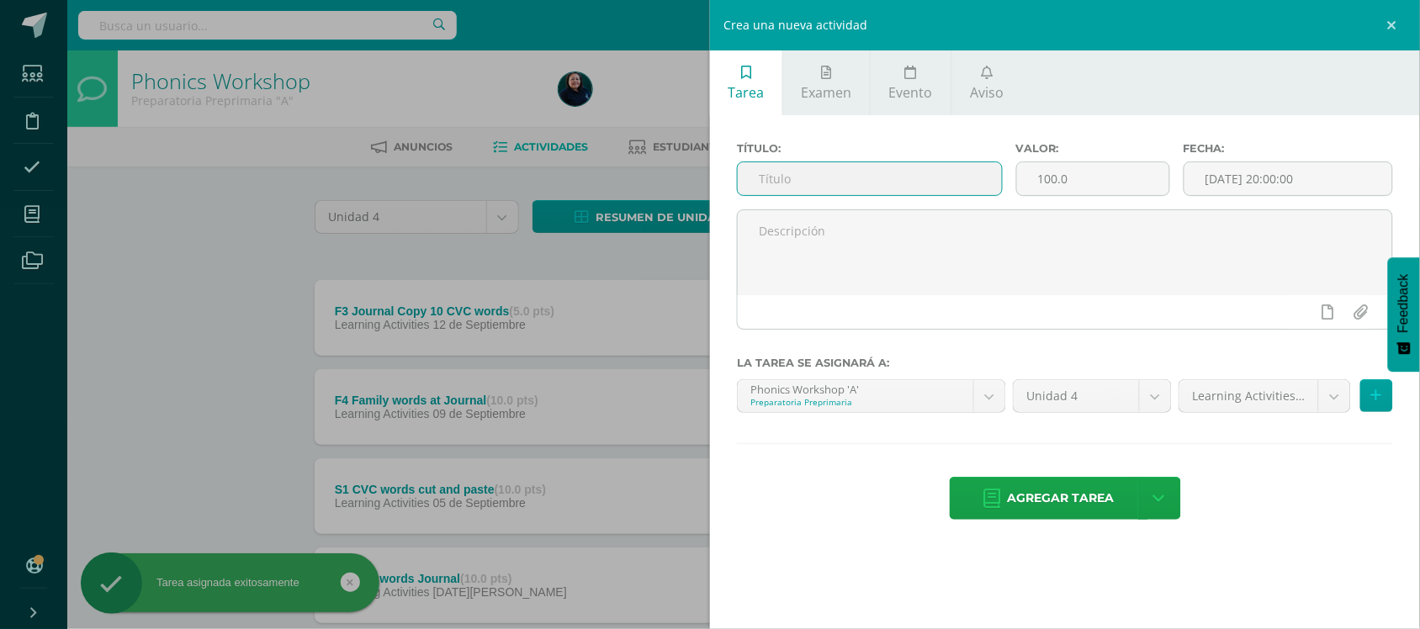
click at [831, 188] on input "text" at bounding box center [870, 178] width 264 height 33
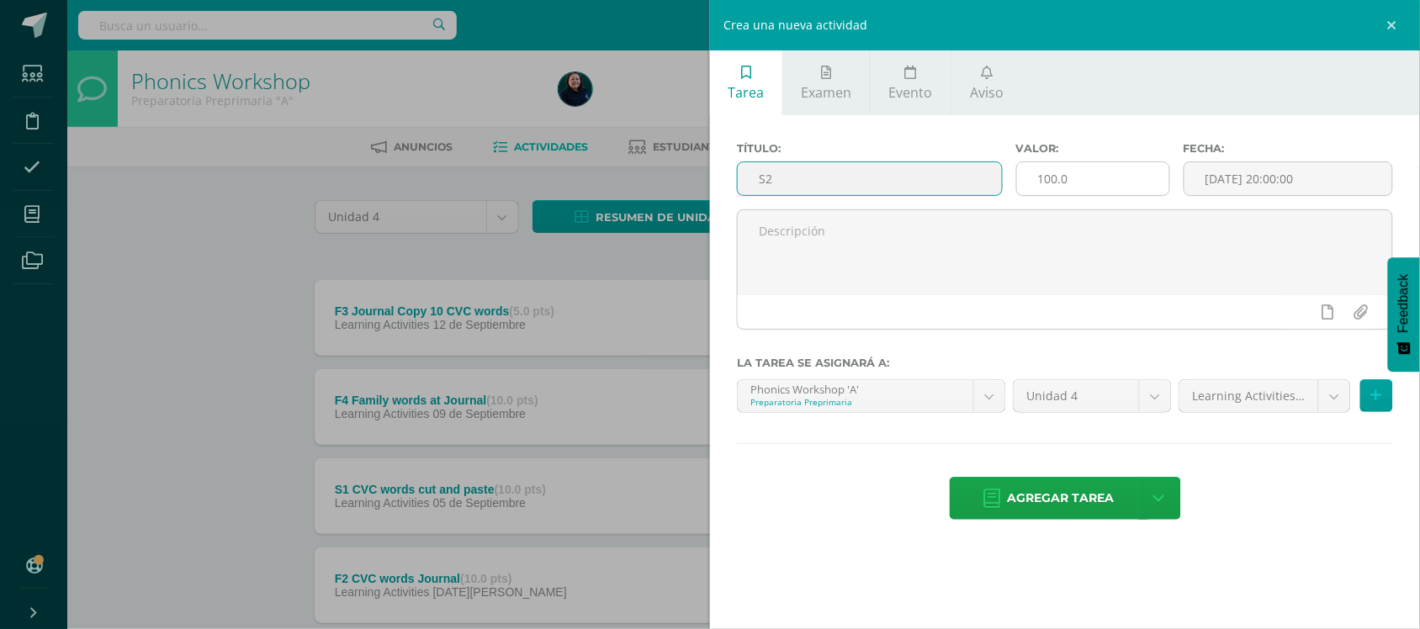
type input "S2"
click at [1068, 183] on input "100.0" at bounding box center [1093, 178] width 152 height 33
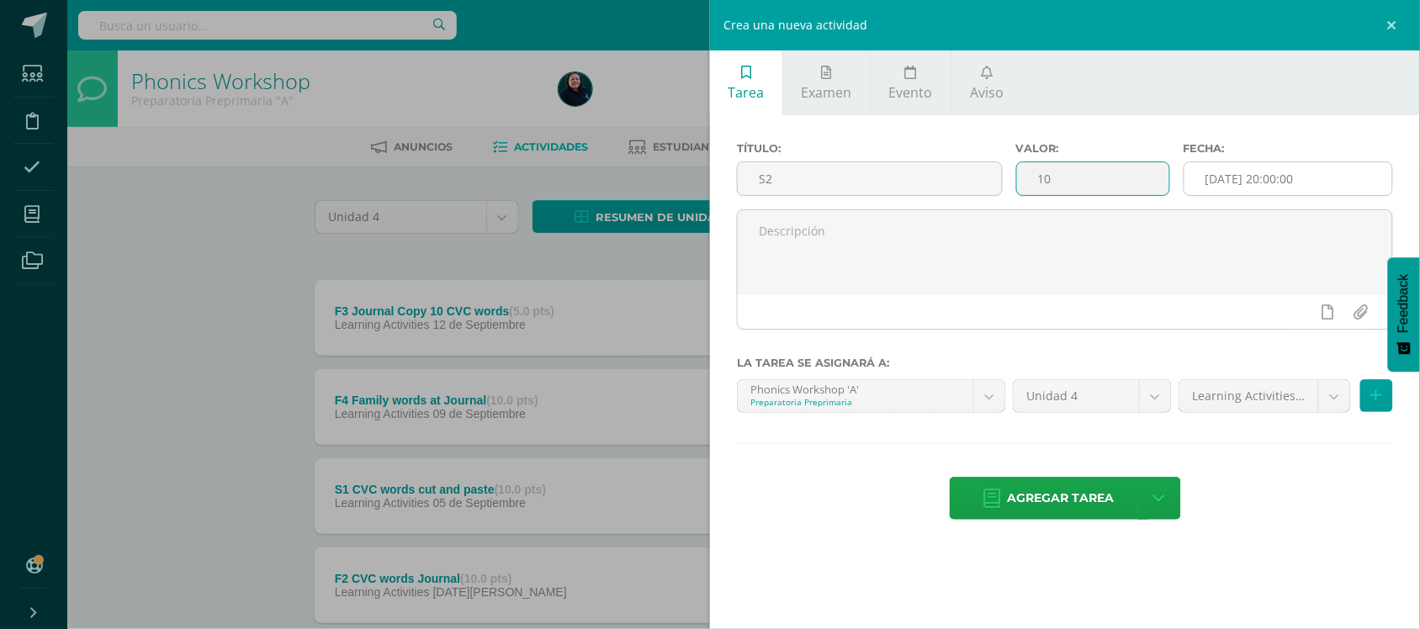
type input "10"
click at [1279, 183] on input "[DATE] 20:00:00" at bounding box center [1288, 178] width 208 height 33
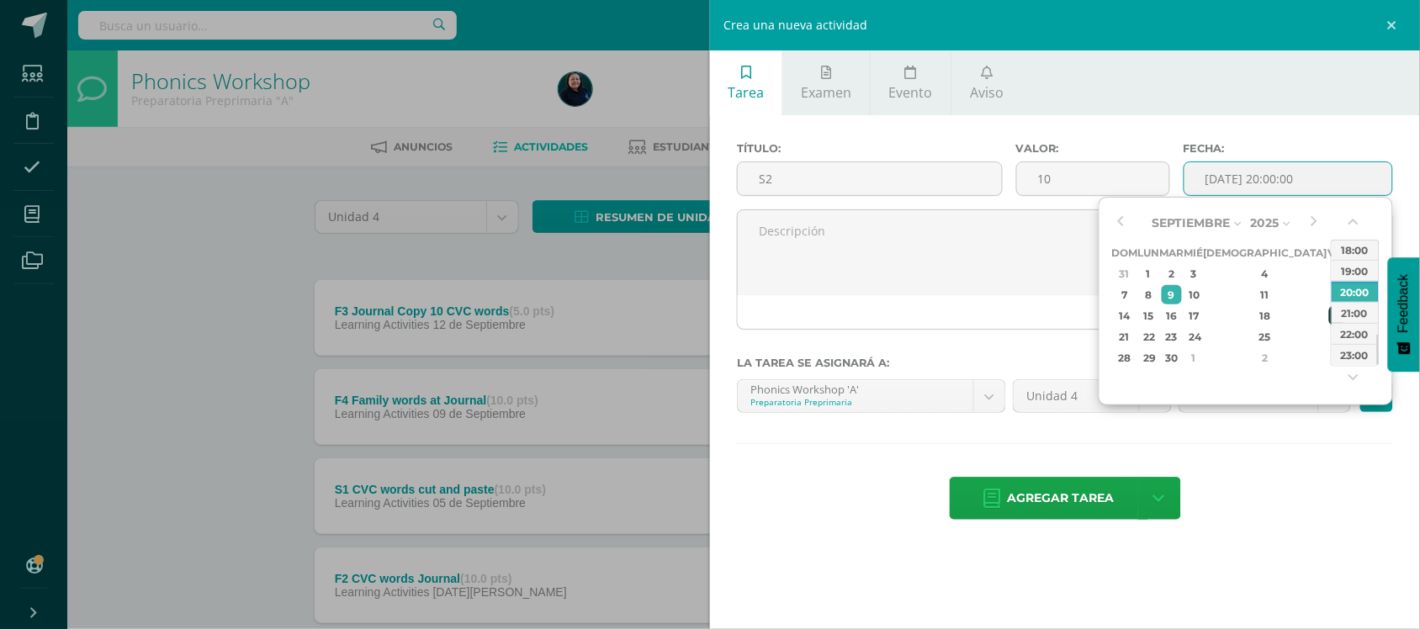
click at [1329, 314] on div "19" at bounding box center [1336, 315] width 15 height 19
type input "[DATE] 20:00"
click at [208, 307] on div "Crea una nueva actividad Tarea Examen Evento Aviso Título: S2 Valor: 10 Fecha: …" at bounding box center [710, 314] width 1420 height 629
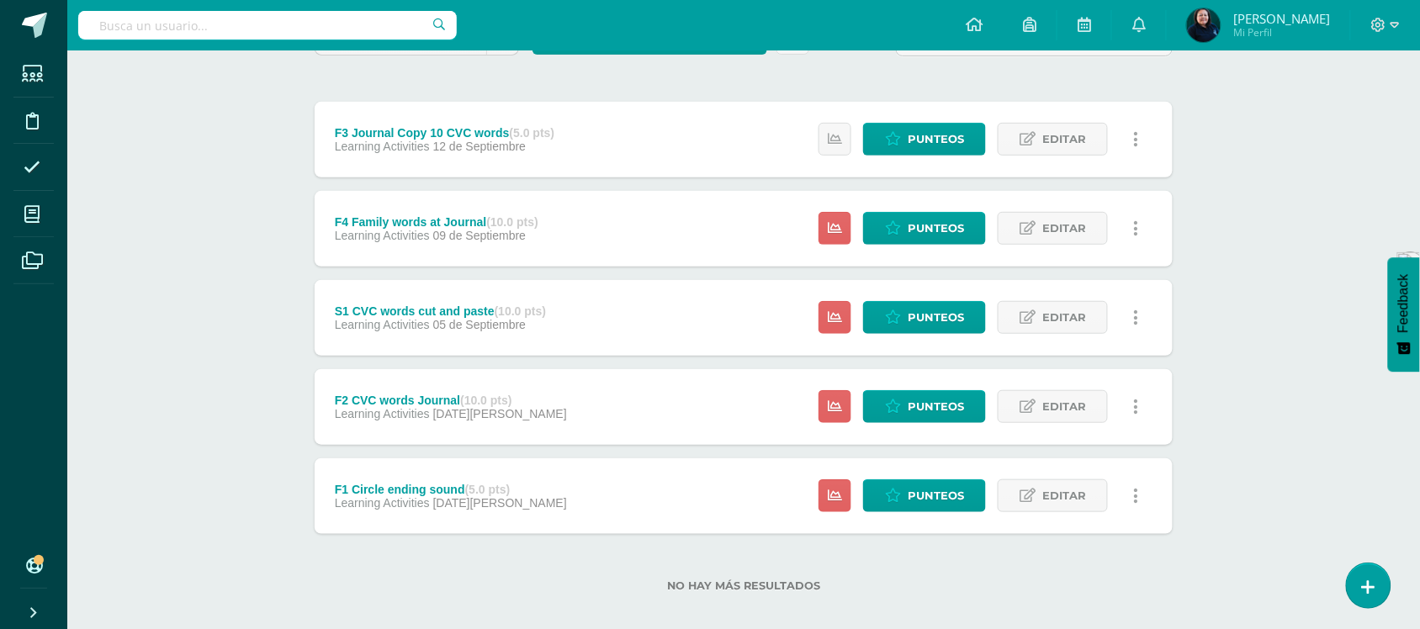
scroll to position [194, 0]
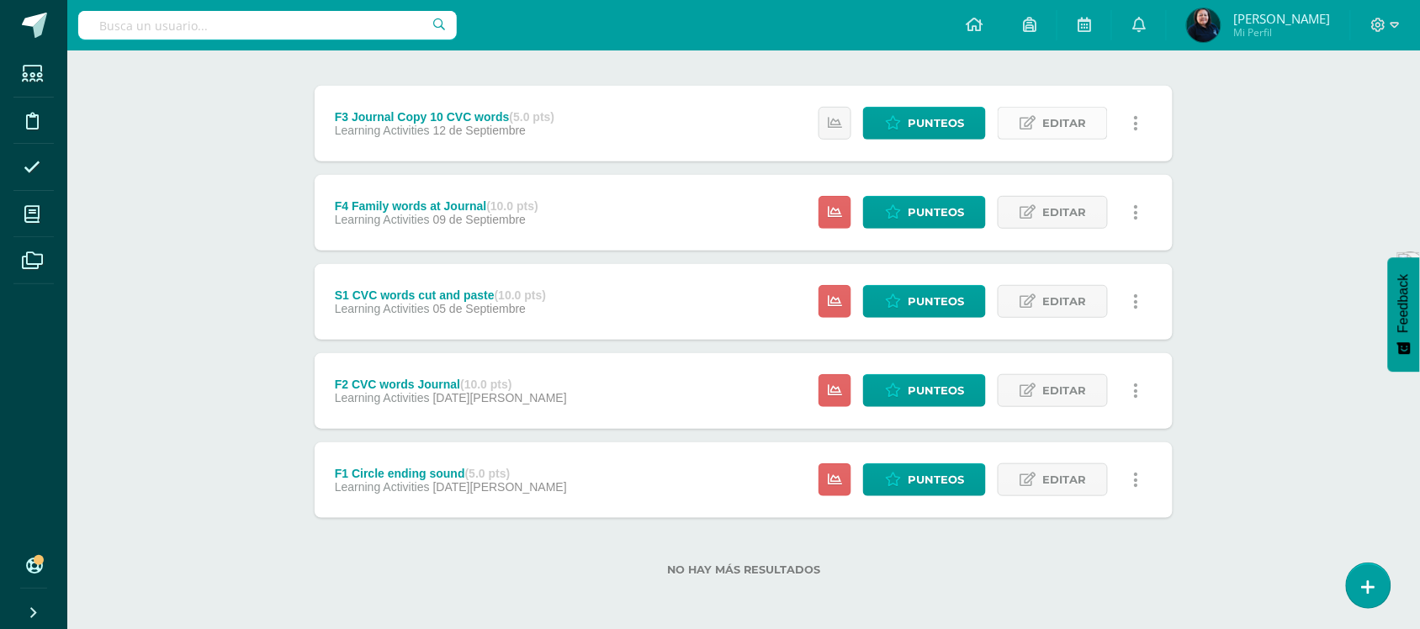
click at [1070, 124] on span "Editar" at bounding box center [1064, 123] width 44 height 31
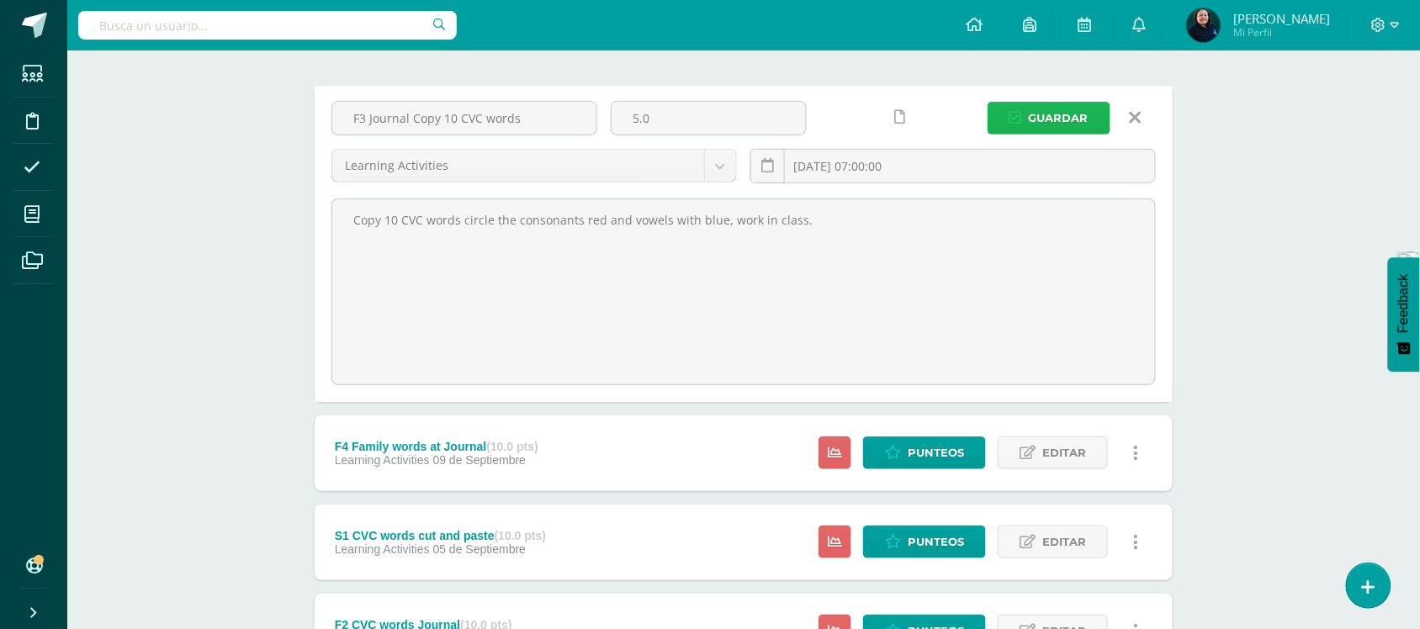
click at [1082, 109] on span "Guardar" at bounding box center [1059, 118] width 60 height 31
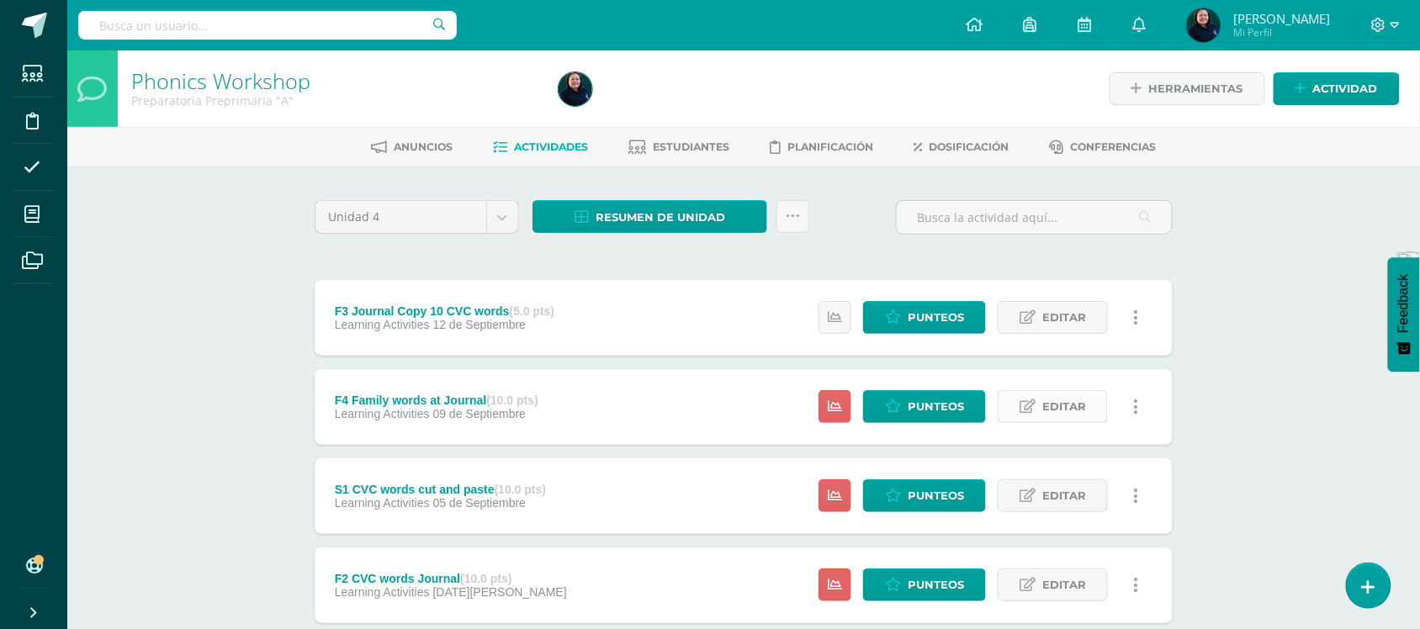
click at [1048, 409] on span "Editar" at bounding box center [1064, 406] width 44 height 31
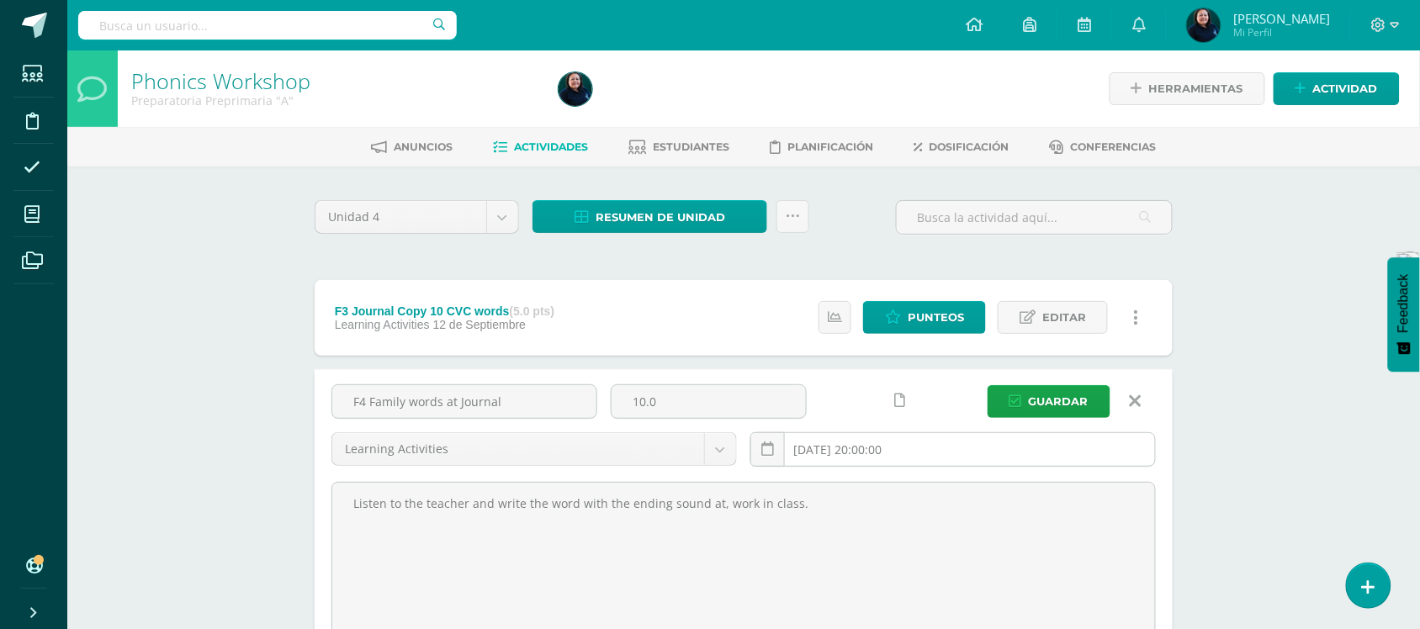
click at [858, 447] on input "[DATE] 20:00:00" at bounding box center [953, 449] width 404 height 33
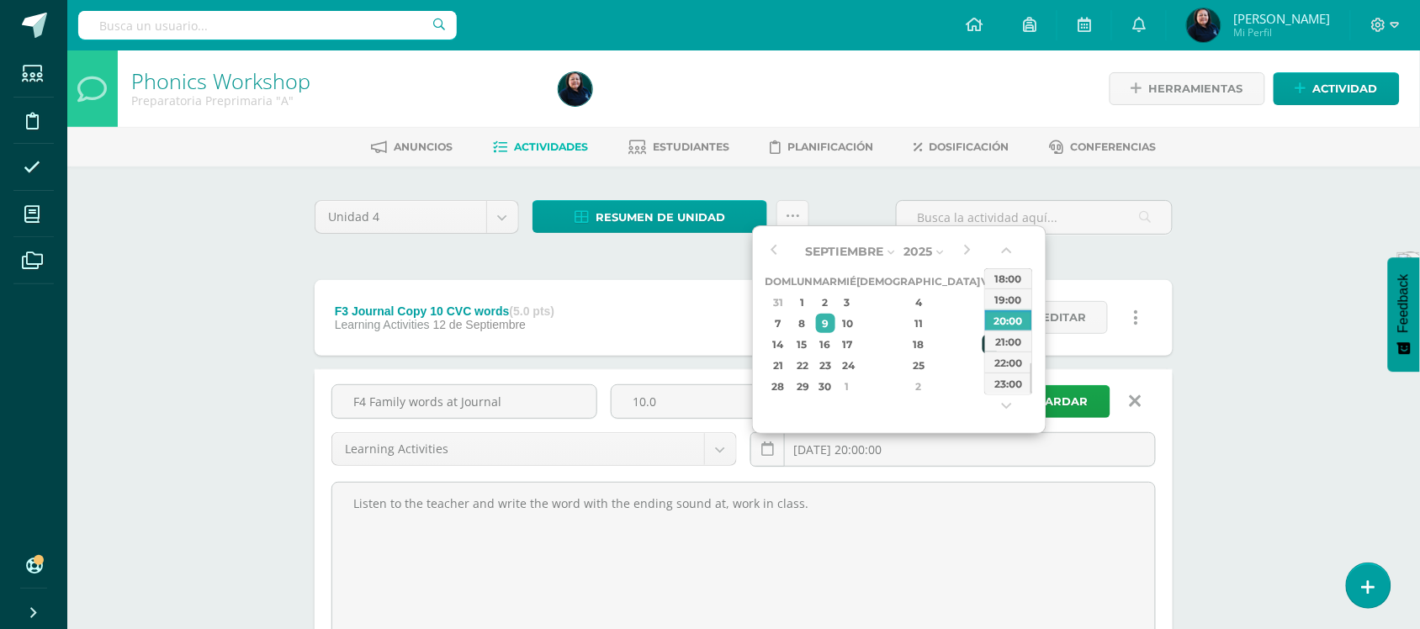
click at [982, 338] on div "19" at bounding box center [989, 344] width 15 height 19
click at [1014, 366] on div "07:00" at bounding box center [1008, 366] width 47 height 21
type input "[DATE] 07:00"
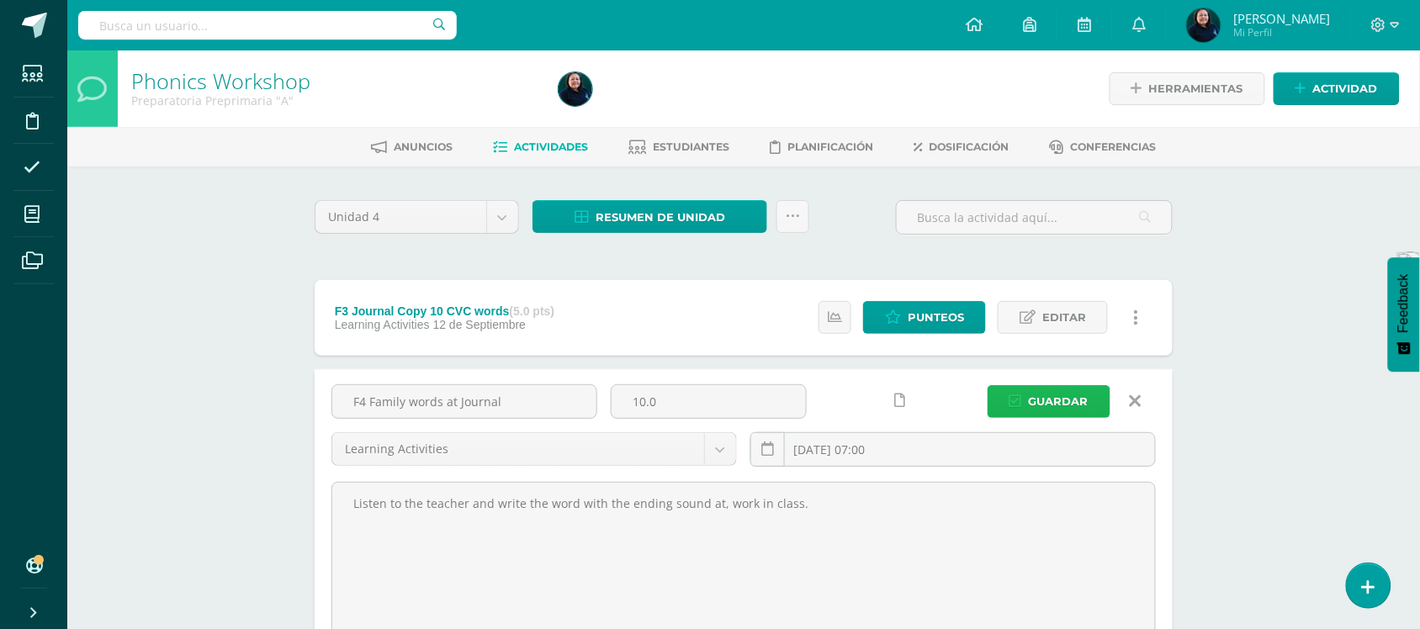
click at [1045, 406] on span "Guardar" at bounding box center [1059, 401] width 60 height 31
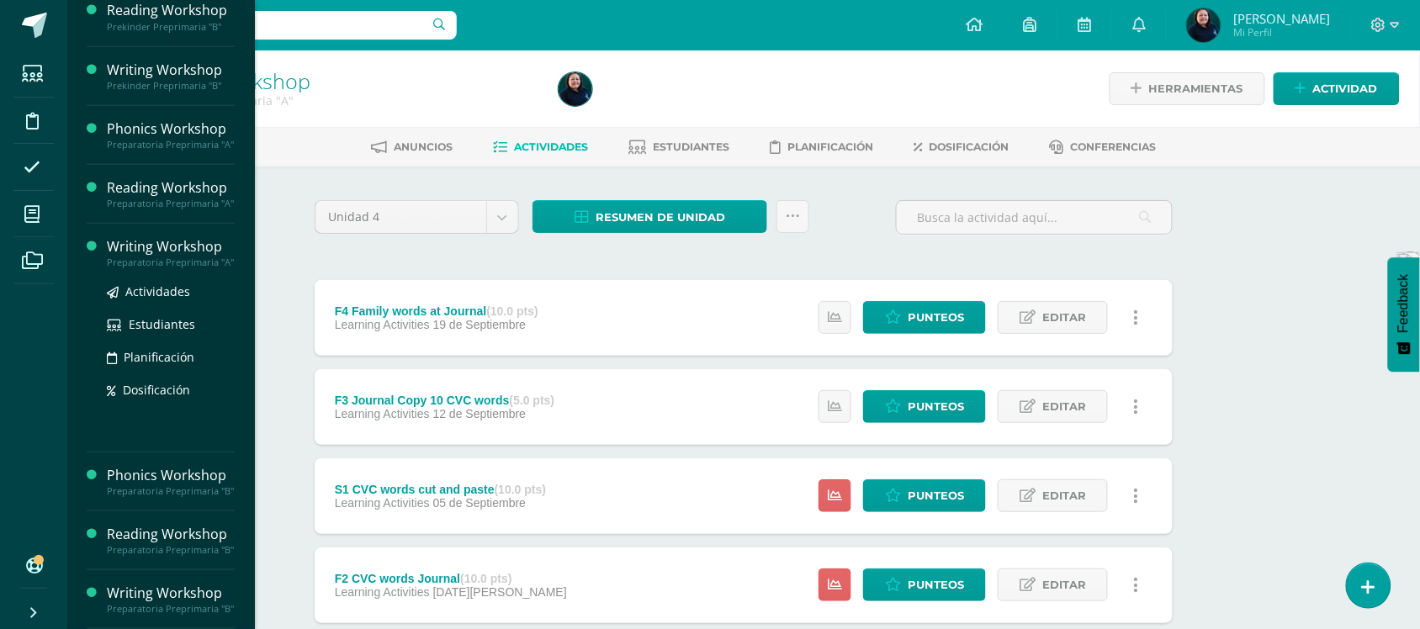
scroll to position [316, 0]
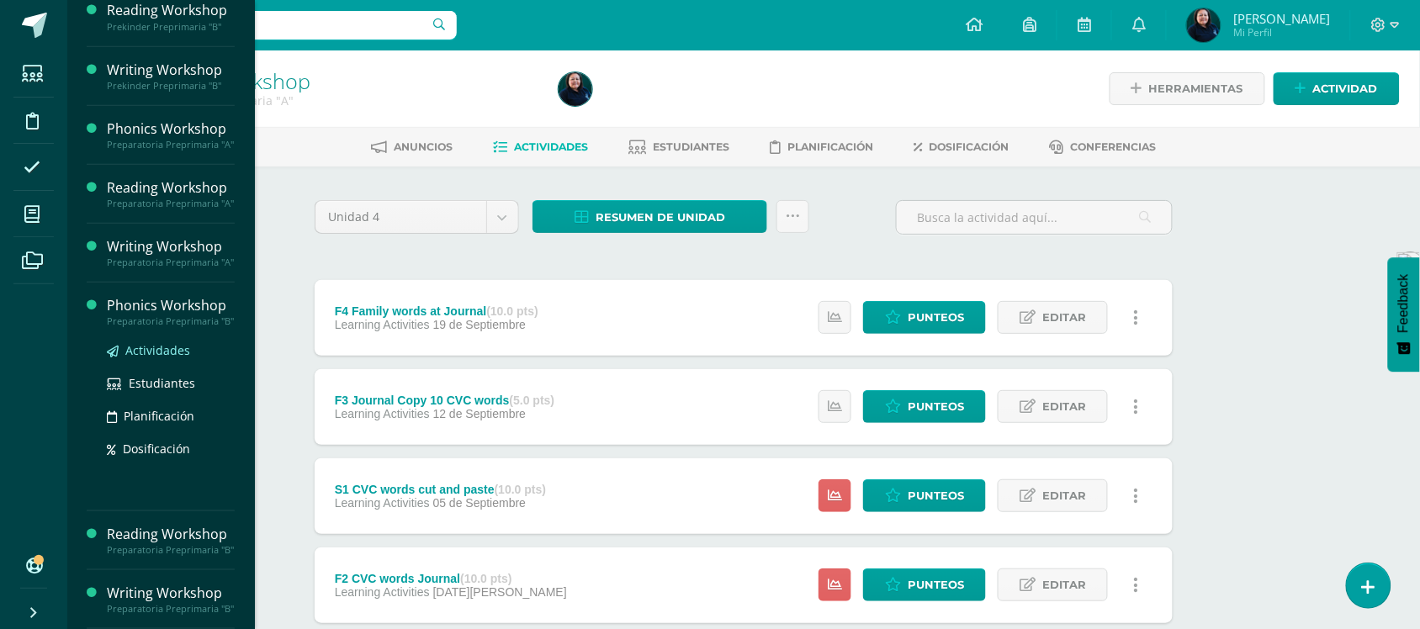
click at [150, 341] on link "Actividades" at bounding box center [171, 350] width 128 height 19
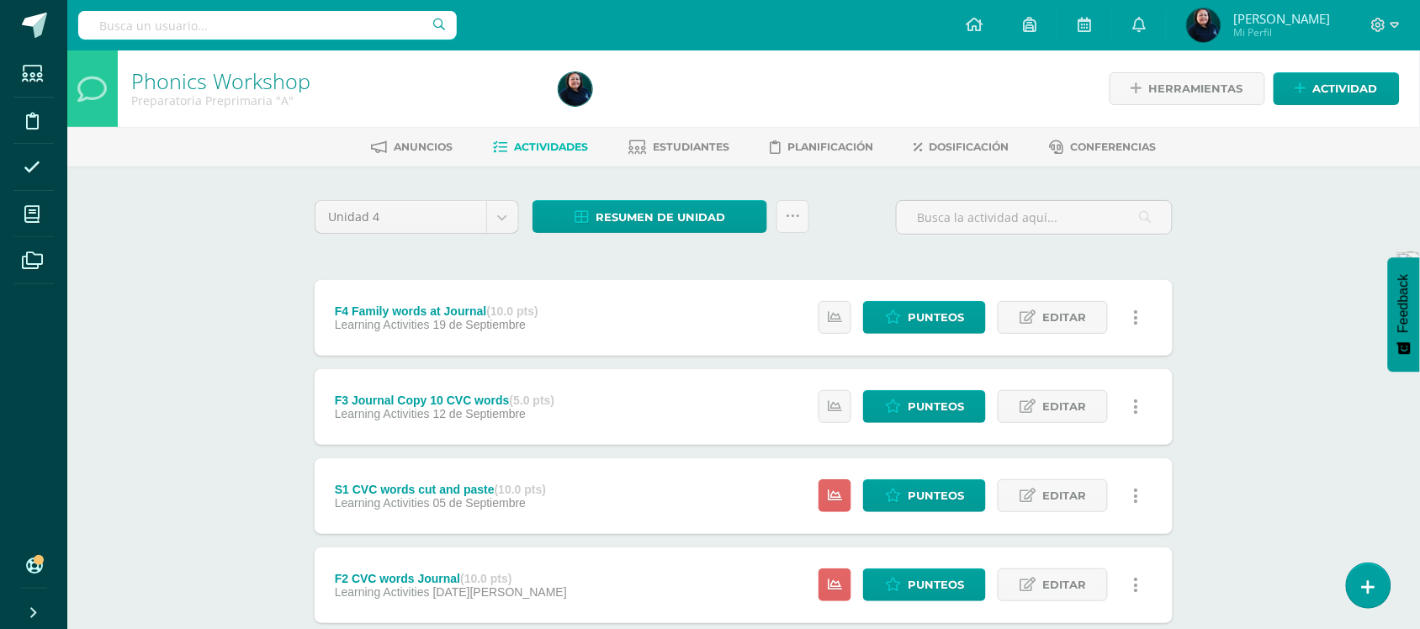
scroll to position [151, 0]
click at [1057, 404] on span "Editar" at bounding box center [1064, 406] width 44 height 31
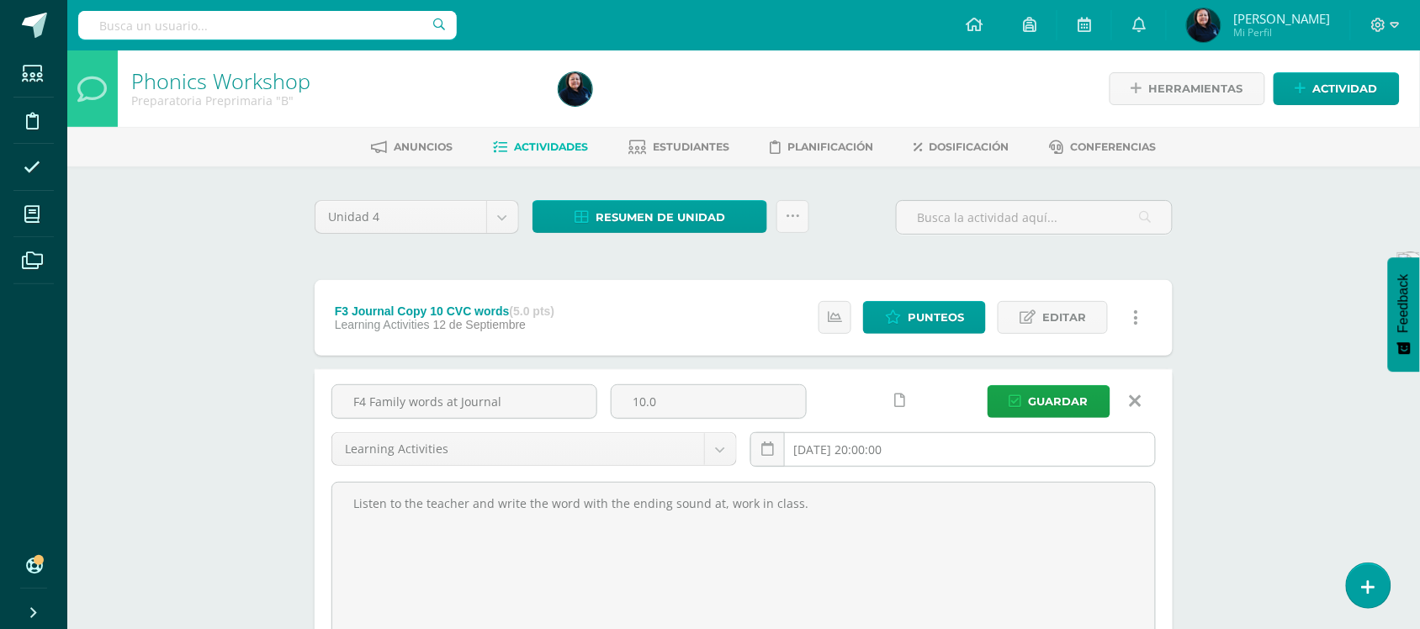
click at [839, 454] on input "[DATE] 20:00:00" at bounding box center [953, 449] width 404 height 33
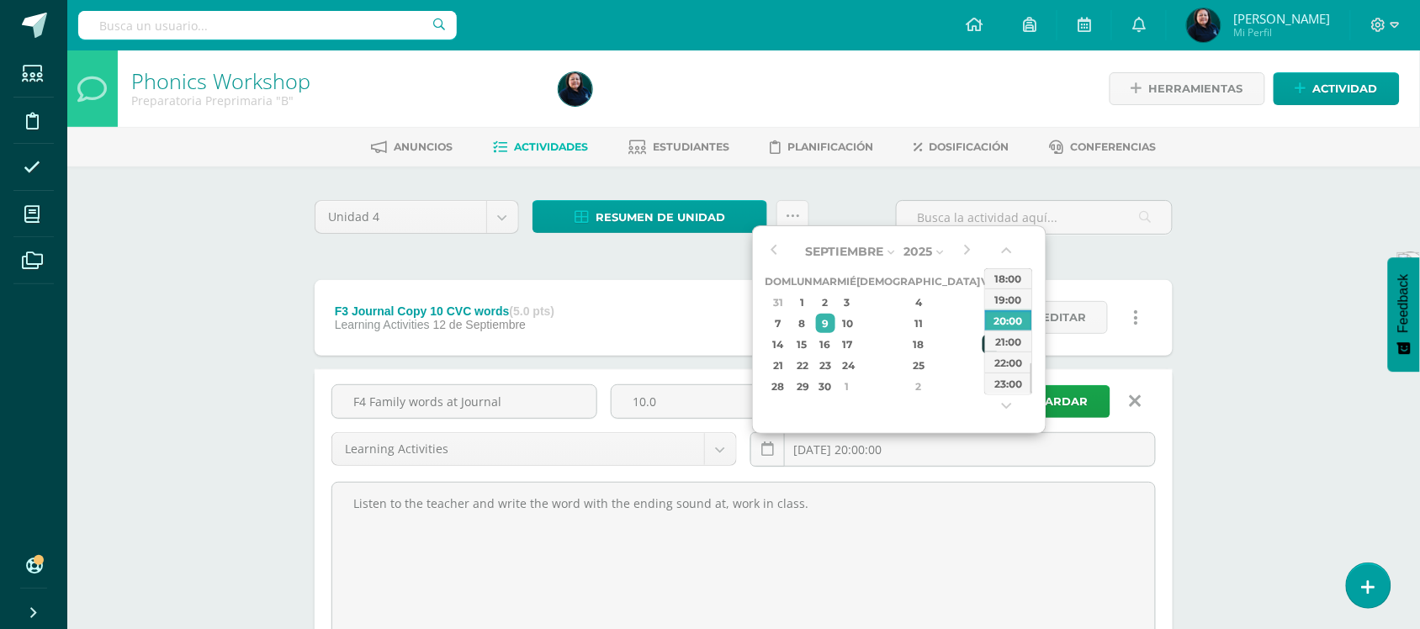
click at [982, 345] on div "19" at bounding box center [989, 344] width 15 height 19
click at [1008, 328] on div "07:00" at bounding box center [1008, 332] width 47 height 21
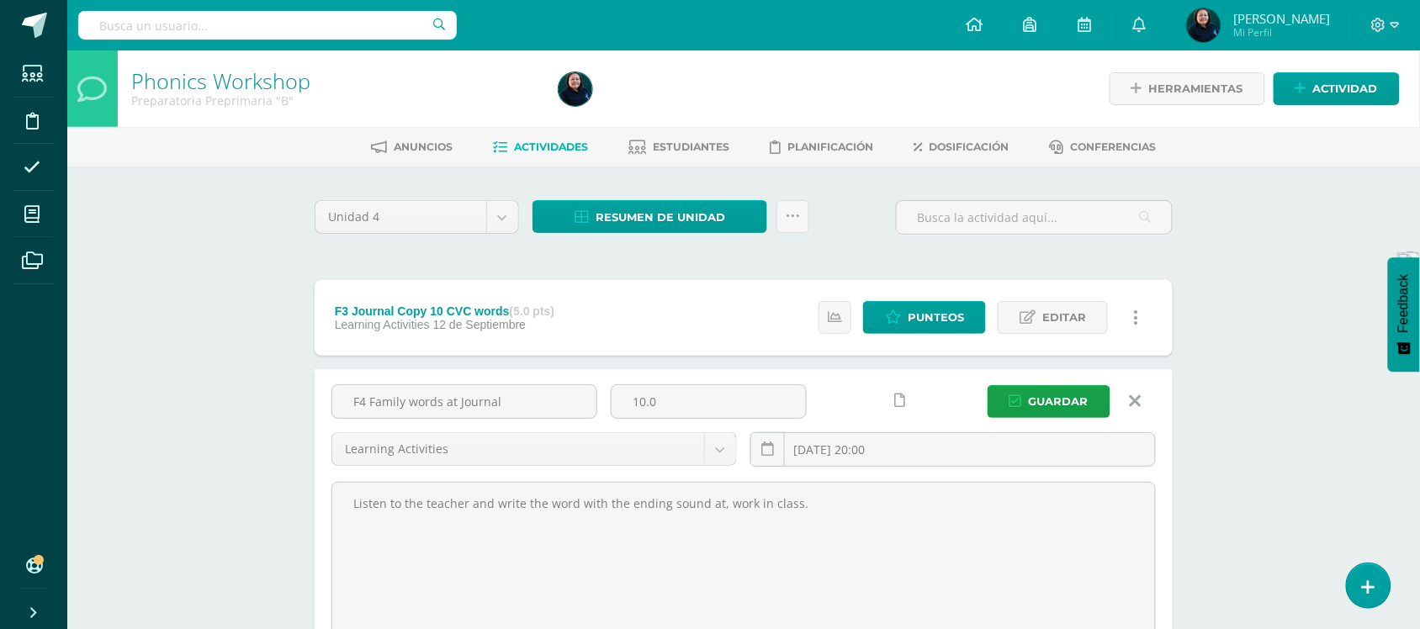
type input "[DATE] 07:00"
click at [1058, 398] on span "Guardar" at bounding box center [1059, 401] width 60 height 31
